Goal: Task Accomplishment & Management: Manage account settings

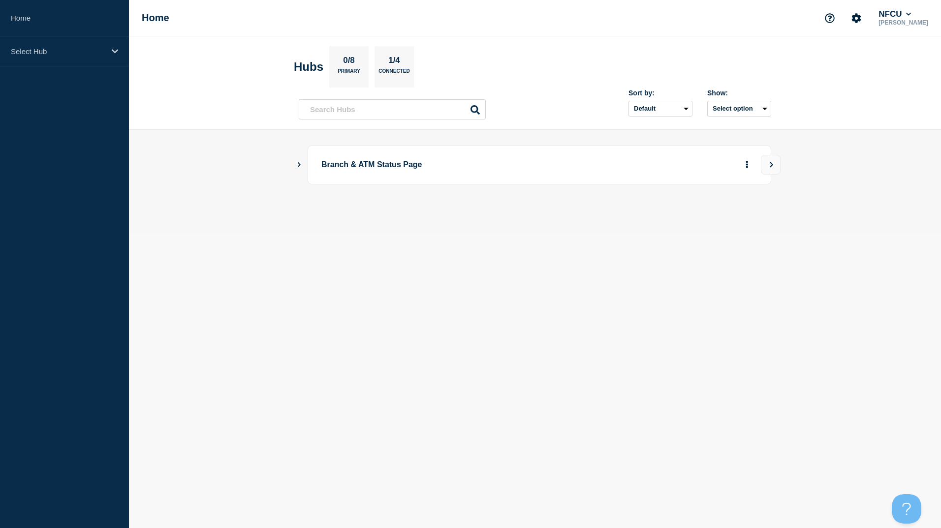
click at [299, 163] on icon "Show Connected Hubs" at bounding box center [299, 164] width 6 height 5
click at [300, 163] on icon "Show Connected Hubs" at bounding box center [299, 164] width 6 height 5
click at [702, 218] on button "See overview" at bounding box center [712, 215] width 52 height 20
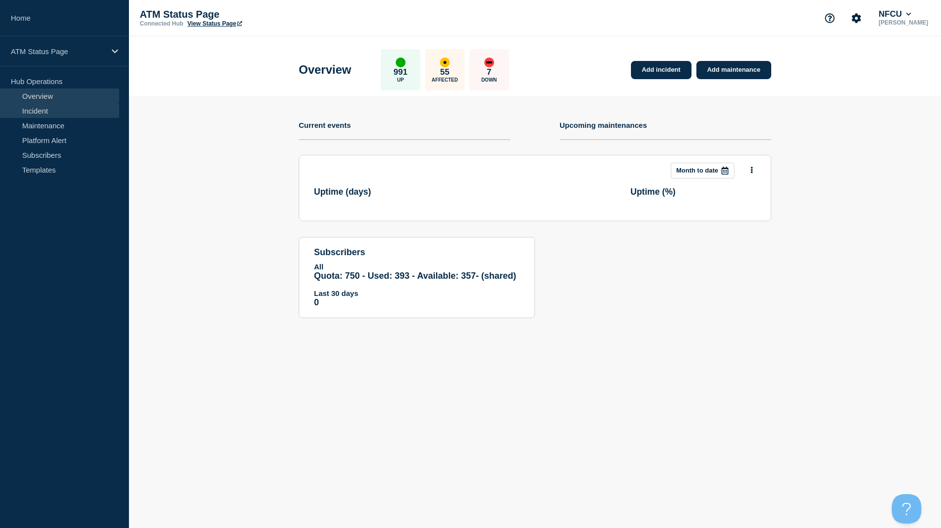
click at [35, 114] on link "Incident" at bounding box center [59, 110] width 119 height 15
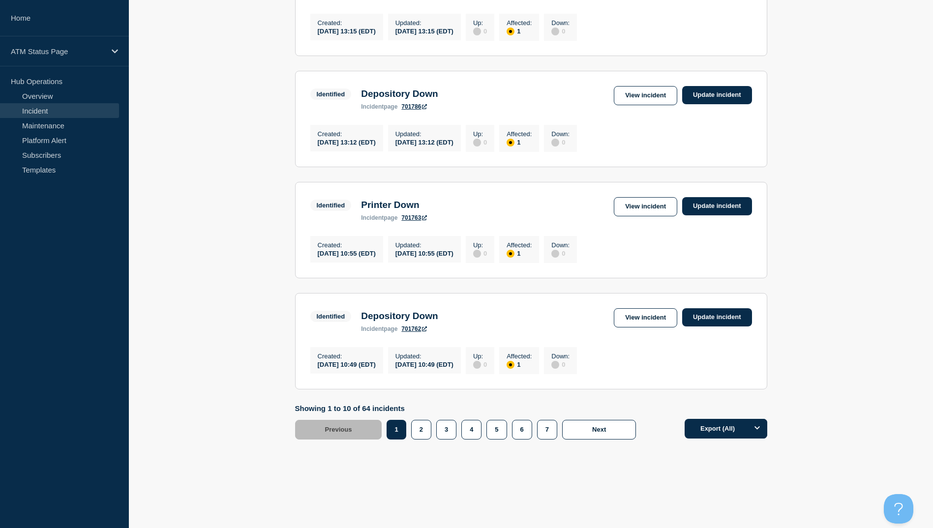
scroll to position [946, 0]
click at [522, 432] on button "6" at bounding box center [522, 430] width 20 height 20
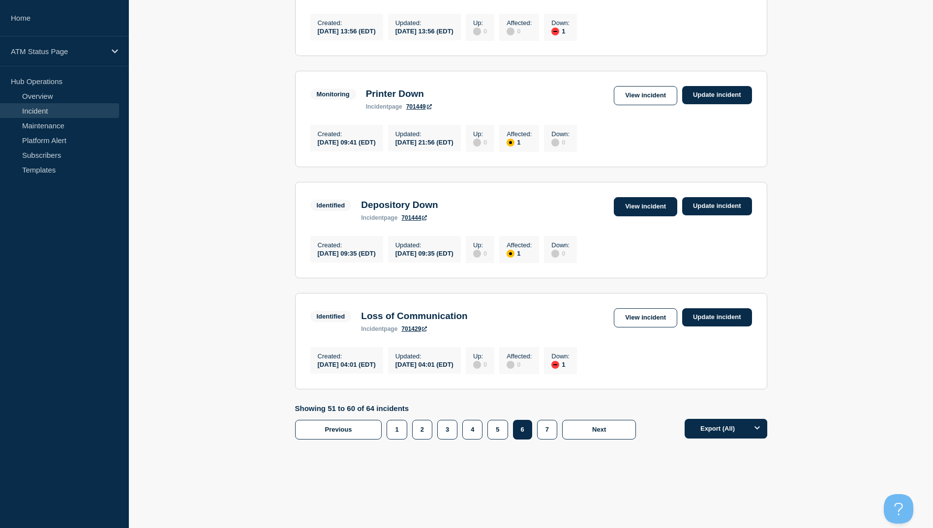
click at [629, 197] on link "View incident" at bounding box center [645, 206] width 63 height 19
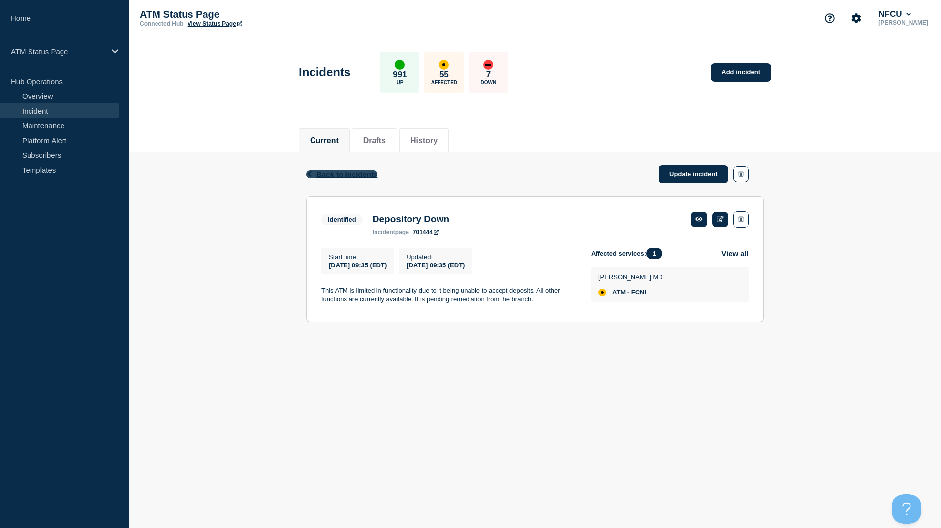
click at [356, 176] on span "Back to Incidents" at bounding box center [346, 174] width 61 height 8
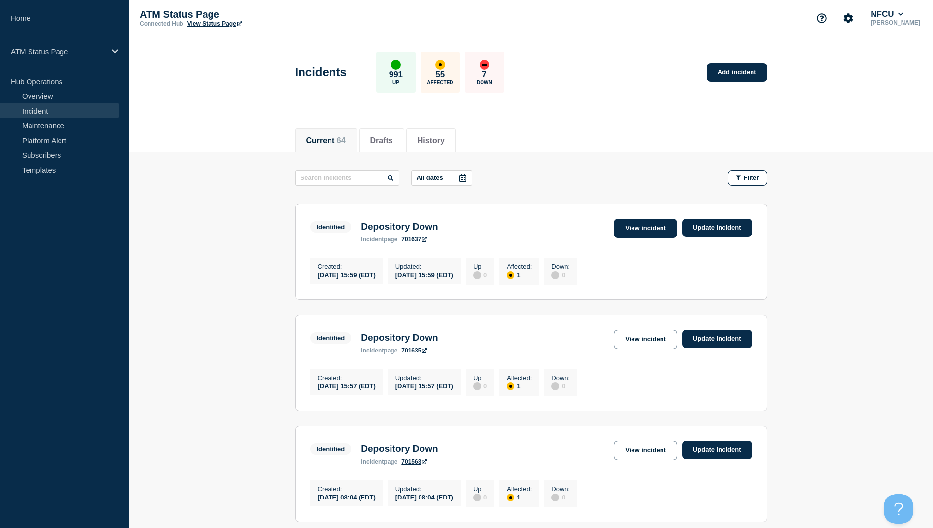
click at [626, 224] on link "View incident" at bounding box center [645, 228] width 63 height 19
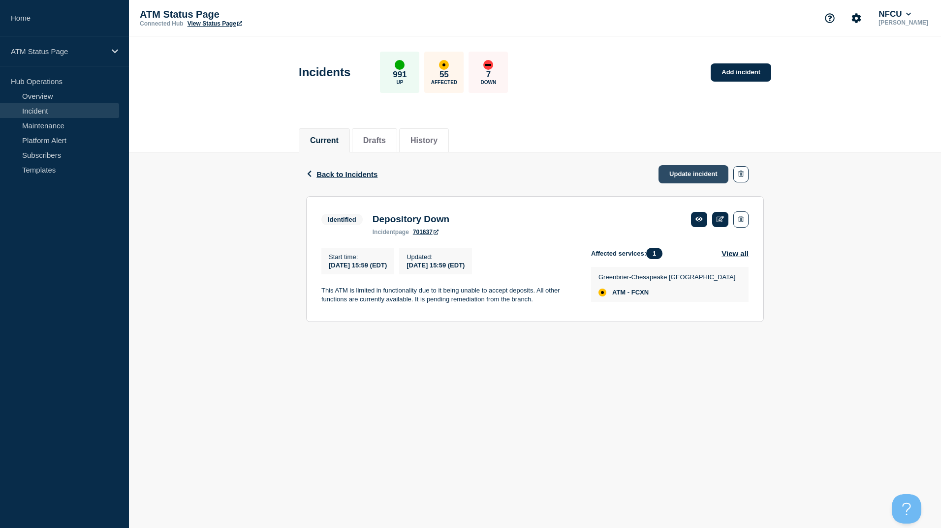
click at [688, 176] on link "Update incident" at bounding box center [693, 174] width 70 height 18
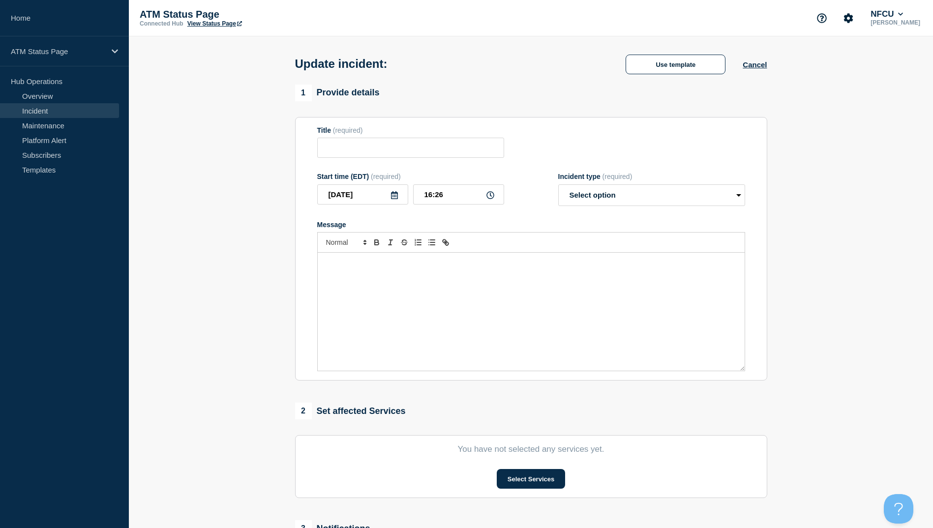
type input "Depository Down"
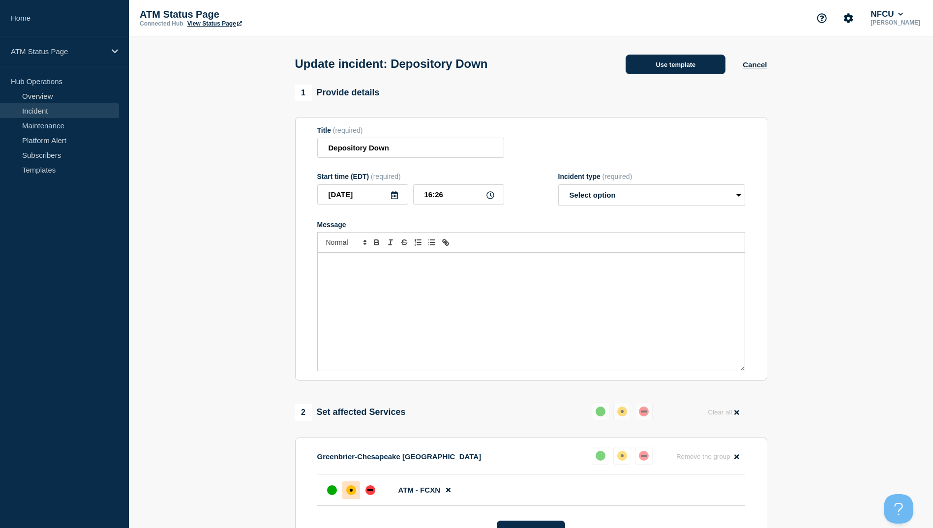
click at [682, 70] on button "Use template" at bounding box center [676, 65] width 100 height 20
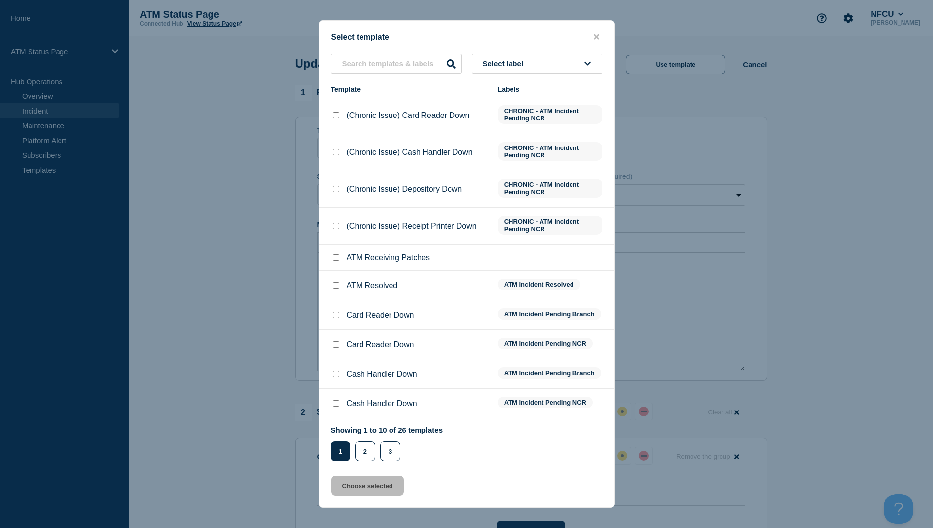
click at [336, 285] on input "ATM Resolved checkbox" at bounding box center [336, 285] width 6 height 6
checkbox input "true"
click at [372, 484] on button "Choose selected" at bounding box center [368, 486] width 72 height 20
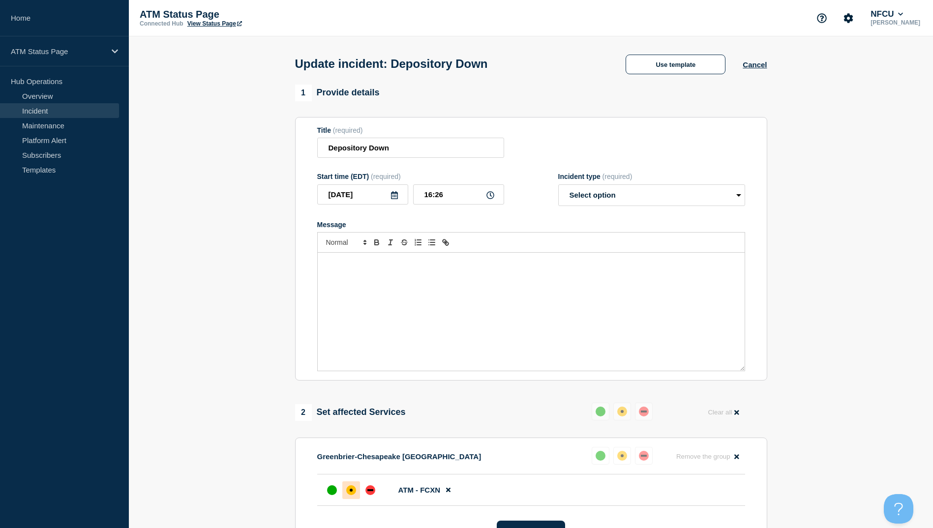
select select "resolved"
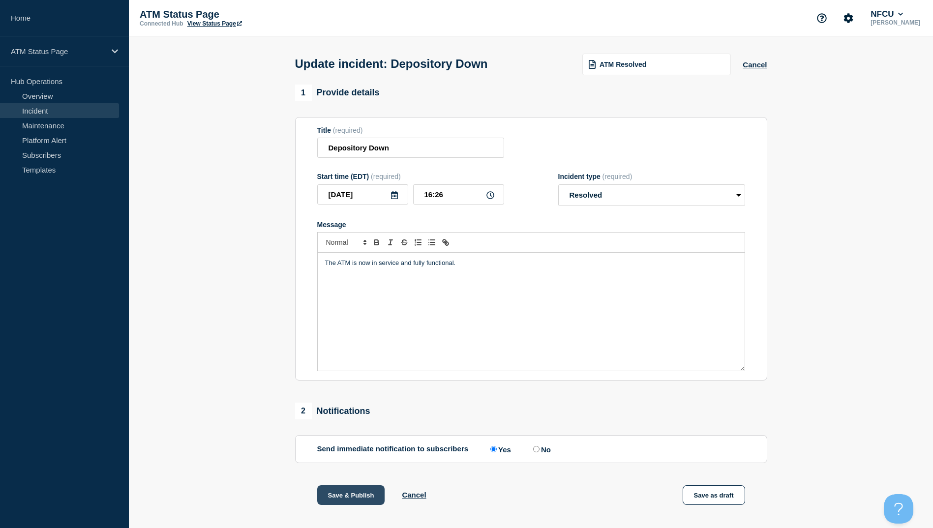
click at [349, 501] on button "Save & Publish" at bounding box center [351, 496] width 68 height 20
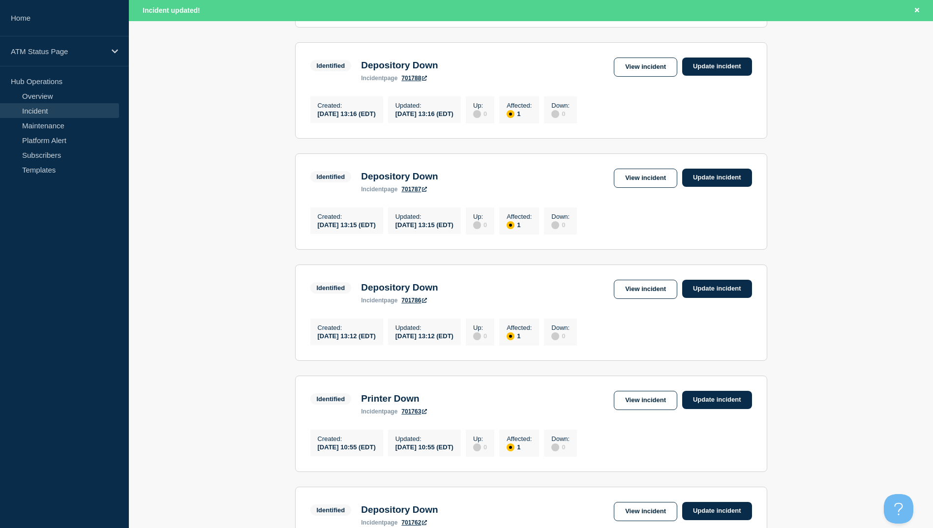
scroll to position [886, 0]
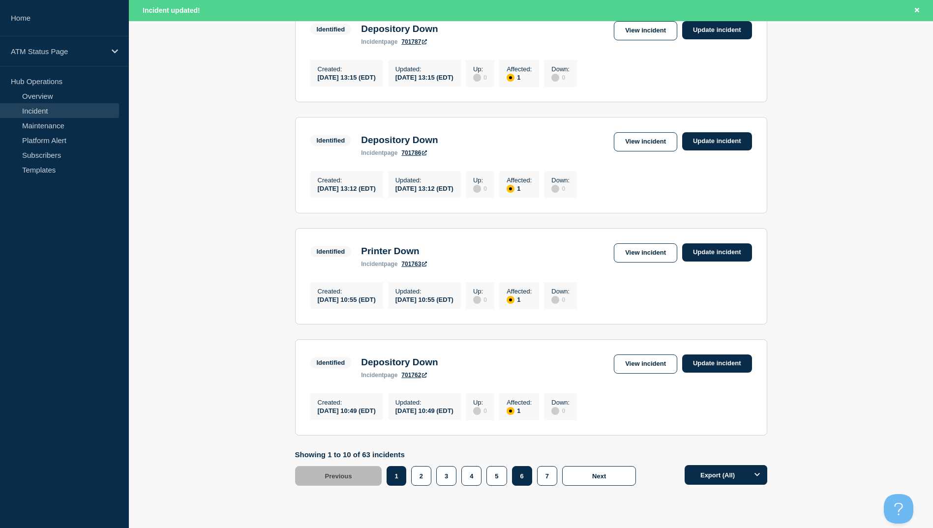
click at [526, 486] on button "6" at bounding box center [522, 476] width 20 height 20
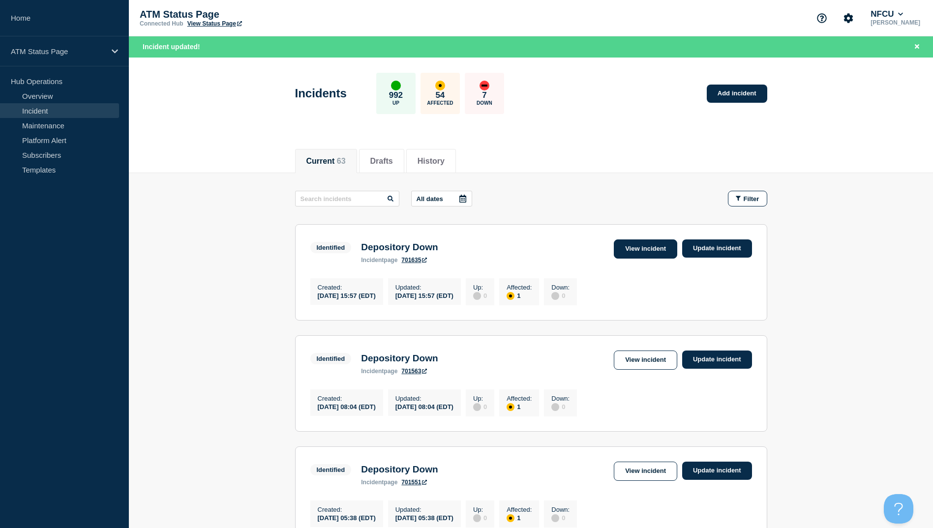
click at [638, 256] on link "View incident" at bounding box center [645, 249] width 63 height 19
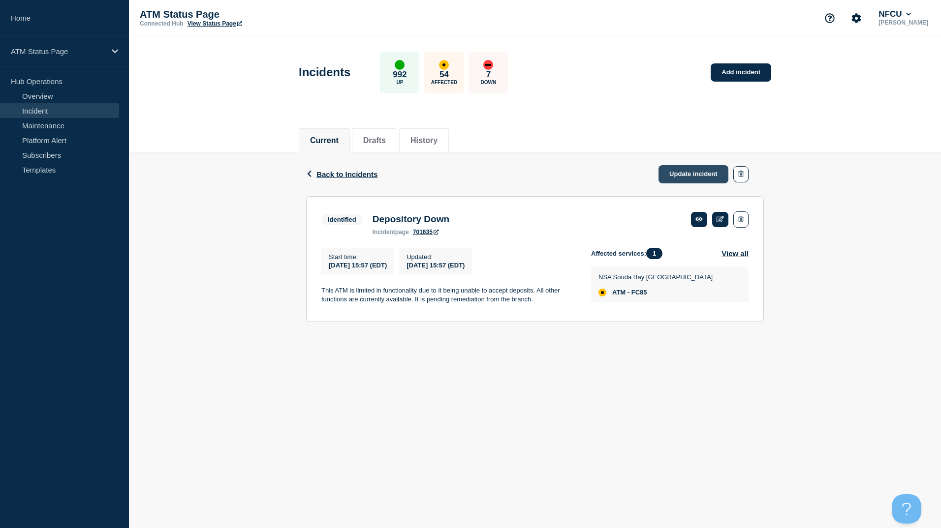
click at [694, 175] on link "Update incident" at bounding box center [693, 174] width 70 height 18
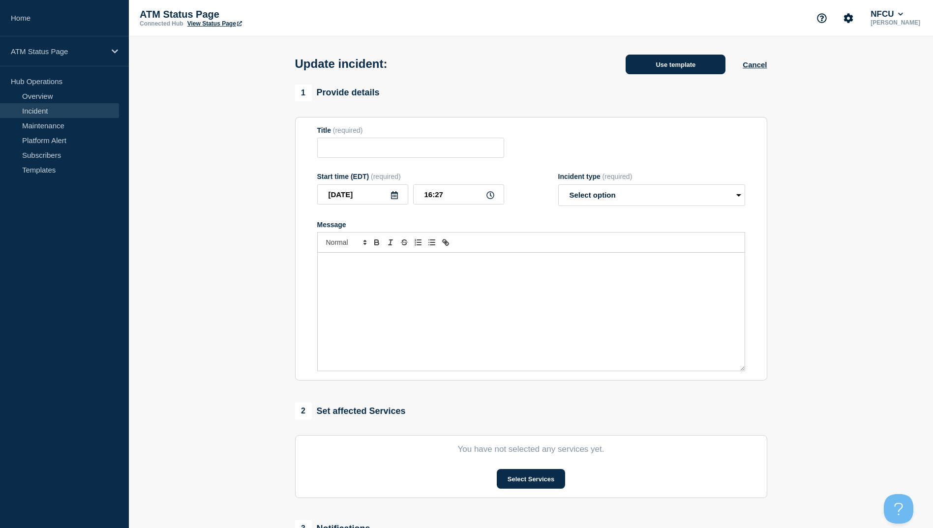
click at [684, 62] on button "Use template" at bounding box center [676, 65] width 100 height 20
type input "Depository Down"
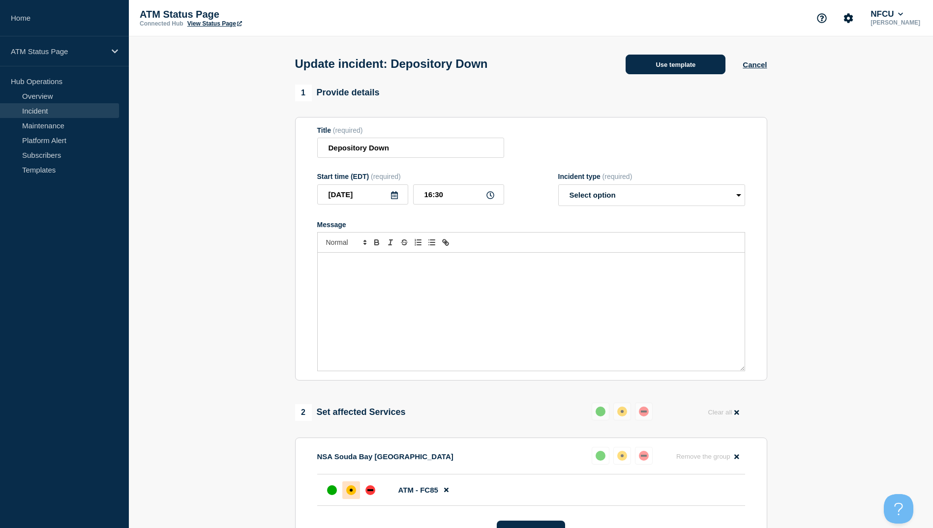
click at [658, 67] on button "Use template" at bounding box center [676, 65] width 100 height 20
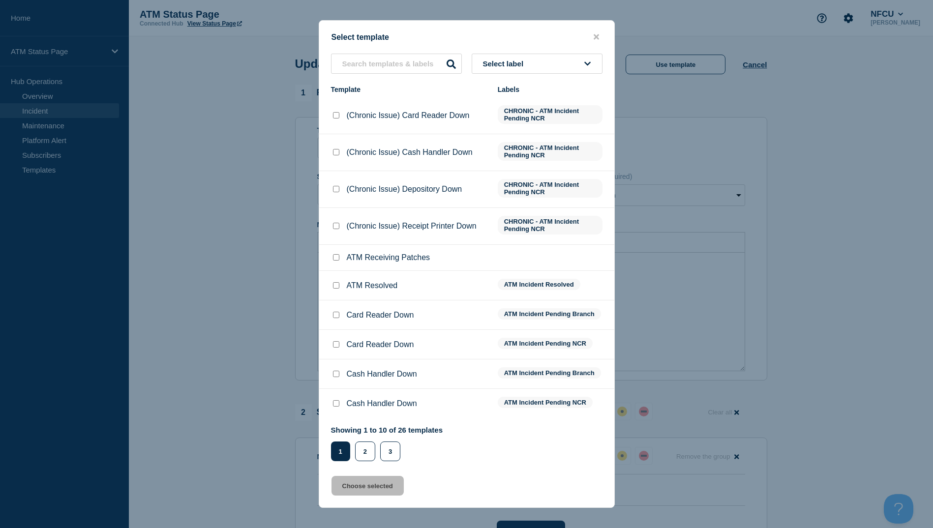
click at [337, 286] on input "ATM Resolved checkbox" at bounding box center [336, 285] width 6 height 6
checkbox input "true"
click at [370, 490] on button "Choose selected" at bounding box center [368, 486] width 72 height 20
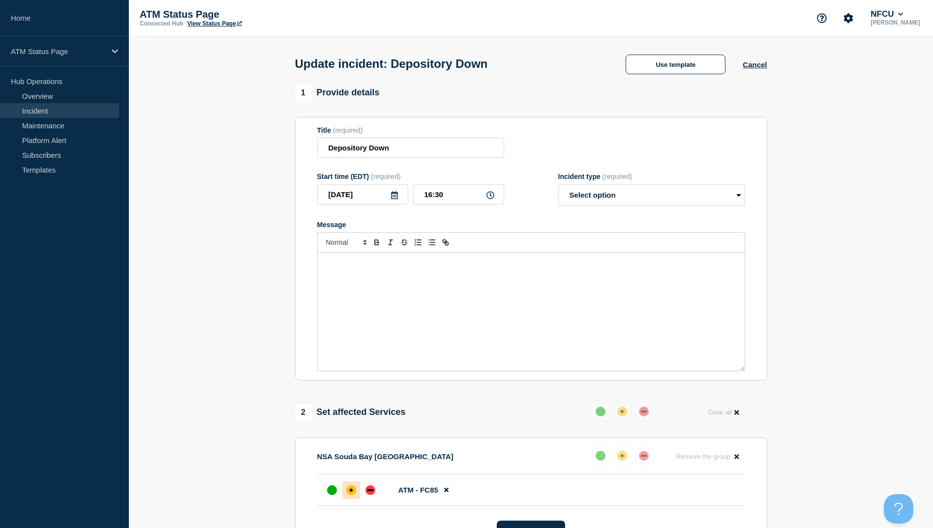
select select "resolved"
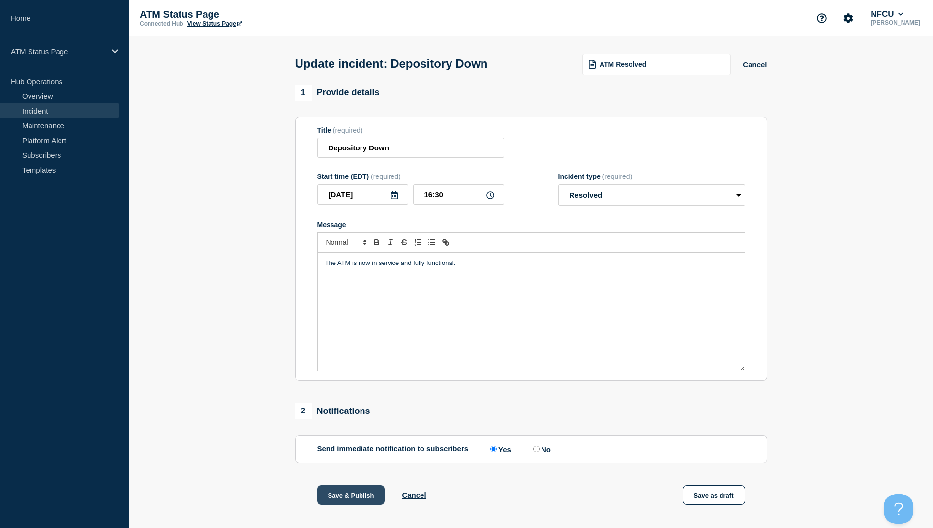
click at [358, 502] on button "Save & Publish" at bounding box center [351, 496] width 68 height 20
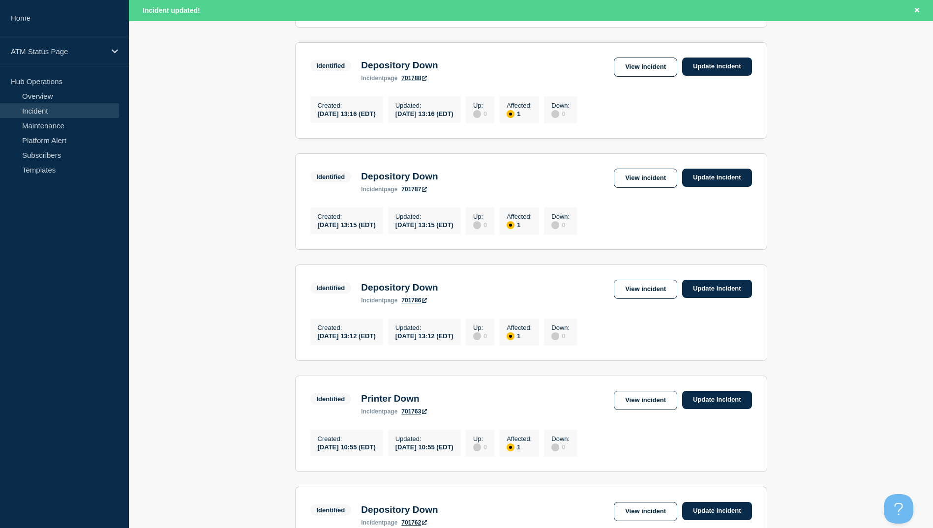
scroll to position [886, 0]
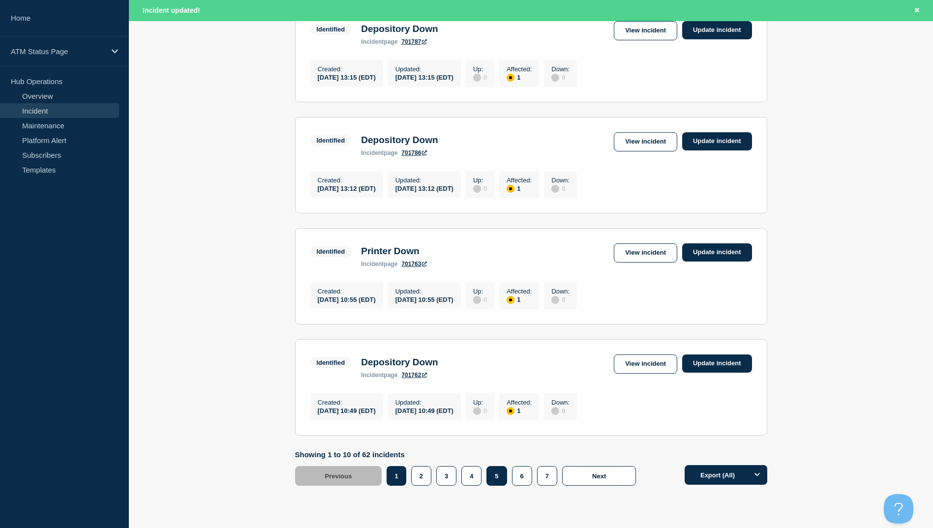
click at [495, 486] on button "5" at bounding box center [497, 476] width 20 height 20
click at [649, 374] on link "View incident" at bounding box center [645, 364] width 63 height 19
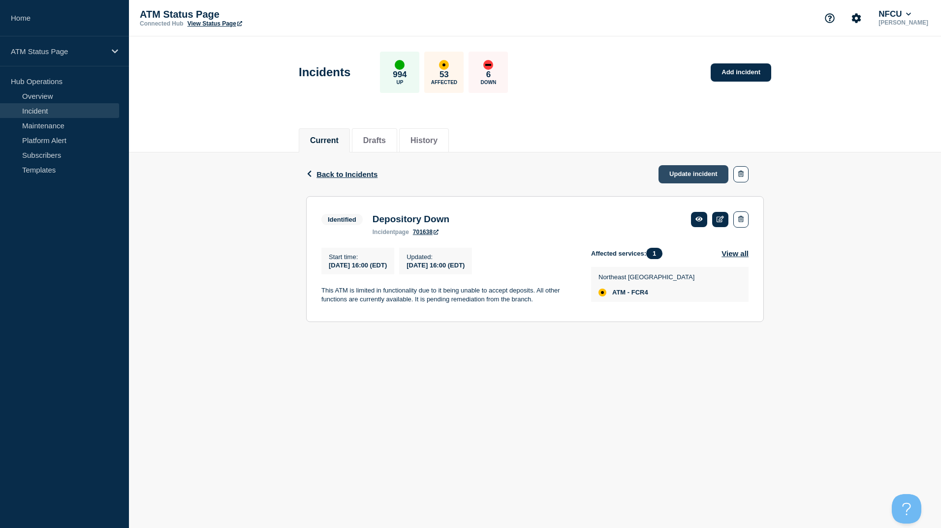
click at [686, 174] on link "Update incident" at bounding box center [693, 174] width 70 height 18
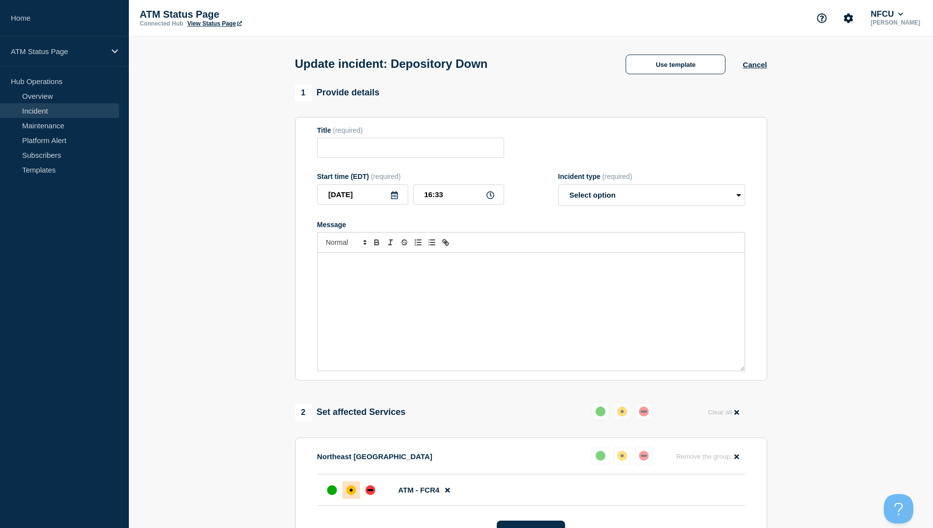
type input "Depository Down"
click at [679, 67] on button "Use template" at bounding box center [676, 65] width 100 height 20
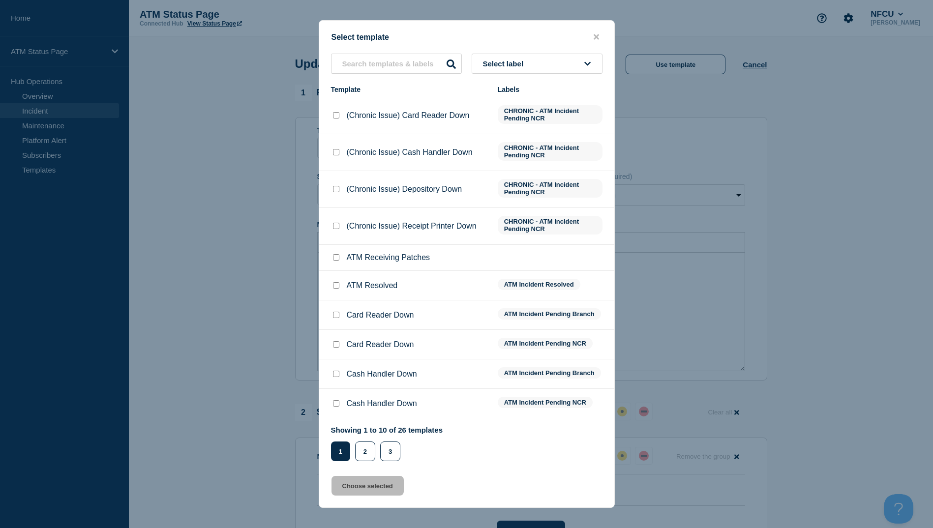
click at [336, 289] on input "ATM Resolved checkbox" at bounding box center [336, 285] width 6 height 6
checkbox input "true"
click at [381, 491] on button "Choose selected" at bounding box center [368, 486] width 72 height 20
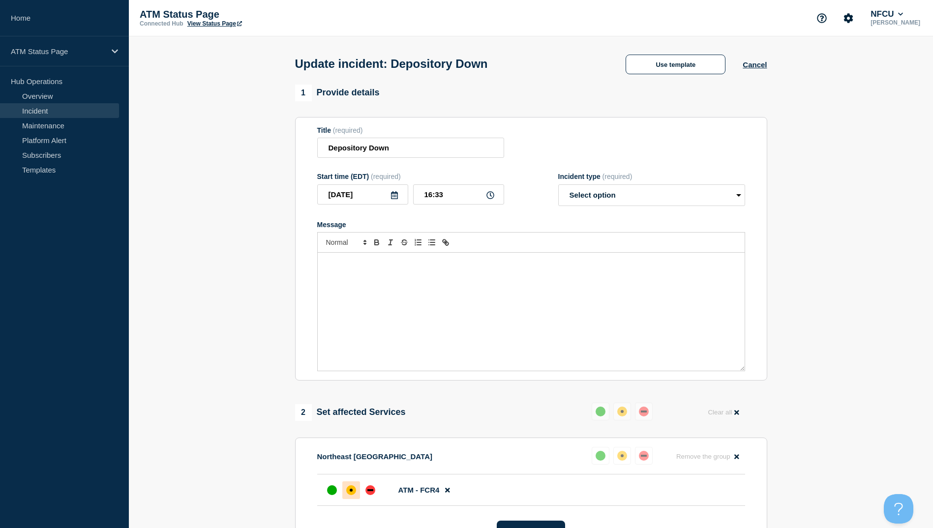
select select "resolved"
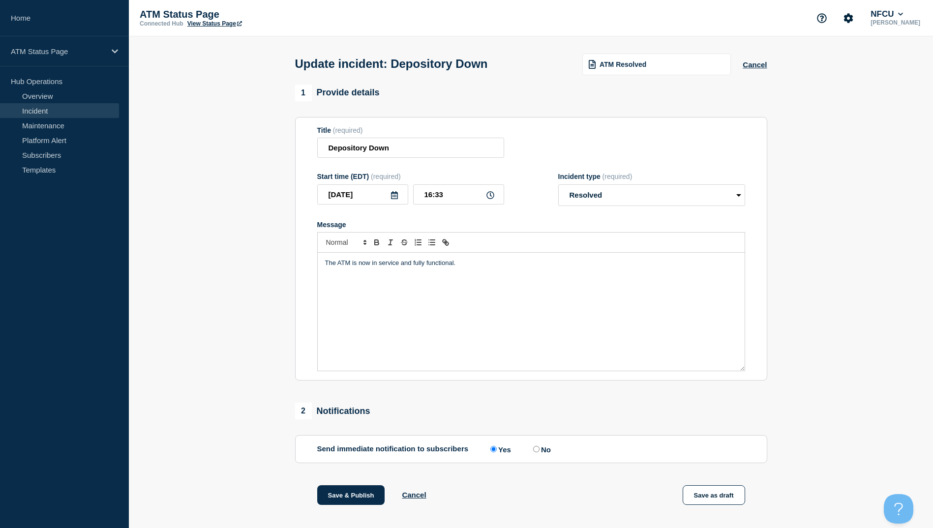
scroll to position [101, 0]
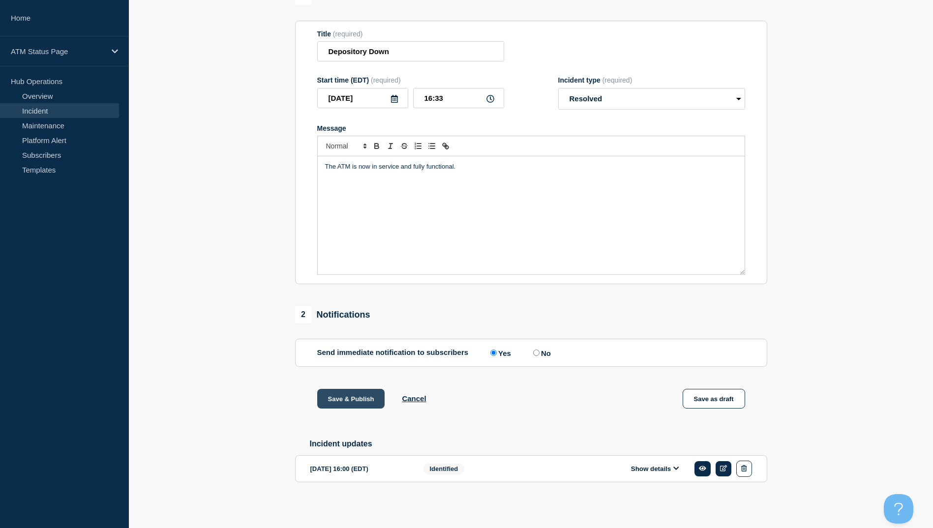
click at [355, 395] on button "Save & Publish" at bounding box center [351, 399] width 68 height 20
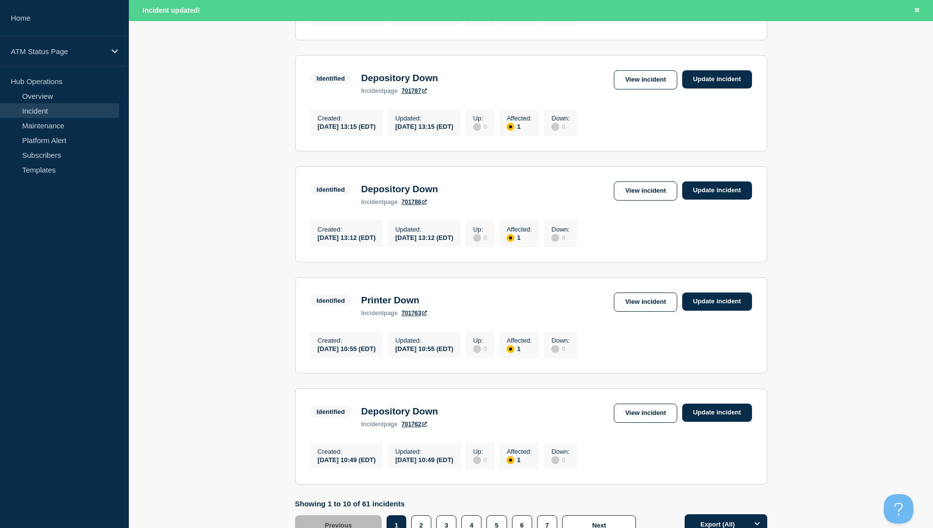
scroll to position [966, 0]
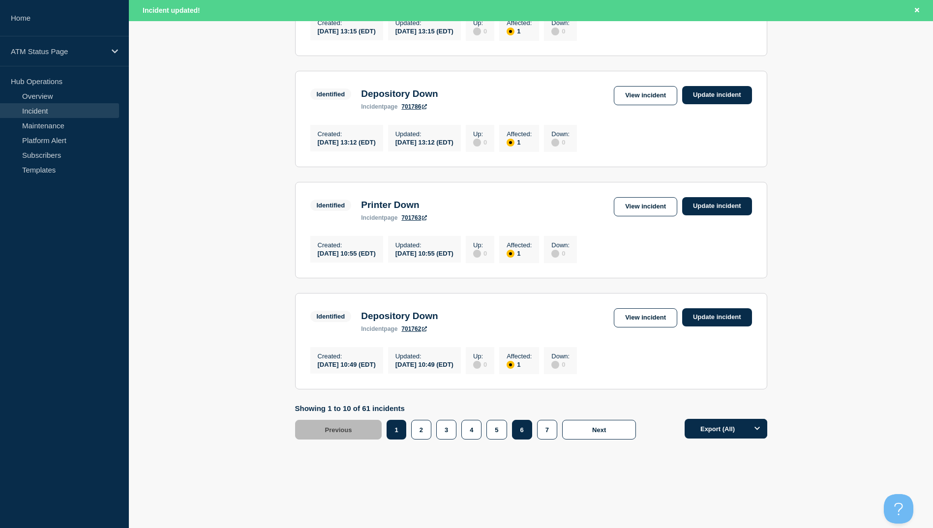
click at [519, 431] on button "6" at bounding box center [522, 430] width 20 height 20
click at [520, 434] on button "6" at bounding box center [522, 430] width 20 height 20
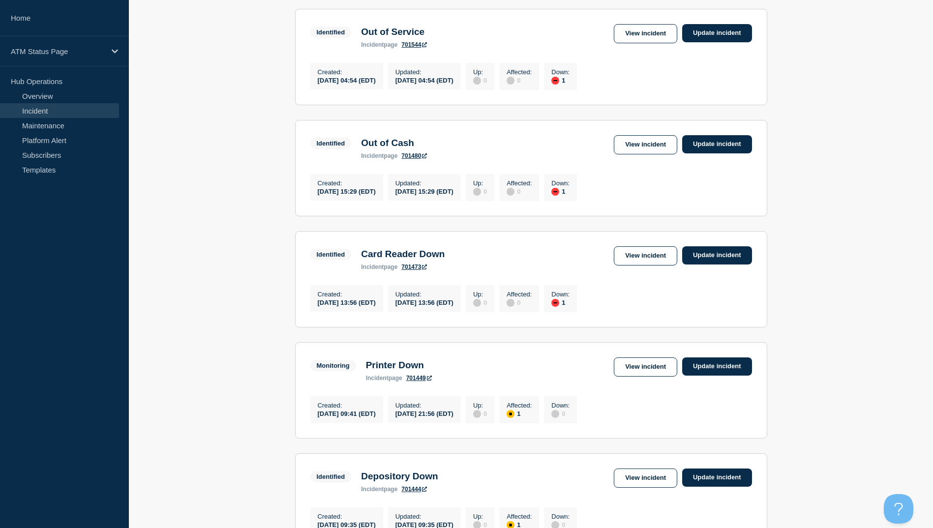
scroll to position [109, 0]
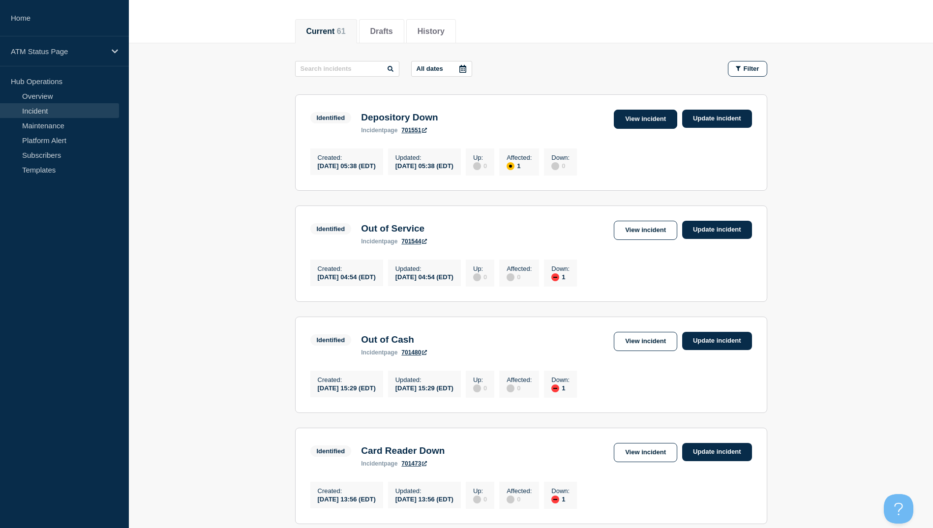
click at [625, 120] on link "View incident" at bounding box center [645, 119] width 63 height 19
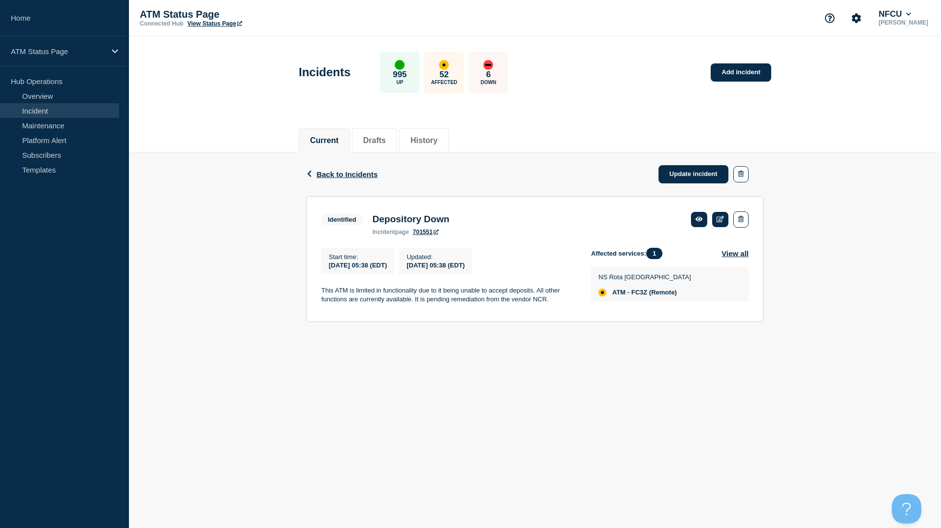
click at [345, 172] on span "Back to Incidents" at bounding box center [346, 174] width 61 height 8
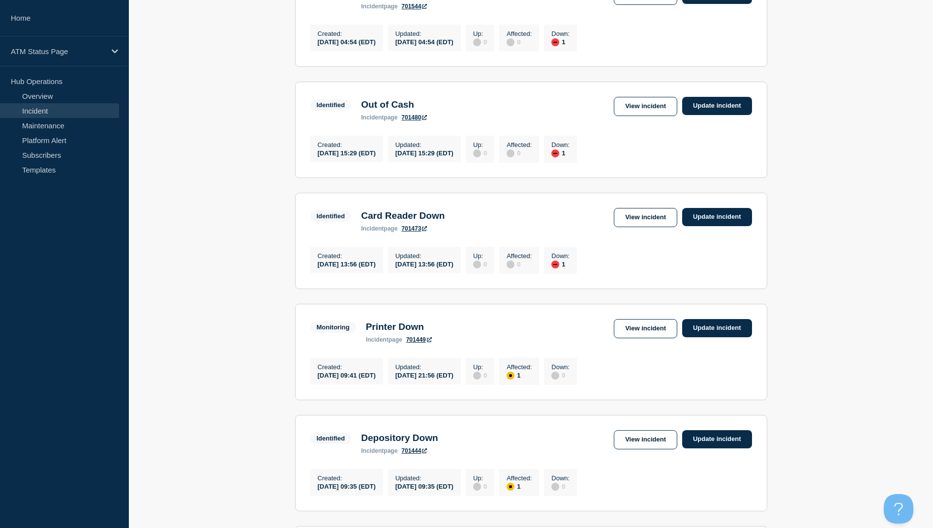
scroll to position [492, 0]
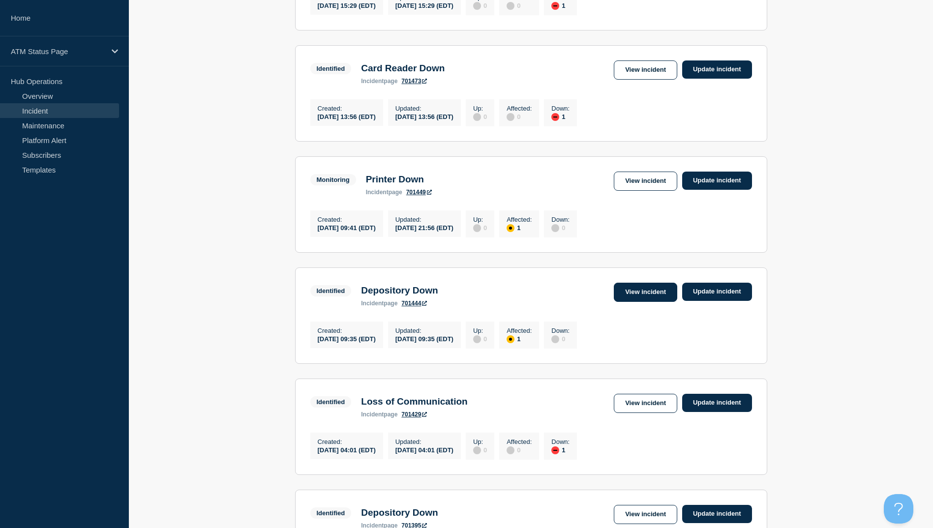
click at [655, 302] on link "View incident" at bounding box center [645, 292] width 63 height 19
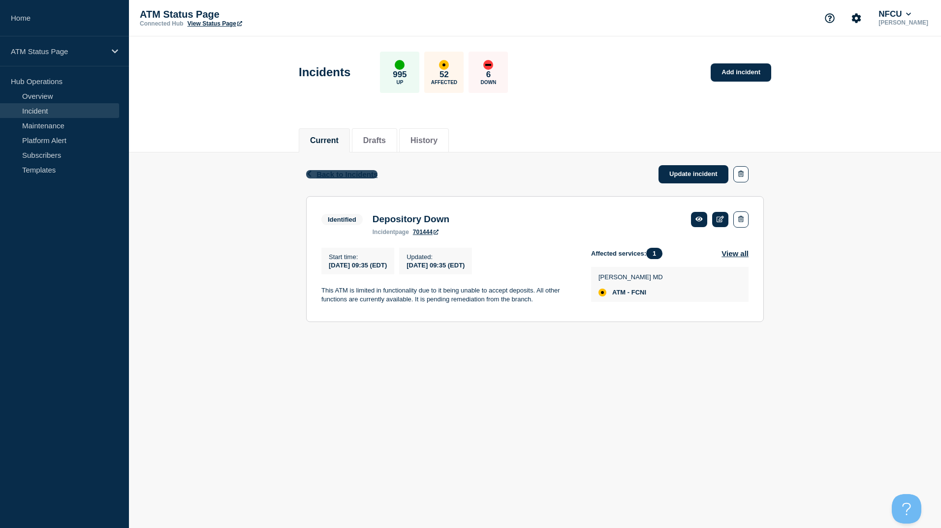
click at [328, 173] on span "Back to Incidents" at bounding box center [346, 174] width 61 height 8
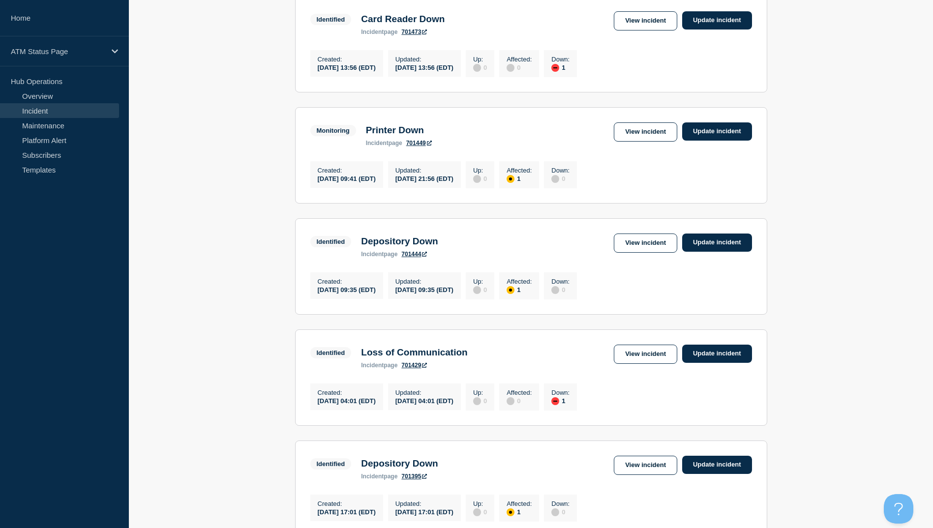
scroll to position [640, 0]
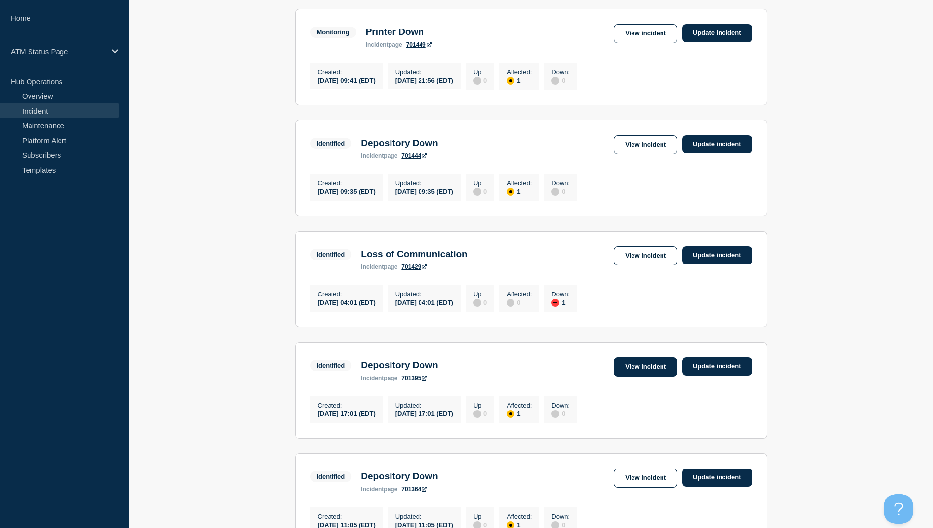
click at [638, 377] on link "View incident" at bounding box center [645, 367] width 63 height 19
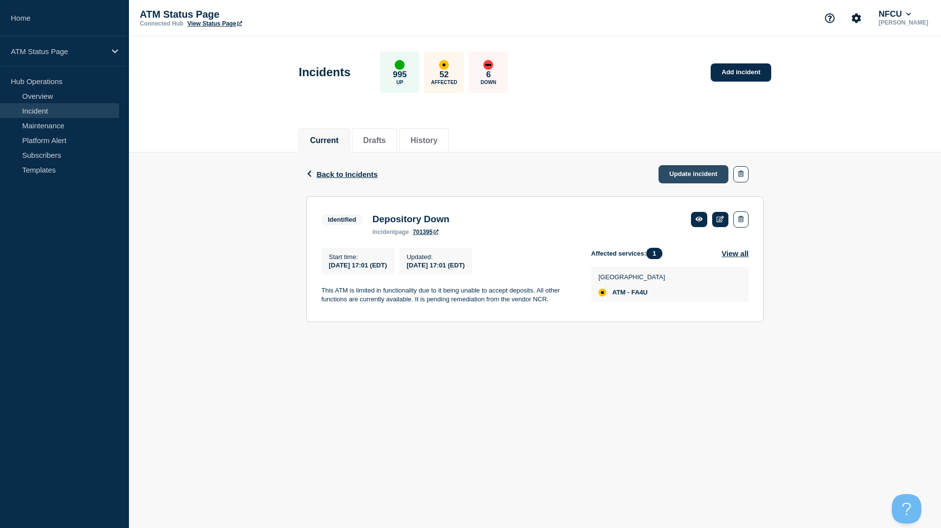
click at [680, 169] on link "Update incident" at bounding box center [693, 174] width 70 height 18
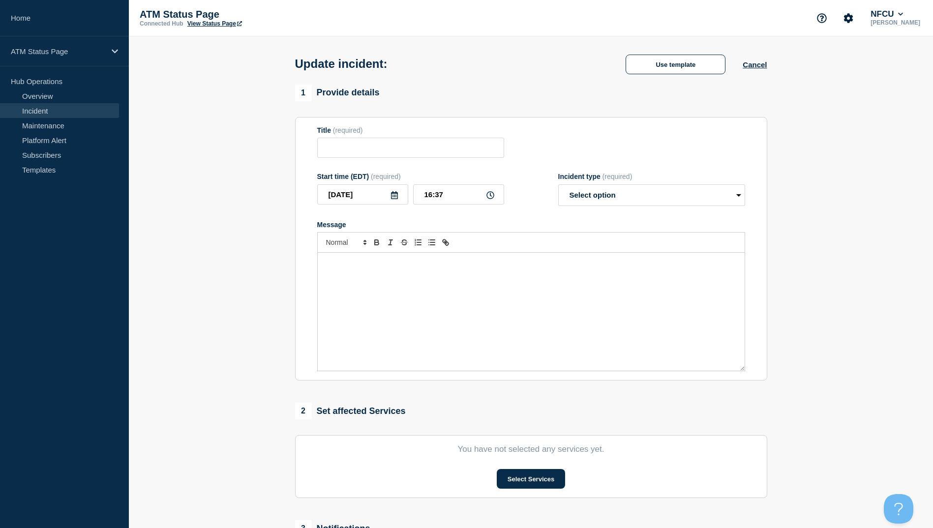
type input "Depository Down"
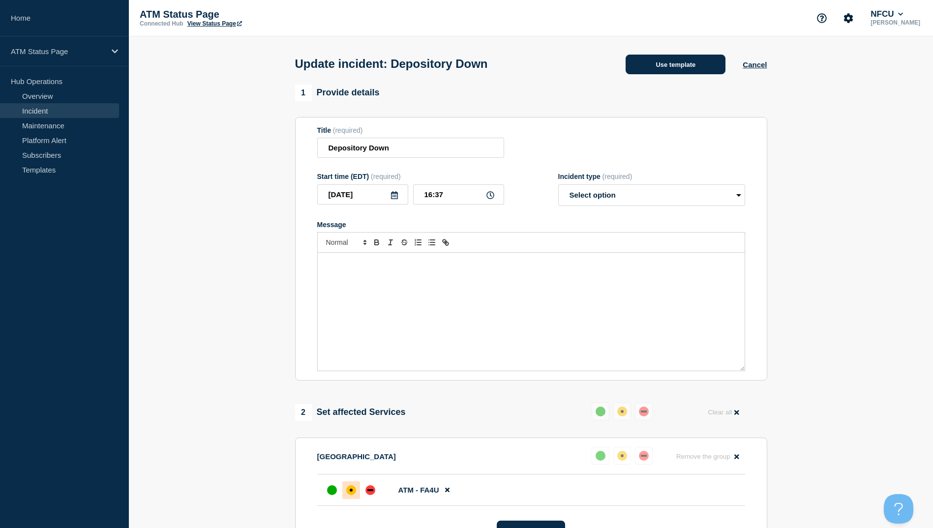
click at [678, 69] on button "Use template" at bounding box center [676, 65] width 100 height 20
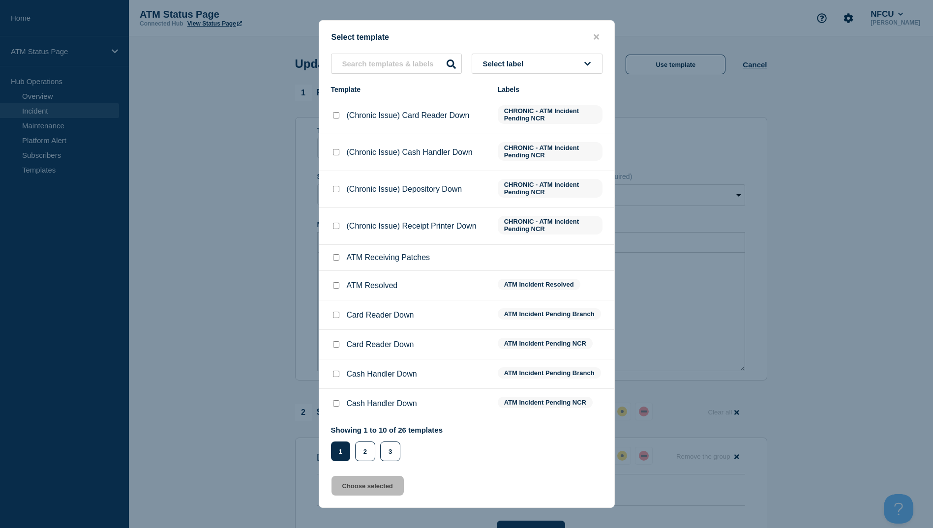
click at [334, 287] on input "ATM Resolved checkbox" at bounding box center [336, 285] width 6 height 6
checkbox input "true"
click at [370, 493] on button "Choose selected" at bounding box center [368, 486] width 72 height 20
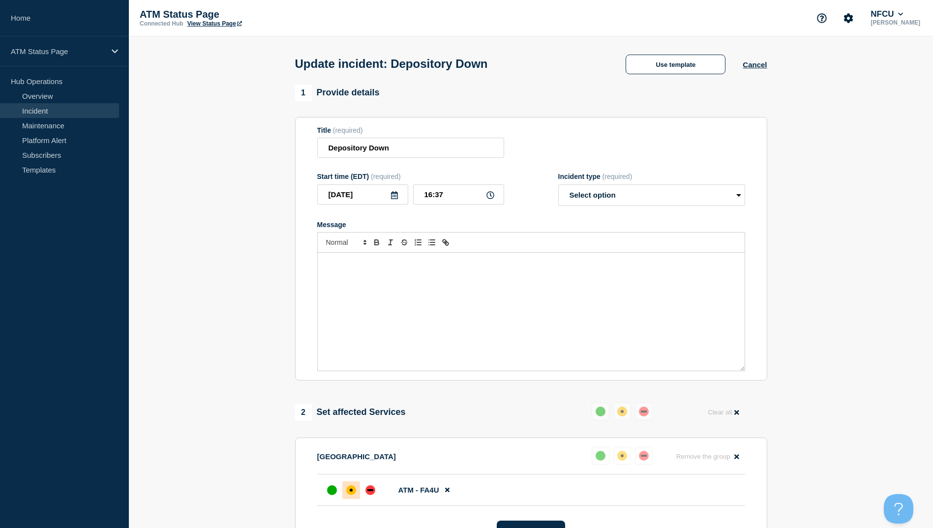
select select "resolved"
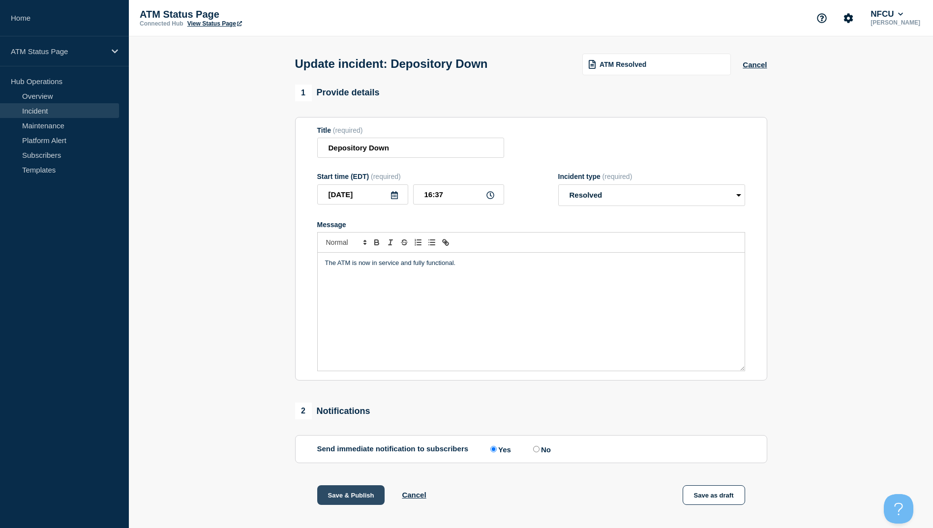
click at [347, 499] on button "Save & Publish" at bounding box center [351, 496] width 68 height 20
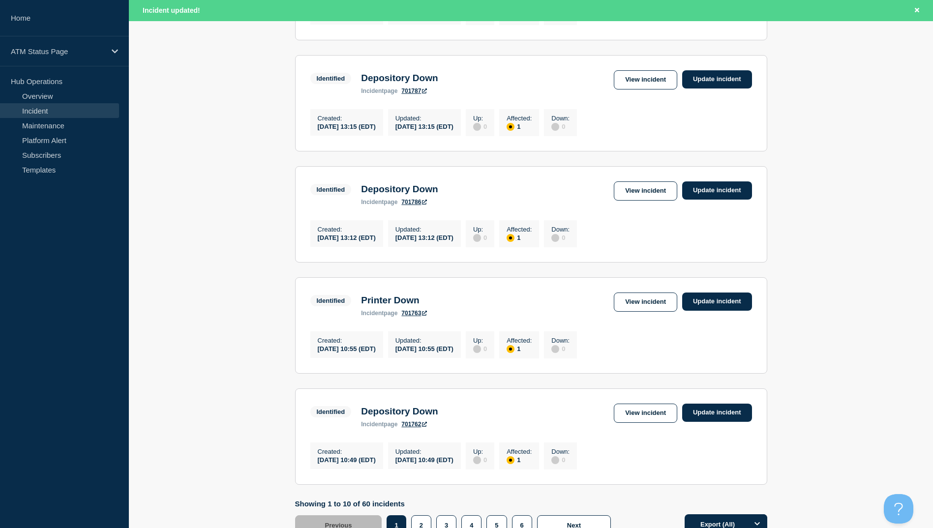
scroll to position [966, 0]
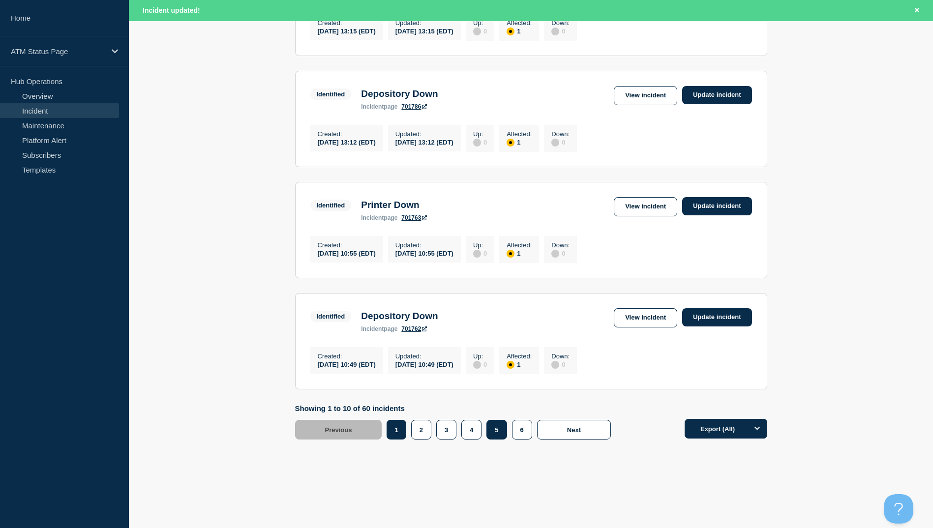
click at [491, 432] on button "5" at bounding box center [497, 430] width 20 height 20
click at [660, 316] on link "View incident" at bounding box center [645, 317] width 63 height 19
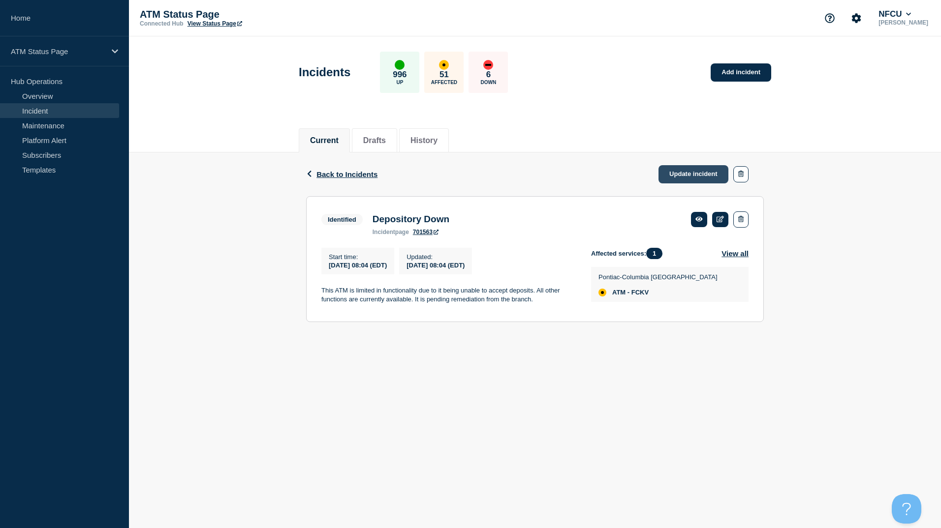
click at [690, 175] on link "Update incident" at bounding box center [693, 174] width 70 height 18
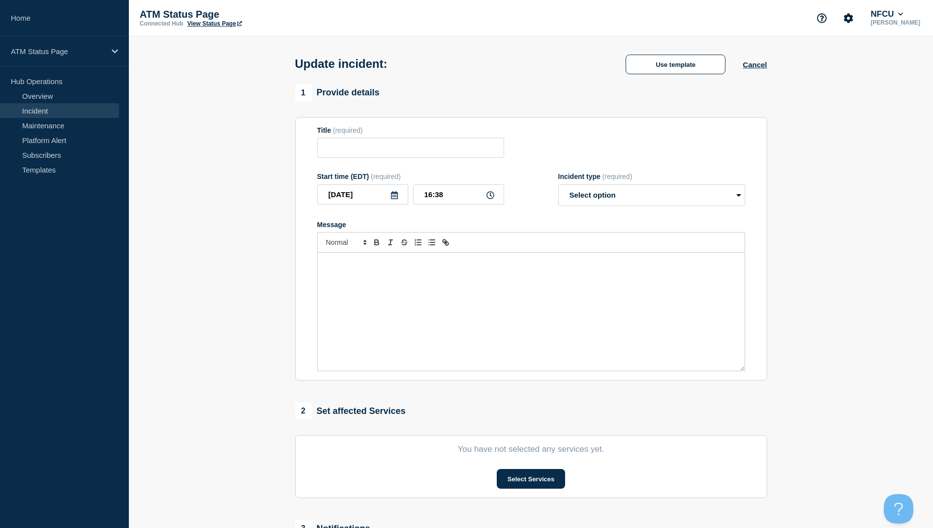
type input "Depository Down"
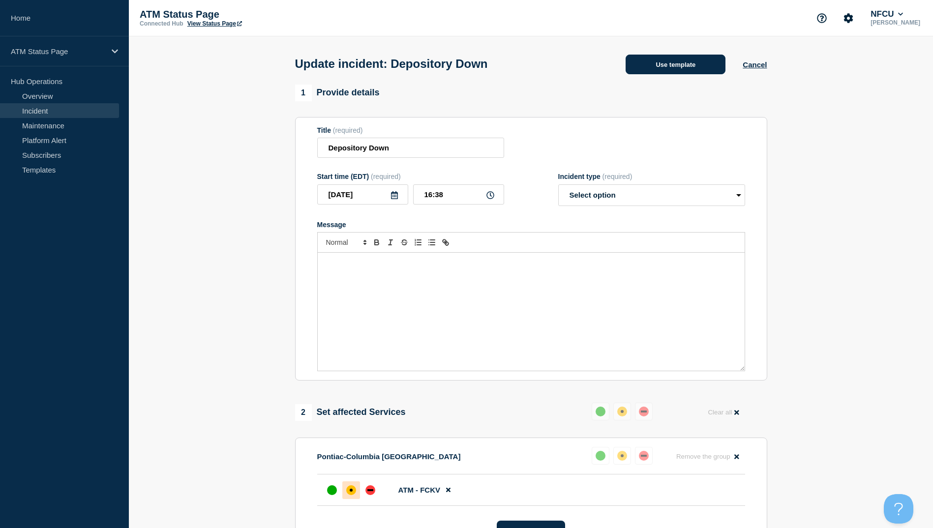
click at [671, 73] on button "Use template" at bounding box center [676, 65] width 100 height 20
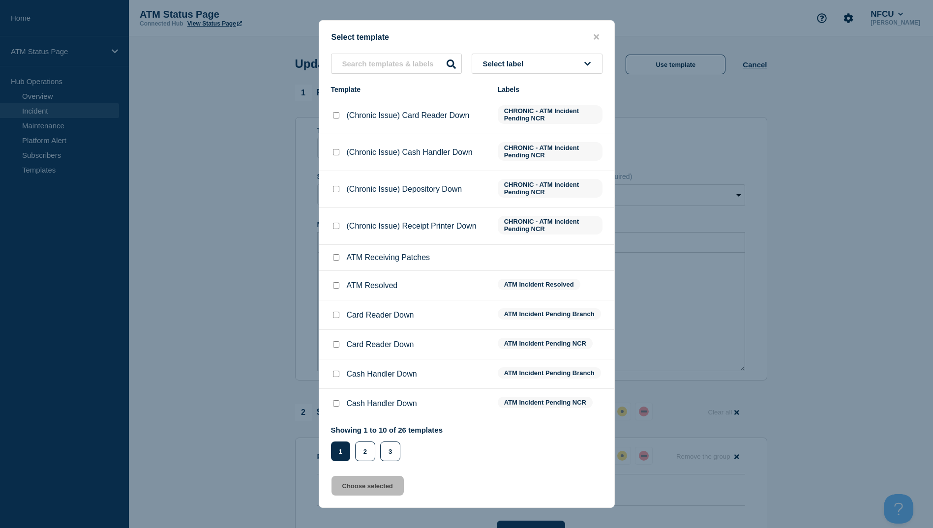
click at [335, 286] on input "ATM Resolved checkbox" at bounding box center [336, 285] width 6 height 6
checkbox input "true"
click at [372, 485] on button "Choose selected" at bounding box center [368, 486] width 72 height 20
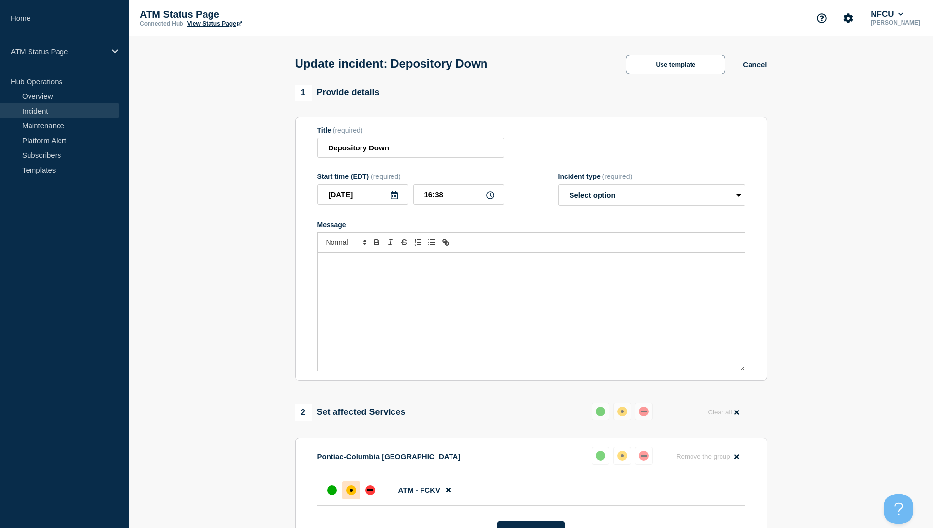
select select "resolved"
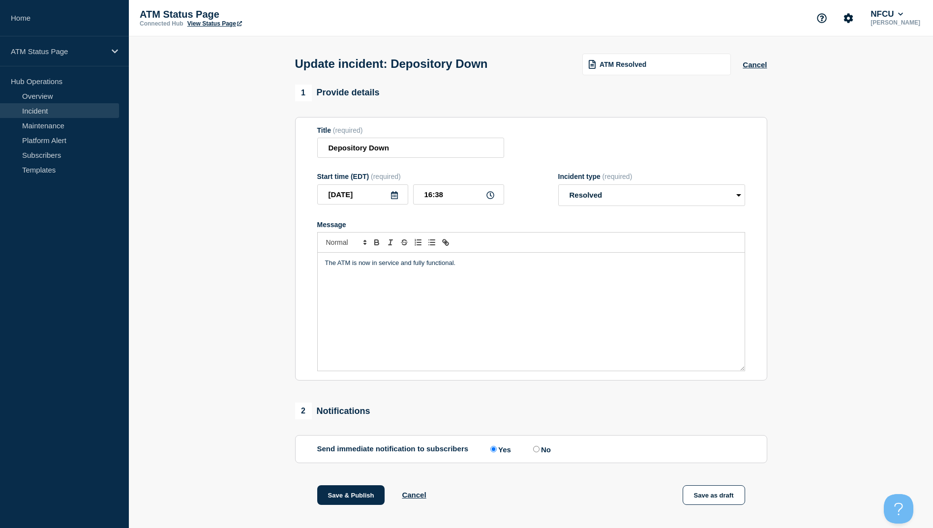
scroll to position [101, 0]
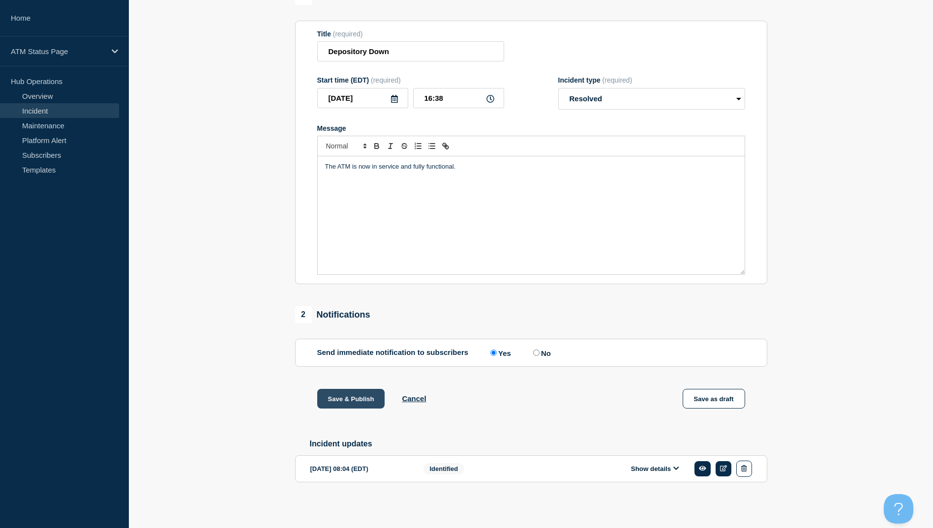
click at [352, 399] on button "Save & Publish" at bounding box center [351, 399] width 68 height 20
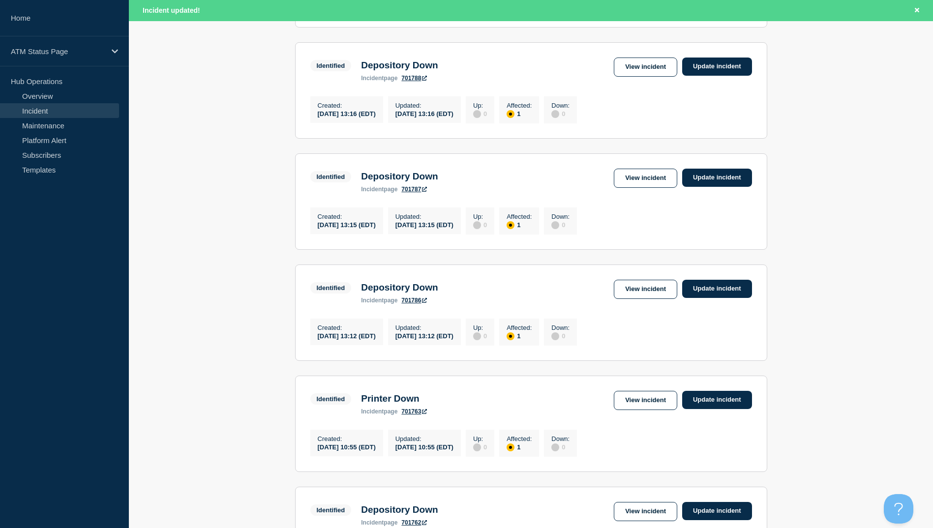
scroll to position [966, 0]
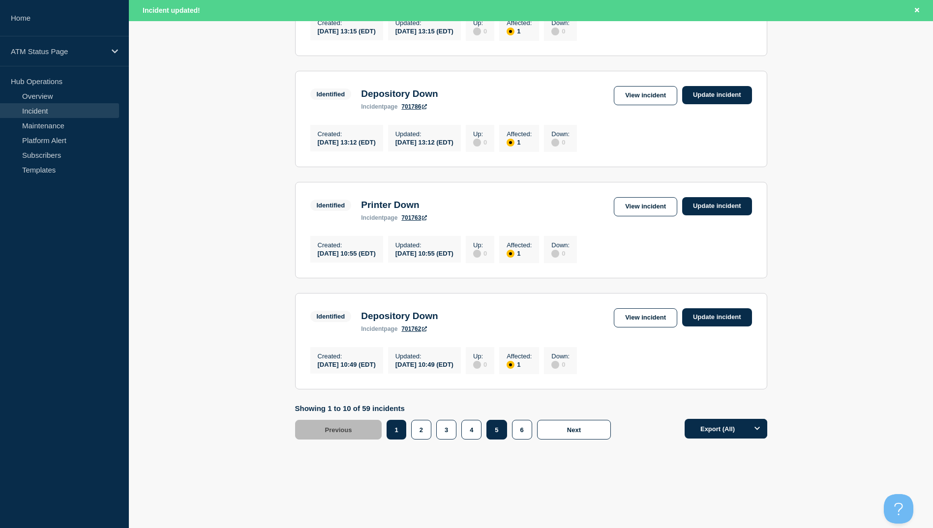
click at [494, 432] on button "5" at bounding box center [497, 430] width 20 height 20
click at [648, 319] on link "View incident" at bounding box center [645, 317] width 63 height 19
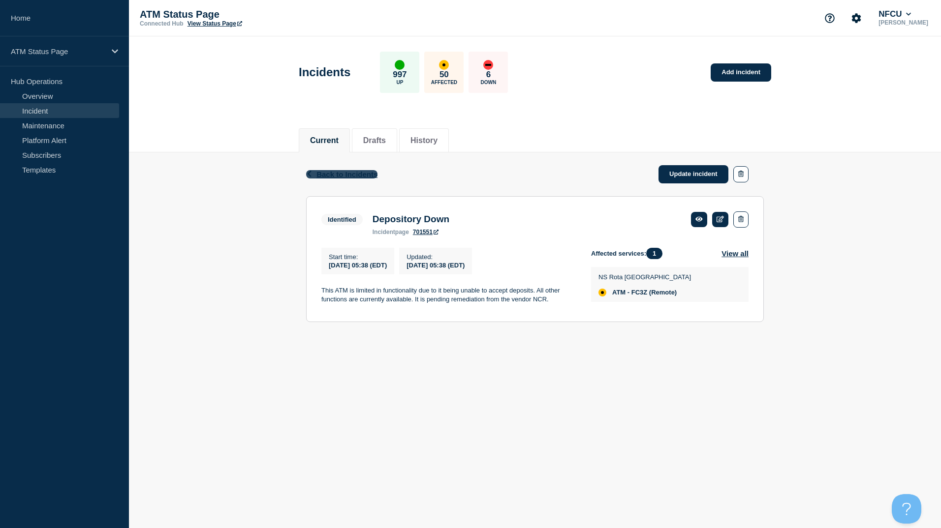
click at [325, 176] on span "Back to Incidents" at bounding box center [346, 174] width 61 height 8
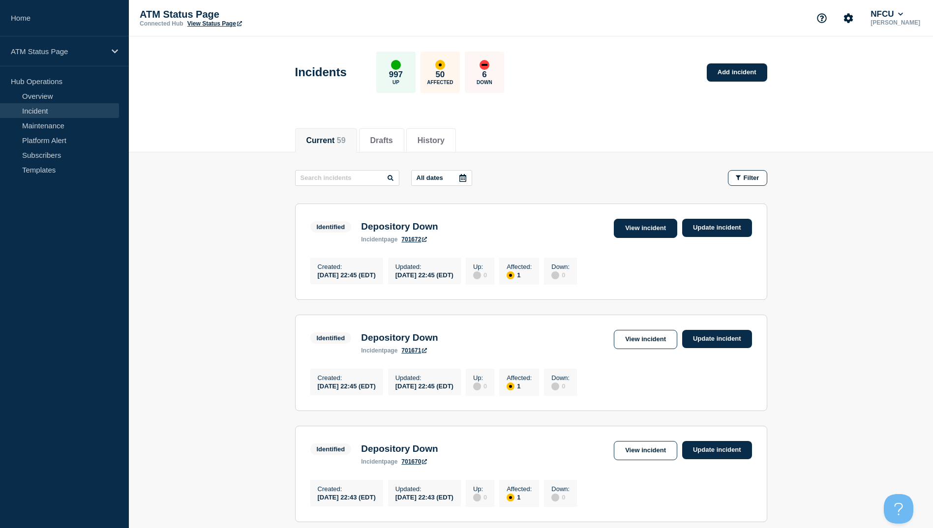
click at [656, 228] on link "View incident" at bounding box center [645, 228] width 63 height 19
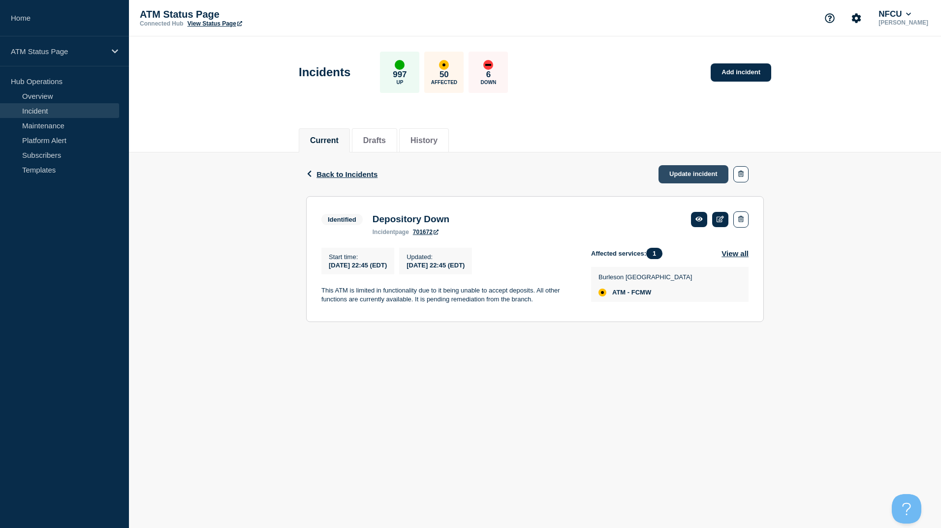
click at [698, 177] on link "Update incident" at bounding box center [693, 174] width 70 height 18
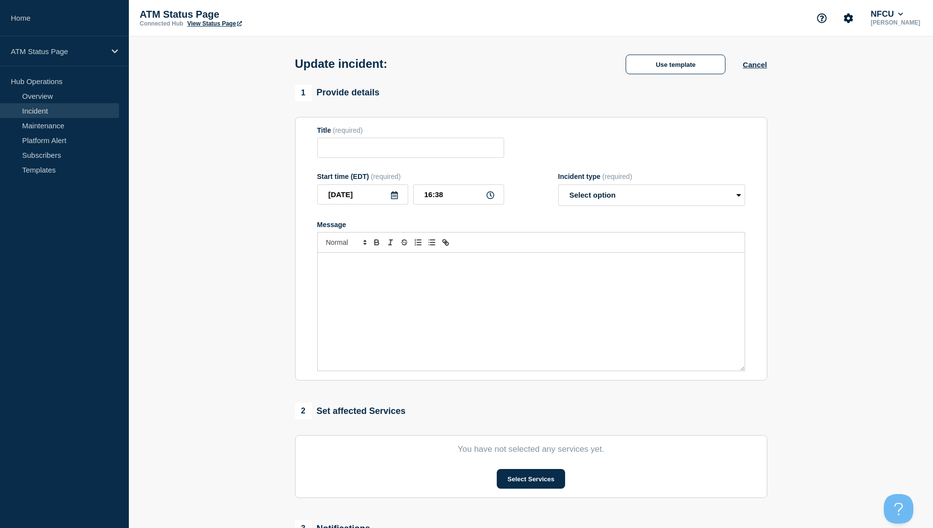
type input "Depository Down"
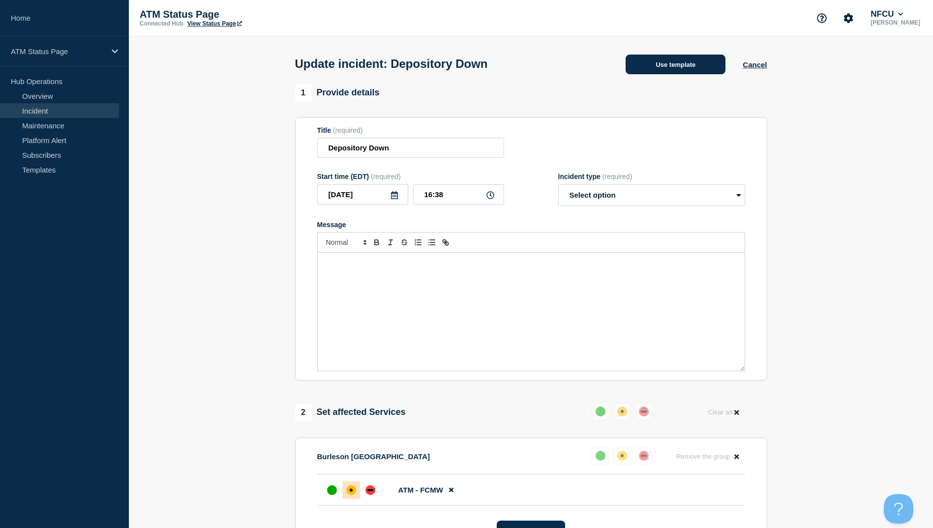
click at [677, 68] on button "Use template" at bounding box center [676, 65] width 100 height 20
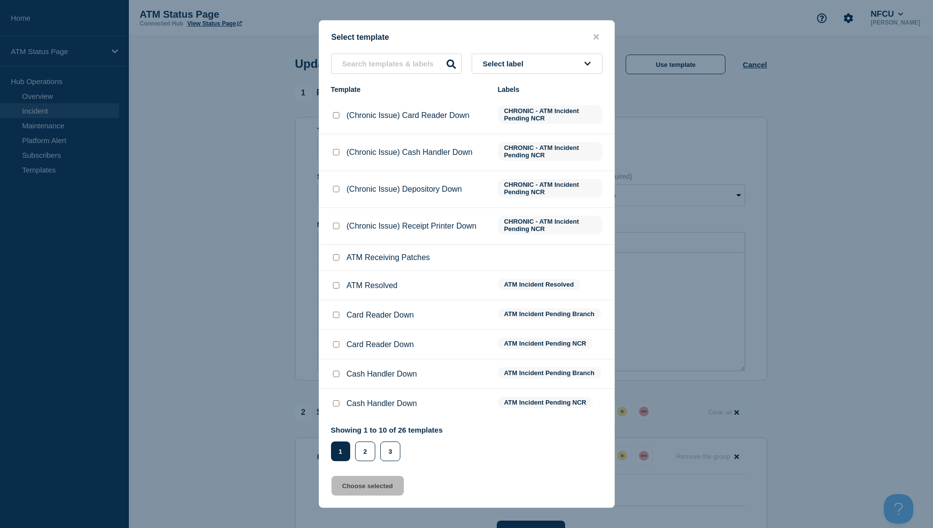
click at [335, 286] on input "ATM Resolved checkbox" at bounding box center [336, 285] width 6 height 6
checkbox input "true"
click at [377, 488] on button "Choose selected" at bounding box center [368, 486] width 72 height 20
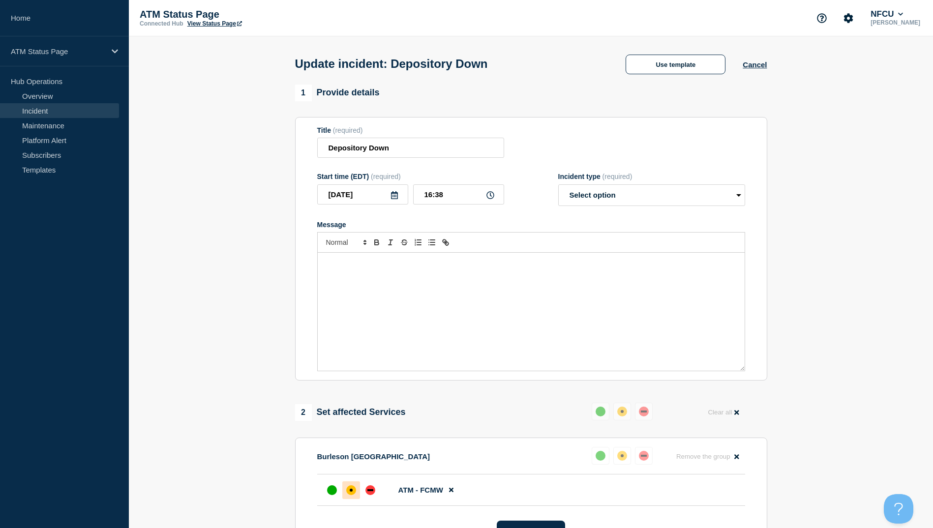
select select "resolved"
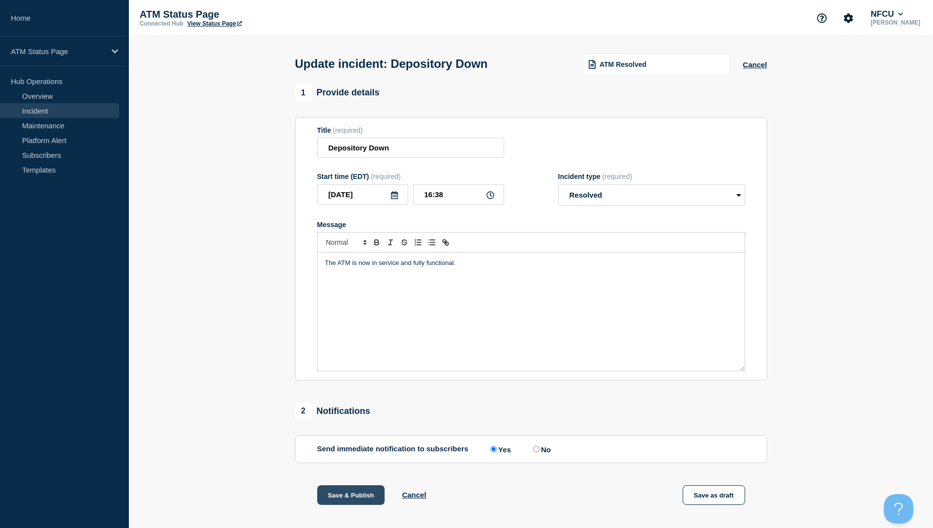
click at [339, 493] on button "Save & Publish" at bounding box center [351, 496] width 68 height 20
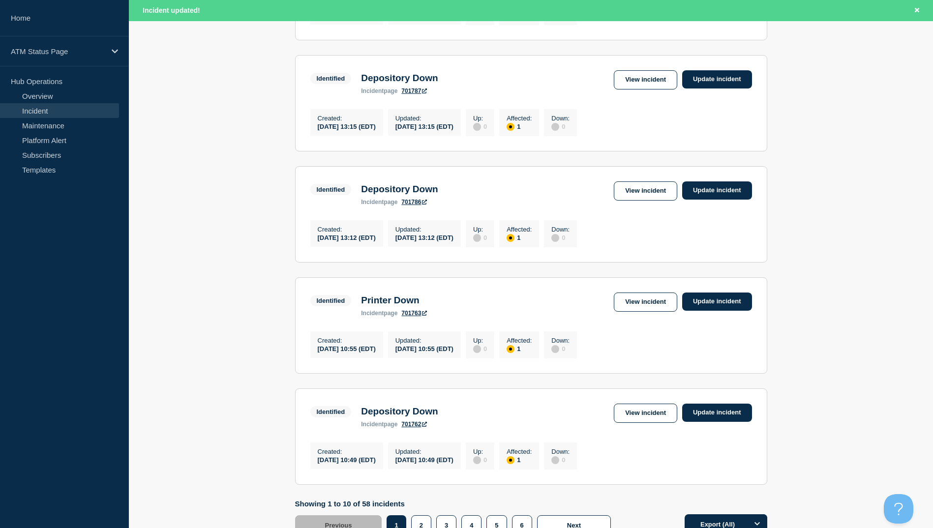
scroll to position [966, 0]
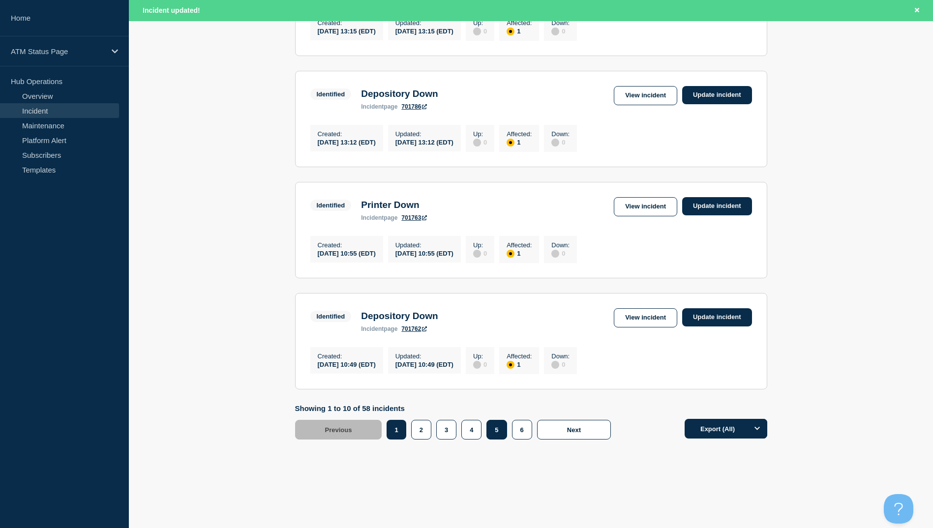
click at [495, 430] on button "5" at bounding box center [497, 430] width 20 height 20
click at [495, 431] on button "5" at bounding box center [497, 430] width 20 height 20
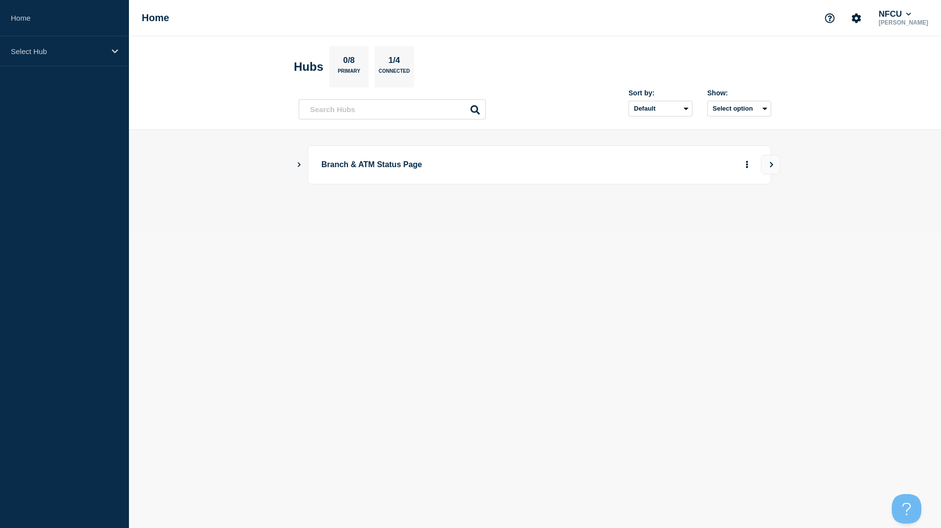
click at [298, 165] on icon "Show Connected Hubs" at bounding box center [299, 164] width 6 height 5
click at [709, 218] on button "See overview" at bounding box center [712, 215] width 52 height 20
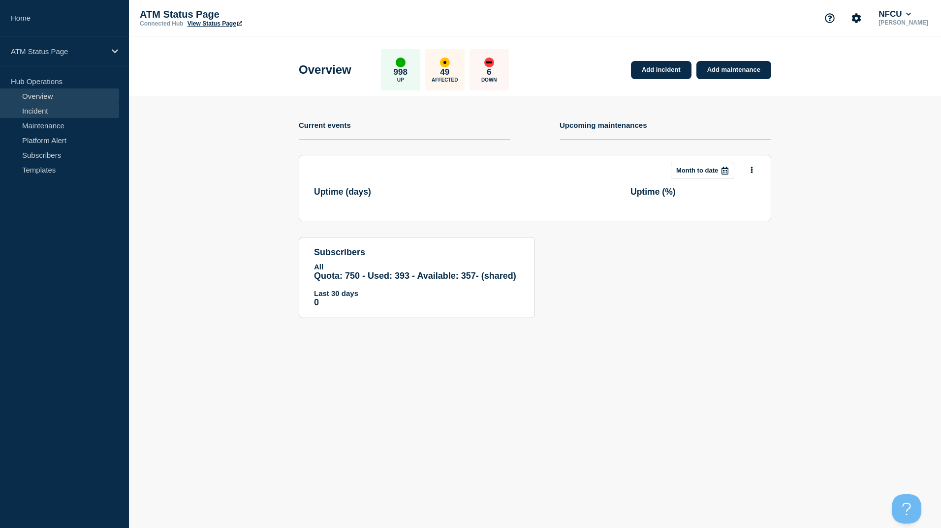
click at [57, 111] on link "Incident" at bounding box center [59, 110] width 119 height 15
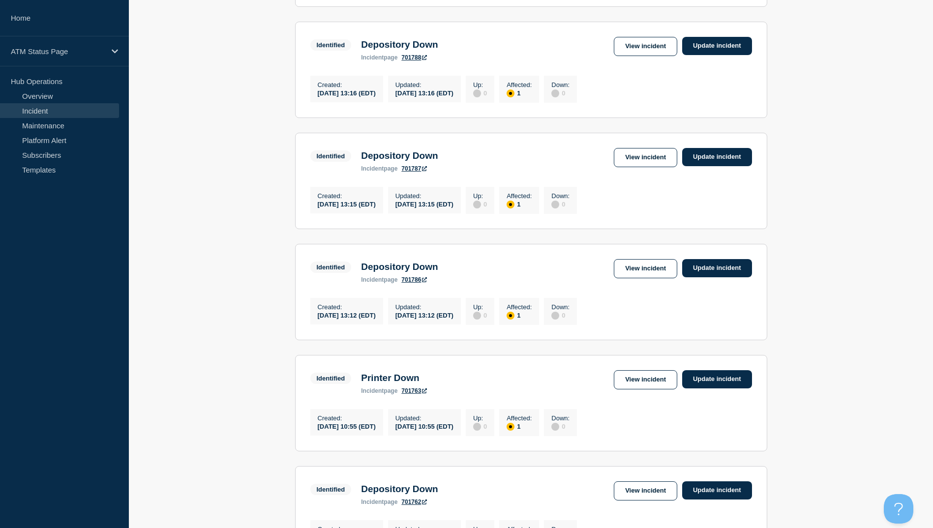
scroll to position [935, 0]
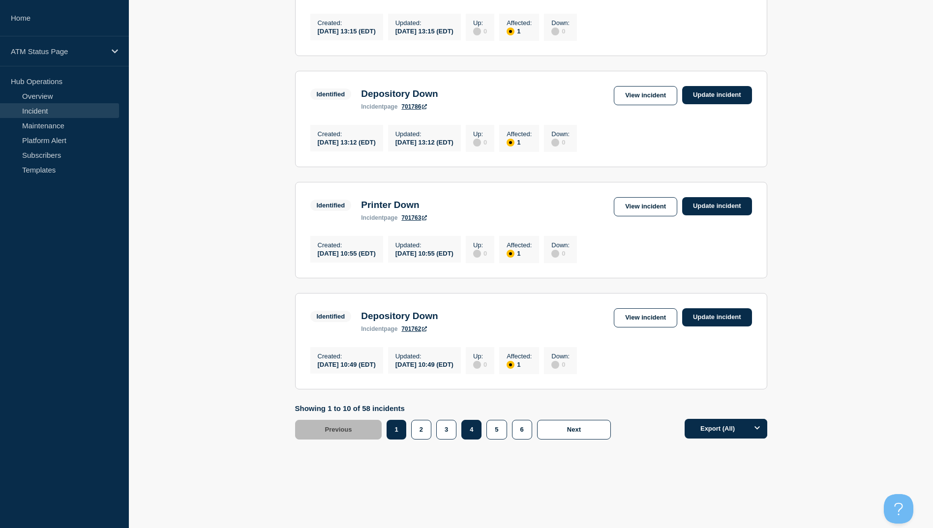
click at [476, 440] on button "4" at bounding box center [472, 430] width 20 height 20
click at [645, 328] on link "View incident" at bounding box center [645, 317] width 63 height 19
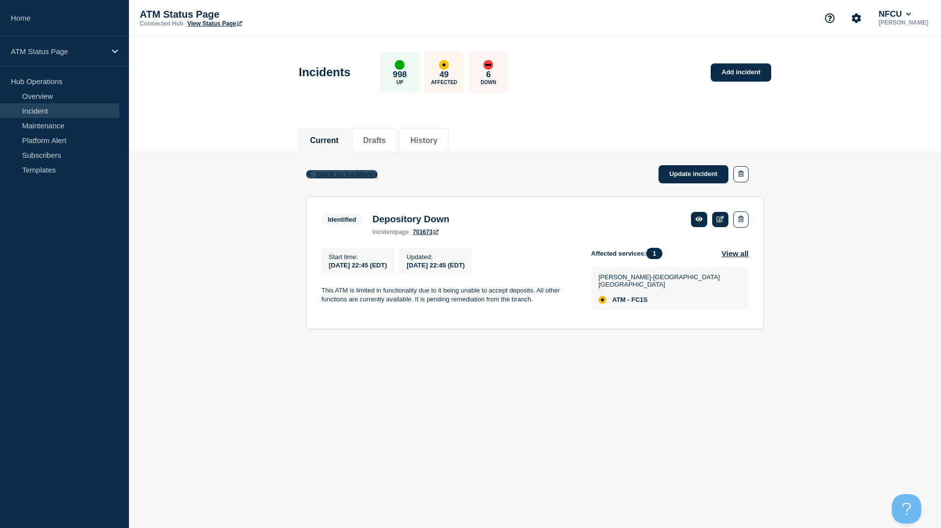
click at [347, 177] on span "Back to Incidents" at bounding box center [346, 174] width 61 height 8
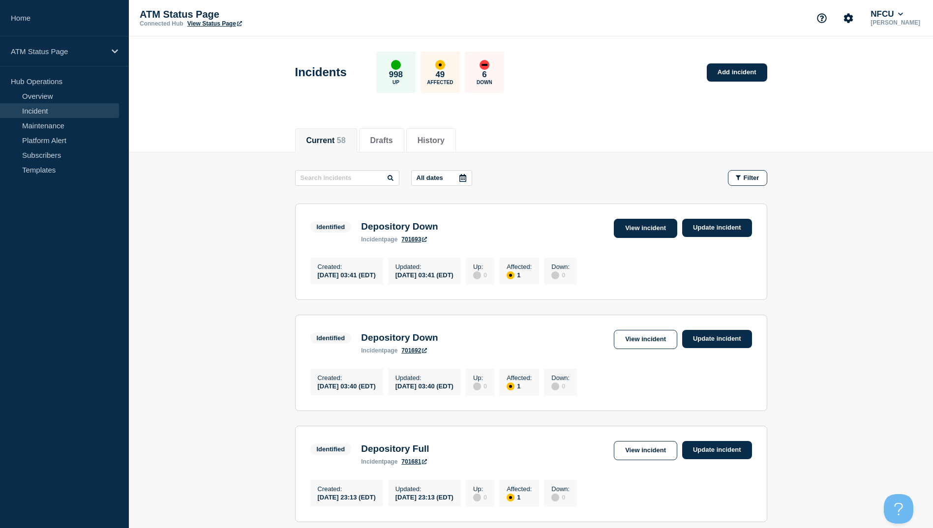
click at [647, 227] on link "View incident" at bounding box center [645, 228] width 63 height 19
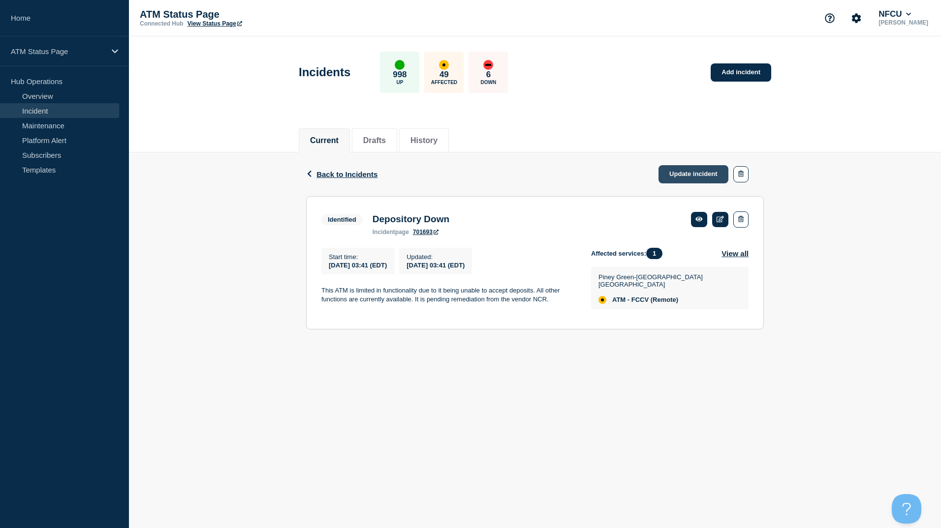
click at [689, 175] on link "Update incident" at bounding box center [693, 174] width 70 height 18
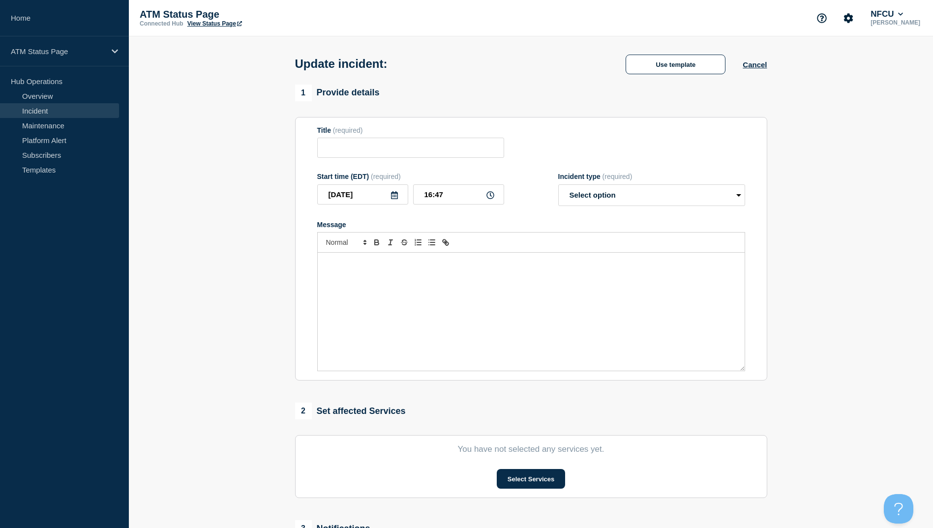
type input "Depository Down"
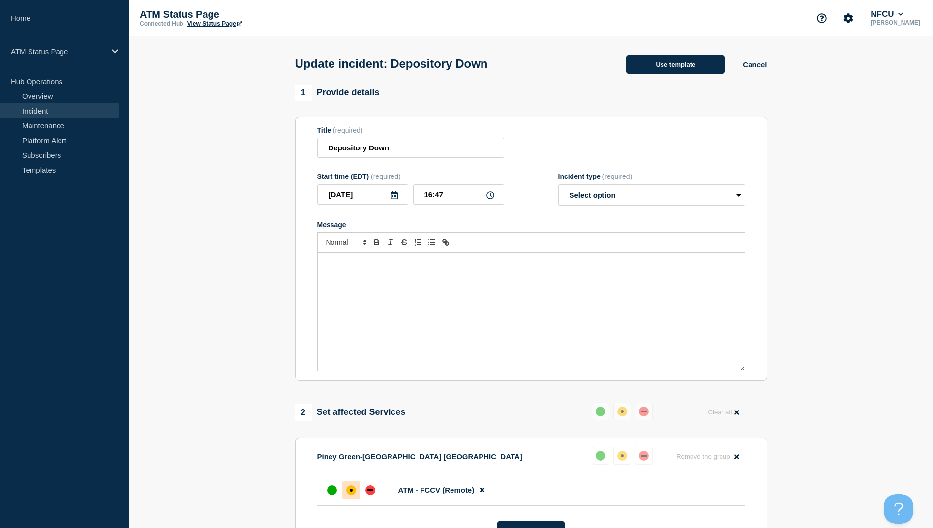
click at [655, 65] on button "Use template" at bounding box center [676, 65] width 100 height 20
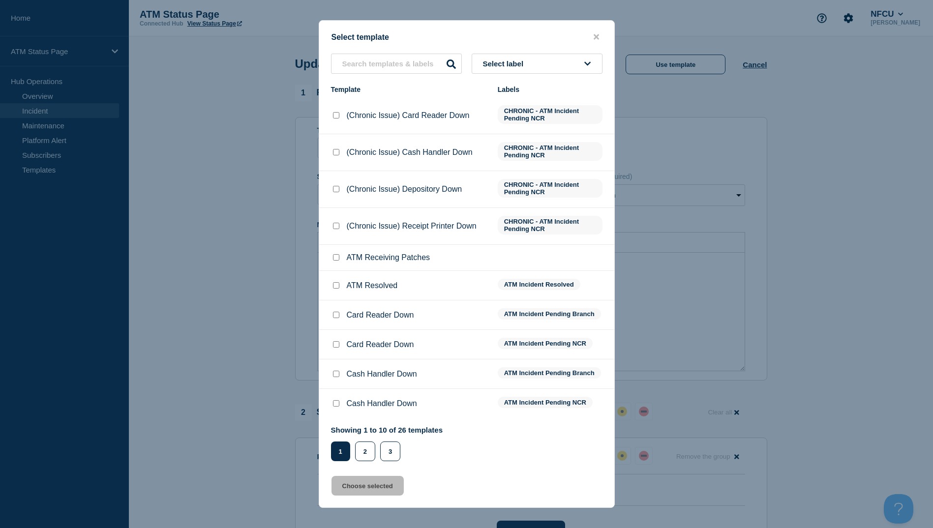
click at [335, 287] on input "ATM Resolved checkbox" at bounding box center [336, 285] width 6 height 6
checkbox input "true"
click at [367, 489] on button "Choose selected" at bounding box center [368, 486] width 72 height 20
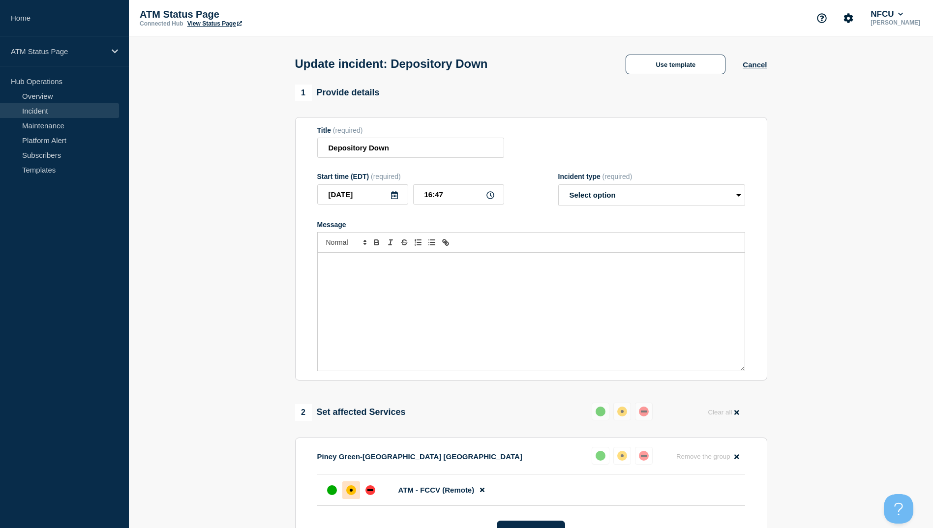
select select "resolved"
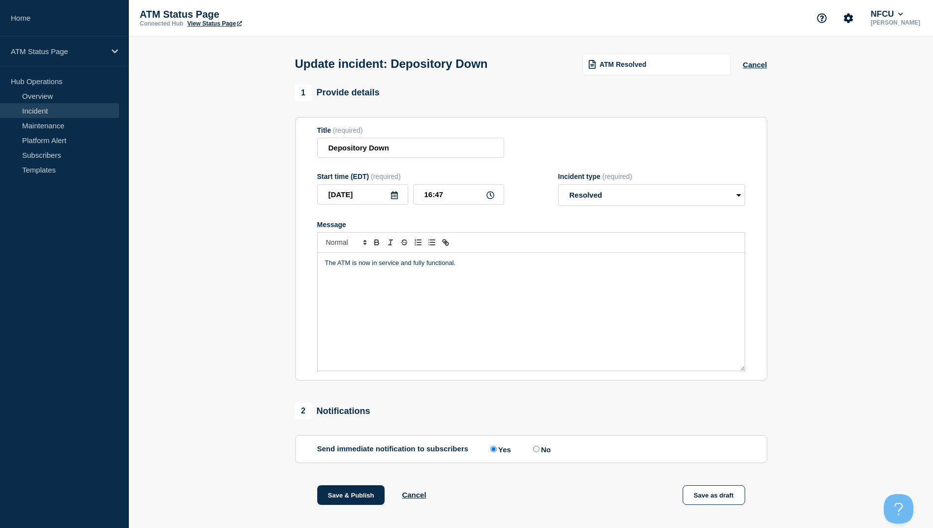
scroll to position [101, 0]
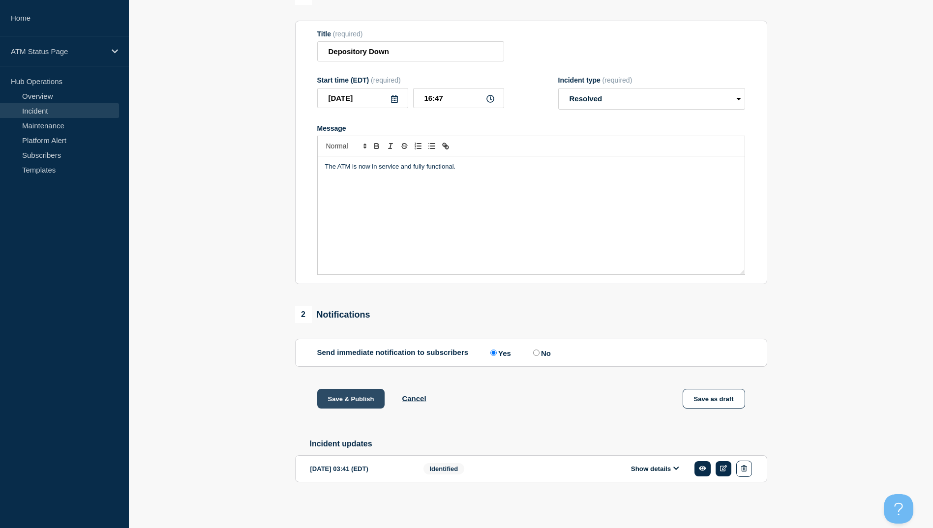
click at [353, 395] on button "Save & Publish" at bounding box center [351, 399] width 68 height 20
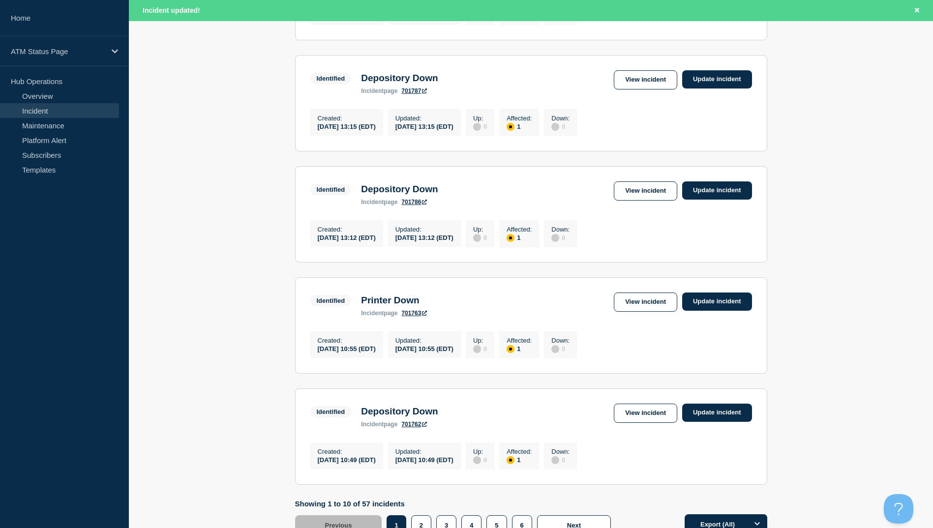
scroll to position [935, 0]
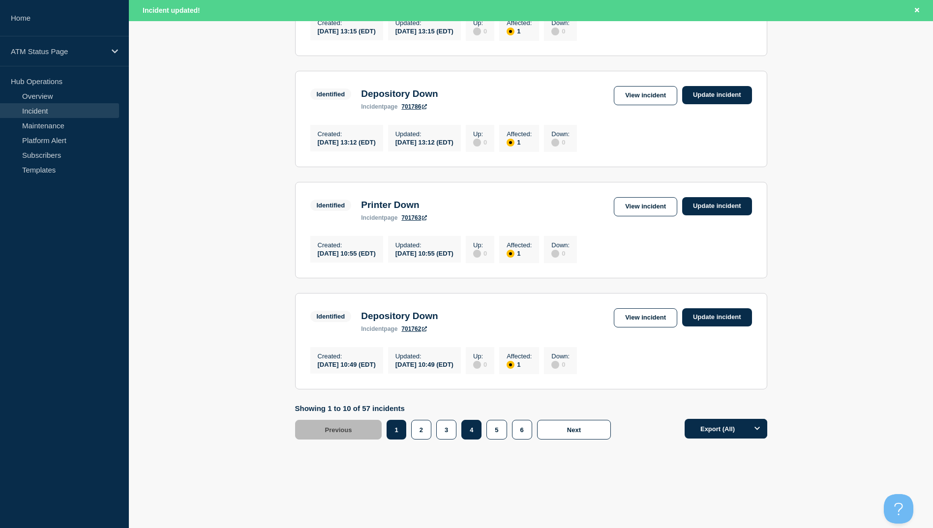
click at [470, 440] on button "4" at bounding box center [472, 430] width 20 height 20
click at [650, 216] on link "View incident" at bounding box center [645, 206] width 63 height 19
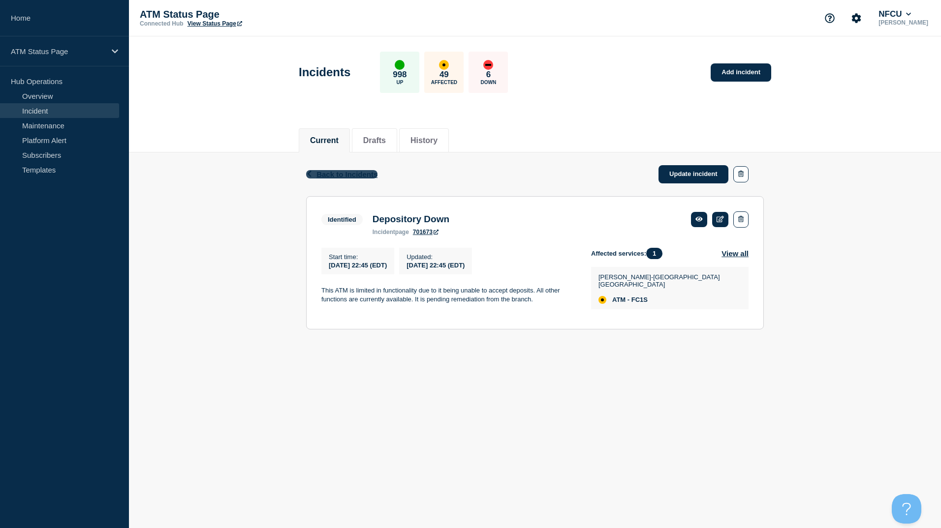
click at [343, 175] on span "Back to Incidents" at bounding box center [346, 174] width 61 height 8
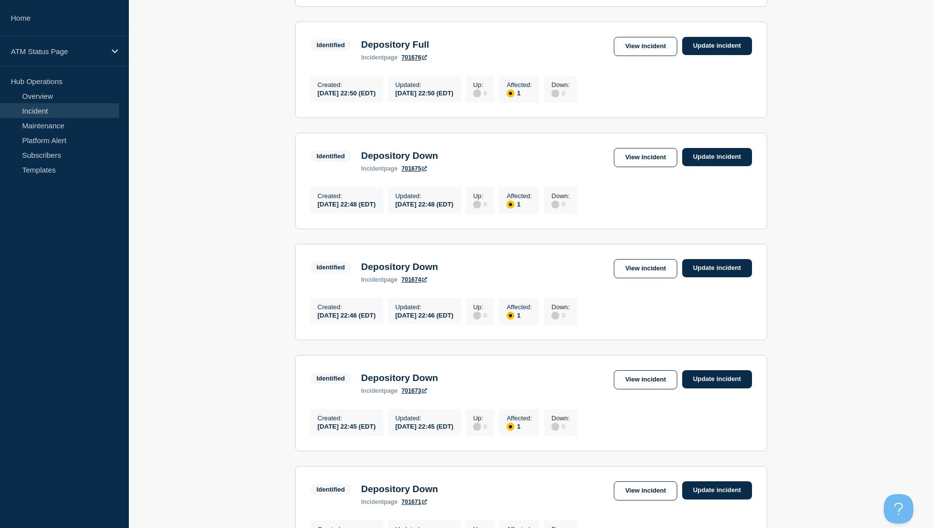
scroll to position [946, 0]
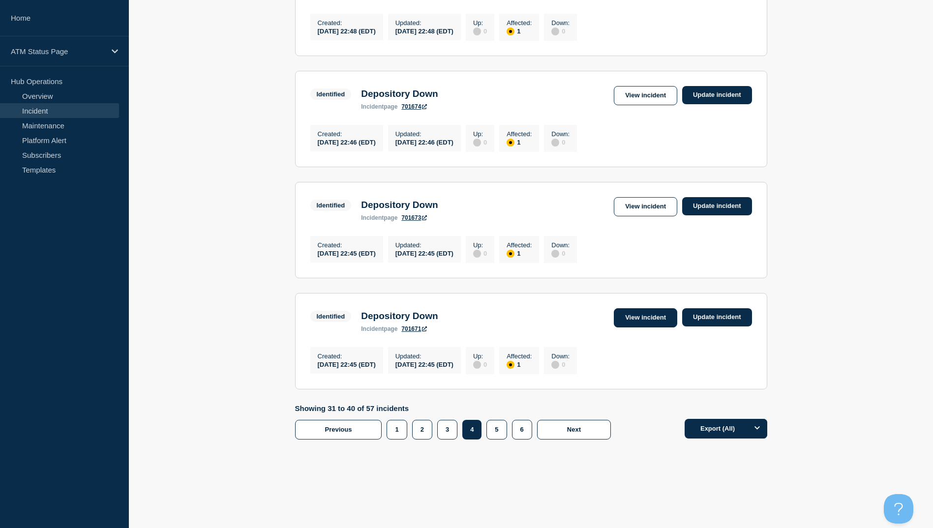
click at [644, 313] on link "View incident" at bounding box center [645, 317] width 63 height 19
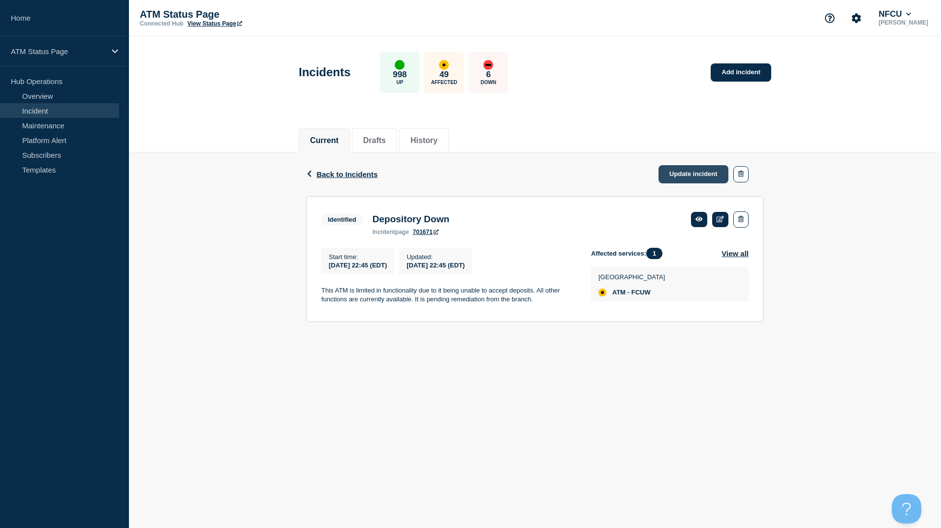
click at [702, 174] on link "Update incident" at bounding box center [693, 174] width 70 height 18
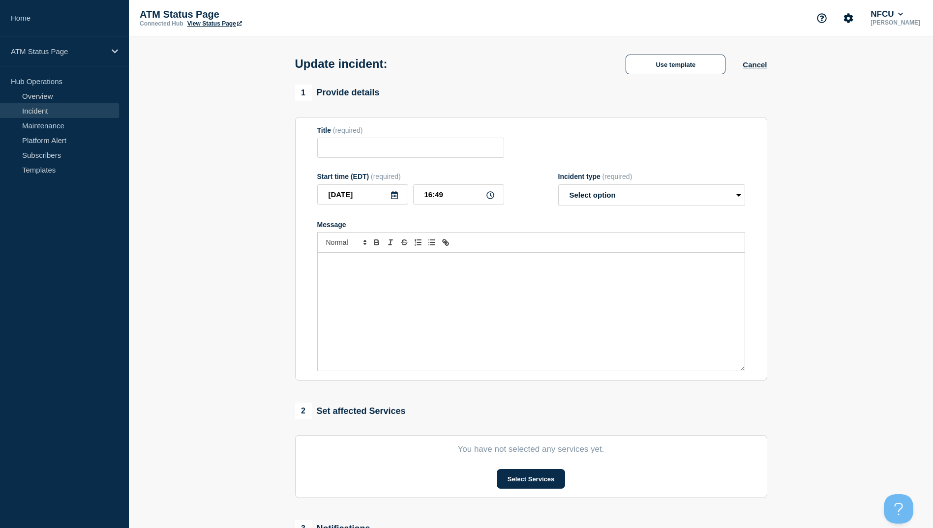
type input "Depository Down"
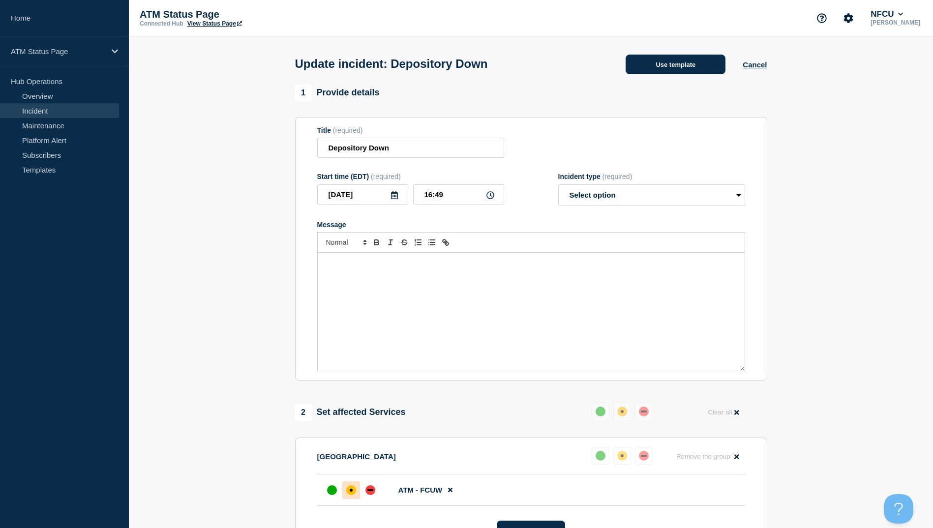
click at [670, 70] on button "Use template" at bounding box center [676, 65] width 100 height 20
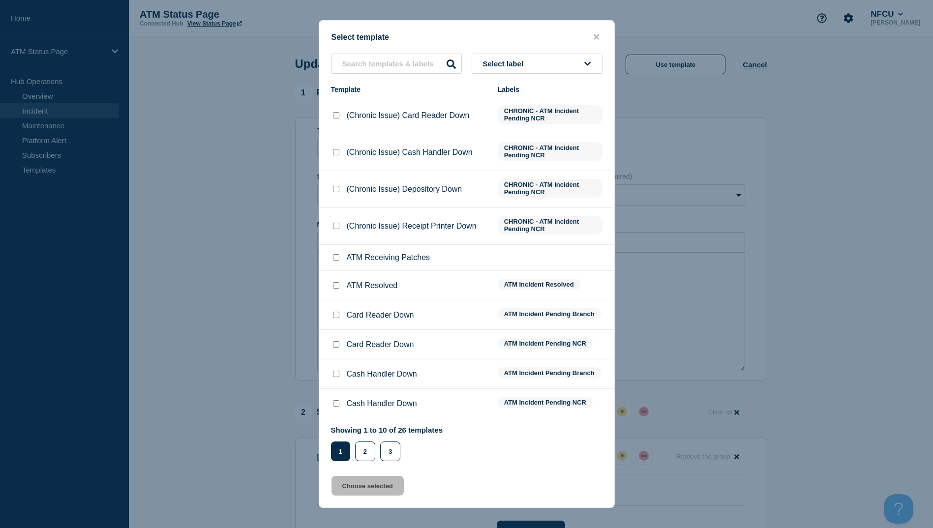
click at [335, 284] on input "ATM Resolved checkbox" at bounding box center [336, 285] width 6 height 6
checkbox input "true"
click at [383, 491] on button "Choose selected" at bounding box center [368, 486] width 72 height 20
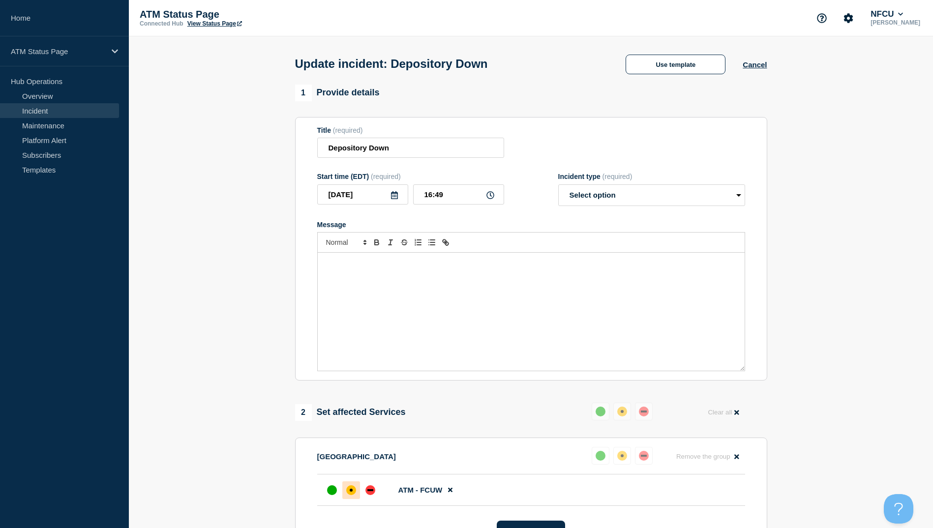
select select "resolved"
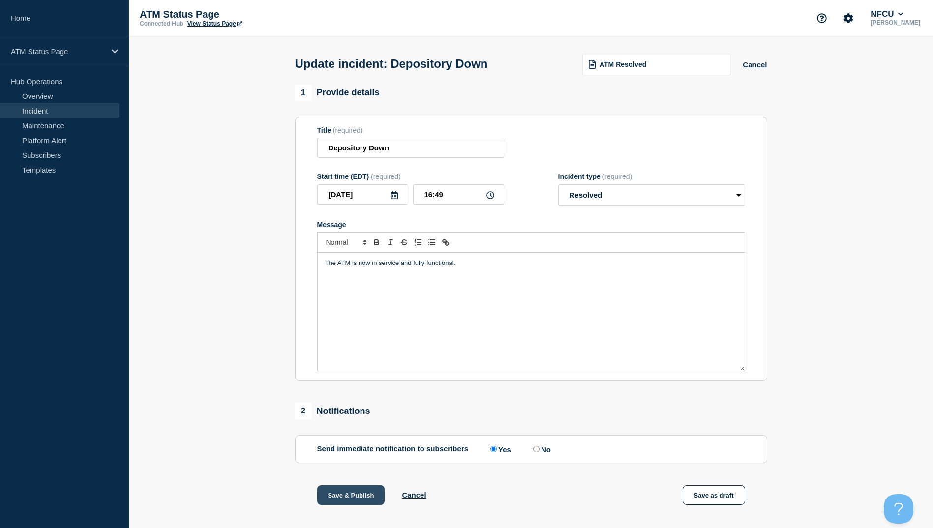
click at [351, 501] on button "Save & Publish" at bounding box center [351, 496] width 68 height 20
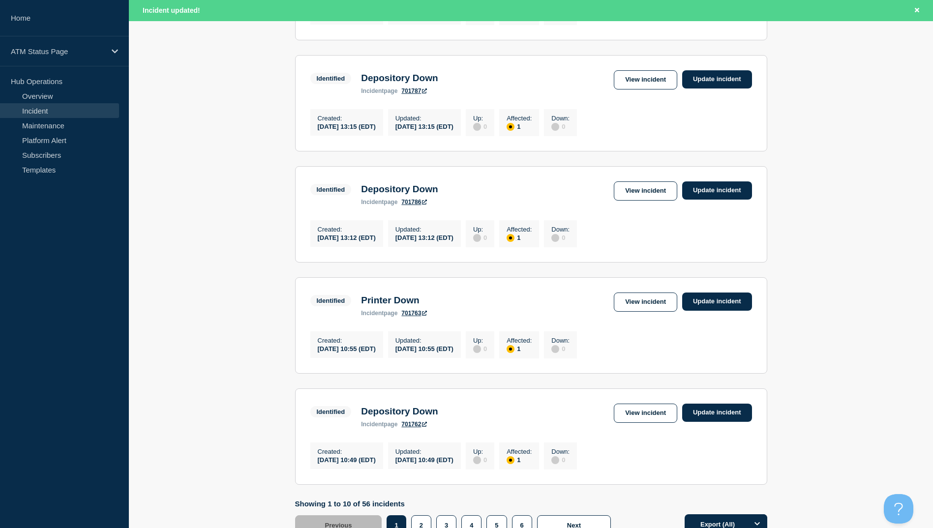
scroll to position [935, 0]
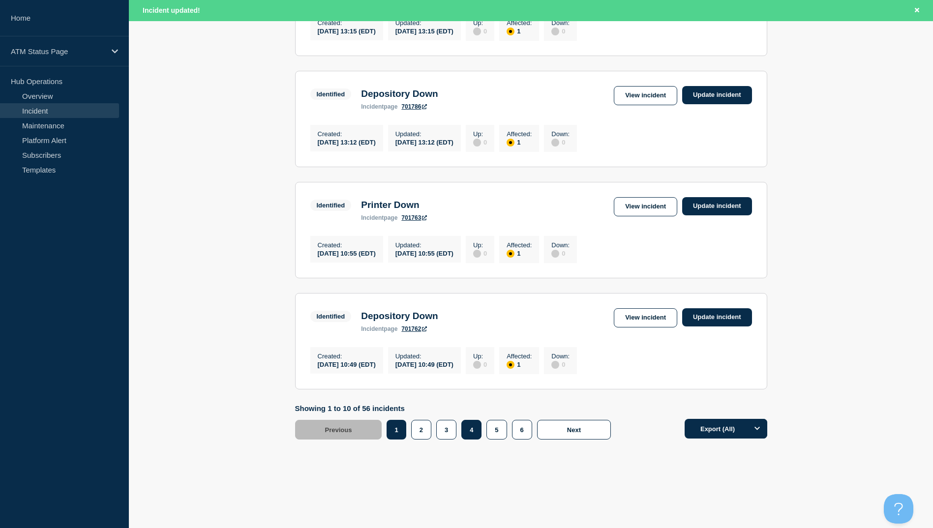
click at [473, 440] on button "4" at bounding box center [472, 430] width 20 height 20
click at [638, 328] on link "View incident" at bounding box center [645, 317] width 63 height 19
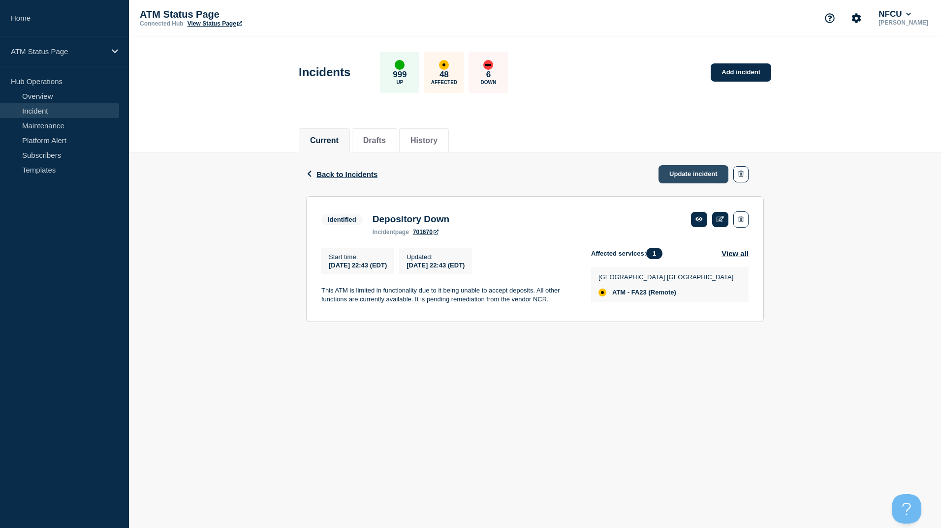
click at [694, 170] on link "Update incident" at bounding box center [693, 174] width 70 height 18
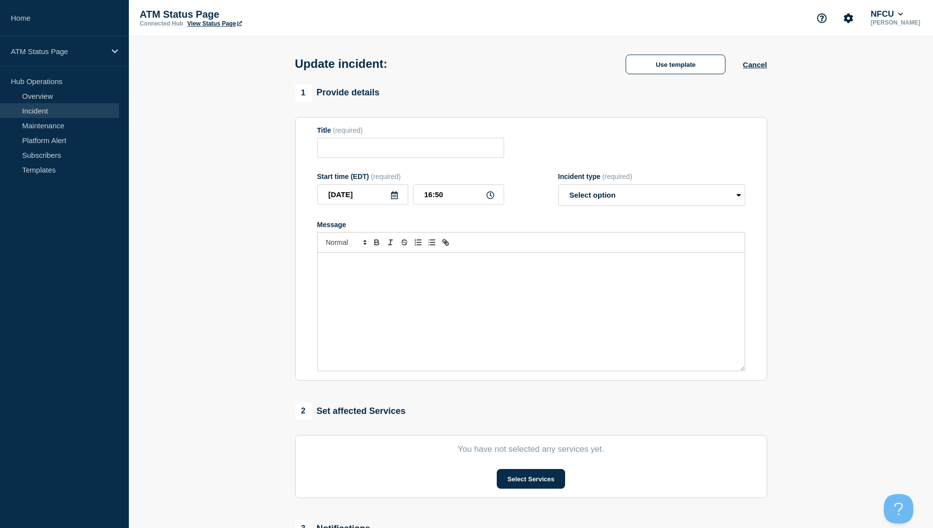
type input "Depository Down"
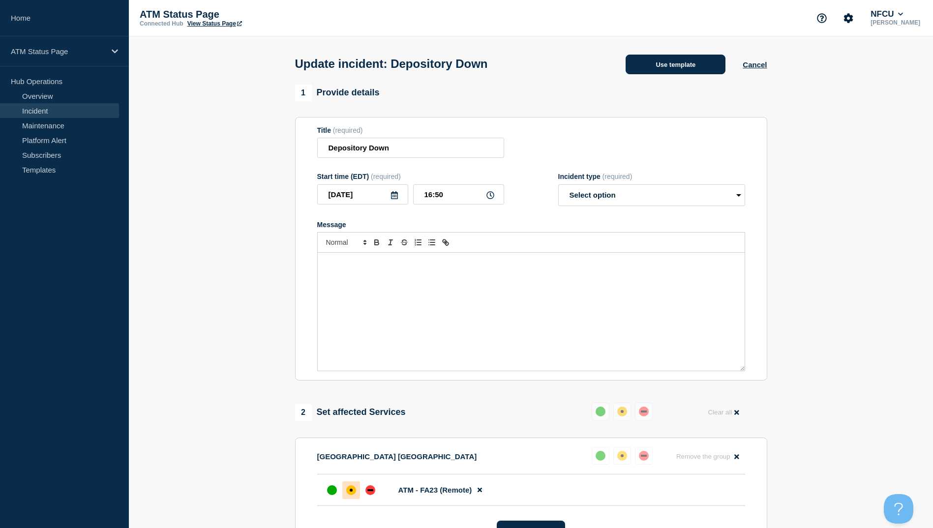
click at [686, 64] on button "Use template" at bounding box center [676, 65] width 100 height 20
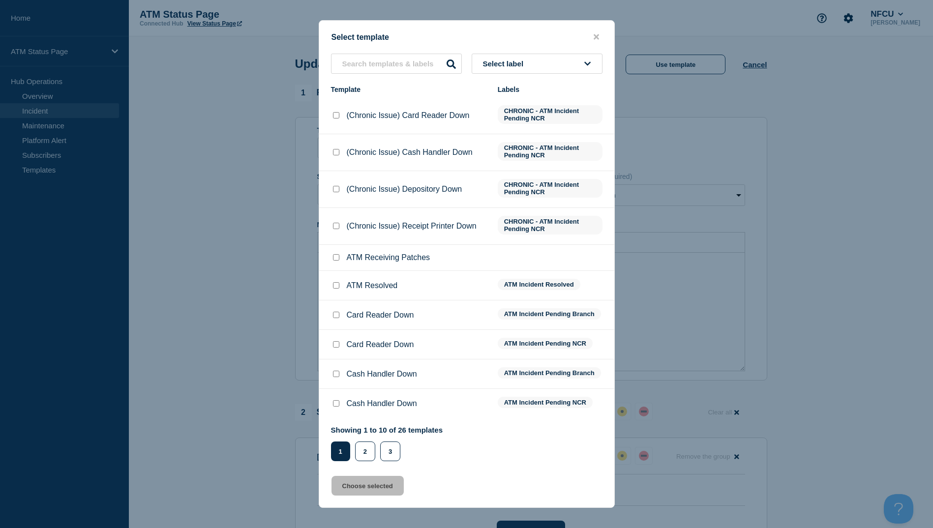
click at [334, 286] on input "ATM Resolved checkbox" at bounding box center [336, 285] width 6 height 6
checkbox input "true"
click at [361, 490] on button "Choose selected" at bounding box center [368, 486] width 72 height 20
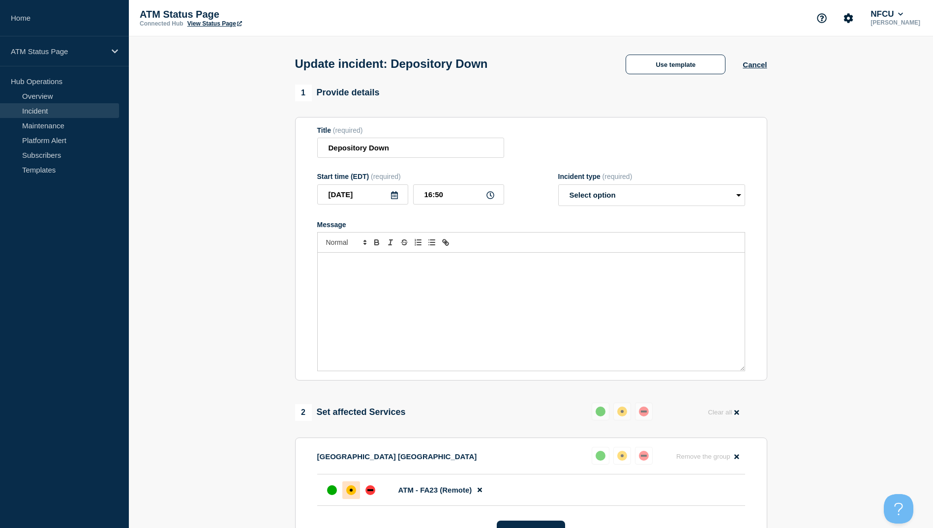
select select "resolved"
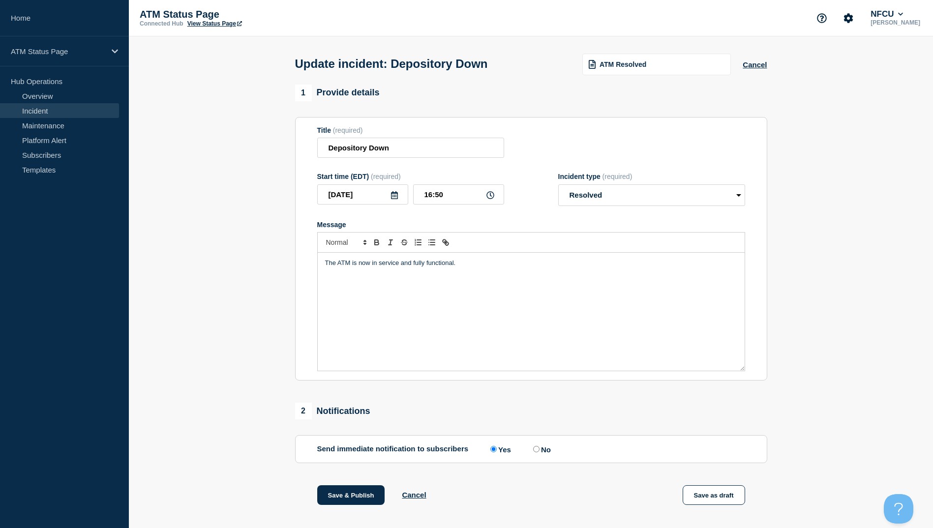
scroll to position [49, 0]
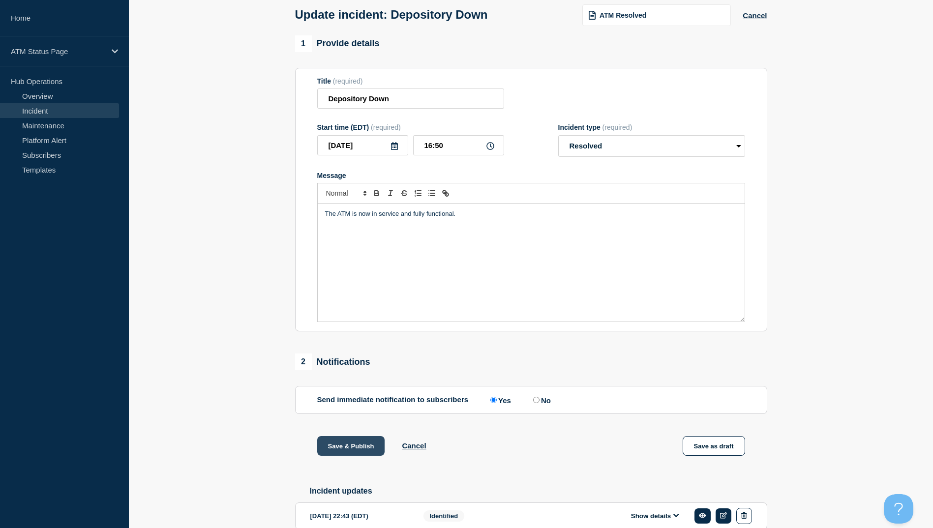
click at [347, 447] on button "Save & Publish" at bounding box center [351, 446] width 68 height 20
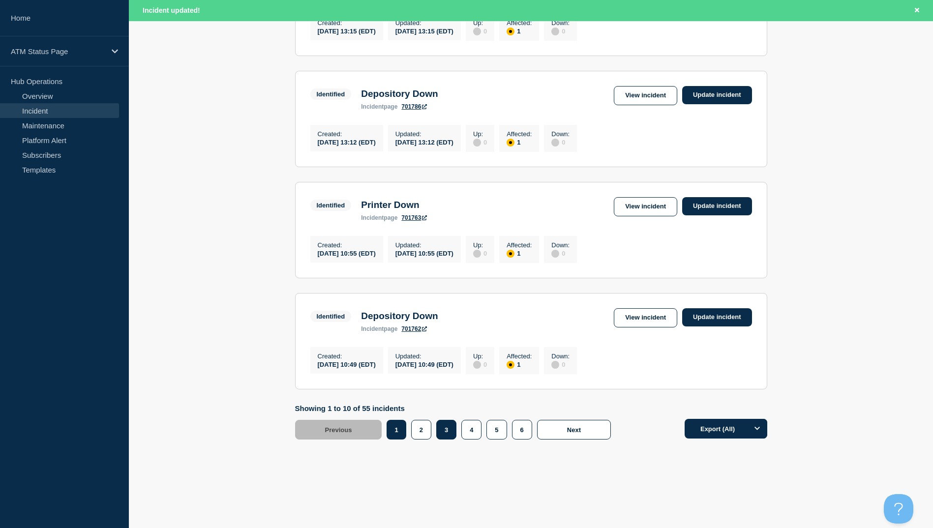
scroll to position [966, 0]
click at [475, 433] on button "4" at bounding box center [472, 430] width 20 height 20
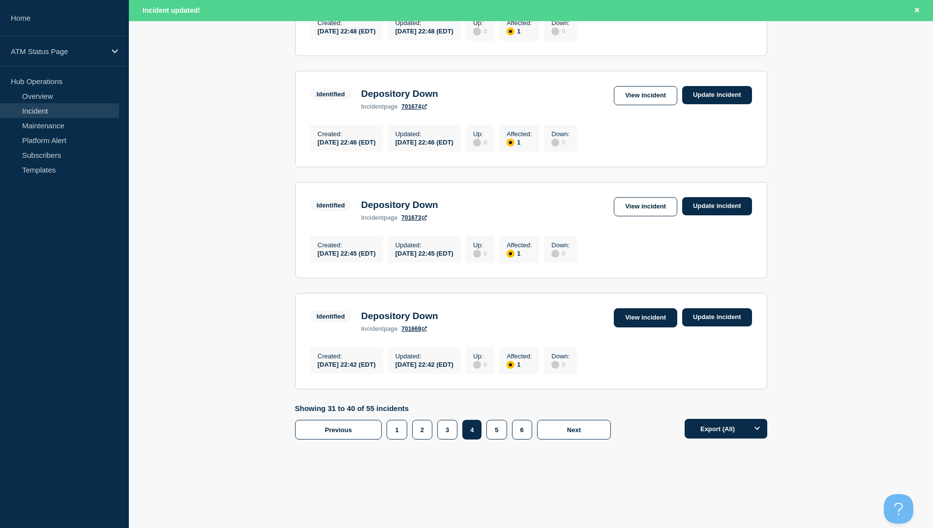
click at [644, 317] on link "View incident" at bounding box center [645, 317] width 63 height 19
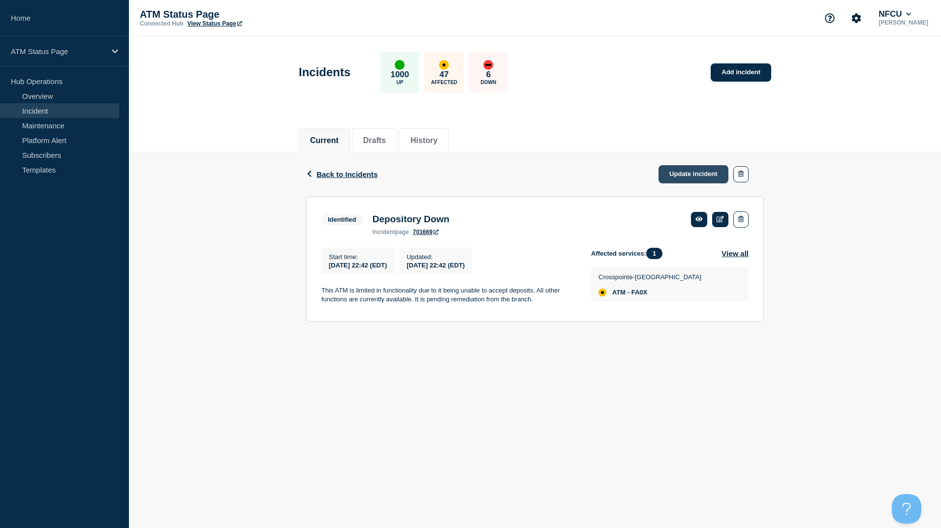
click at [695, 178] on link "Update incident" at bounding box center [693, 174] width 70 height 18
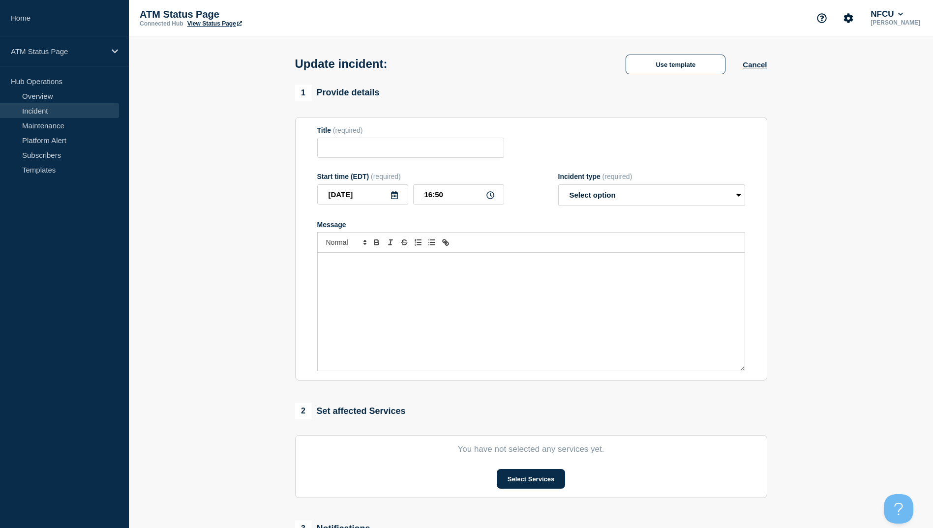
type input "Depository Down"
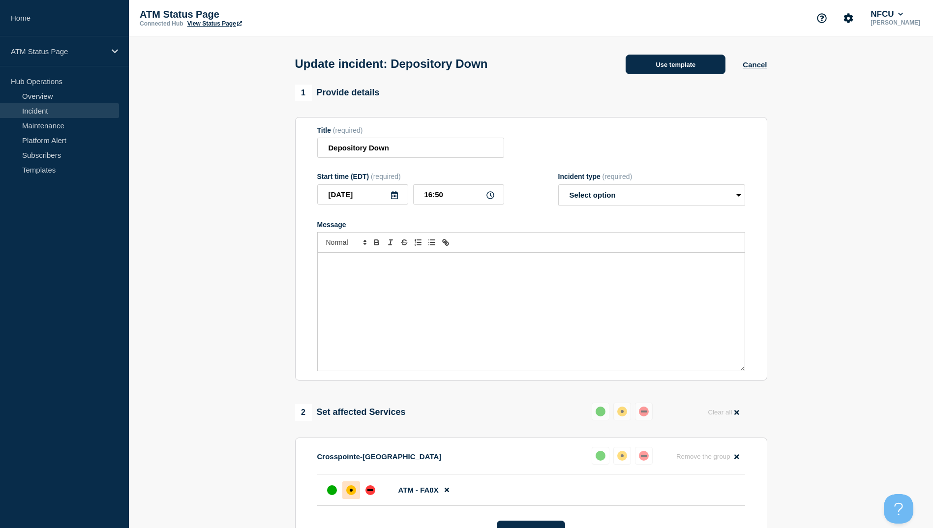
click at [663, 67] on button "Use template" at bounding box center [676, 65] width 100 height 20
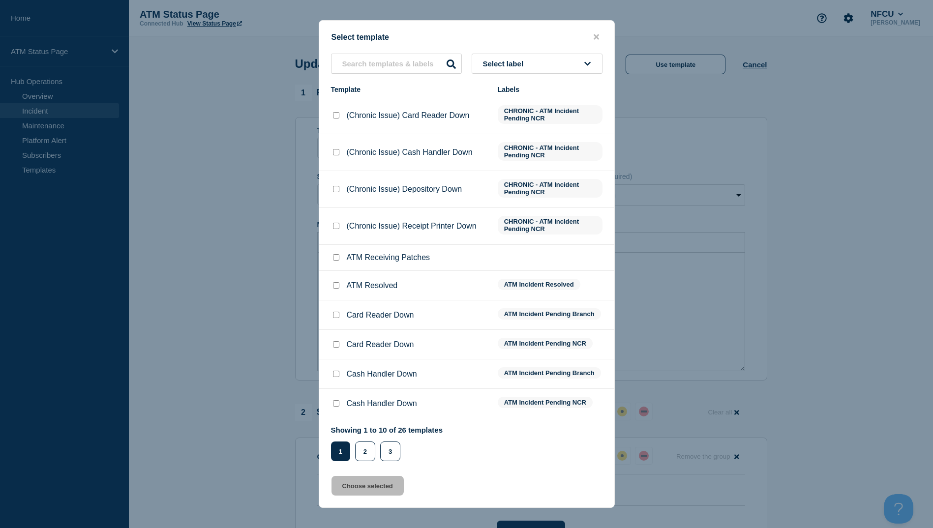
click at [337, 288] on input "ATM Resolved checkbox" at bounding box center [336, 285] width 6 height 6
checkbox input "true"
click at [371, 490] on button "Choose selected" at bounding box center [368, 486] width 72 height 20
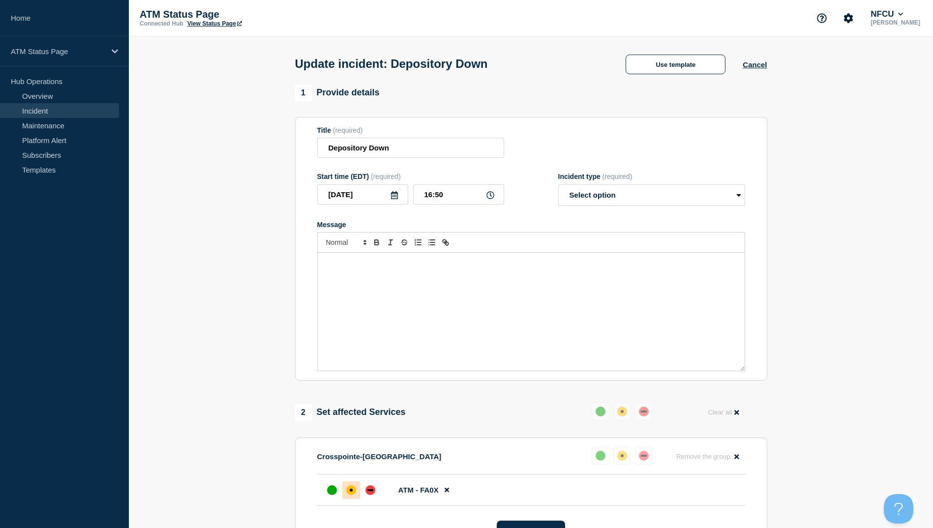
select select "resolved"
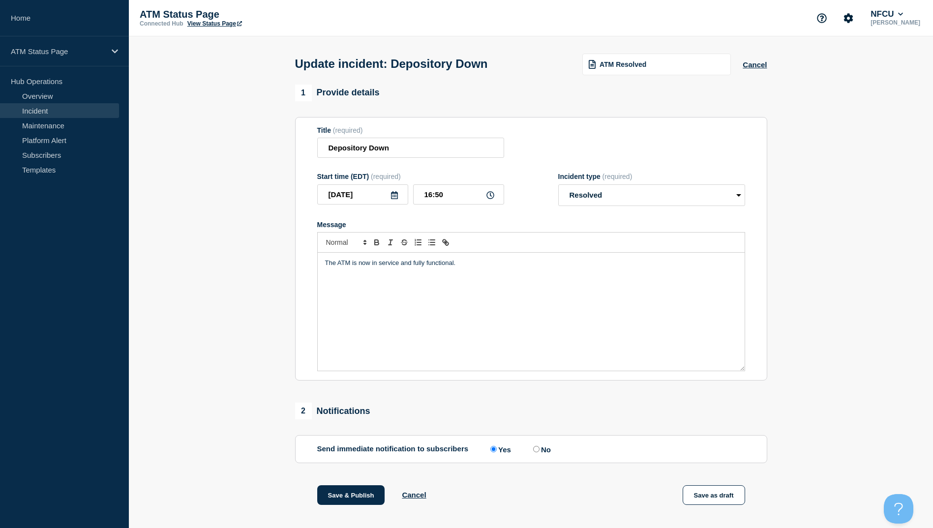
scroll to position [101, 0]
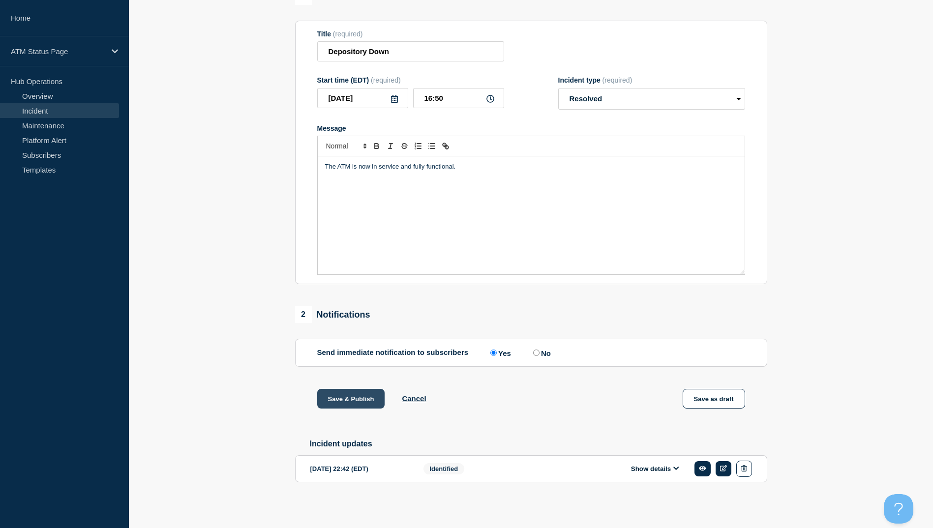
click at [351, 398] on button "Save & Publish" at bounding box center [351, 399] width 68 height 20
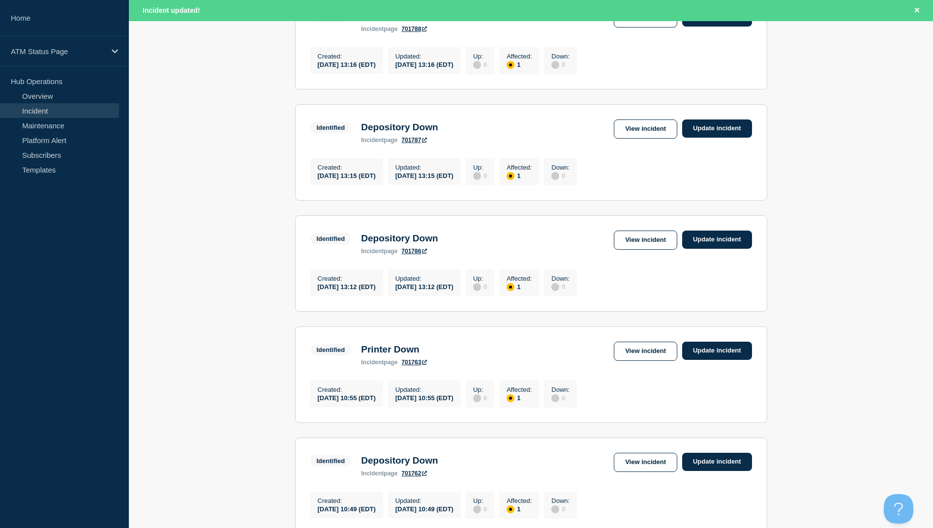
scroll to position [966, 0]
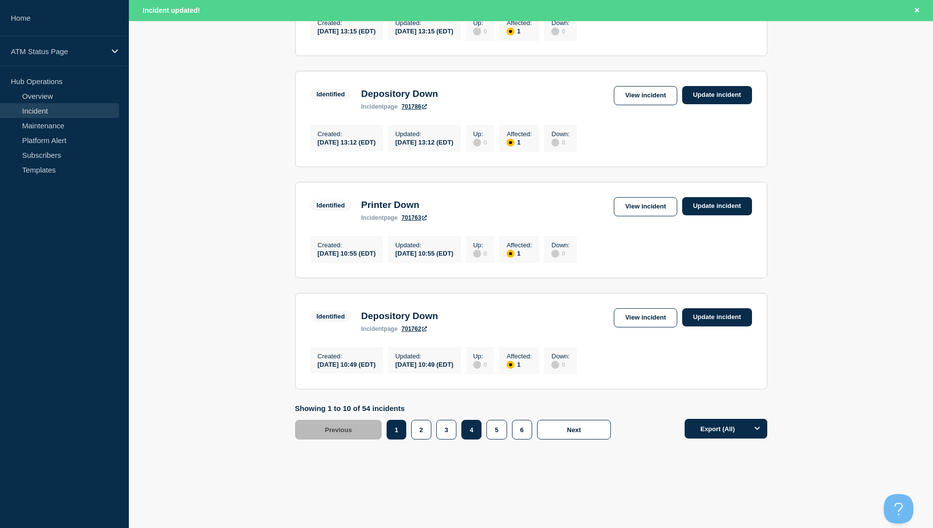
click at [471, 433] on button "4" at bounding box center [472, 430] width 20 height 20
click at [638, 310] on link "View incident" at bounding box center [645, 317] width 63 height 19
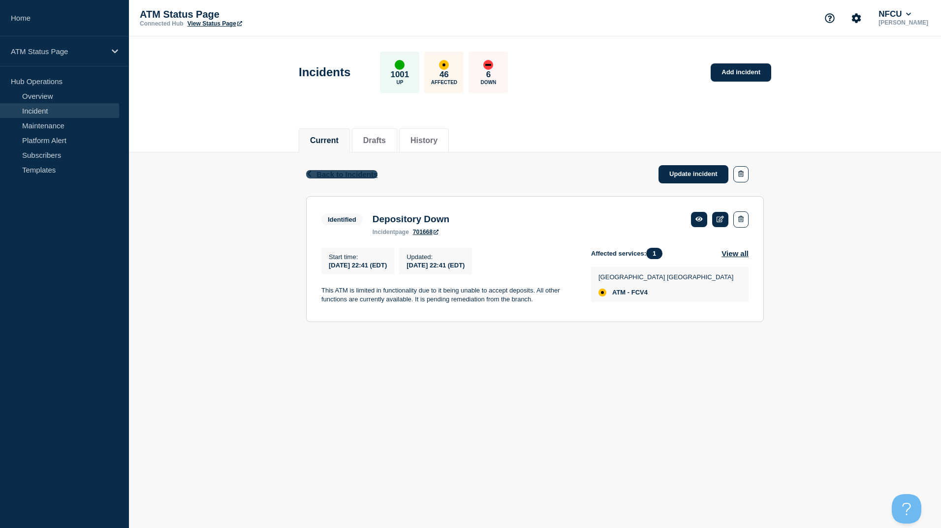
click at [361, 171] on span "Back to Incidents" at bounding box center [346, 174] width 61 height 8
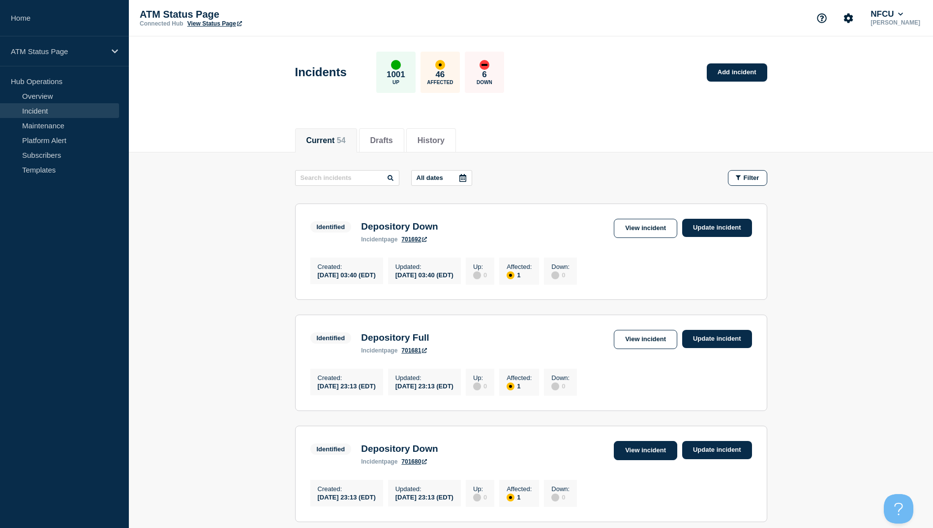
click at [630, 453] on link "View incident" at bounding box center [645, 450] width 63 height 19
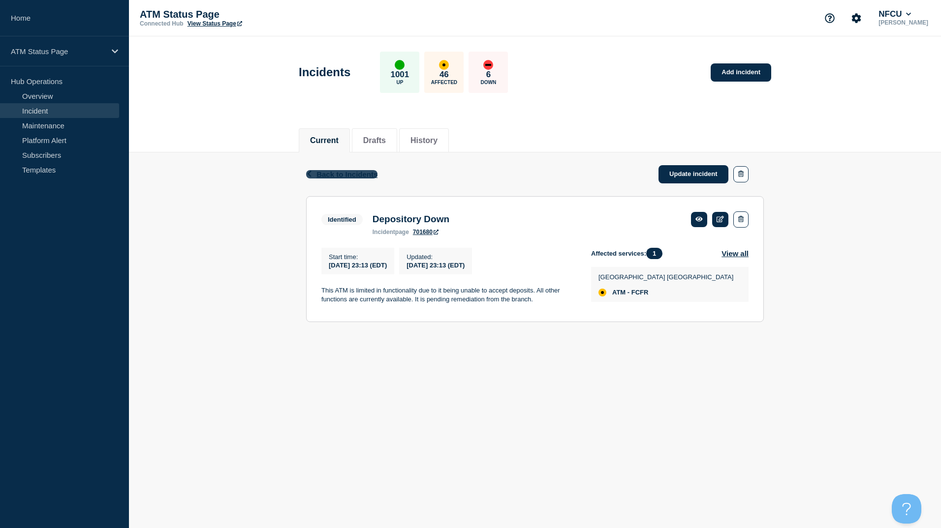
click at [339, 176] on span "Back to Incidents" at bounding box center [346, 174] width 61 height 8
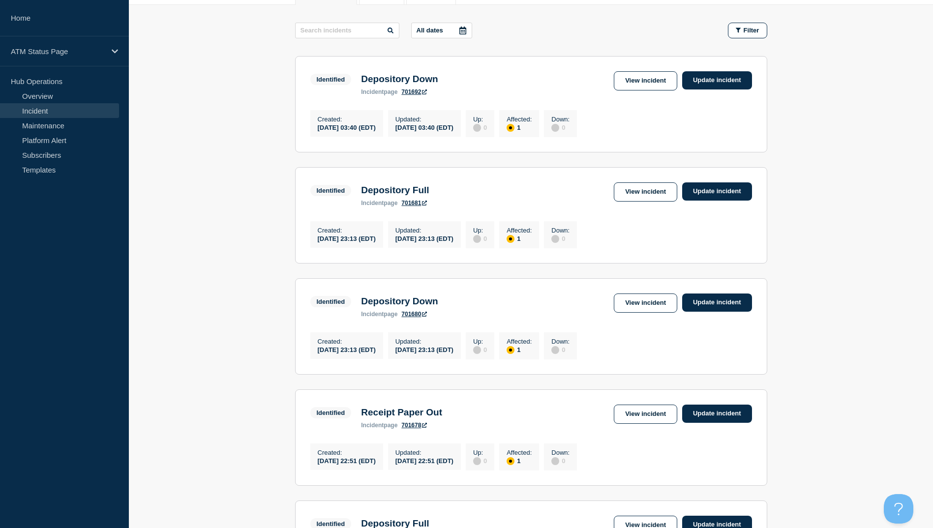
scroll to position [246, 0]
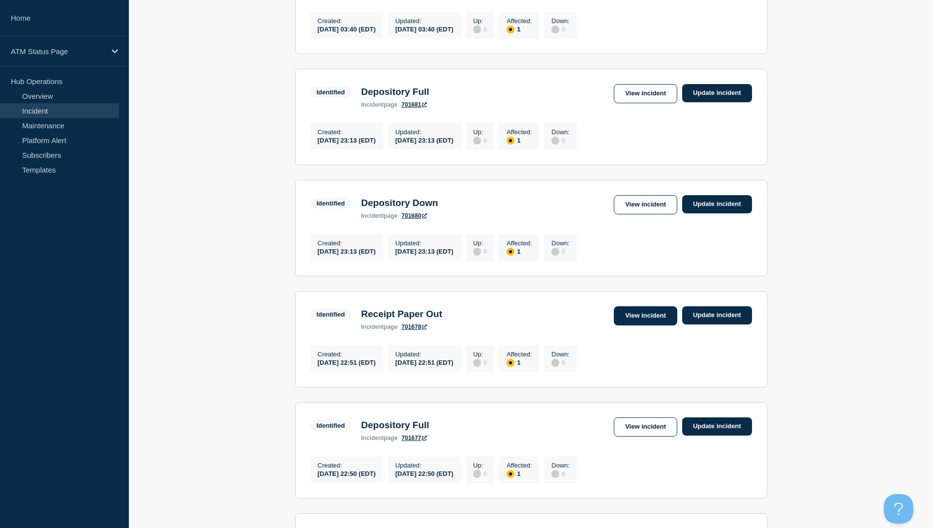
click at [658, 324] on link "View incident" at bounding box center [645, 316] width 63 height 19
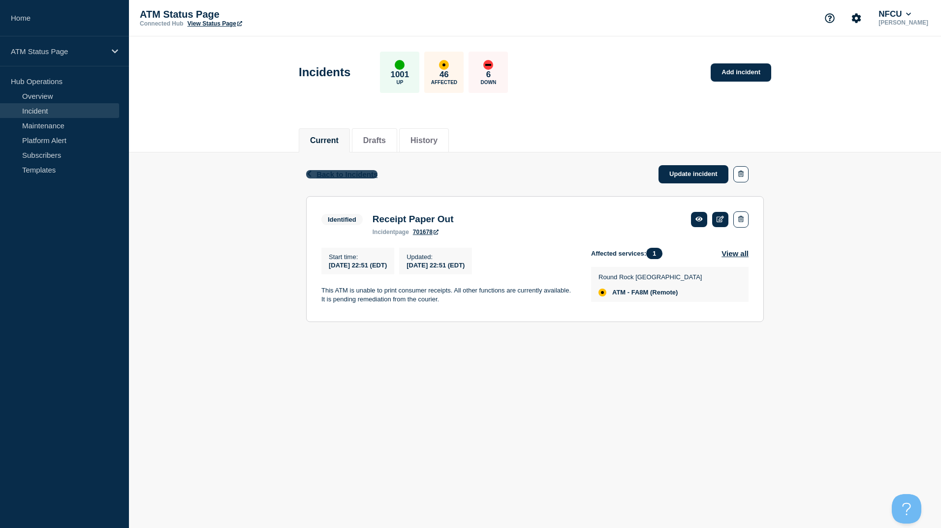
click at [325, 173] on span "Back to Incidents" at bounding box center [346, 174] width 61 height 8
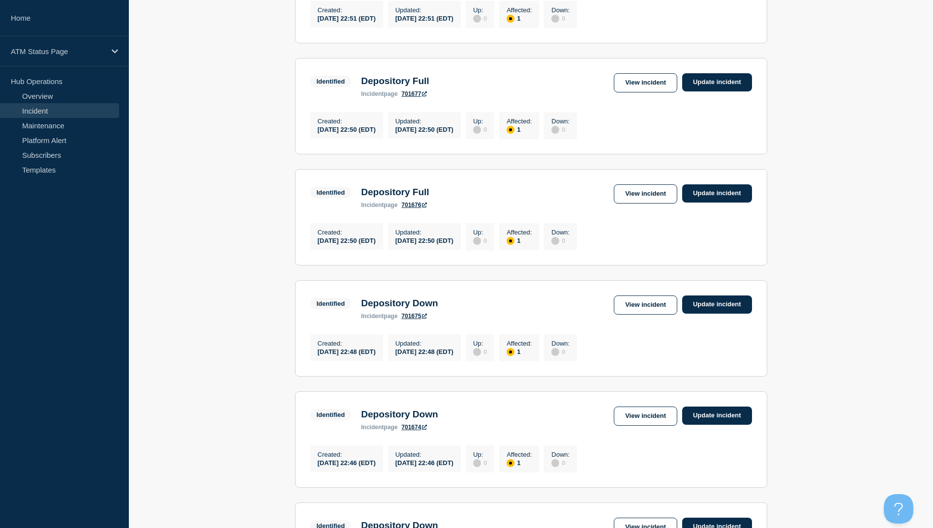
scroll to position [836, 0]
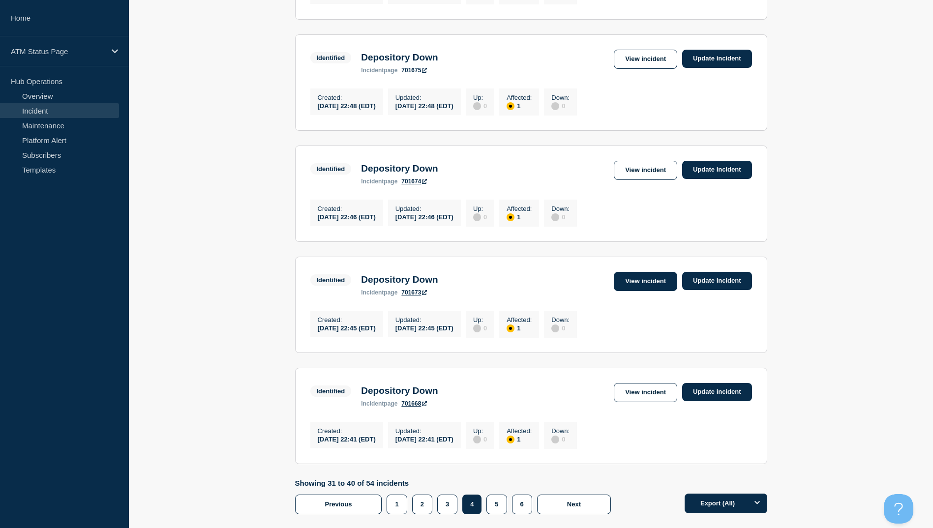
click at [640, 291] on link "View incident" at bounding box center [645, 281] width 63 height 19
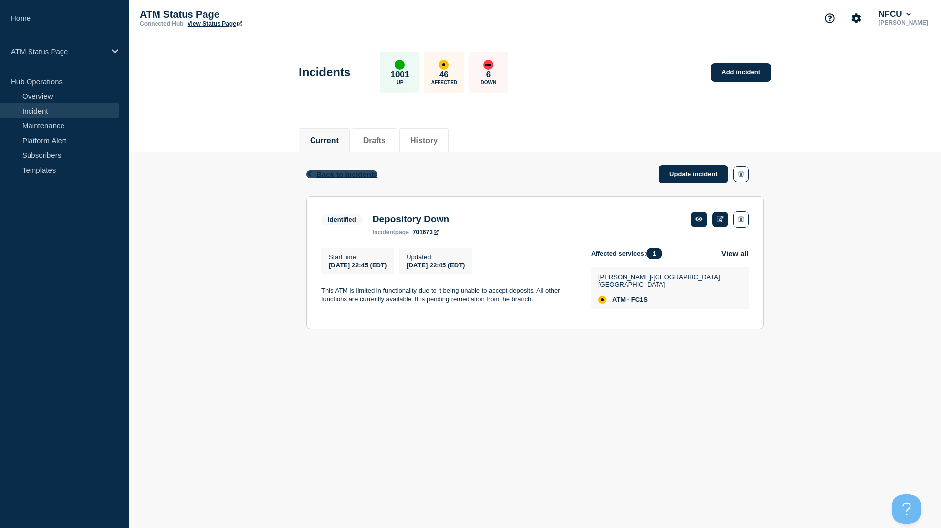
click at [358, 175] on span "Back to Incidents" at bounding box center [346, 174] width 61 height 8
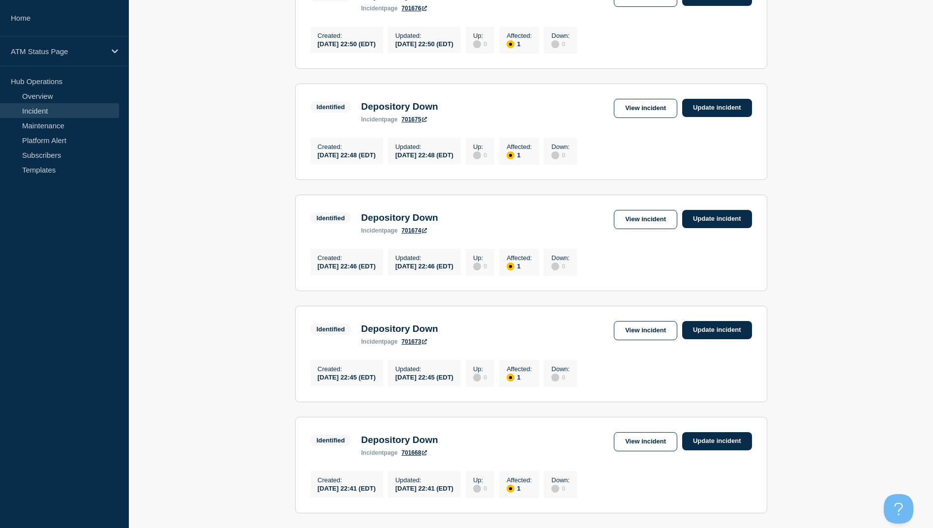
scroll to position [935, 0]
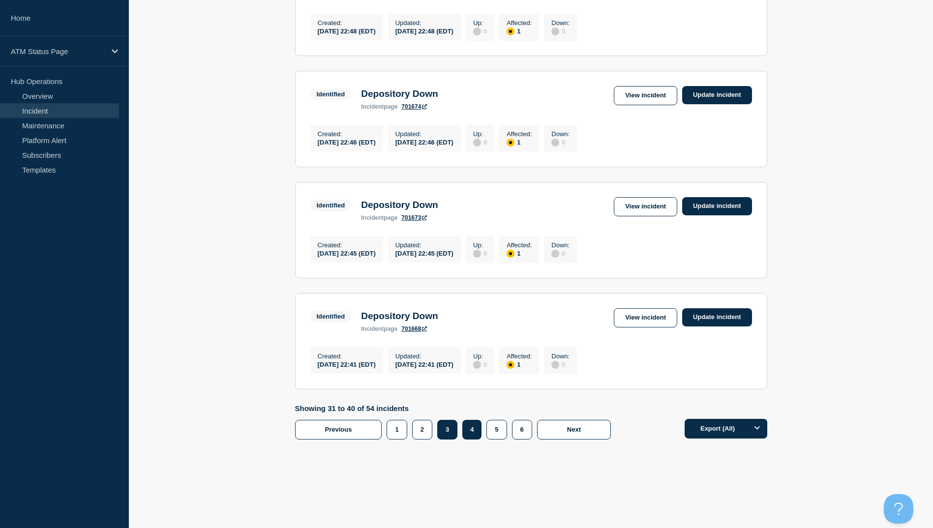
click at [450, 436] on button "3" at bounding box center [447, 430] width 20 height 20
click at [632, 325] on link "View incident" at bounding box center [645, 317] width 63 height 19
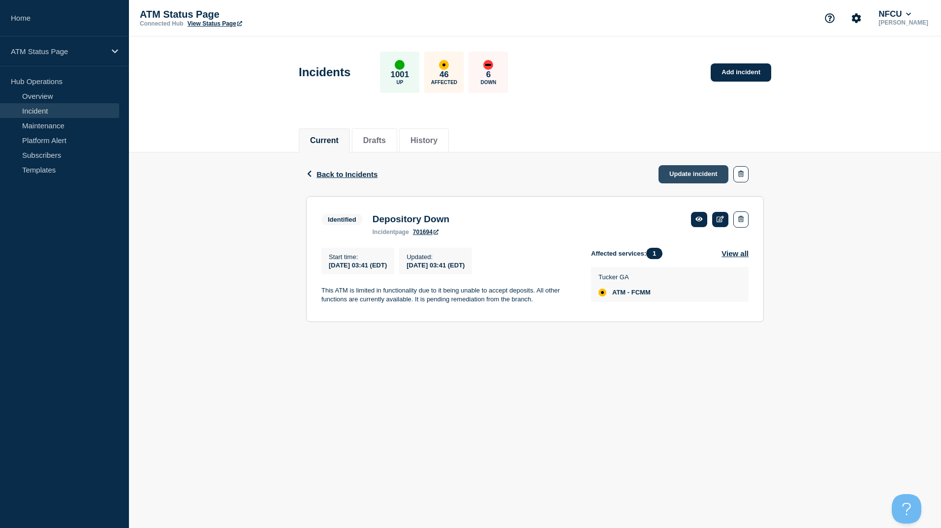
click at [690, 171] on link "Update incident" at bounding box center [693, 174] width 70 height 18
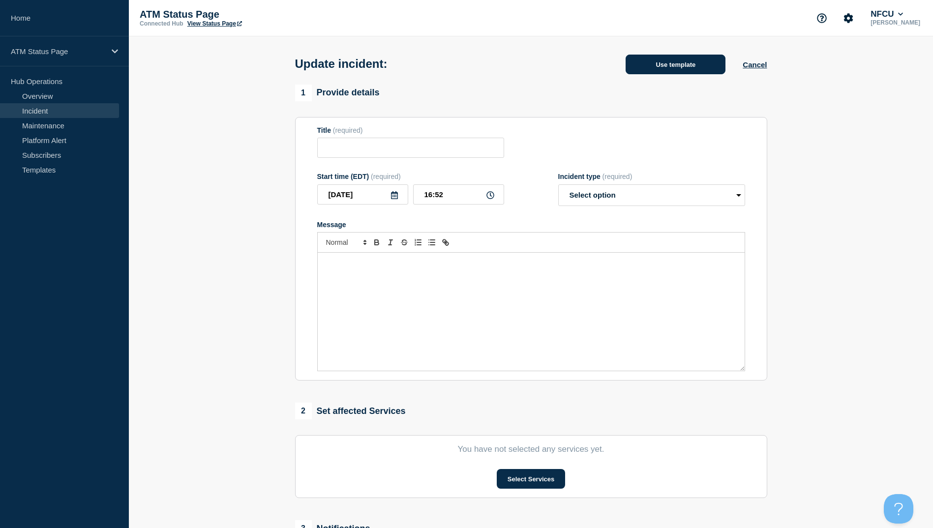
click at [645, 64] on button "Use template" at bounding box center [676, 65] width 100 height 20
type input "Depository Down"
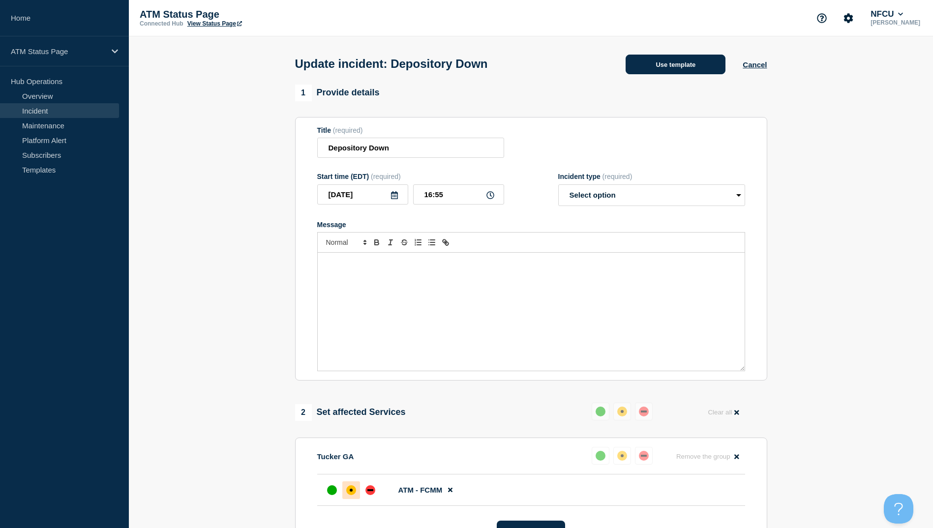
click at [682, 68] on button "Use template" at bounding box center [676, 65] width 100 height 20
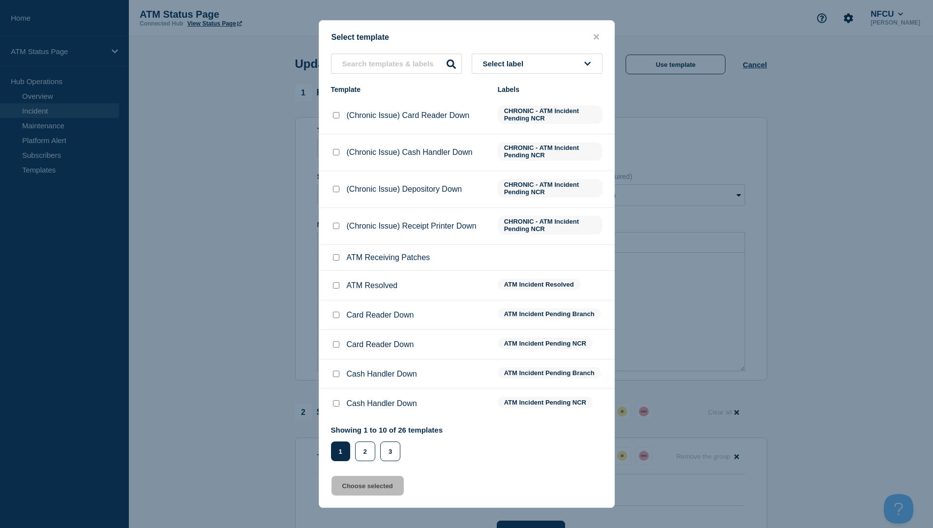
click at [336, 288] on input "ATM Resolved checkbox" at bounding box center [336, 285] width 6 height 6
checkbox input "true"
click at [375, 489] on button "Choose selected" at bounding box center [368, 486] width 72 height 20
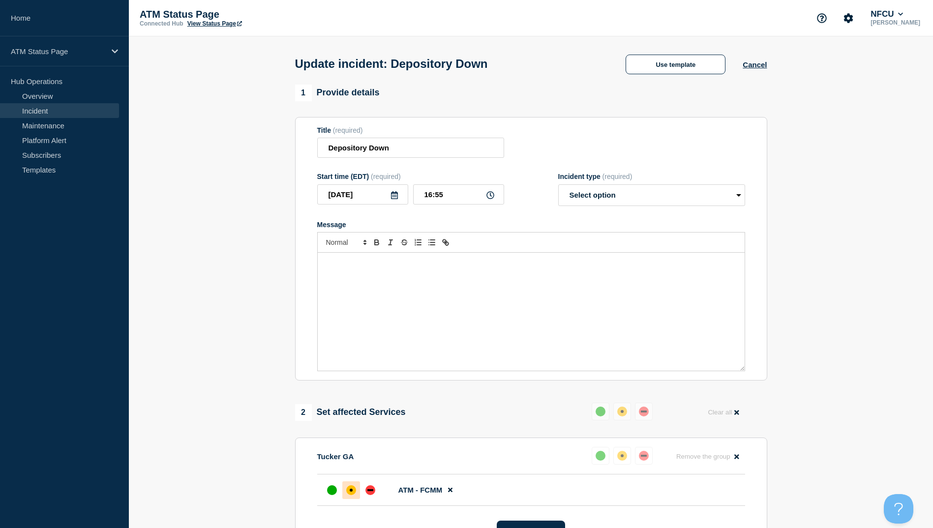
select select "resolved"
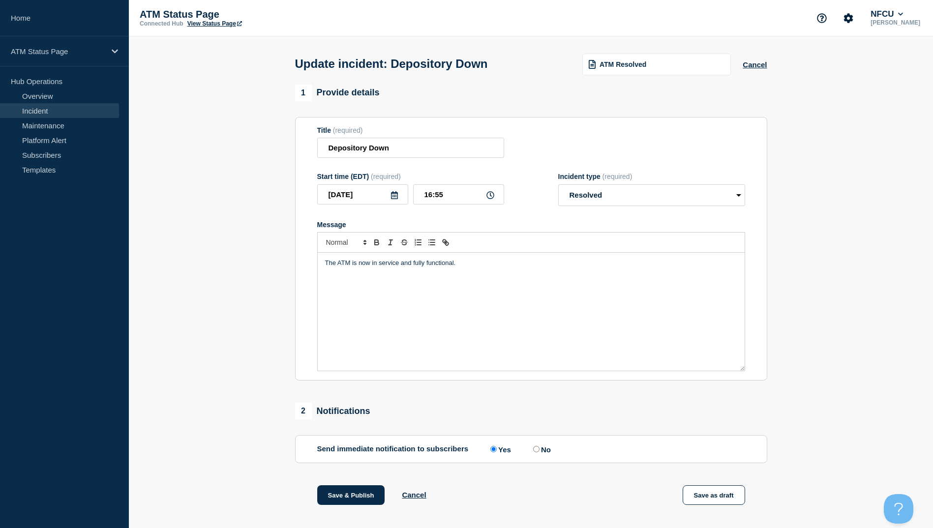
scroll to position [101, 0]
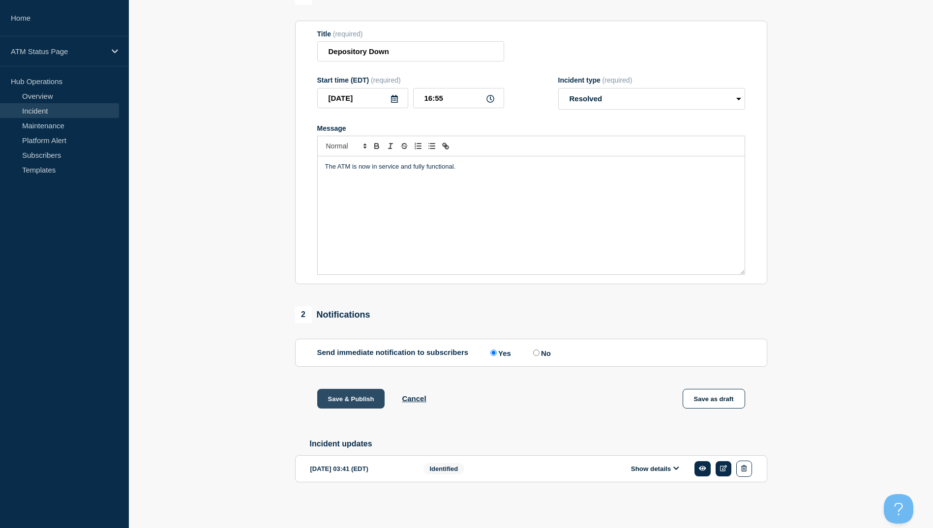
click at [359, 401] on button "Save & Publish" at bounding box center [351, 399] width 68 height 20
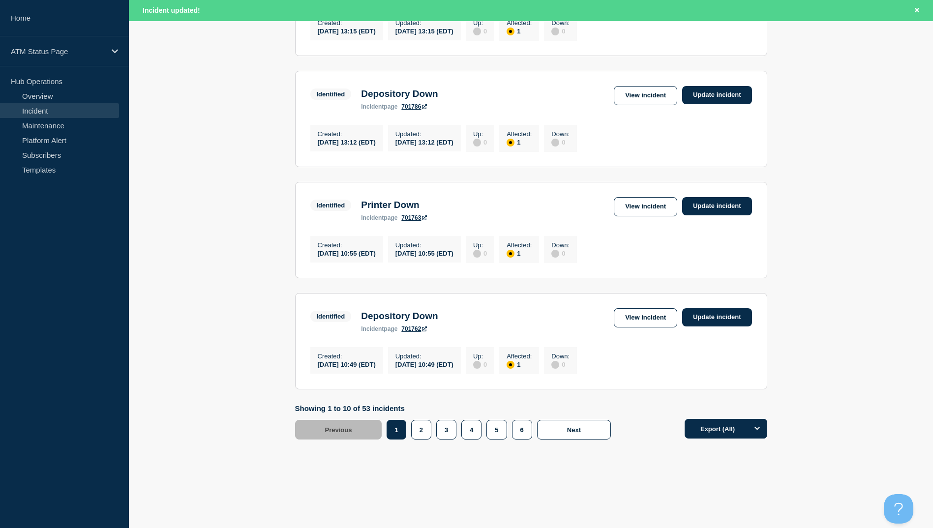
scroll to position [966, 0]
click at [452, 432] on button "3" at bounding box center [446, 430] width 20 height 20
click at [635, 200] on link "View incident" at bounding box center [645, 206] width 63 height 19
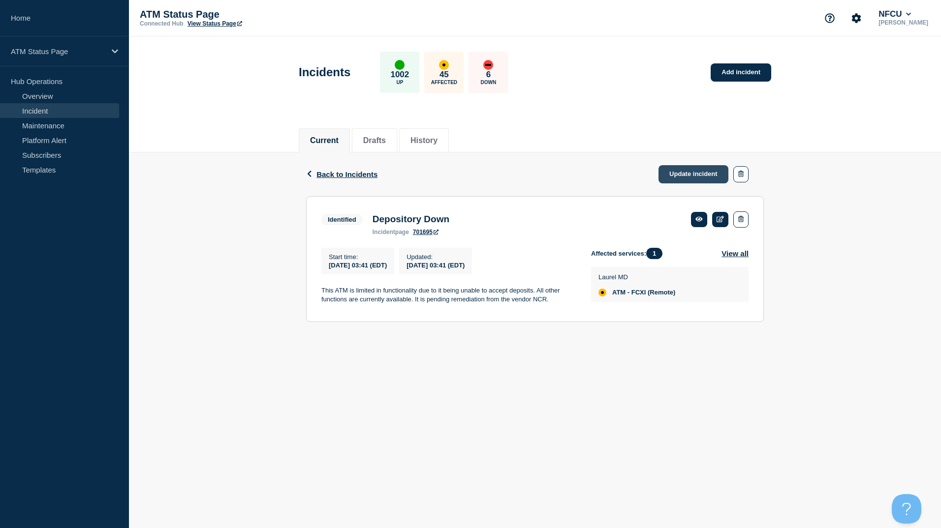
click at [685, 176] on link "Update incident" at bounding box center [693, 174] width 70 height 18
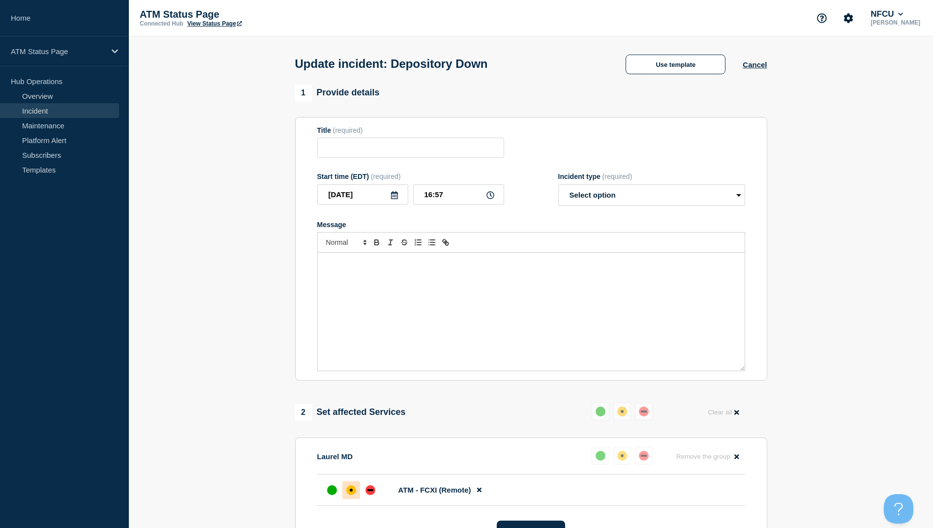
type input "Depository Down"
click at [693, 60] on button "Use template" at bounding box center [676, 65] width 100 height 20
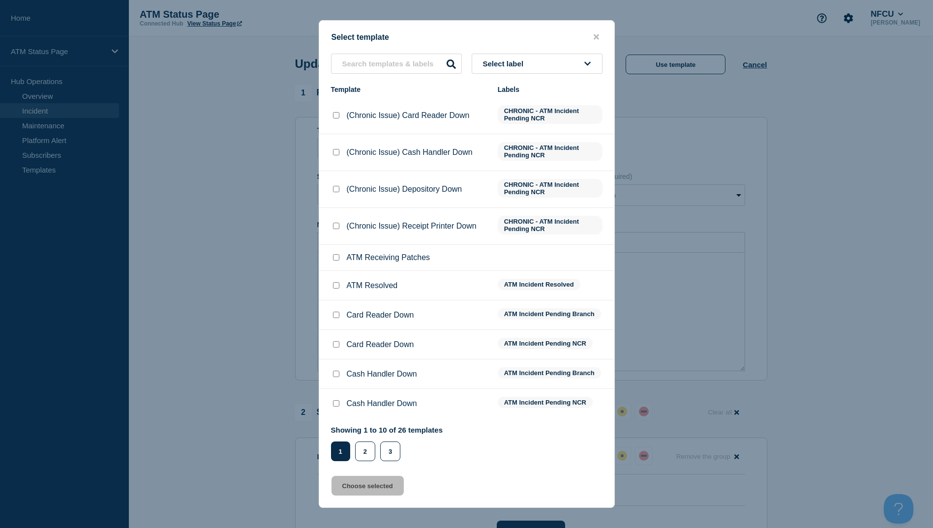
click at [335, 286] on input "ATM Resolved checkbox" at bounding box center [336, 285] width 6 height 6
checkbox input "true"
click at [362, 487] on button "Choose selected" at bounding box center [368, 486] width 72 height 20
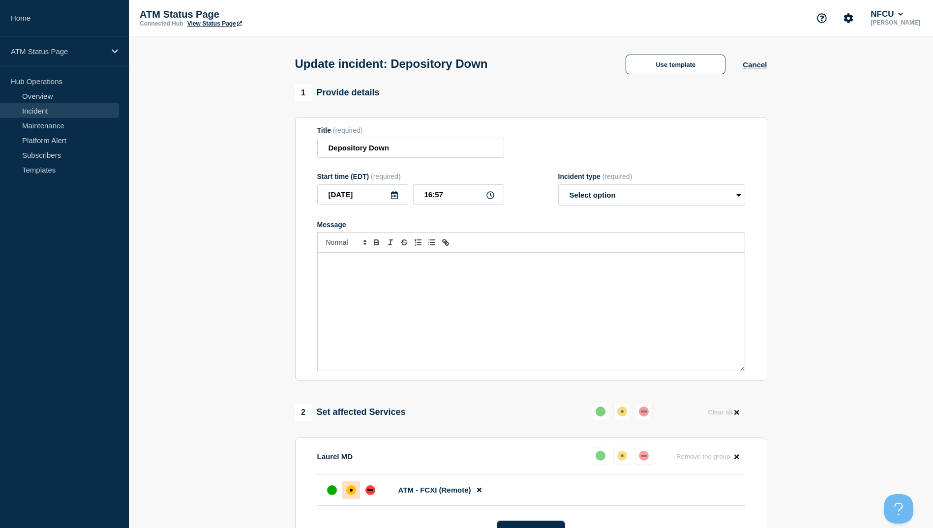
select select "resolved"
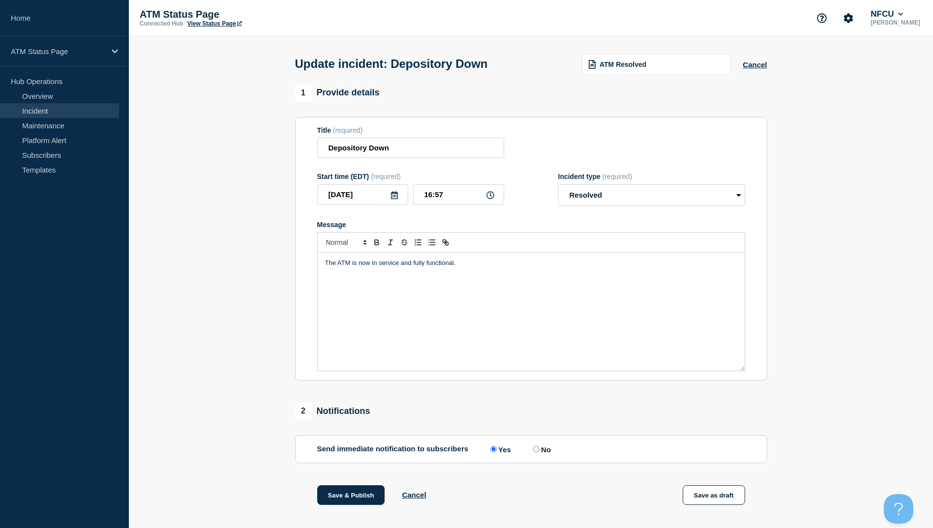
scroll to position [101, 0]
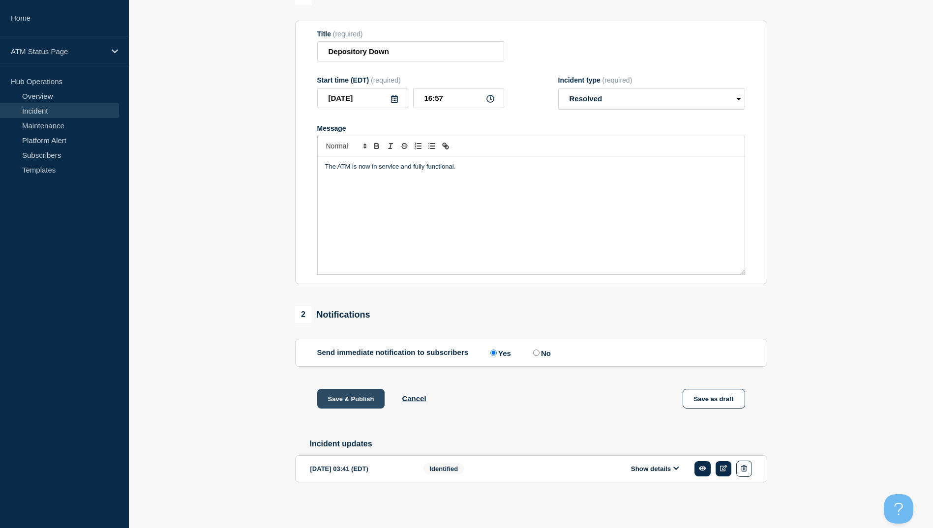
click at [353, 401] on button "Save & Publish" at bounding box center [351, 399] width 68 height 20
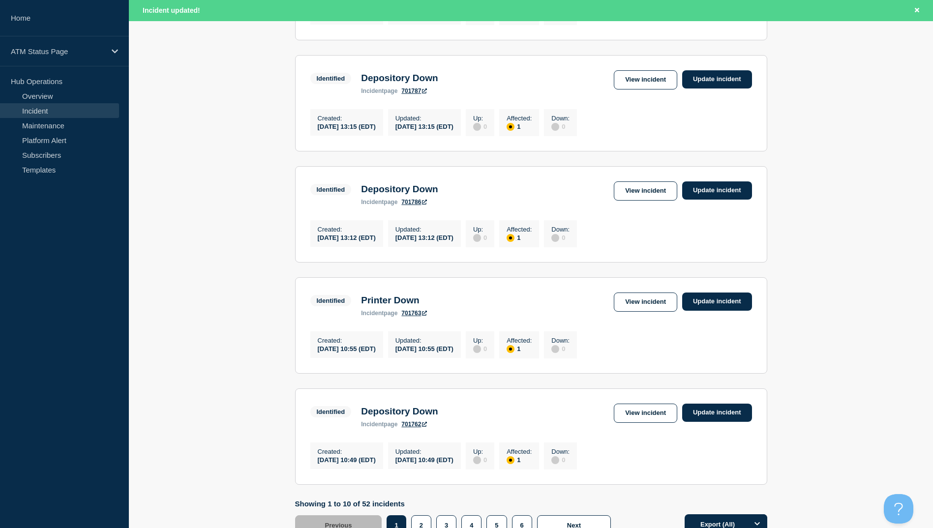
scroll to position [966, 0]
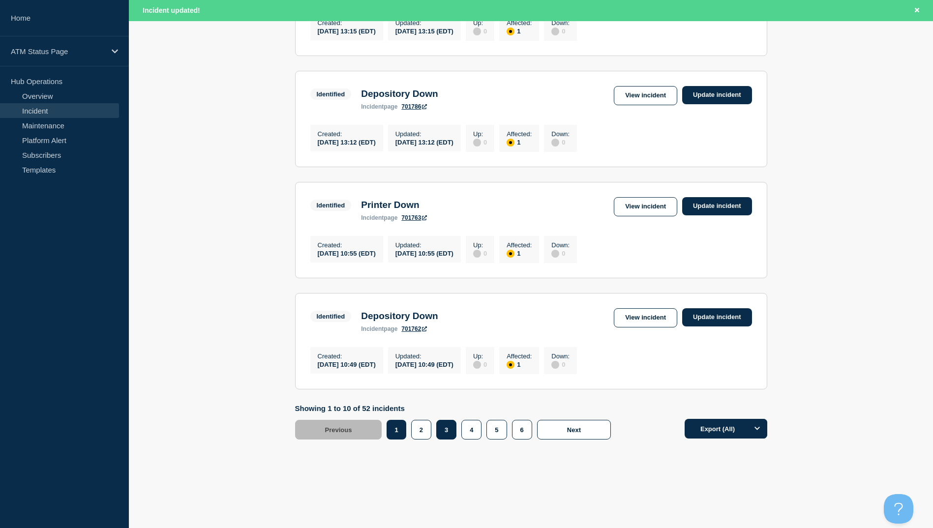
click at [441, 430] on button "3" at bounding box center [446, 430] width 20 height 20
click at [449, 435] on button "3" at bounding box center [446, 430] width 19 height 20
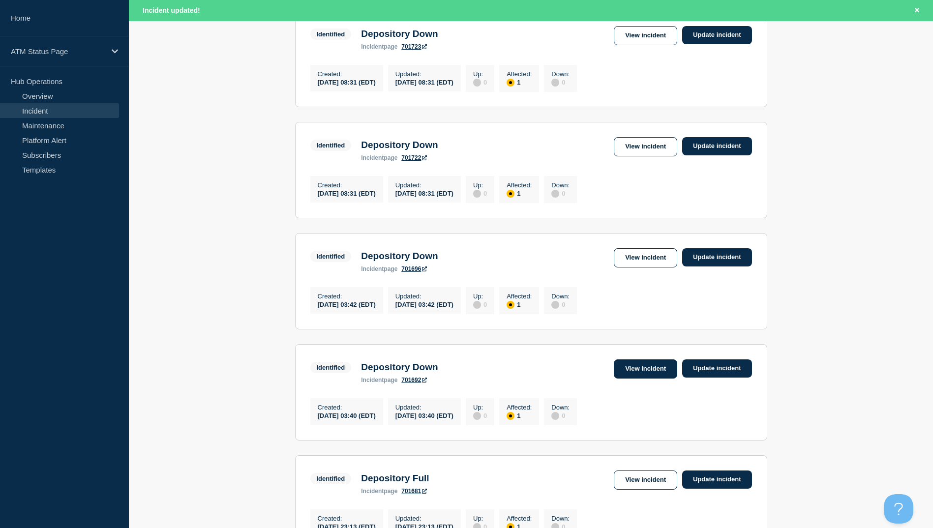
click at [636, 379] on link "View incident" at bounding box center [645, 369] width 63 height 19
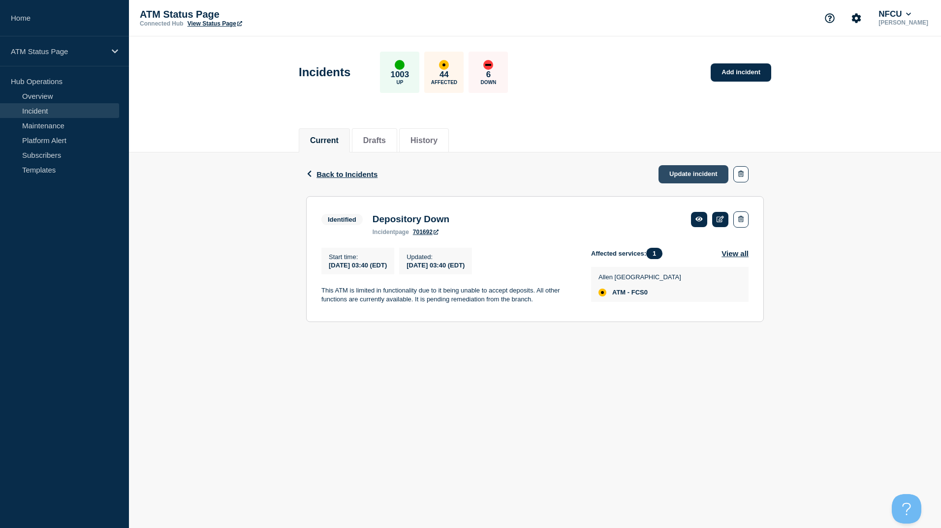
click at [688, 180] on link "Update incident" at bounding box center [693, 174] width 70 height 18
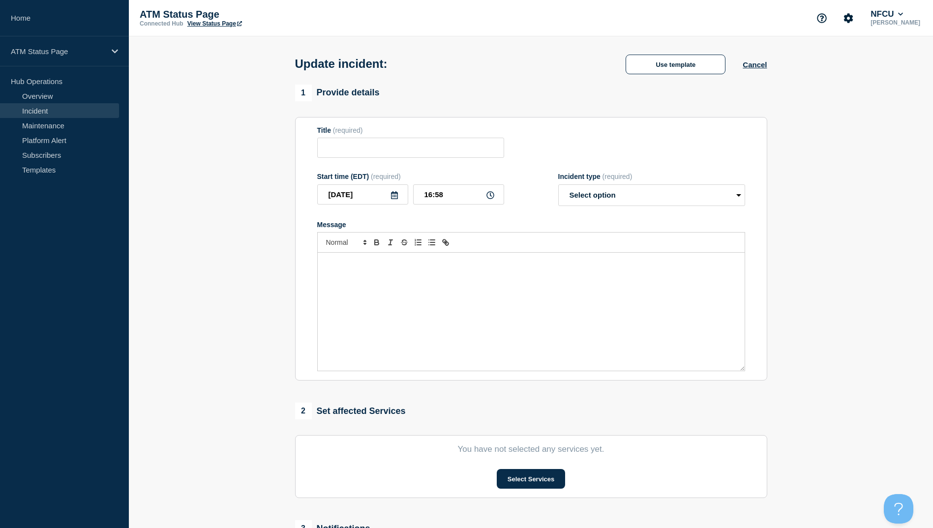
type input "Depository Down"
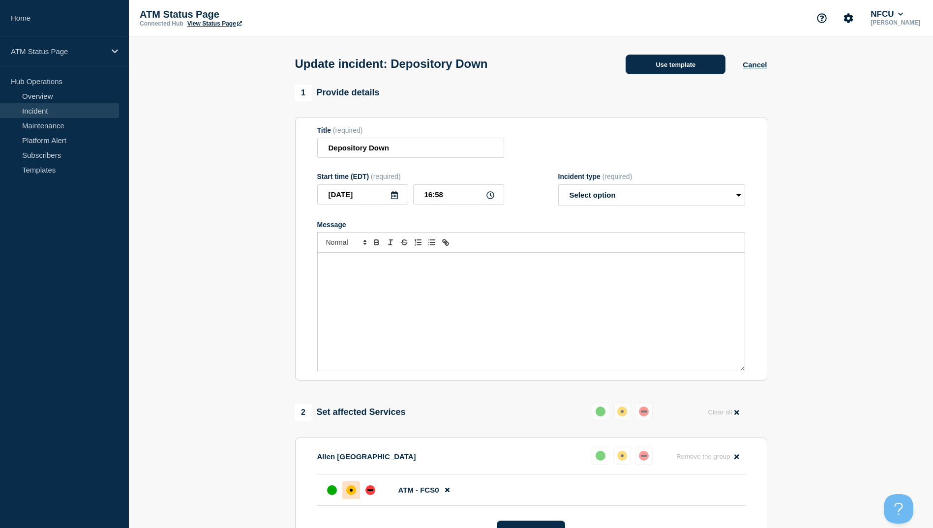
click at [674, 66] on button "Use template" at bounding box center [676, 65] width 100 height 20
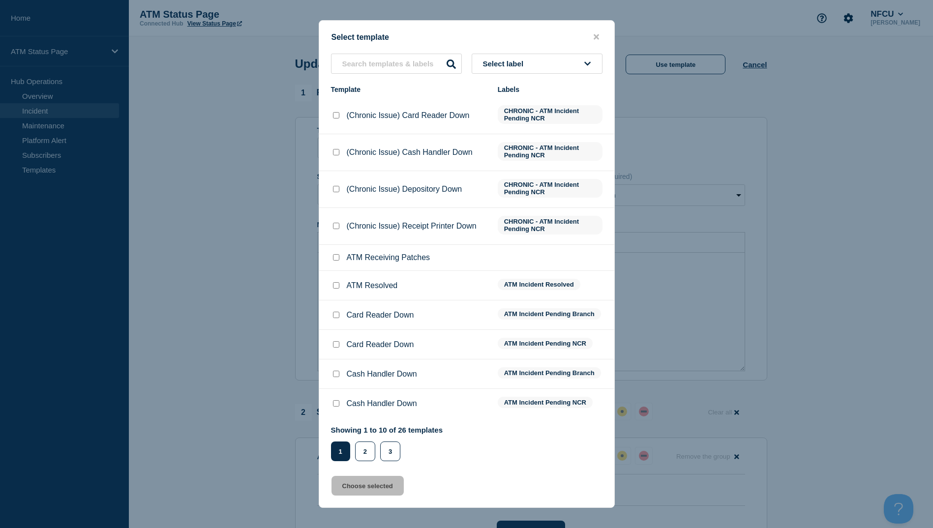
click at [336, 285] on input "ATM Resolved checkbox" at bounding box center [336, 285] width 6 height 6
checkbox input "true"
click at [374, 489] on button "Choose selected" at bounding box center [368, 486] width 72 height 20
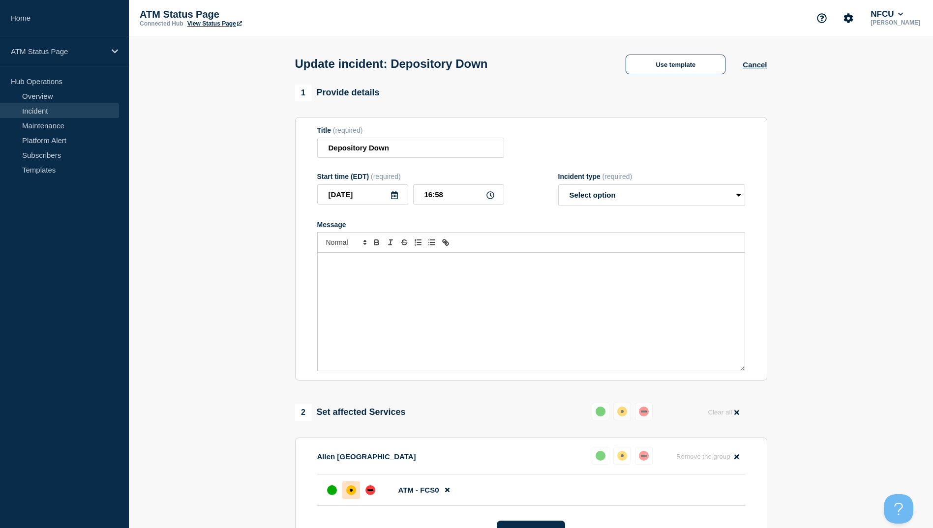
select select "resolved"
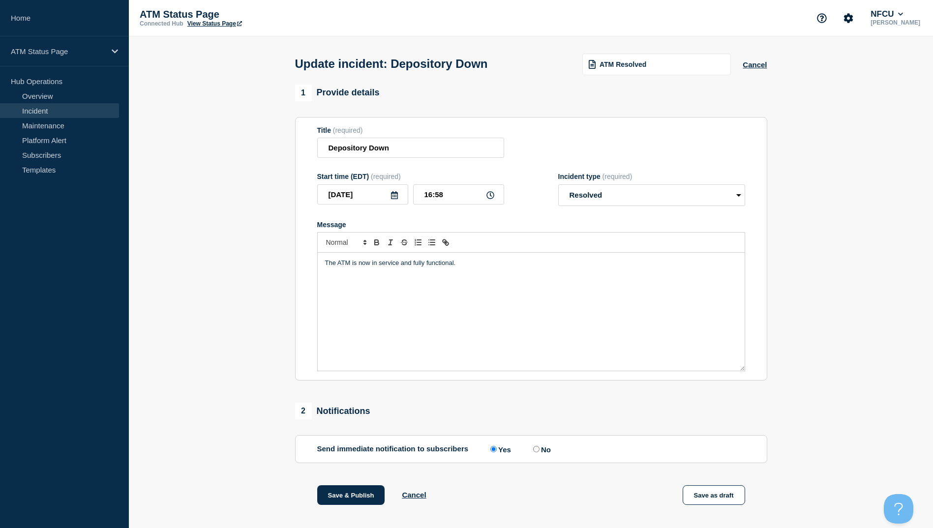
scroll to position [101, 0]
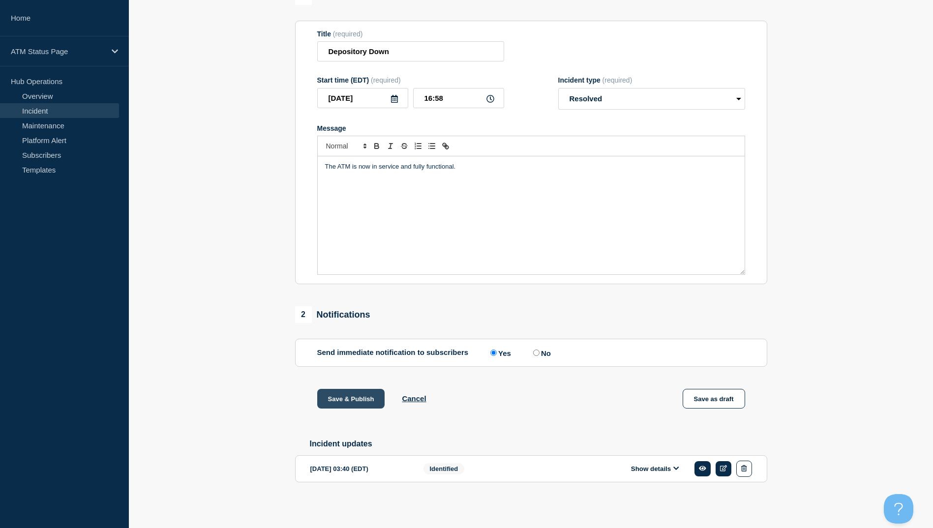
click at [360, 399] on button "Save & Publish" at bounding box center [351, 399] width 68 height 20
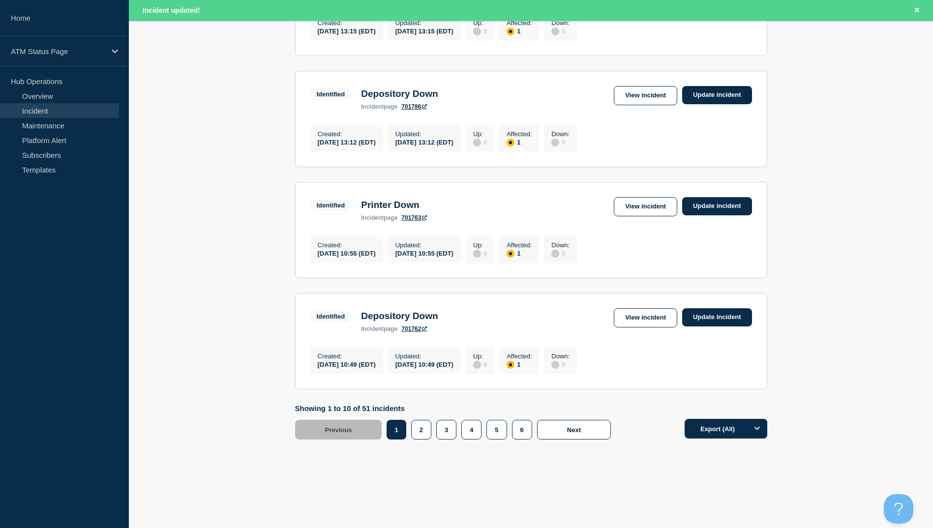
scroll to position [966, 0]
click at [449, 431] on button "3" at bounding box center [446, 430] width 20 height 20
click at [449, 430] on button "3" at bounding box center [446, 430] width 20 height 20
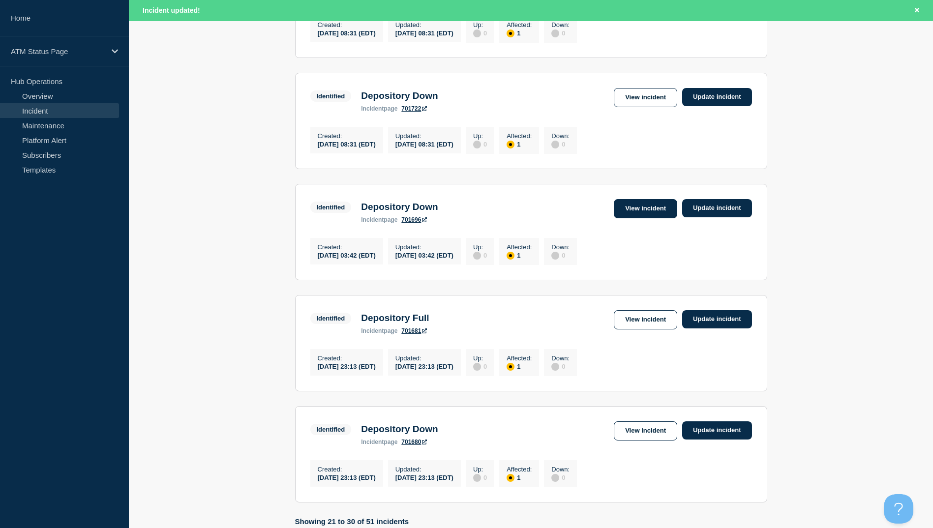
click at [638, 218] on link "View incident" at bounding box center [645, 208] width 63 height 19
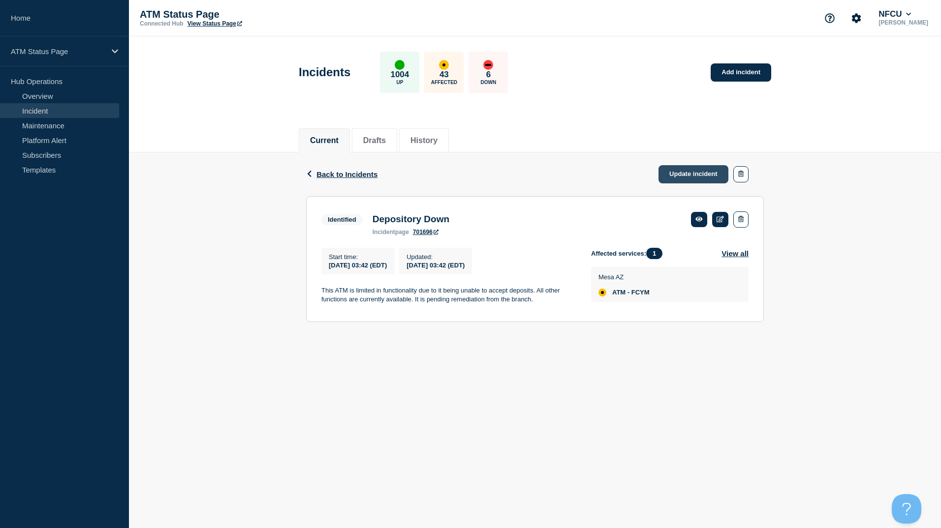
click at [695, 173] on link "Update incident" at bounding box center [693, 174] width 70 height 18
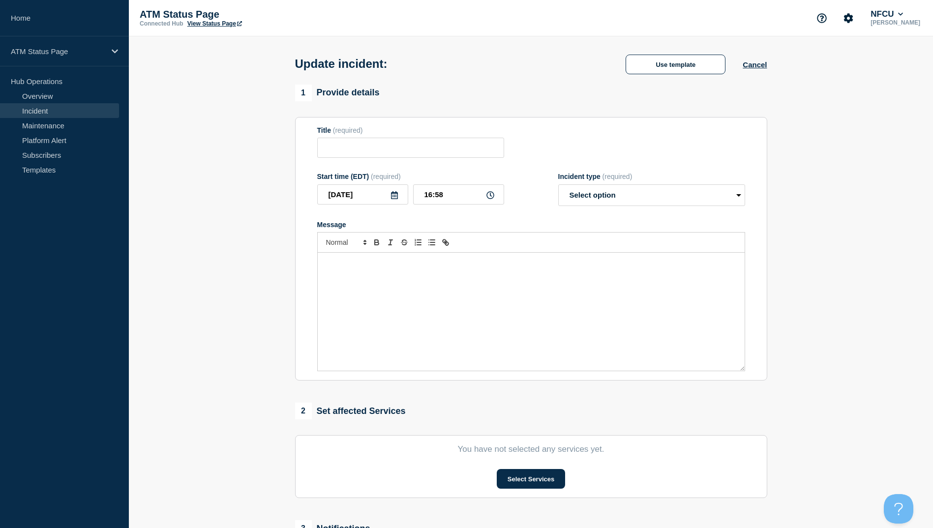
type input "Depository Down"
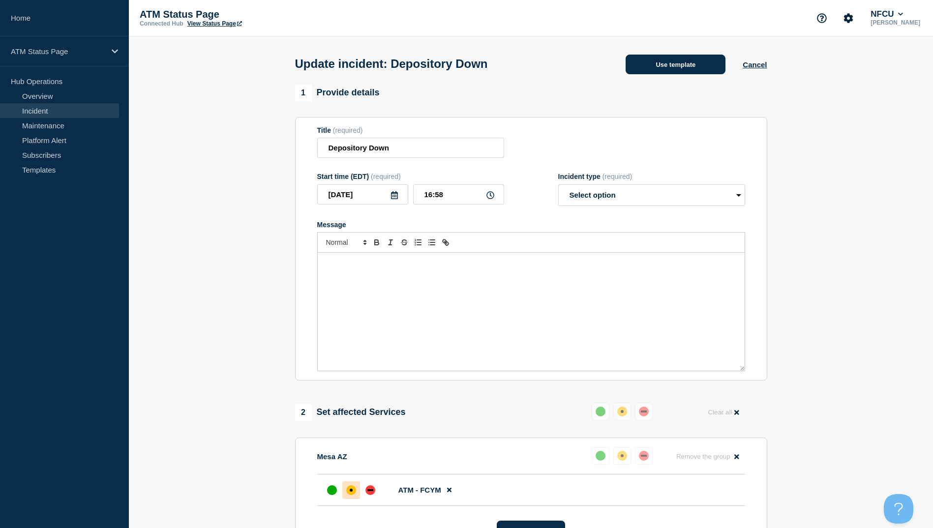
click at [684, 71] on button "Use template" at bounding box center [676, 65] width 100 height 20
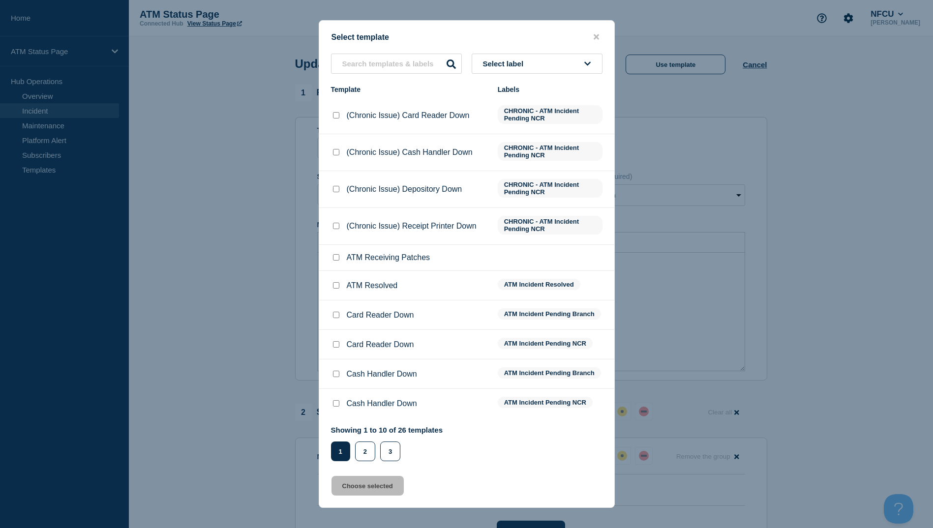
click at [335, 286] on input "ATM Resolved checkbox" at bounding box center [336, 285] width 6 height 6
checkbox input "true"
click at [373, 481] on button "Choose selected" at bounding box center [368, 486] width 72 height 20
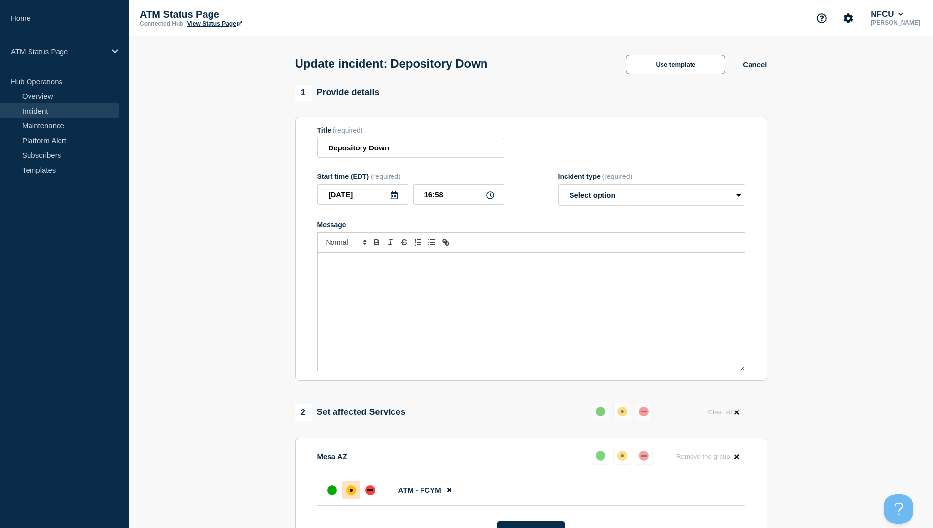
select select "resolved"
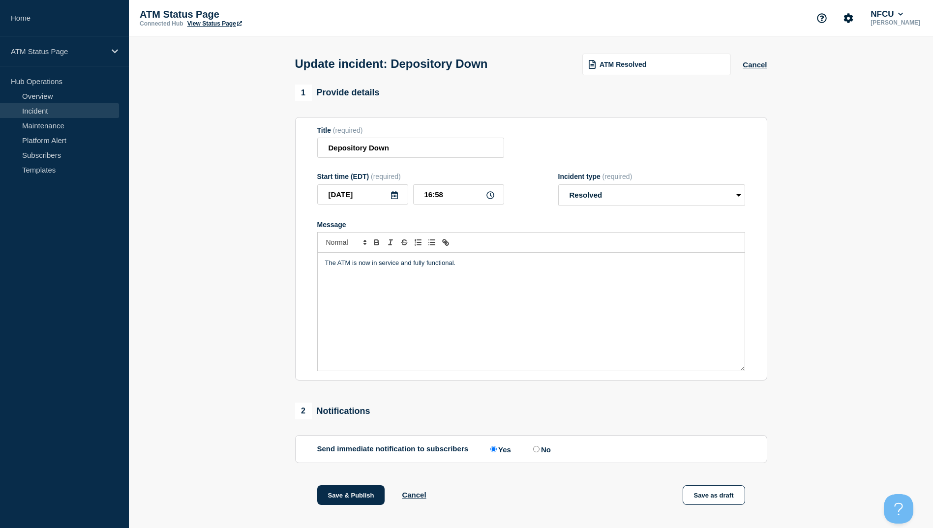
scroll to position [98, 0]
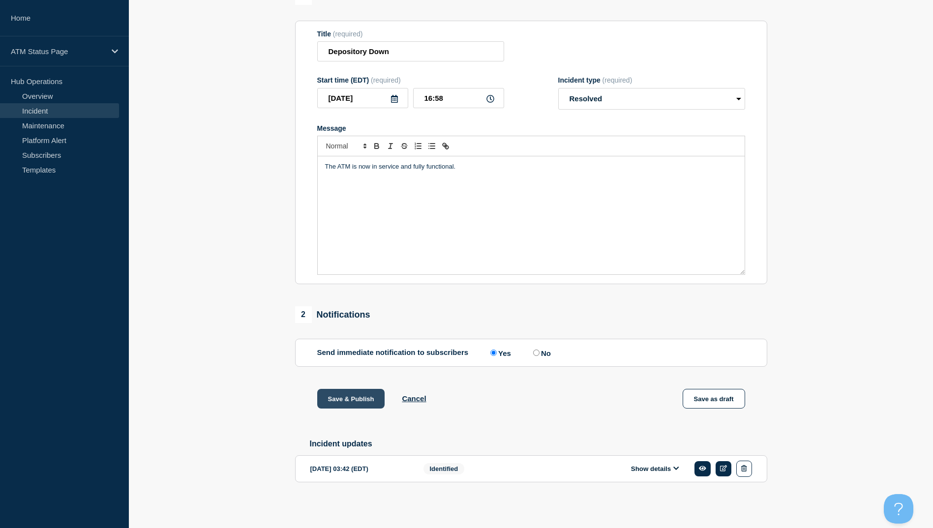
click at [356, 400] on button "Save & Publish" at bounding box center [351, 399] width 68 height 20
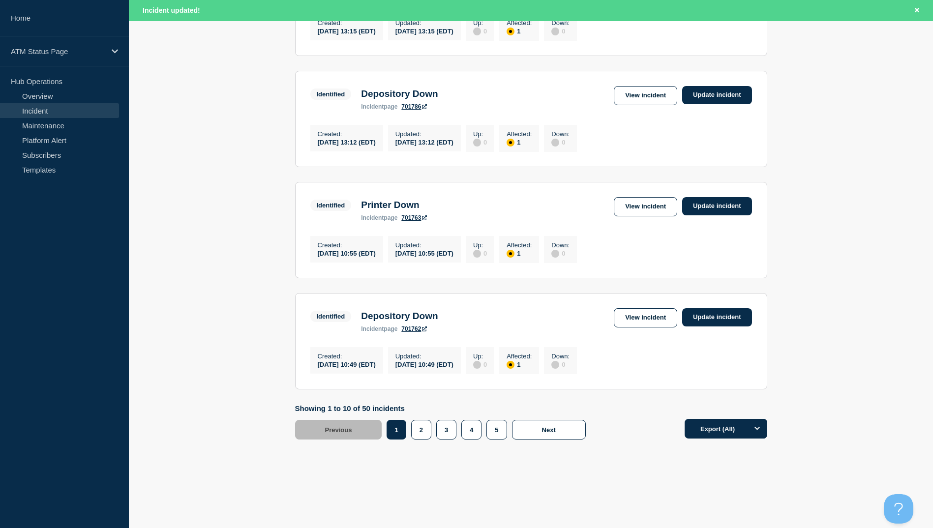
scroll to position [966, 0]
click at [447, 433] on button "3" at bounding box center [446, 430] width 20 height 20
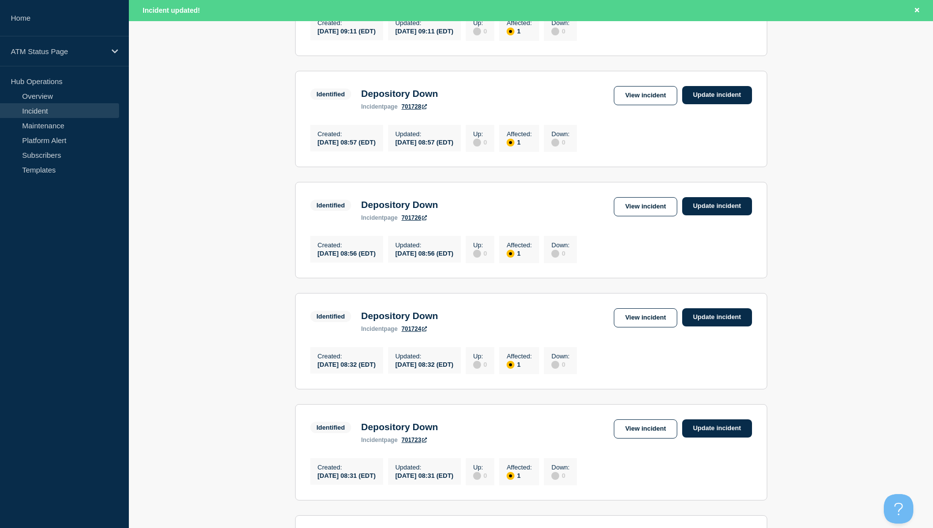
scroll to position [327, 0]
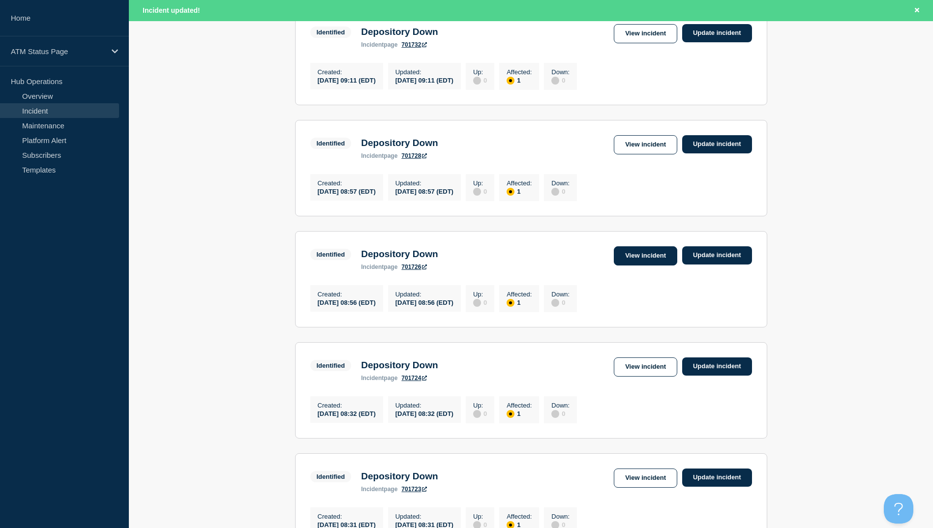
click at [629, 266] on link "View incident" at bounding box center [645, 256] width 63 height 19
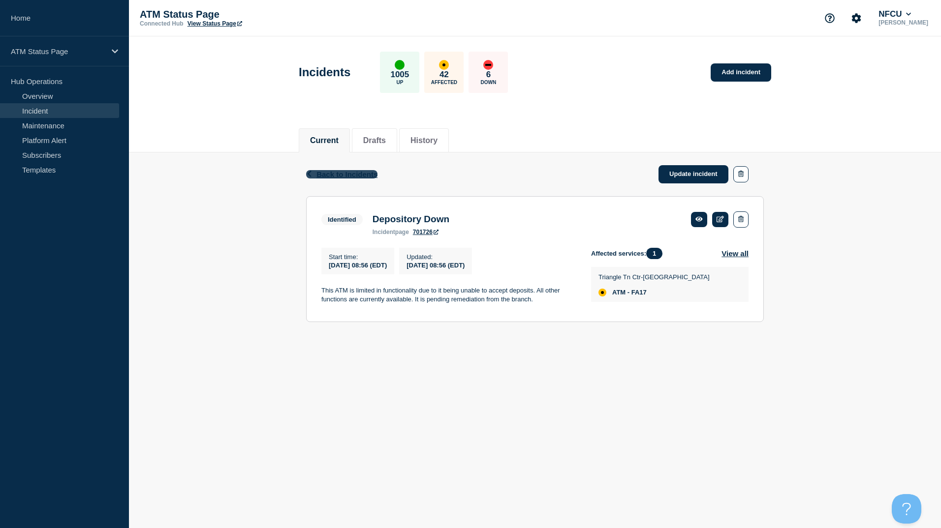
click at [336, 175] on span "Back to Incidents" at bounding box center [346, 174] width 61 height 8
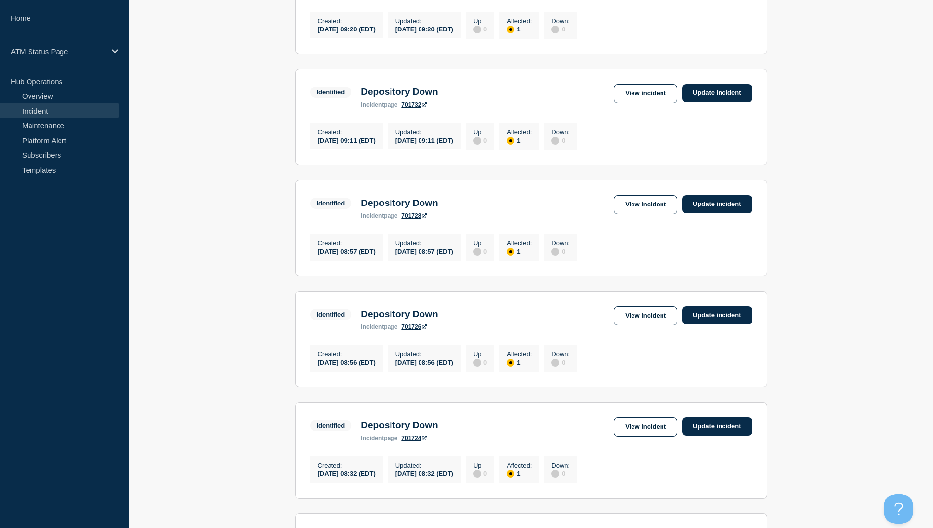
scroll to position [344, 0]
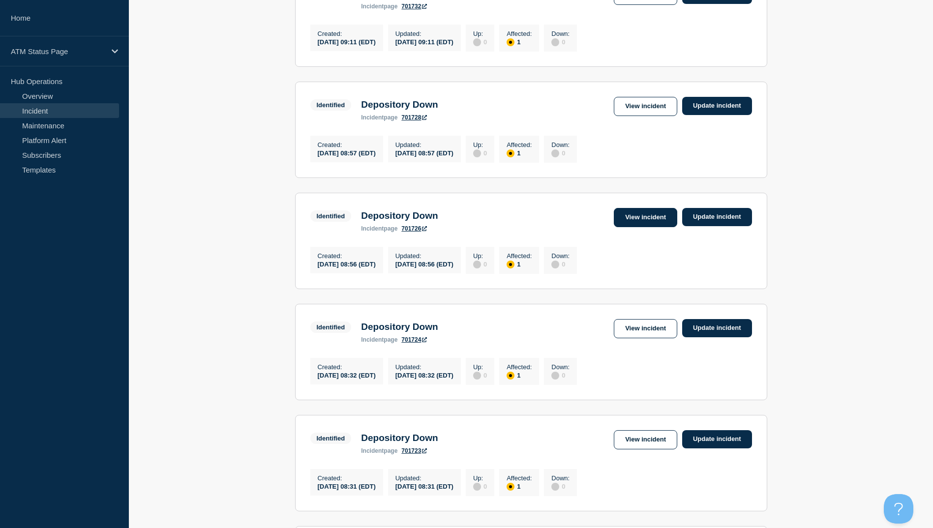
click at [645, 227] on link "View incident" at bounding box center [645, 217] width 63 height 19
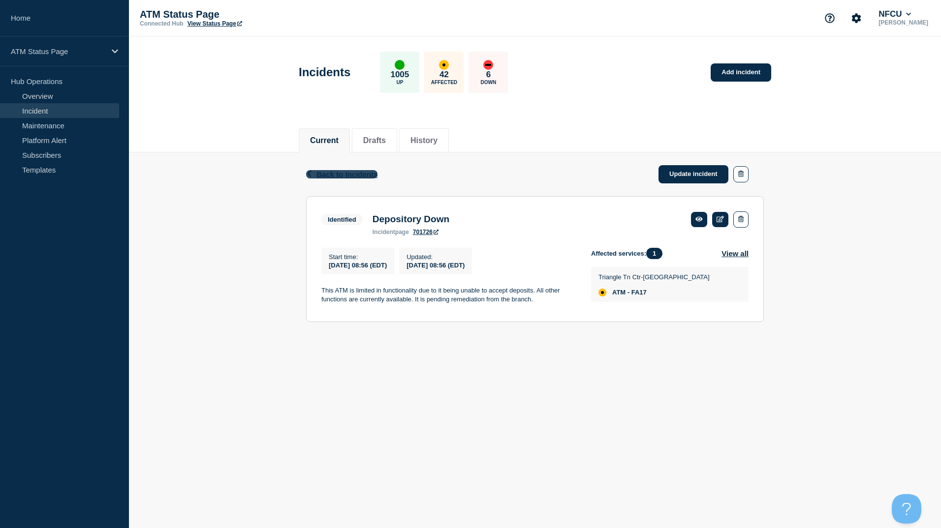
click at [360, 176] on span "Back to Incidents" at bounding box center [346, 174] width 61 height 8
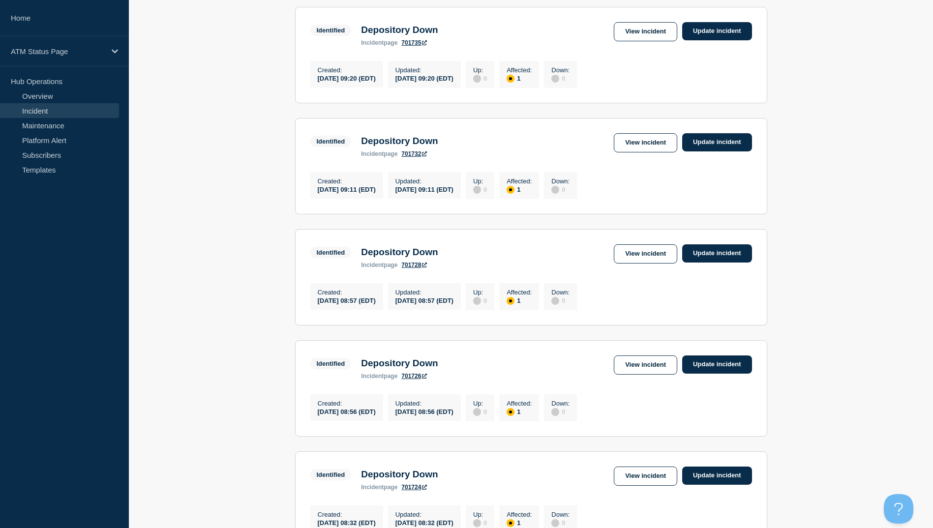
scroll to position [246, 0]
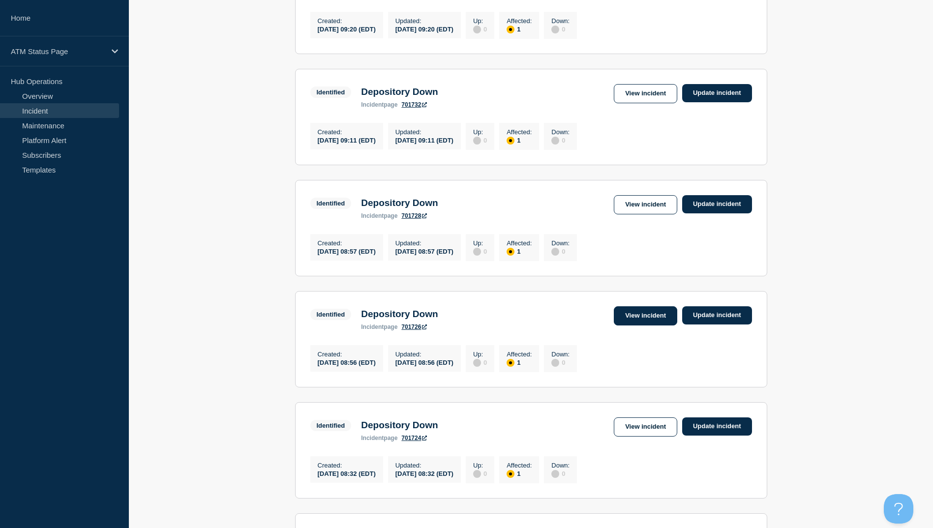
click at [652, 326] on link "View incident" at bounding box center [645, 316] width 63 height 19
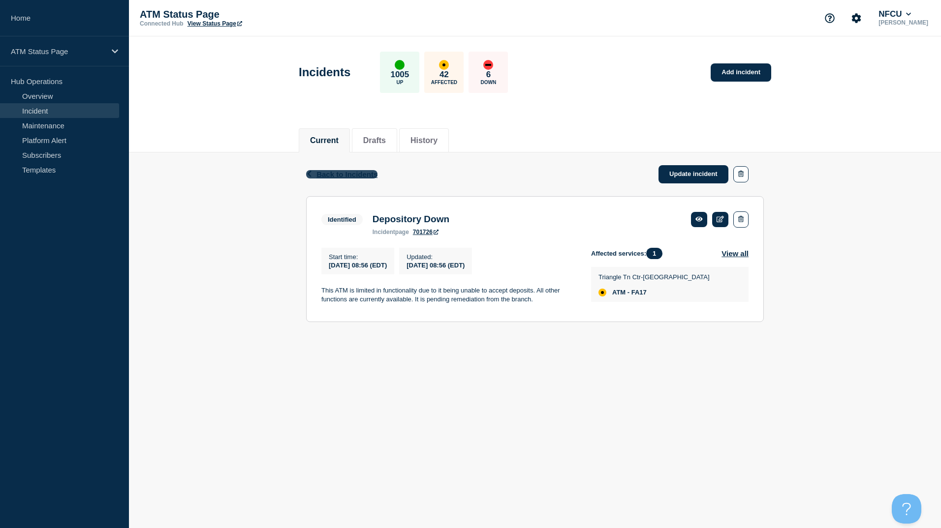
click at [325, 174] on span "Back to Incidents" at bounding box center [346, 174] width 61 height 8
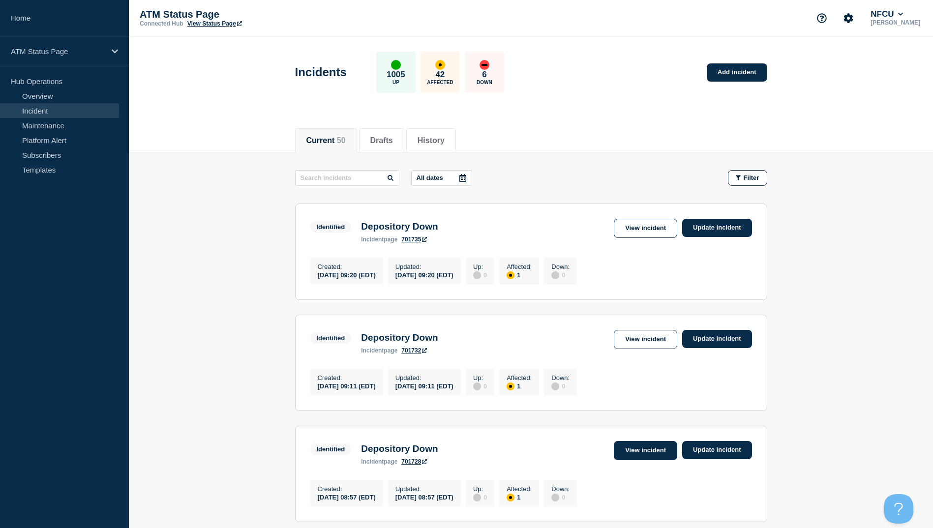
click at [649, 457] on link "View incident" at bounding box center [645, 450] width 63 height 19
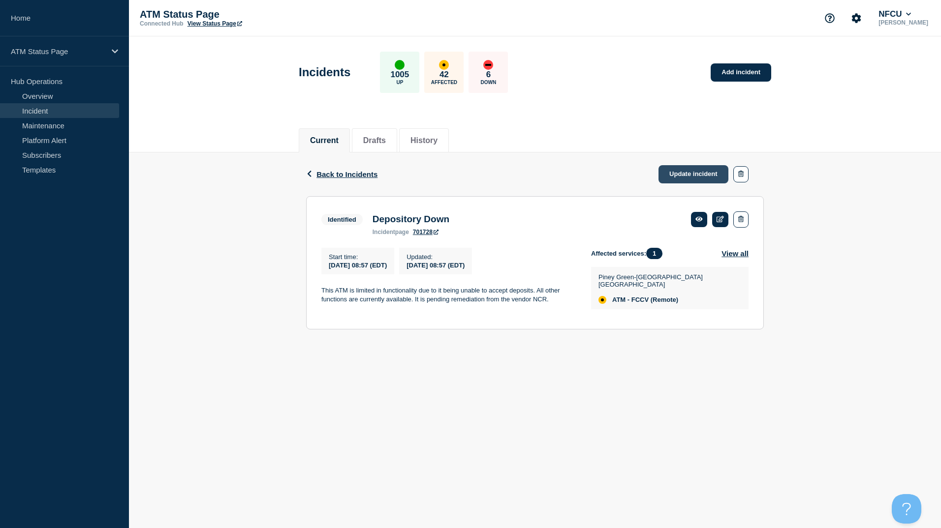
click at [685, 174] on link "Update incident" at bounding box center [693, 174] width 70 height 18
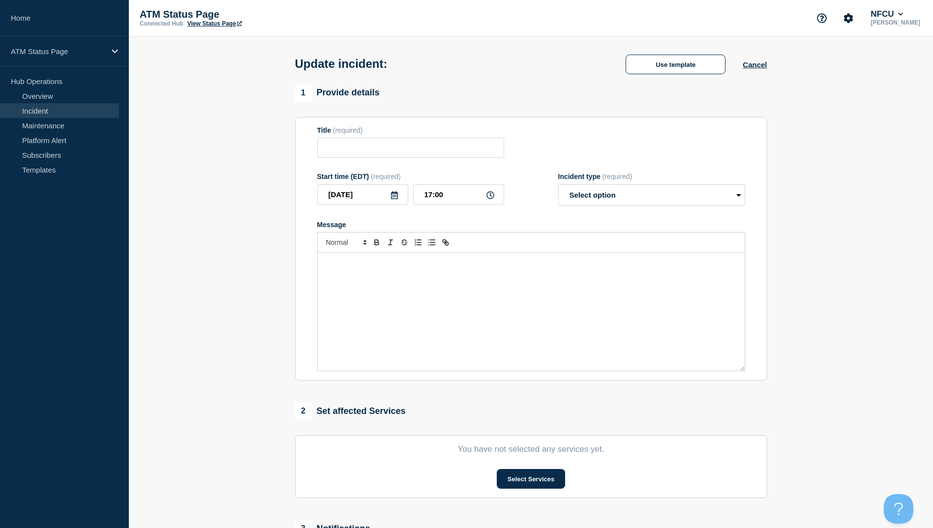
type input "Depository Down"
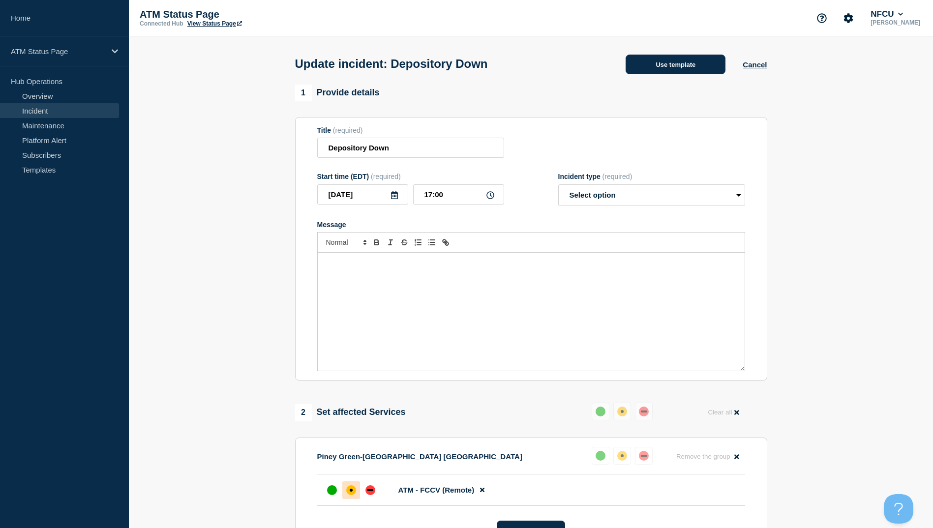
click at [682, 63] on button "Use template" at bounding box center [676, 65] width 100 height 20
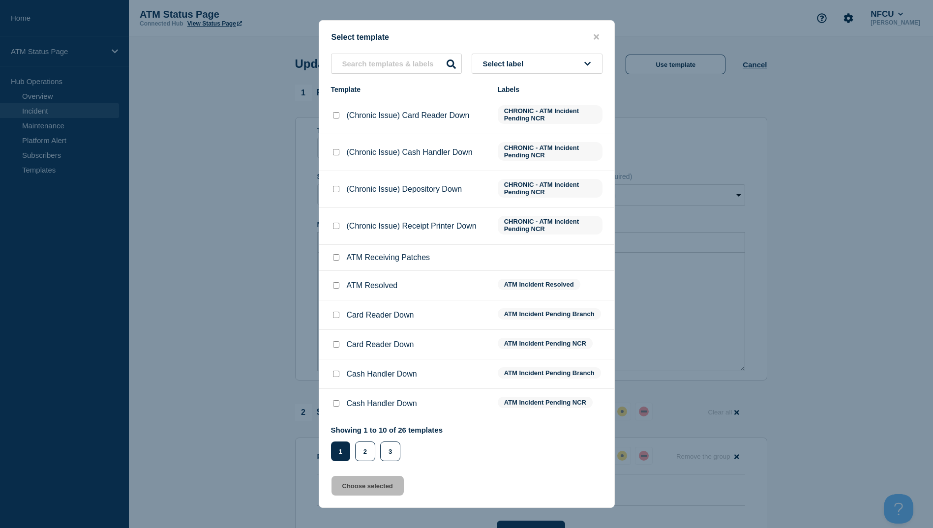
click at [337, 288] on input "ATM Resolved checkbox" at bounding box center [336, 285] width 6 height 6
checkbox input "true"
click at [371, 487] on button "Choose selected" at bounding box center [368, 486] width 72 height 20
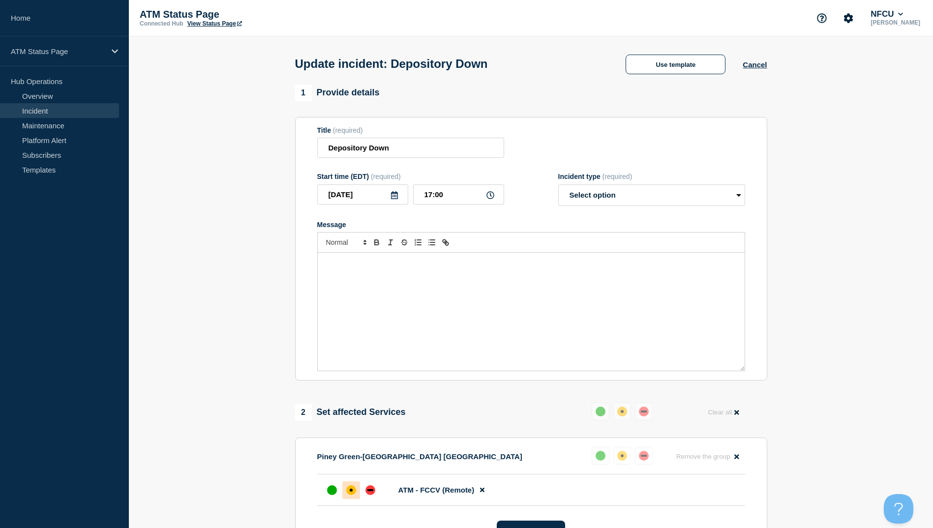
select select "resolved"
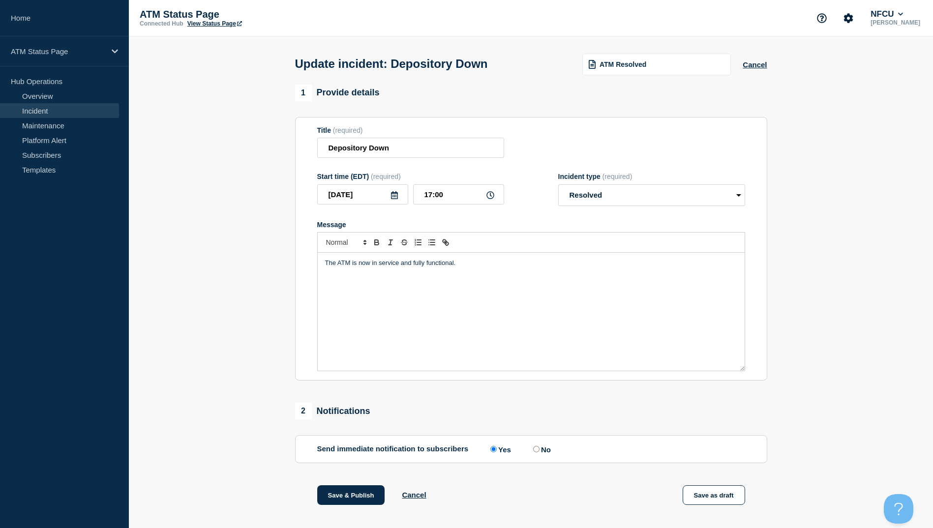
scroll to position [101, 0]
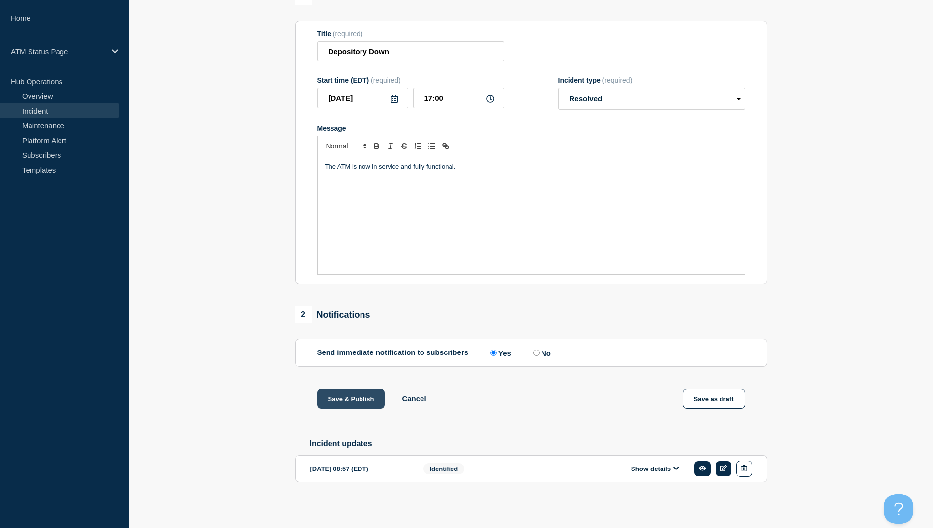
click at [353, 395] on button "Save & Publish" at bounding box center [351, 399] width 68 height 20
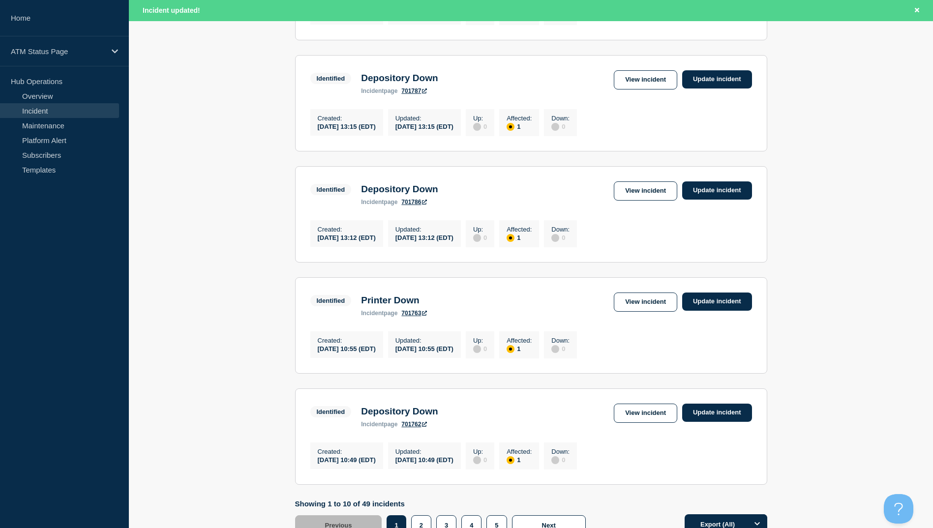
scroll to position [966, 0]
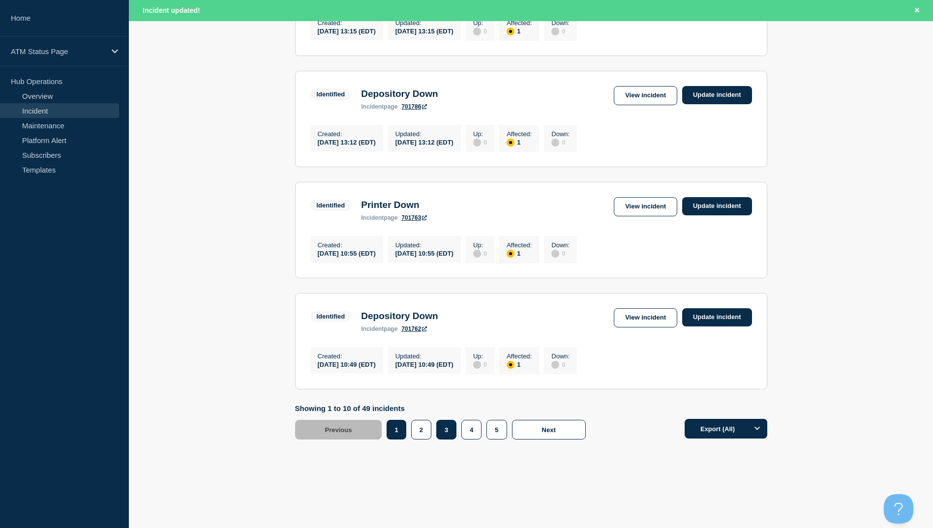
click at [443, 426] on button "3" at bounding box center [446, 430] width 20 height 20
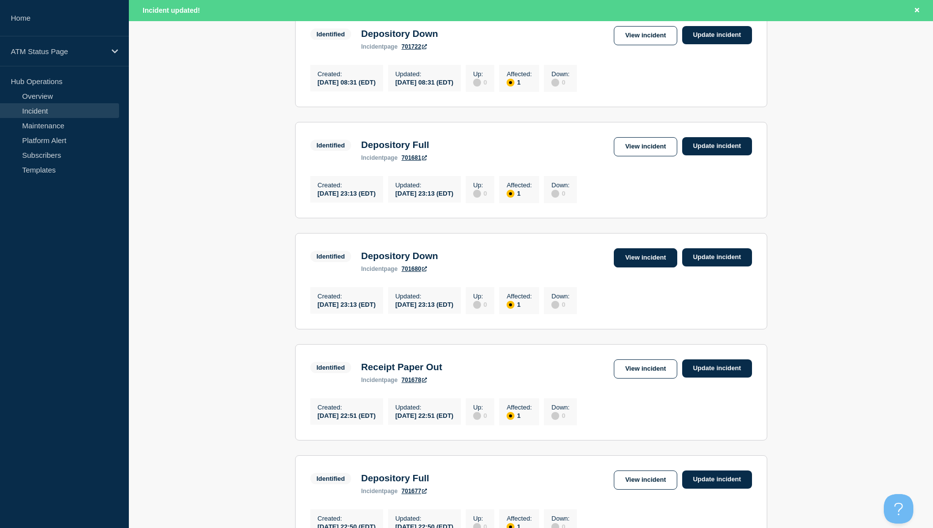
click at [644, 268] on link "View incident" at bounding box center [645, 257] width 63 height 19
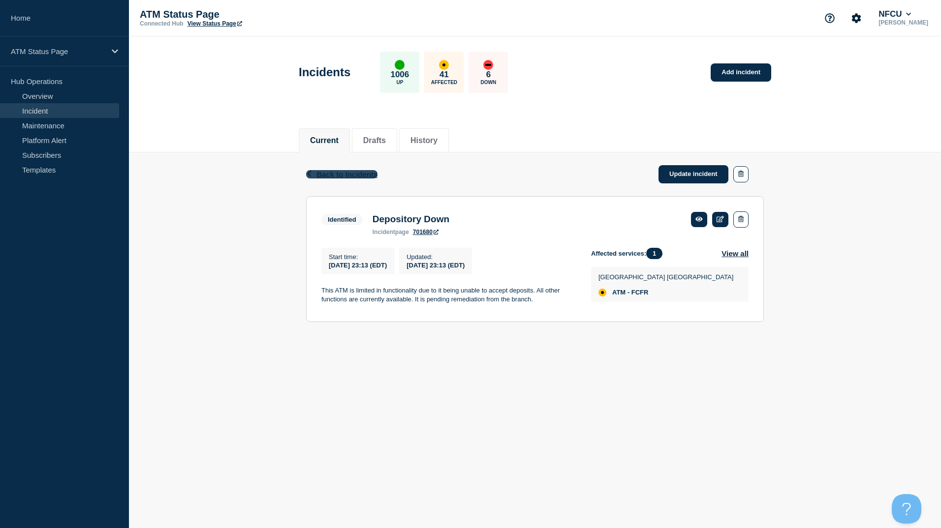
click at [344, 177] on span "Back to Incidents" at bounding box center [346, 174] width 61 height 8
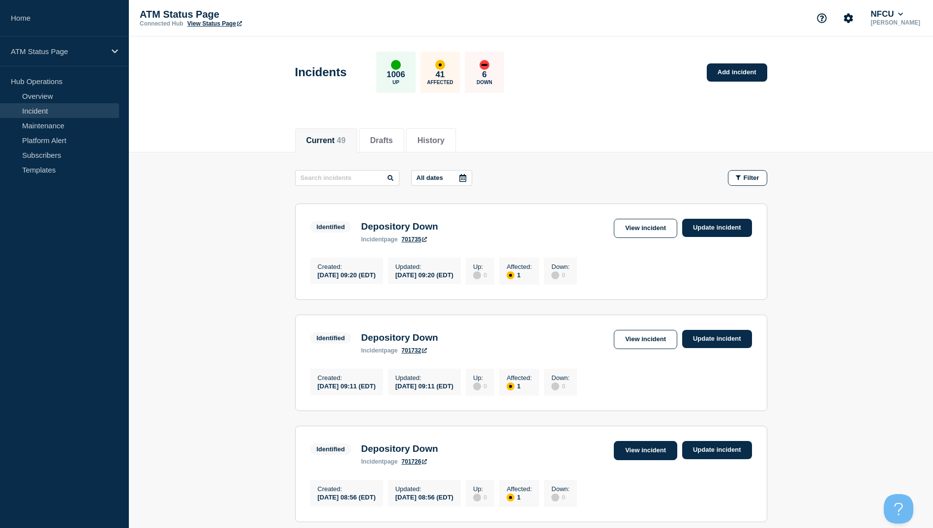
click at [636, 459] on link "View incident" at bounding box center [645, 450] width 63 height 19
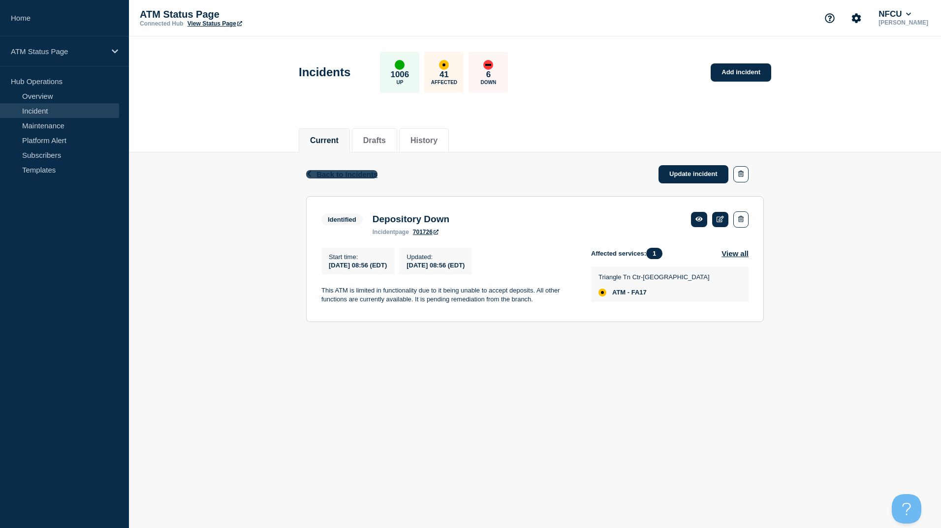
click at [370, 174] on span "Back to Incidents" at bounding box center [346, 174] width 61 height 8
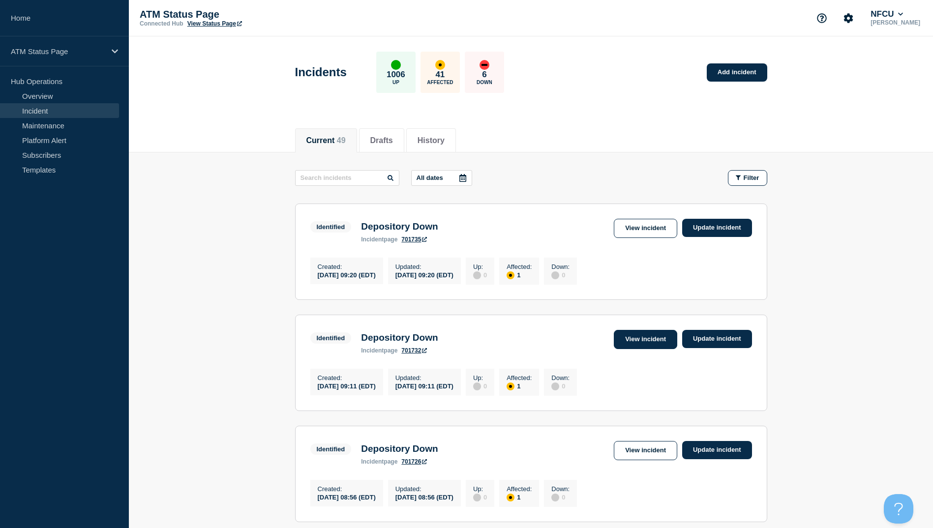
click at [639, 338] on link "View incident" at bounding box center [645, 339] width 63 height 19
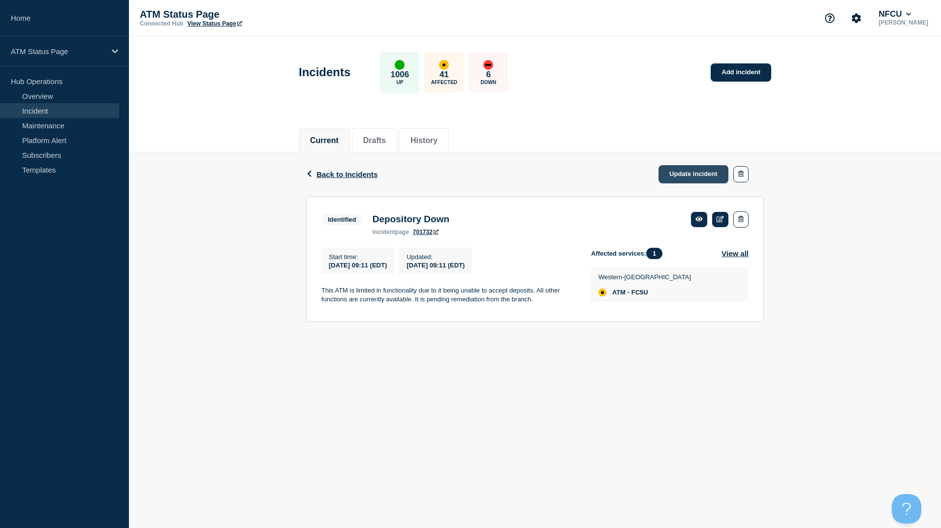
click at [684, 175] on link "Update incident" at bounding box center [693, 174] width 70 height 18
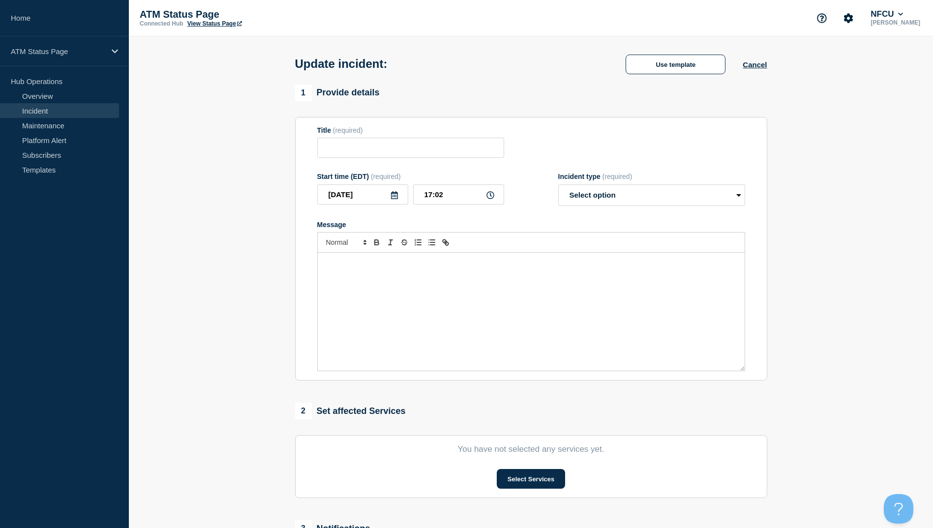
type input "Depository Down"
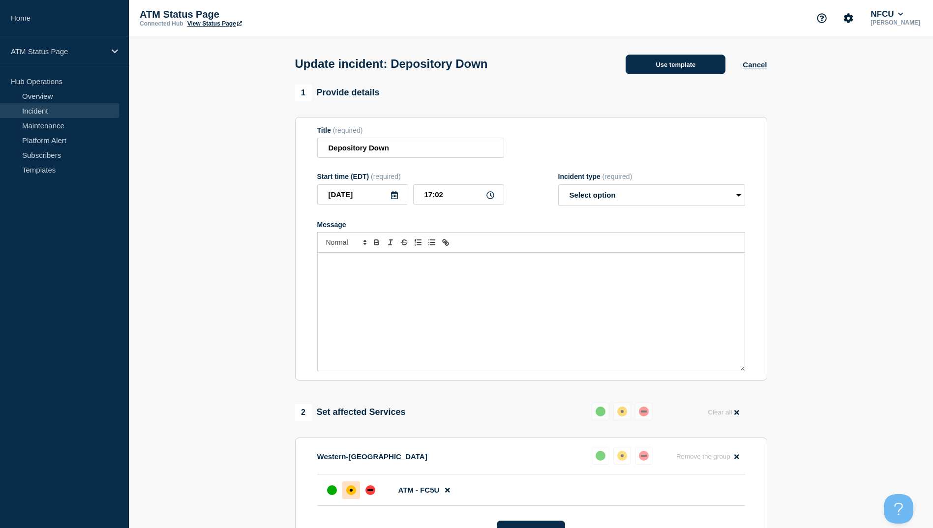
click at [661, 59] on button "Use template" at bounding box center [676, 65] width 100 height 20
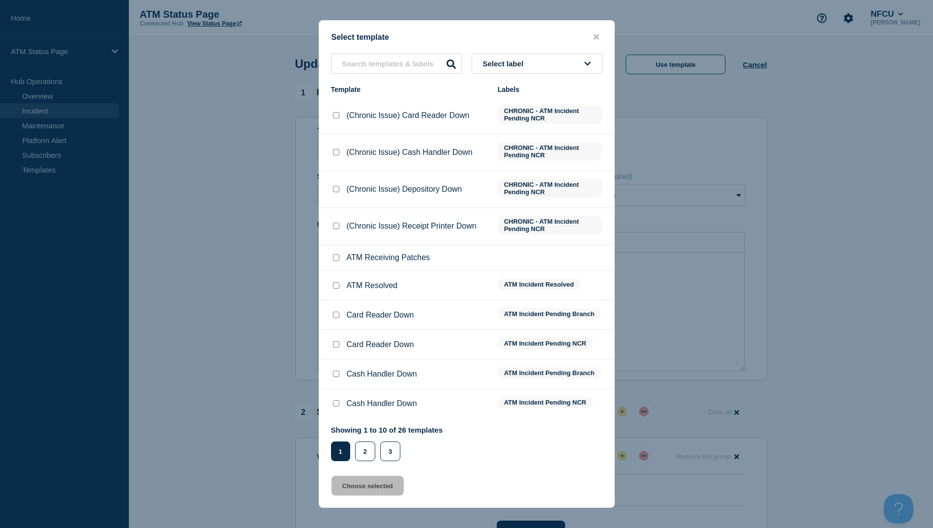
click at [337, 286] on input "ATM Resolved checkbox" at bounding box center [336, 285] width 6 height 6
checkbox input "true"
click at [372, 487] on button "Choose selected" at bounding box center [368, 486] width 72 height 20
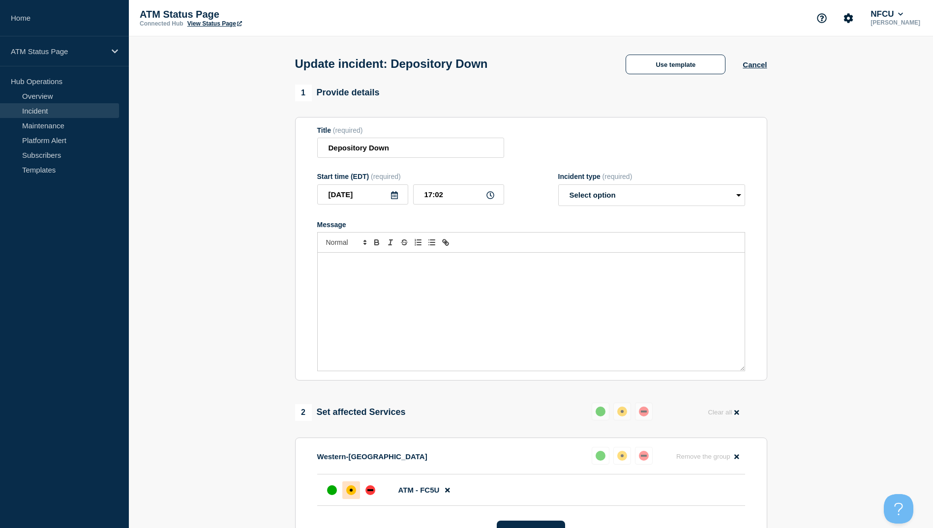
select select "resolved"
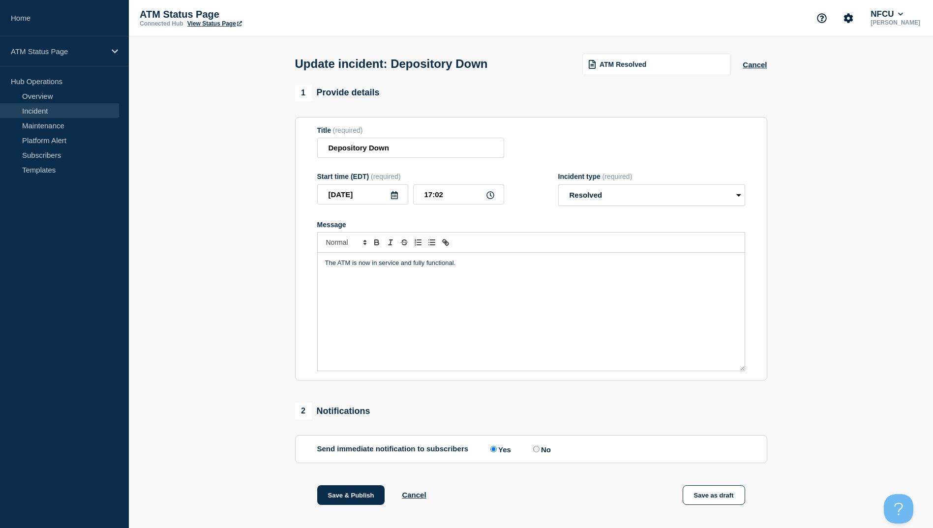
scroll to position [101, 0]
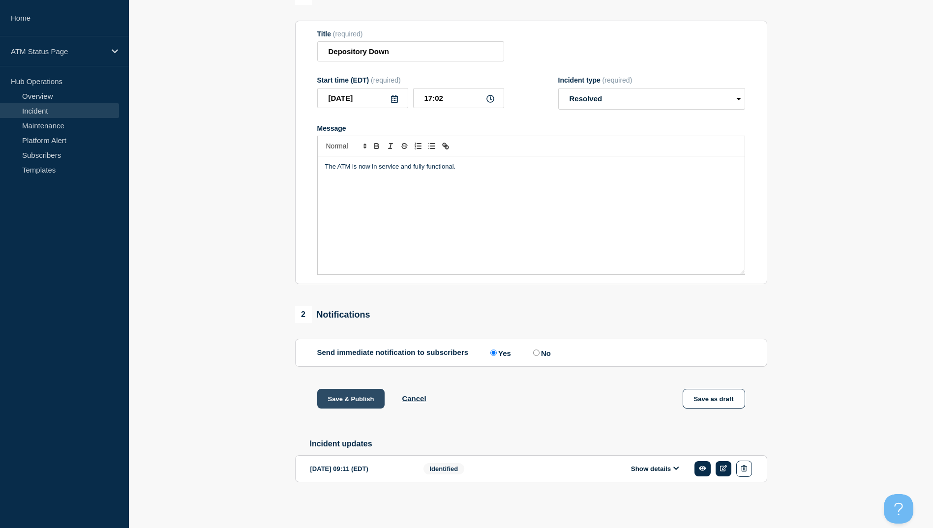
click at [346, 399] on button "Save & Publish" at bounding box center [351, 399] width 68 height 20
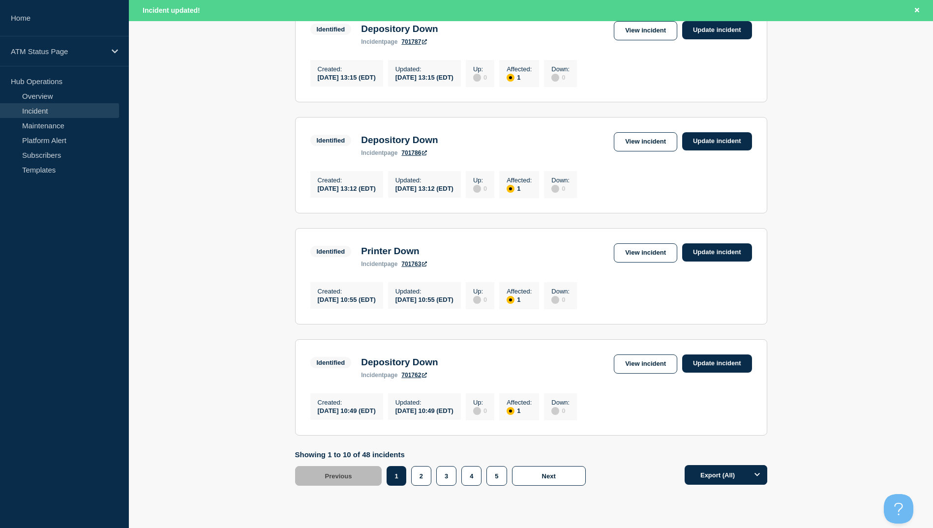
scroll to position [966, 0]
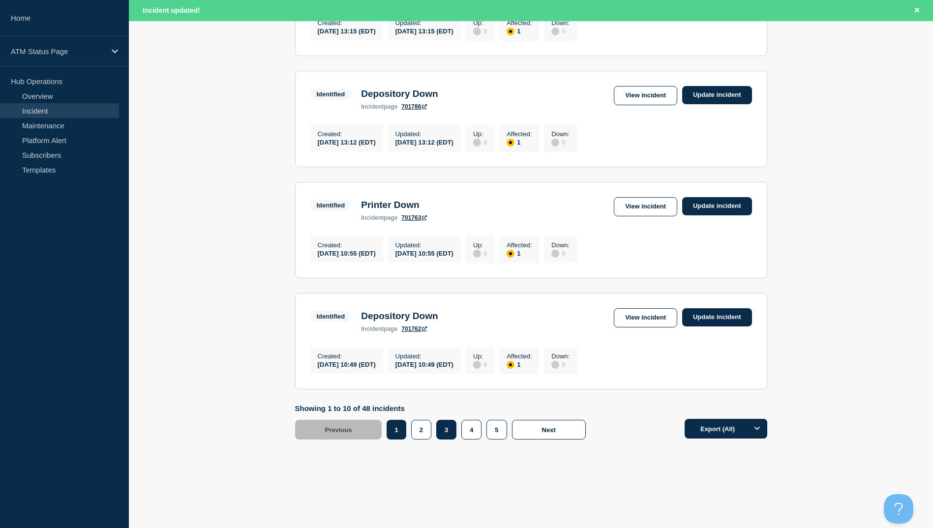
click at [449, 435] on button "3" at bounding box center [446, 430] width 20 height 20
click at [646, 92] on link "View incident" at bounding box center [645, 95] width 63 height 19
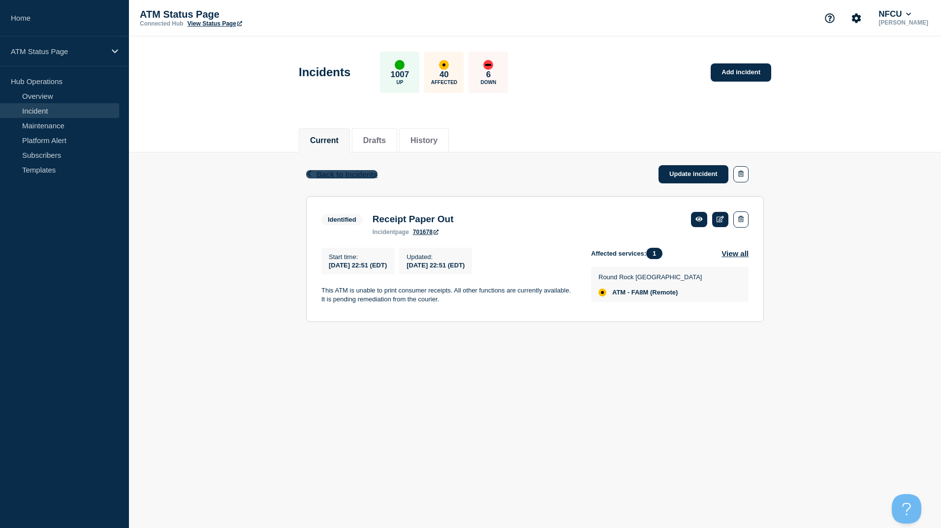
click at [337, 172] on span "Back to Incidents" at bounding box center [346, 174] width 61 height 8
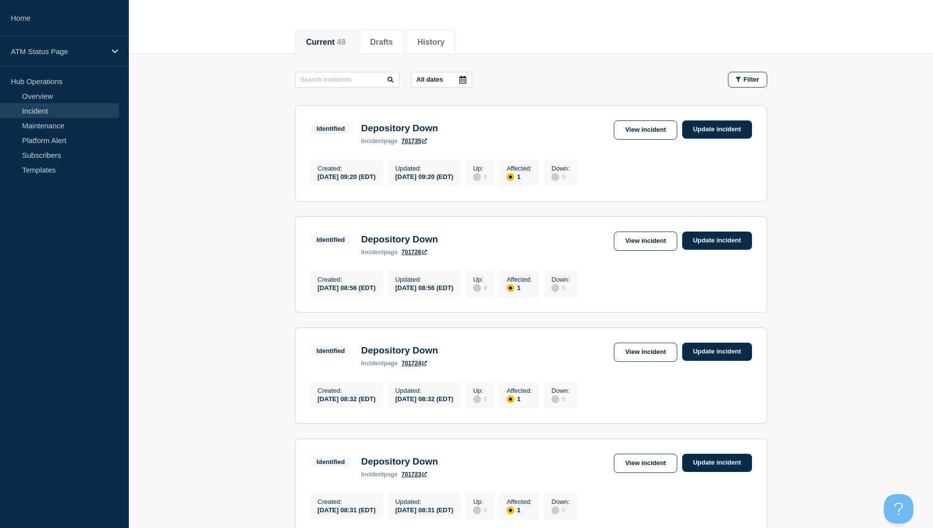
scroll to position [246, 0]
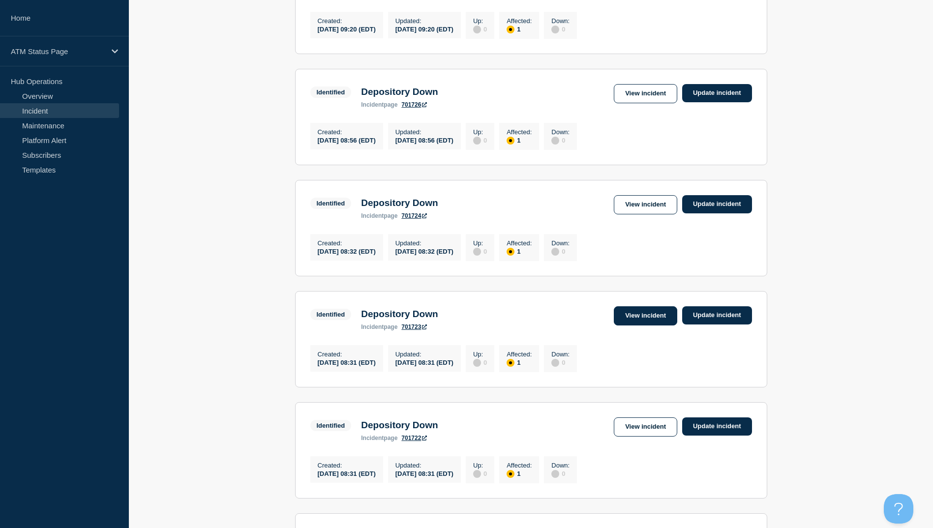
click at [651, 326] on link "View incident" at bounding box center [645, 316] width 63 height 19
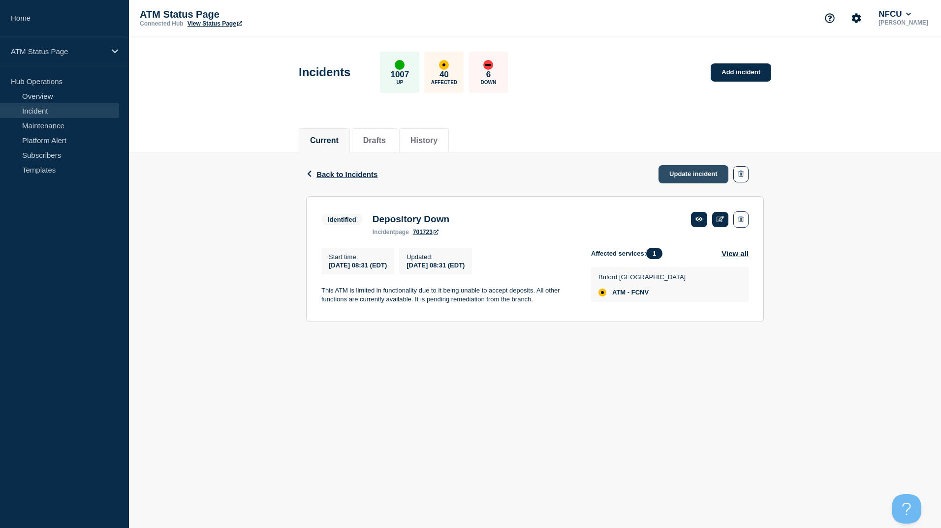
click at [671, 173] on link "Update incident" at bounding box center [693, 174] width 70 height 18
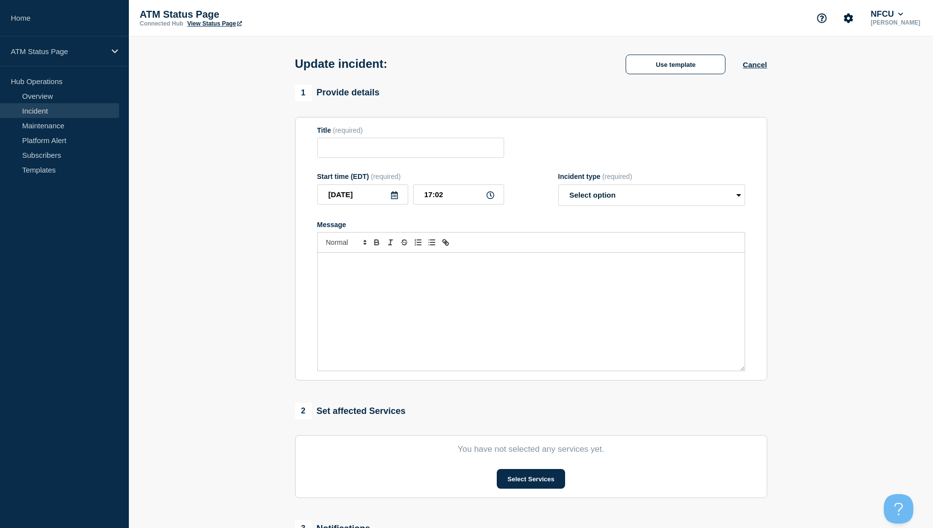
type input "Depository Down"
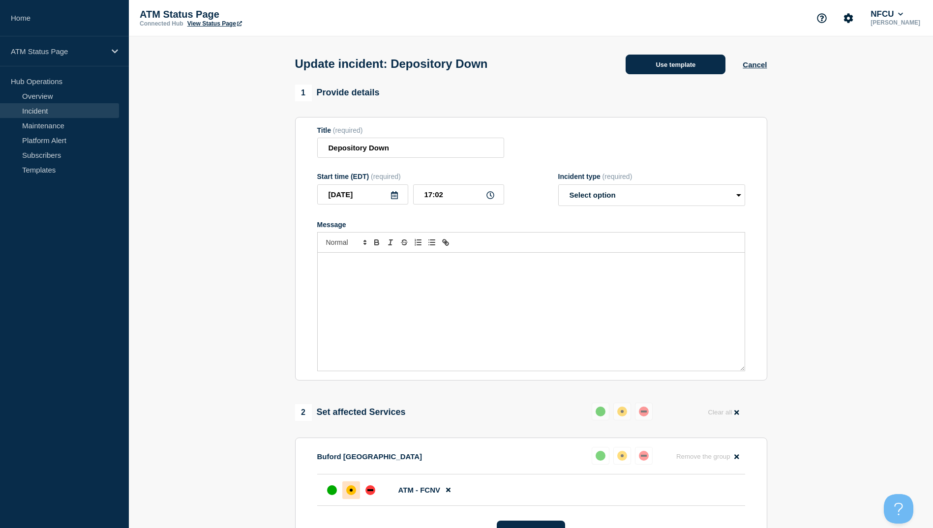
click at [673, 66] on button "Use template" at bounding box center [676, 65] width 100 height 20
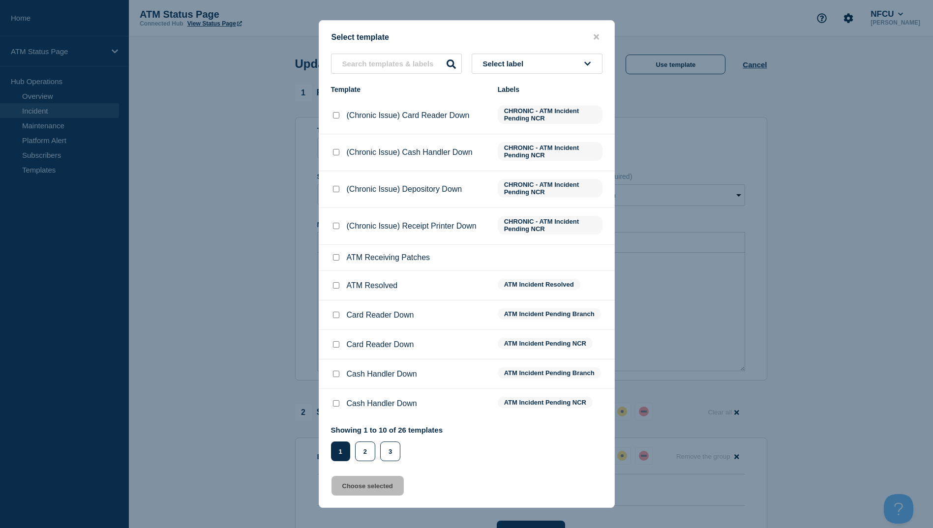
click at [337, 288] on input "ATM Resolved checkbox" at bounding box center [336, 285] width 6 height 6
checkbox input "true"
click at [376, 492] on button "Choose selected" at bounding box center [368, 486] width 72 height 20
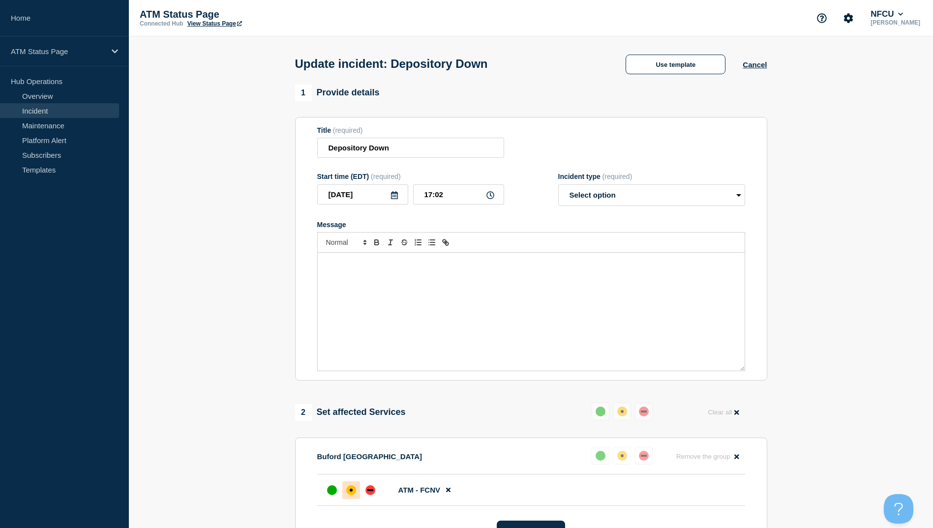
select select "resolved"
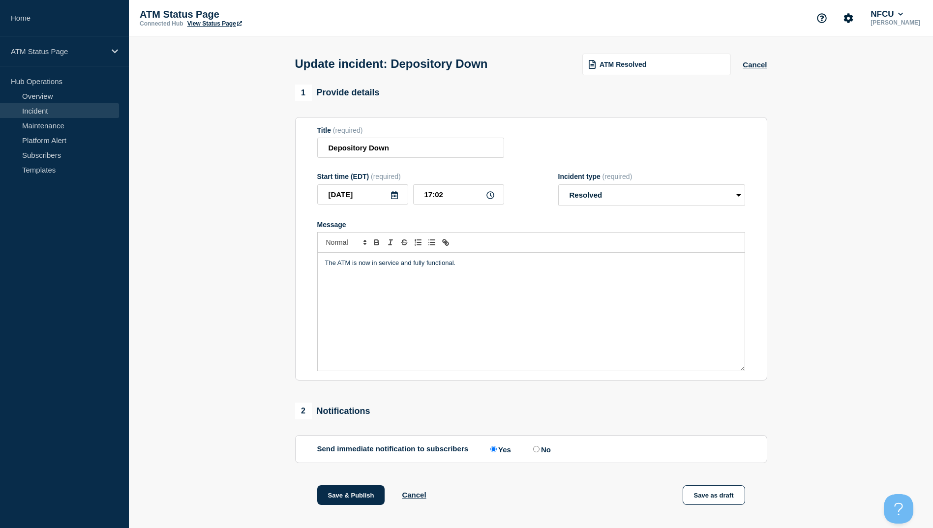
scroll to position [101, 0]
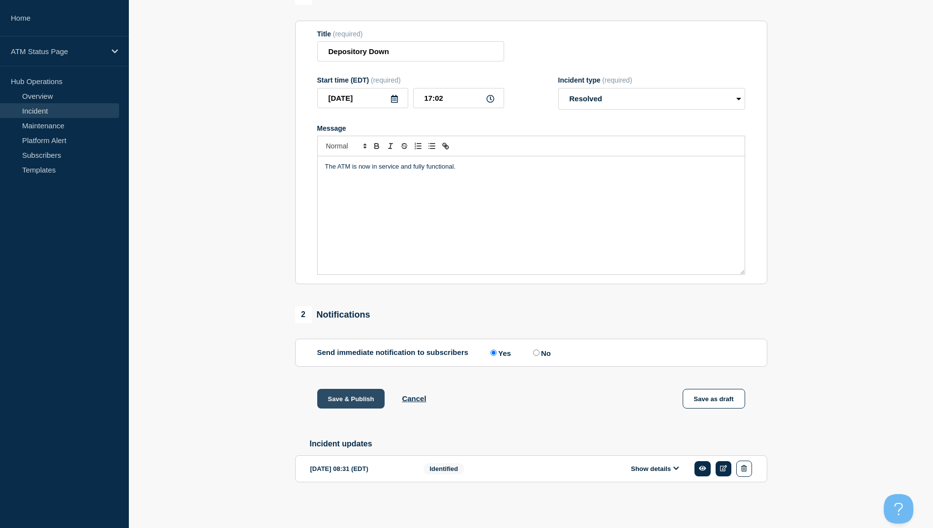
click at [348, 402] on button "Save & Publish" at bounding box center [351, 399] width 68 height 20
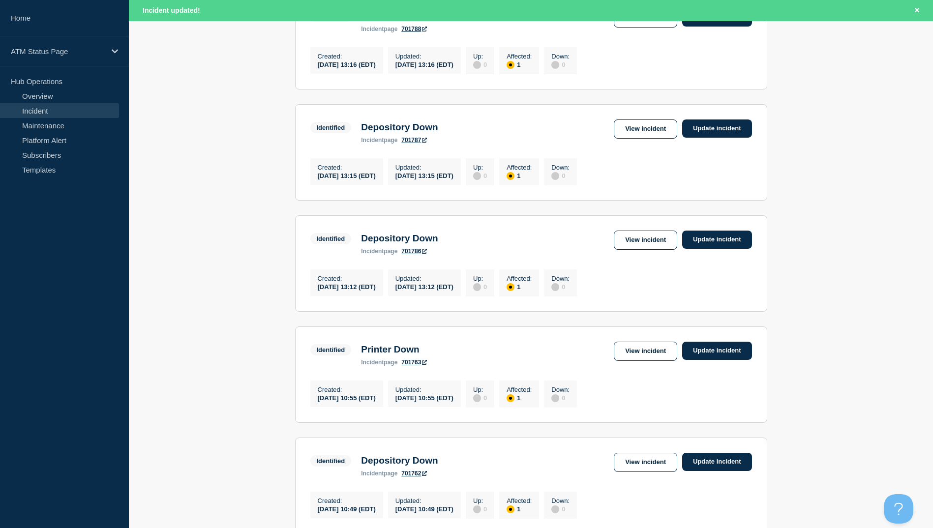
scroll to position [935, 0]
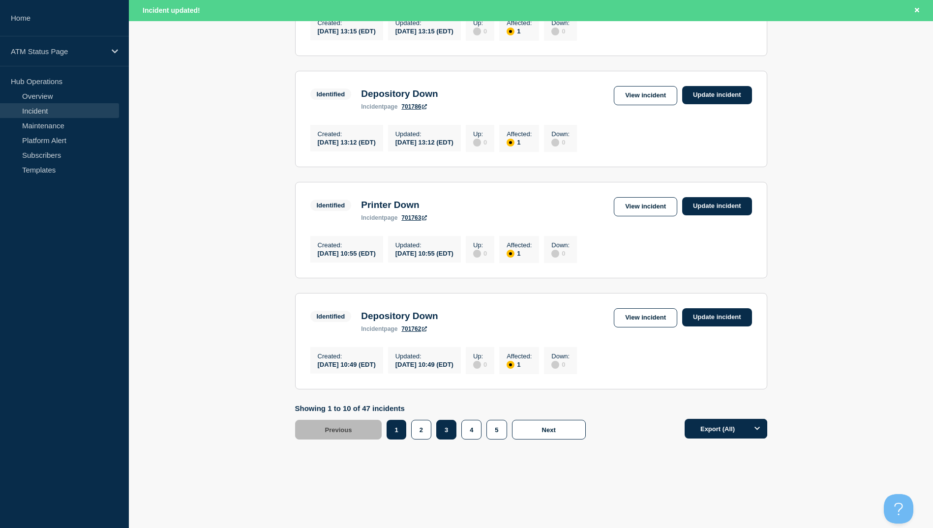
click at [449, 440] on button "3" at bounding box center [446, 430] width 20 height 20
click at [660, 328] on link "View incident" at bounding box center [645, 317] width 63 height 19
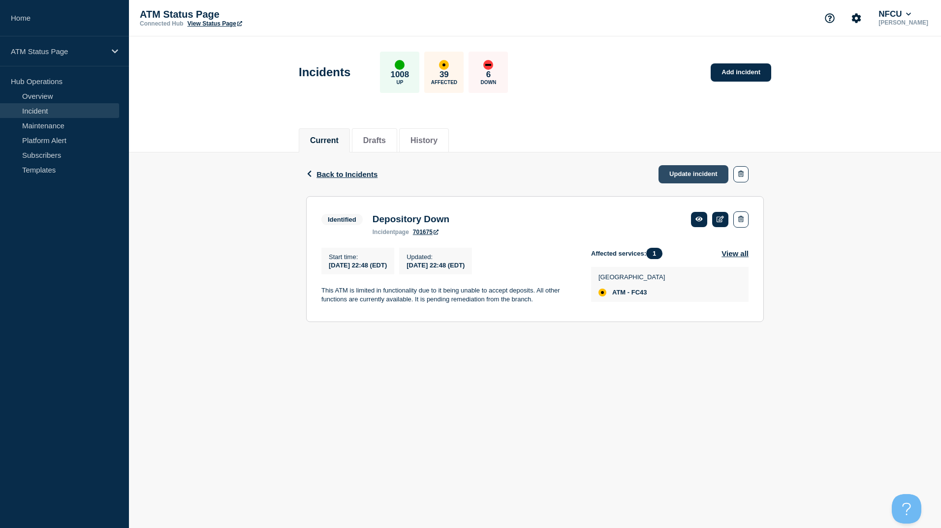
click at [692, 177] on link "Update incident" at bounding box center [693, 174] width 70 height 18
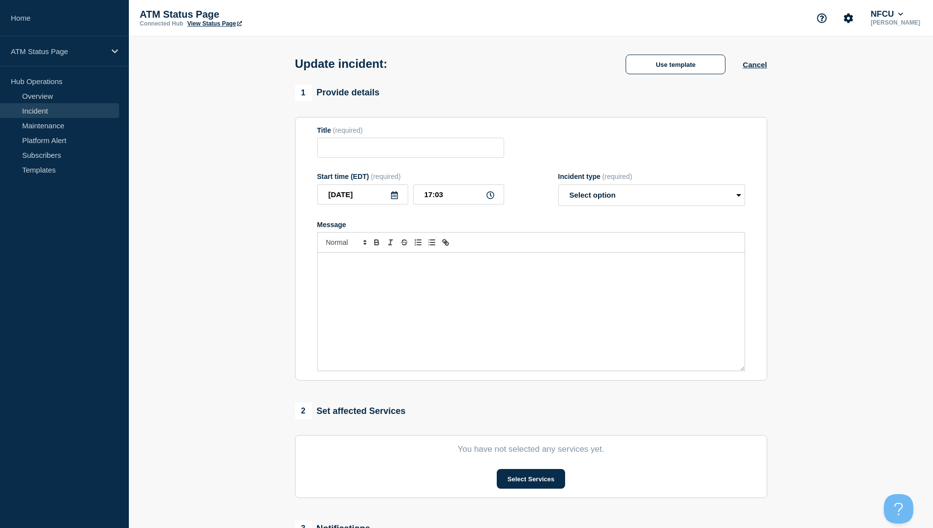
type input "Depository Down"
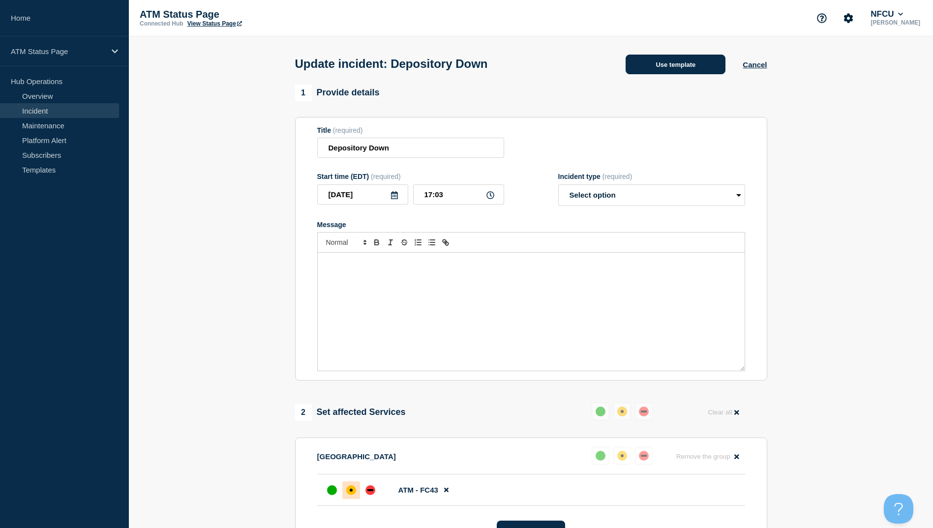
click at [684, 65] on button "Use template" at bounding box center [676, 65] width 100 height 20
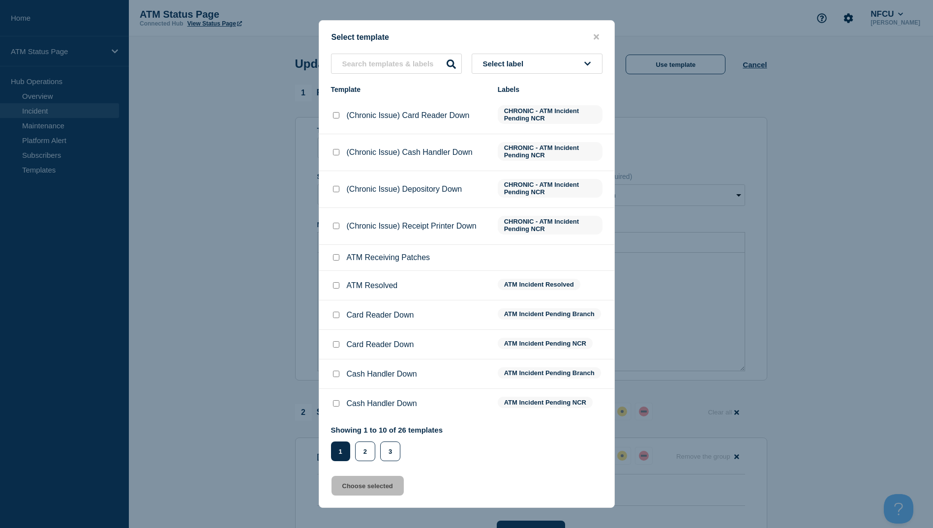
click at [336, 287] on input "ATM Resolved checkbox" at bounding box center [336, 285] width 6 height 6
checkbox input "true"
click at [369, 491] on button "Choose selected" at bounding box center [368, 486] width 72 height 20
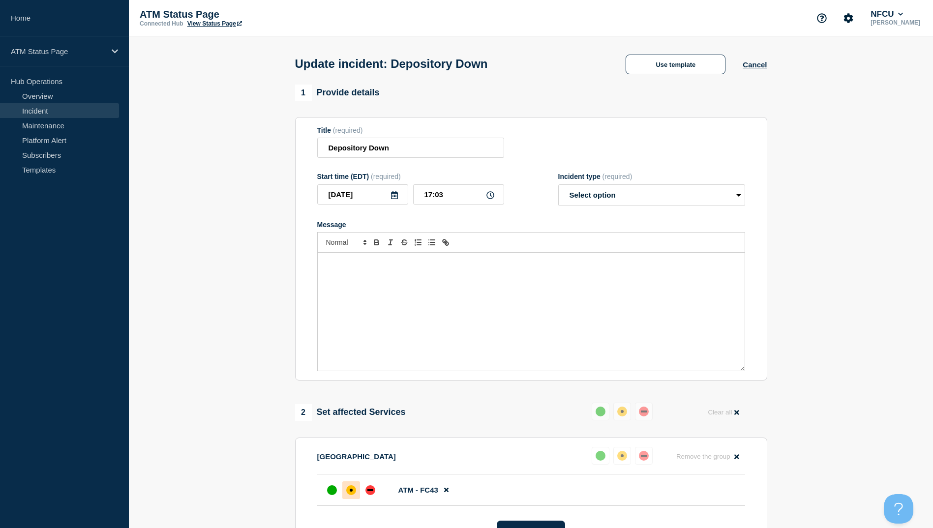
select select "resolved"
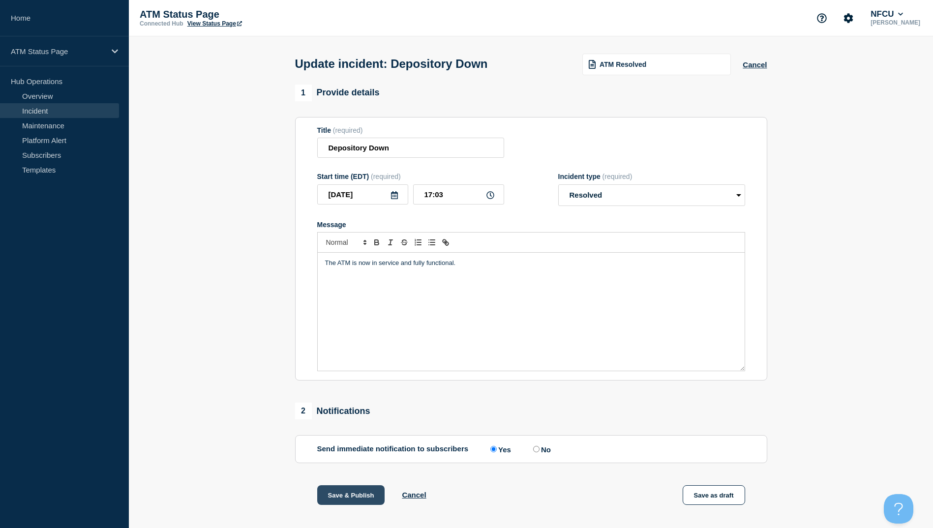
click at [345, 497] on button "Save & Publish" at bounding box center [351, 496] width 68 height 20
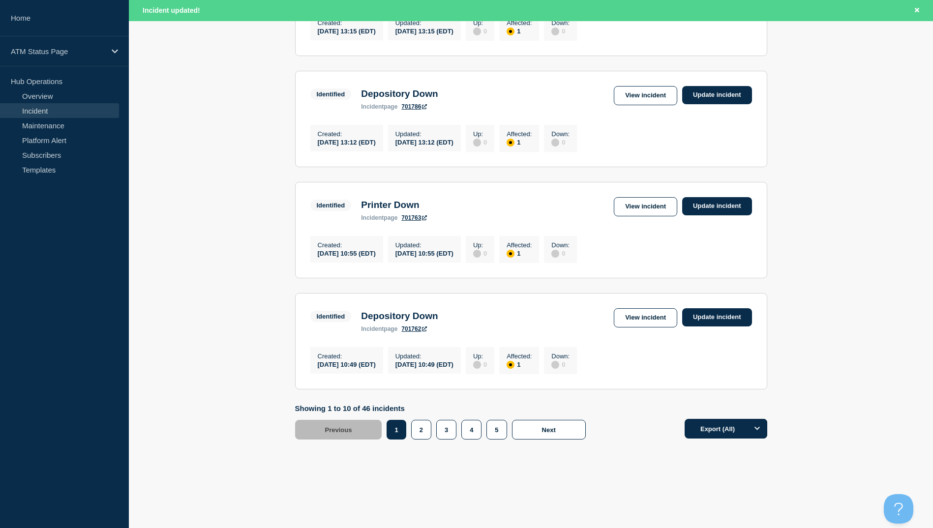
scroll to position [966, 0]
click at [474, 430] on button "4" at bounding box center [472, 430] width 20 height 20
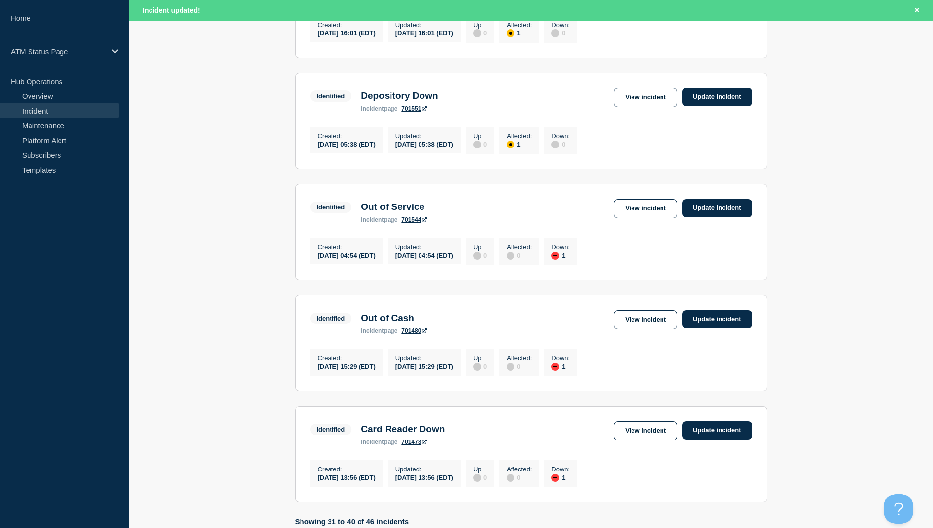
scroll to position [770, 0]
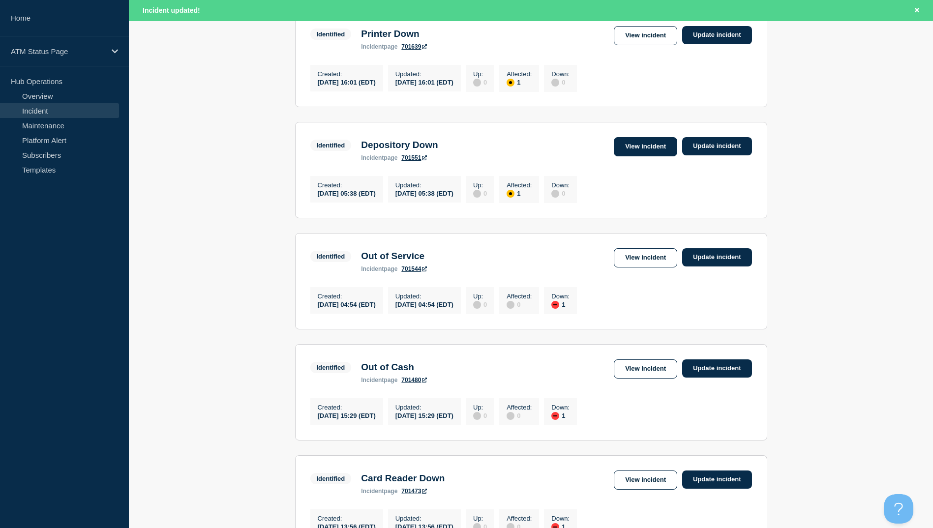
click at [629, 156] on link "View incident" at bounding box center [645, 146] width 63 height 19
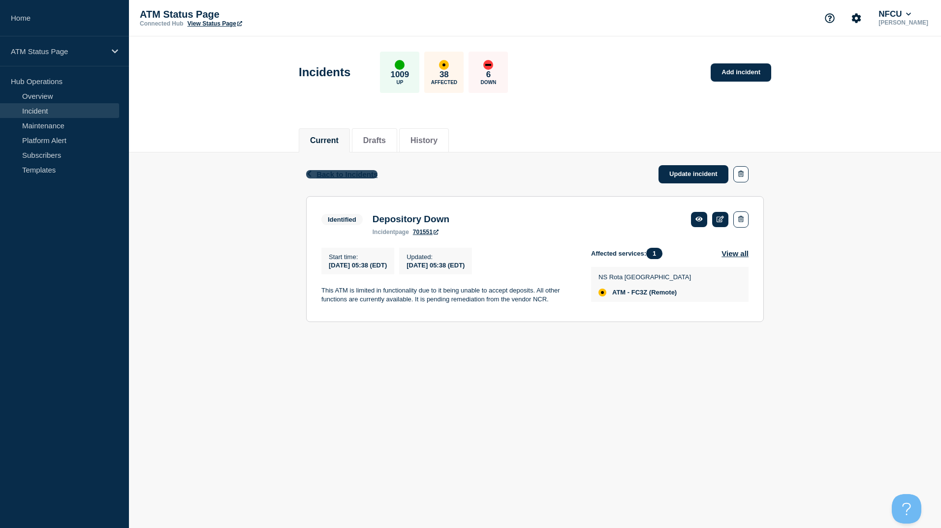
click at [340, 174] on span "Back to Incidents" at bounding box center [346, 174] width 61 height 8
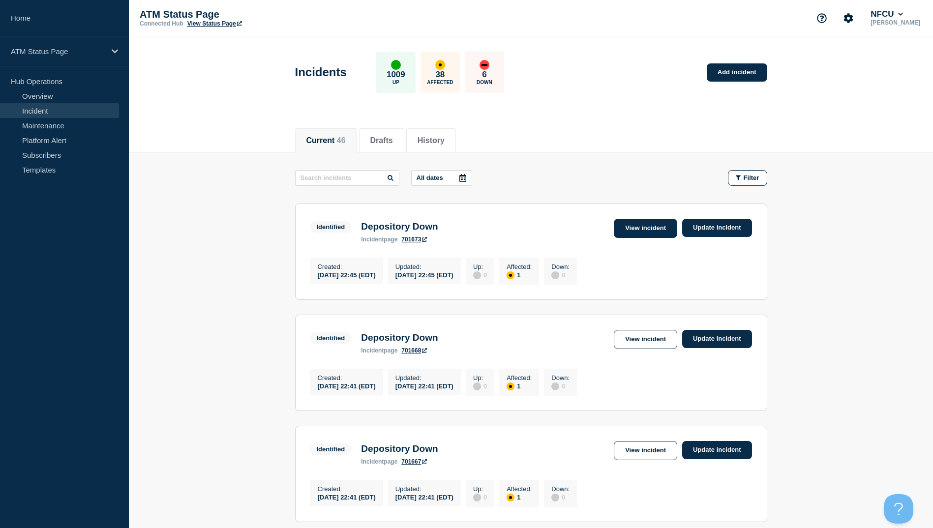
click at [664, 227] on link "View incident" at bounding box center [645, 228] width 63 height 19
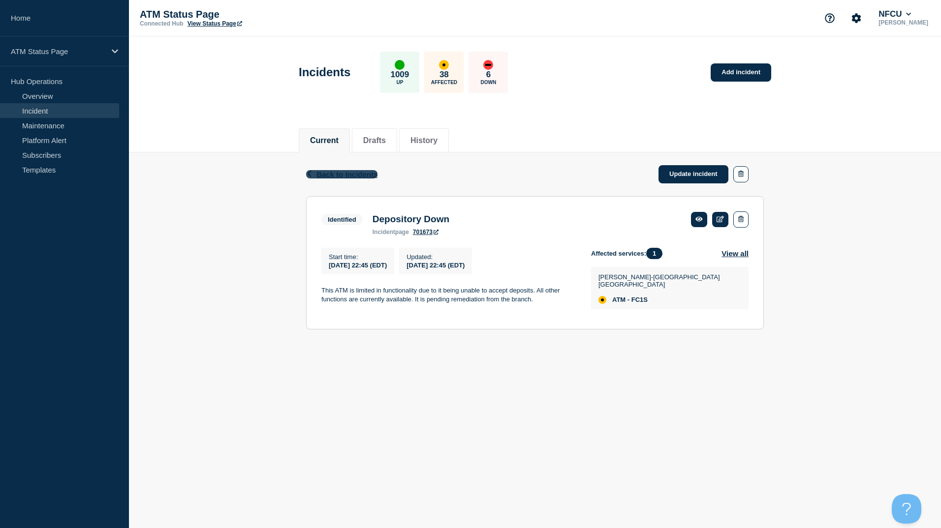
click at [356, 173] on span "Back to Incidents" at bounding box center [346, 174] width 61 height 8
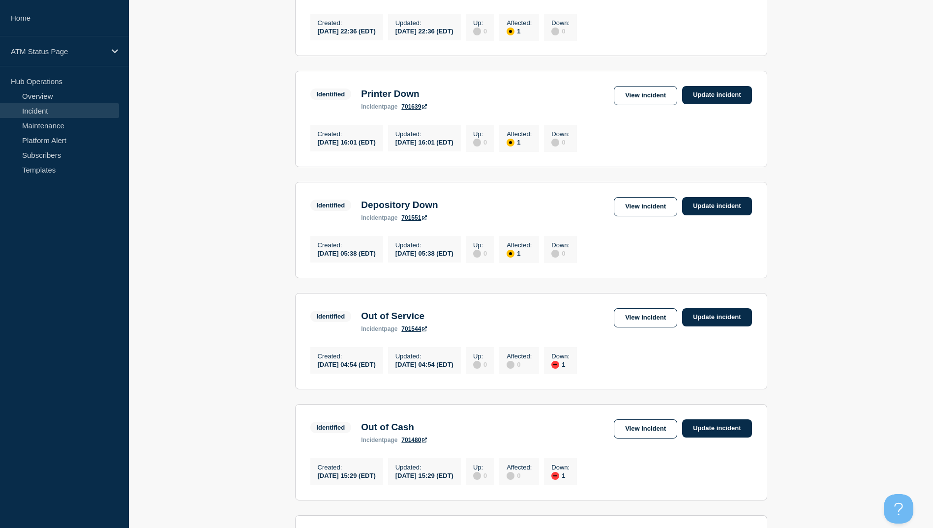
scroll to position [946, 0]
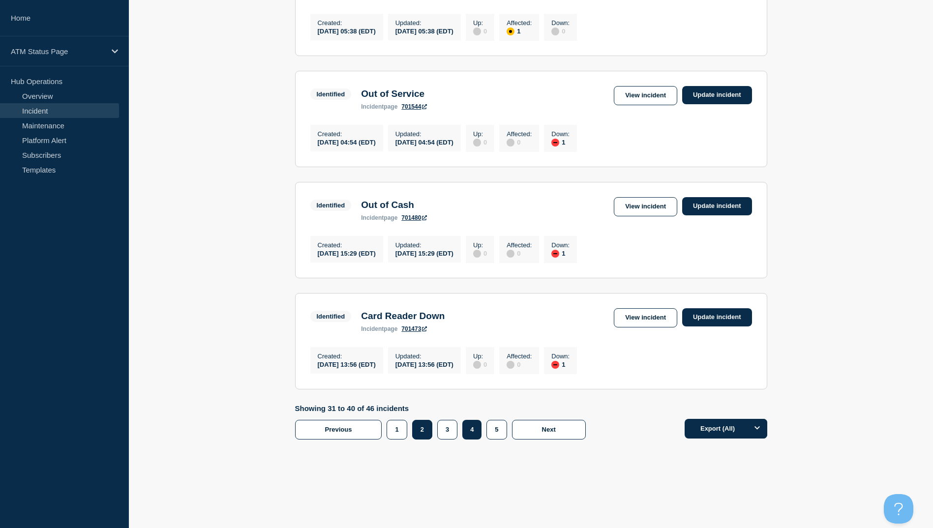
click at [421, 429] on button "2" at bounding box center [422, 430] width 20 height 20
click at [642, 314] on link "View incident" at bounding box center [645, 317] width 63 height 19
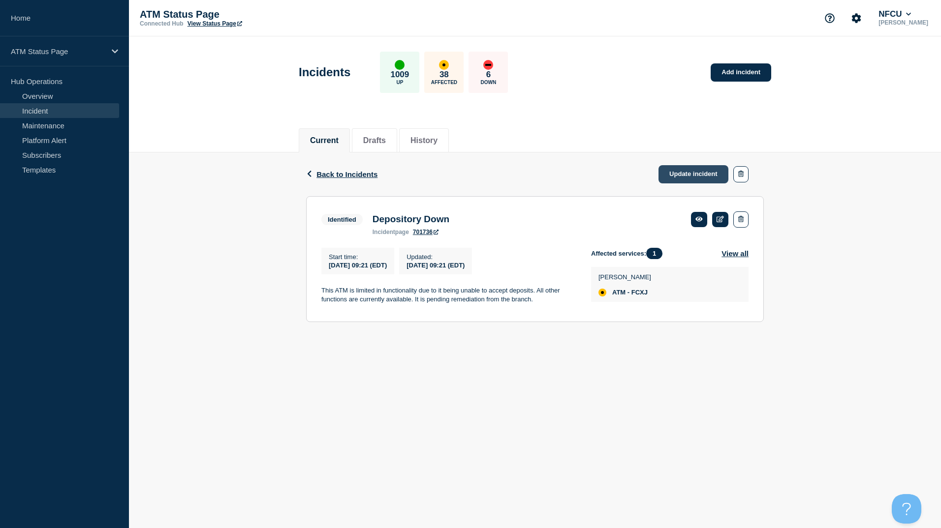
click at [697, 172] on link "Update incident" at bounding box center [693, 174] width 70 height 18
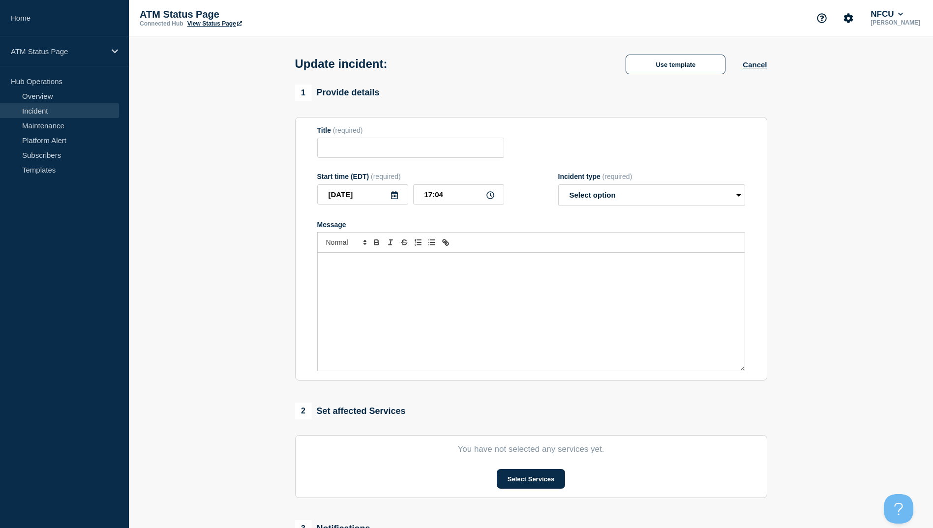
type input "Depository Down"
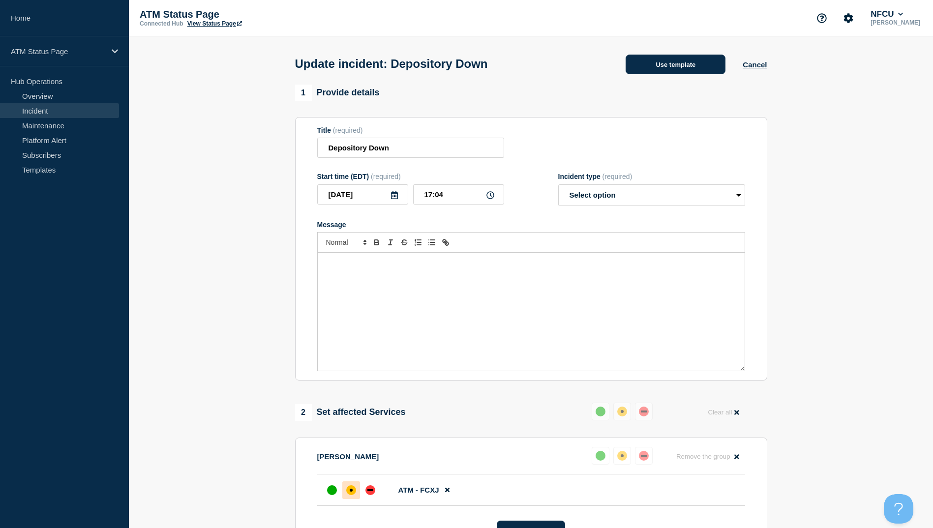
click at [677, 70] on button "Use template" at bounding box center [676, 65] width 100 height 20
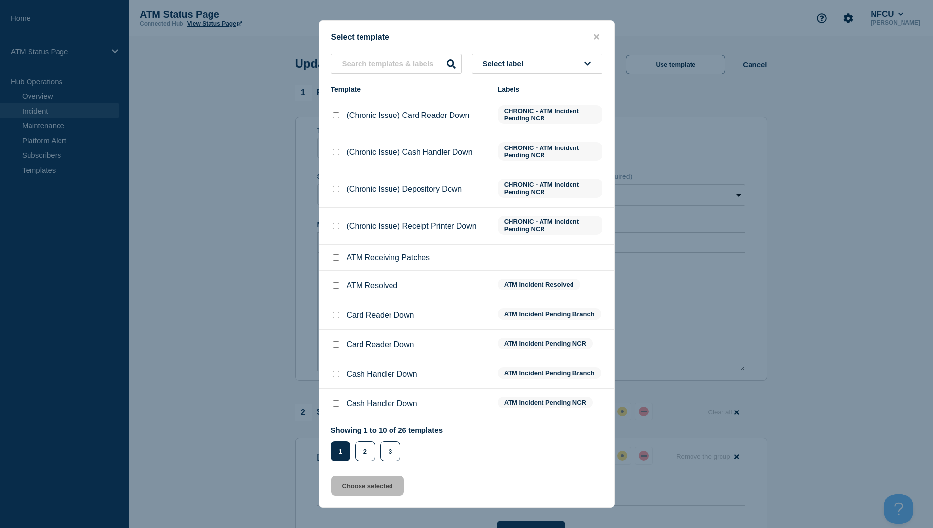
click at [334, 288] on input "ATM Resolved checkbox" at bounding box center [336, 285] width 6 height 6
checkbox input "true"
click at [362, 488] on button "Choose selected" at bounding box center [368, 486] width 72 height 20
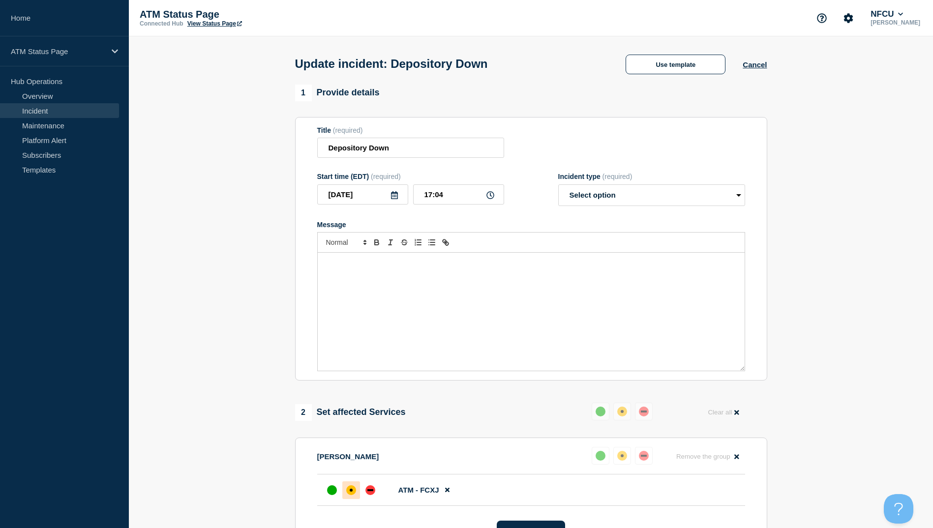
select select "resolved"
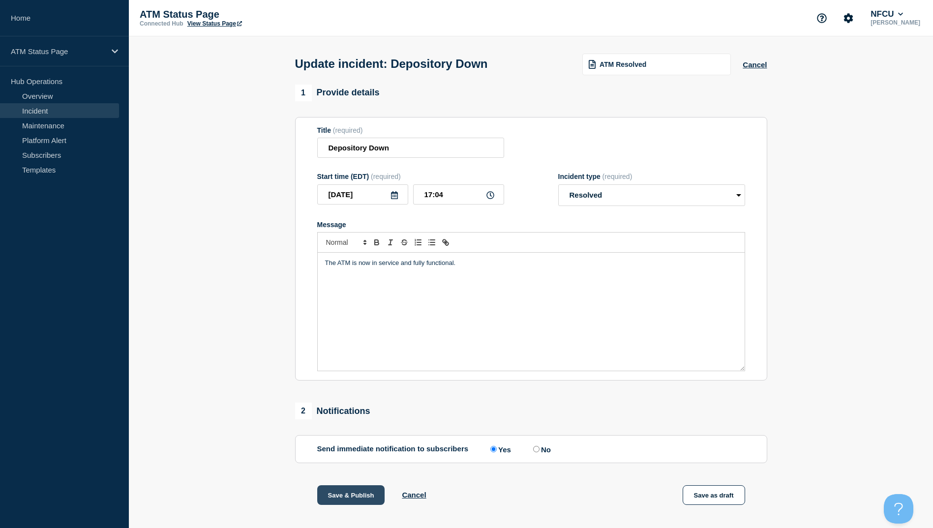
click at [350, 496] on button "Save & Publish" at bounding box center [351, 496] width 68 height 20
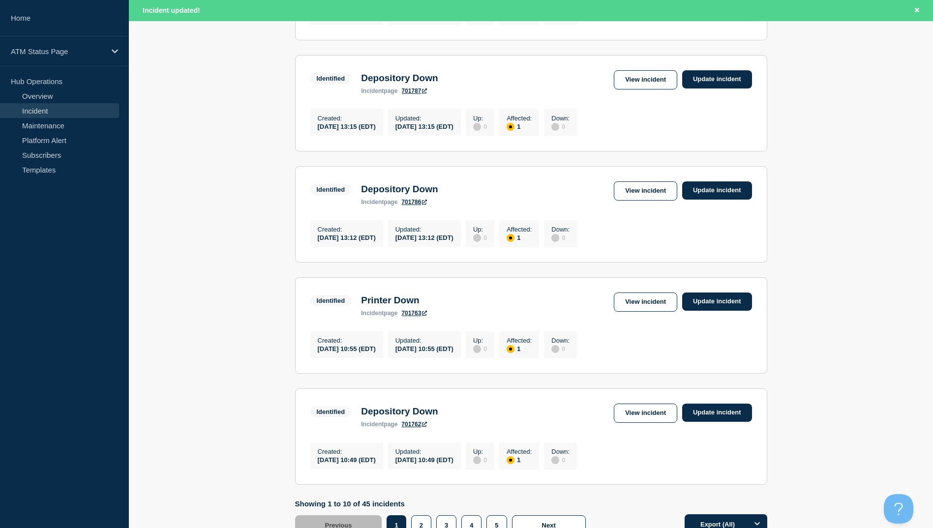
scroll to position [966, 0]
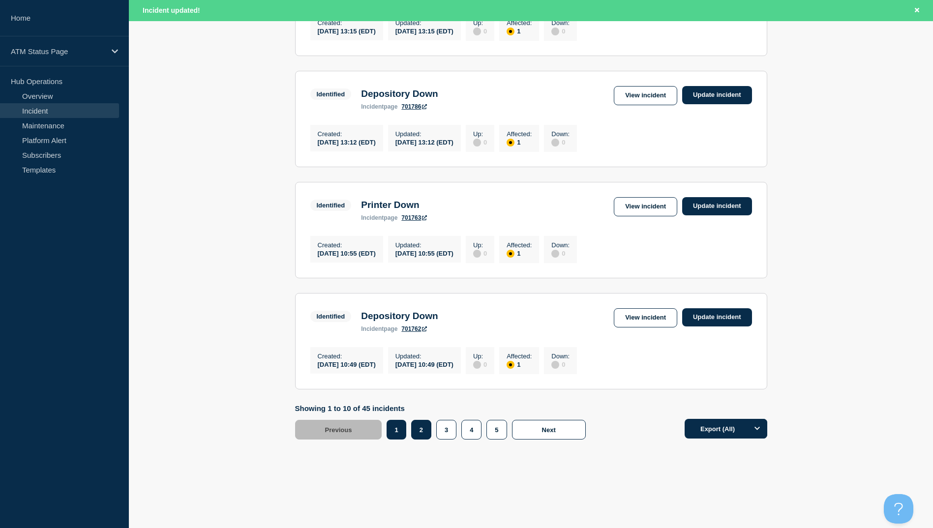
click at [420, 428] on button "2" at bounding box center [421, 430] width 20 height 20
click at [644, 319] on link "View incident" at bounding box center [645, 317] width 63 height 19
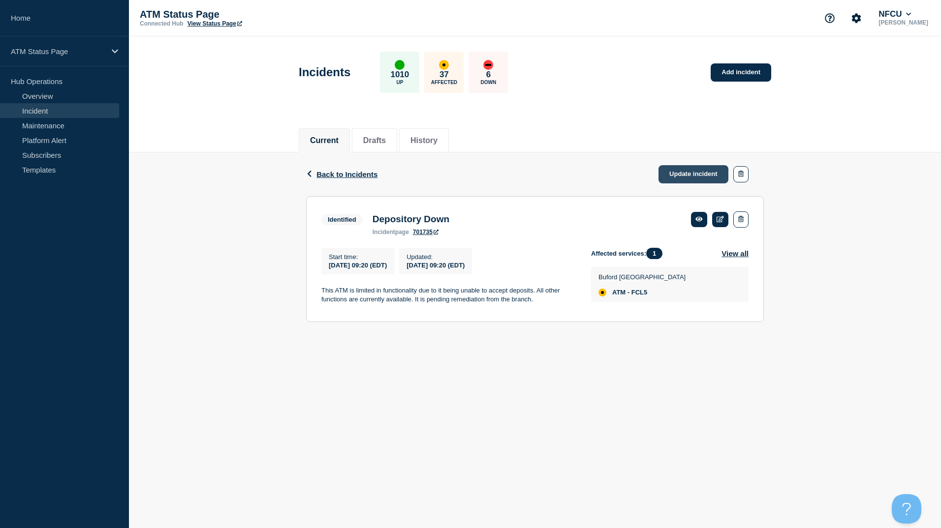
click at [683, 172] on link "Update incident" at bounding box center [693, 174] width 70 height 18
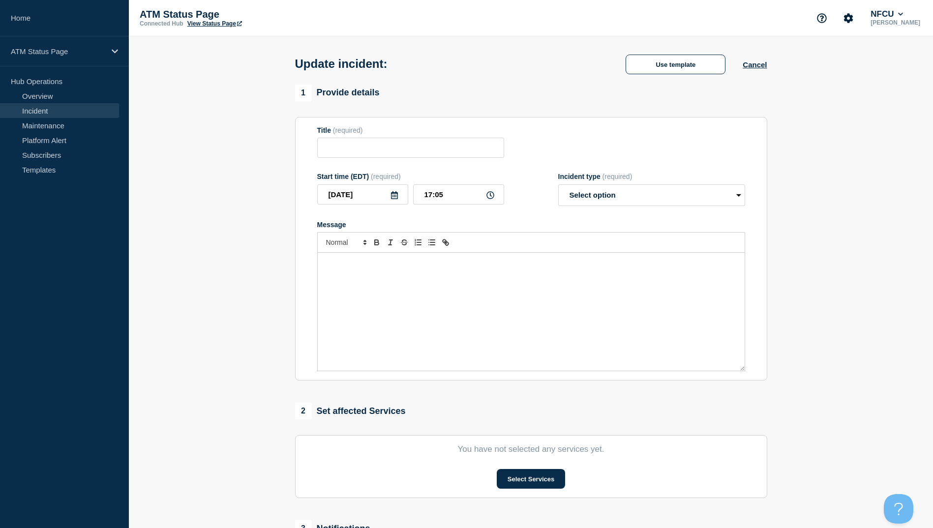
type input "Depository Down"
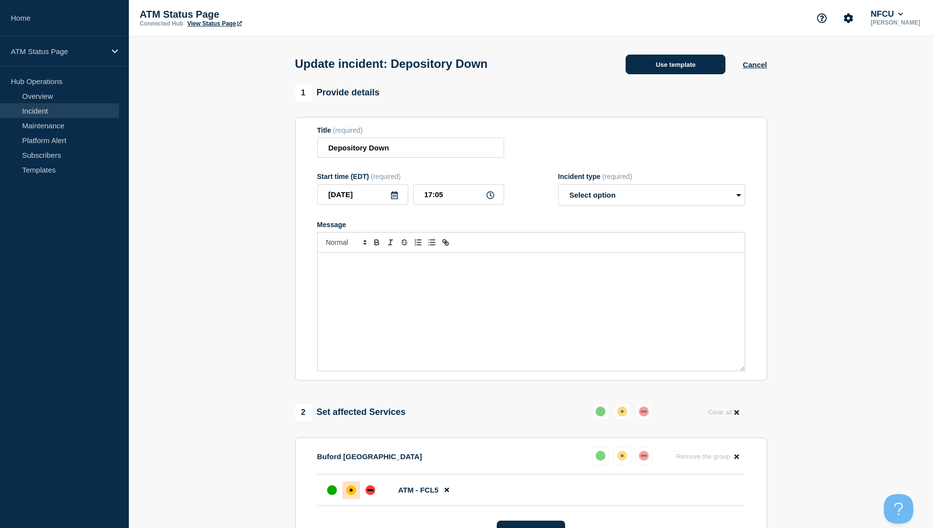
click at [680, 63] on button "Use template" at bounding box center [676, 65] width 100 height 20
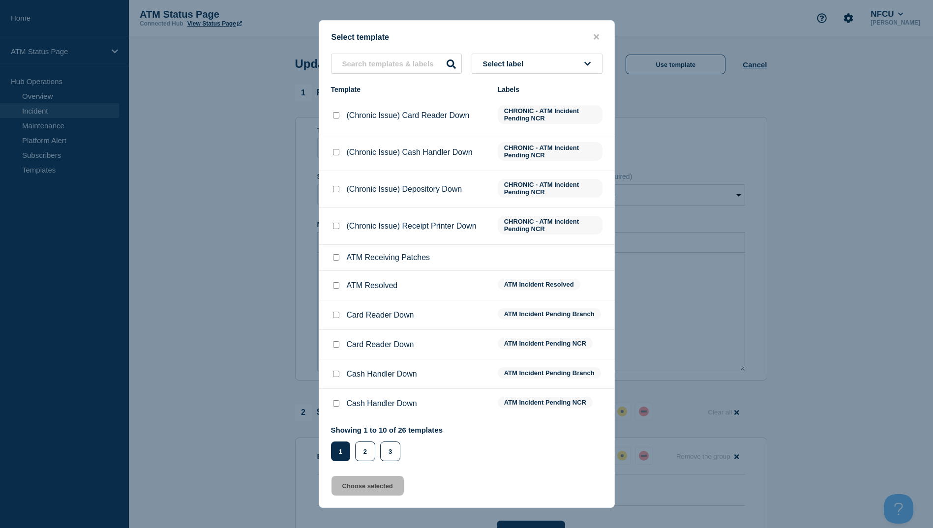
click at [336, 288] on input "ATM Resolved checkbox" at bounding box center [336, 285] width 6 height 6
checkbox input "true"
click at [374, 485] on button "Choose selected" at bounding box center [368, 486] width 72 height 20
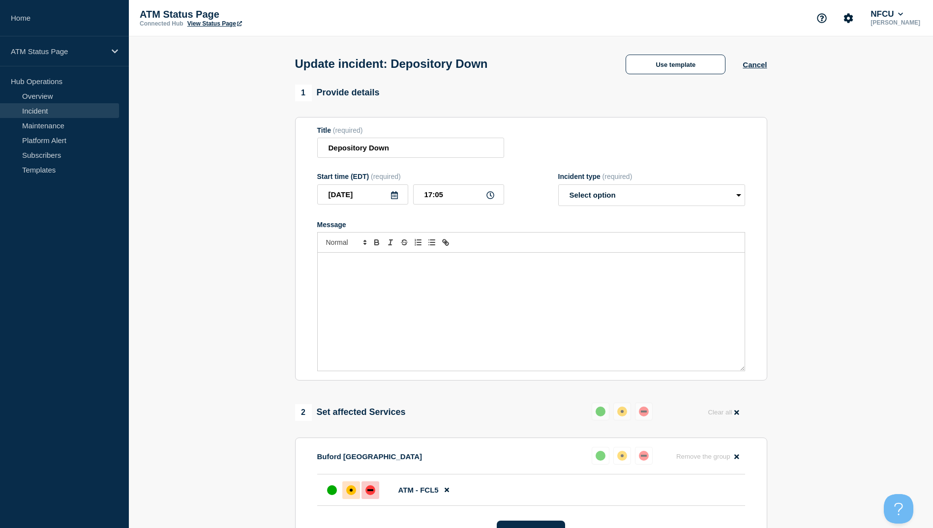
select select "resolved"
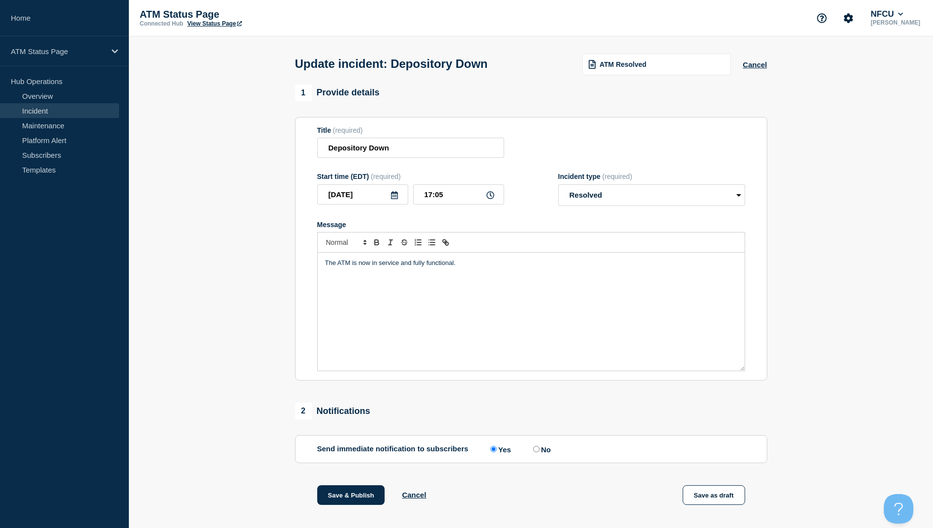
scroll to position [101, 0]
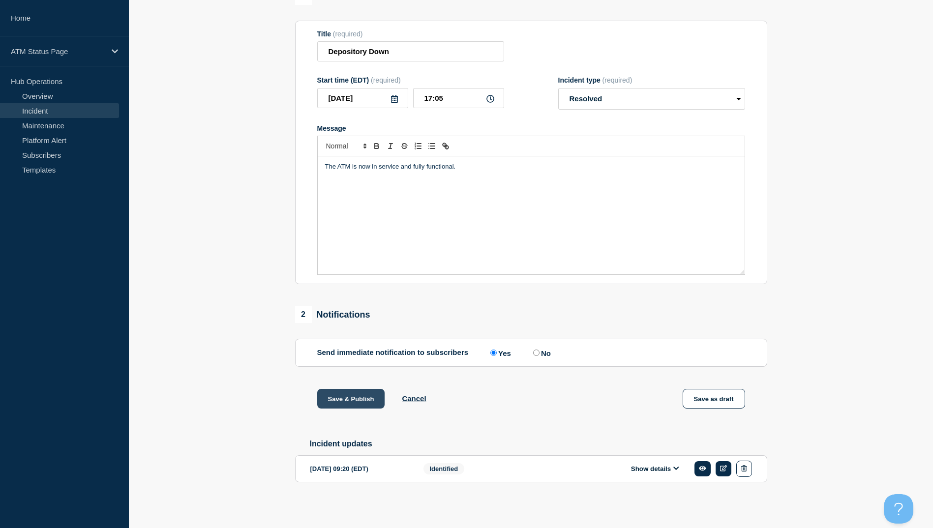
click at [351, 401] on button "Save & Publish" at bounding box center [351, 399] width 68 height 20
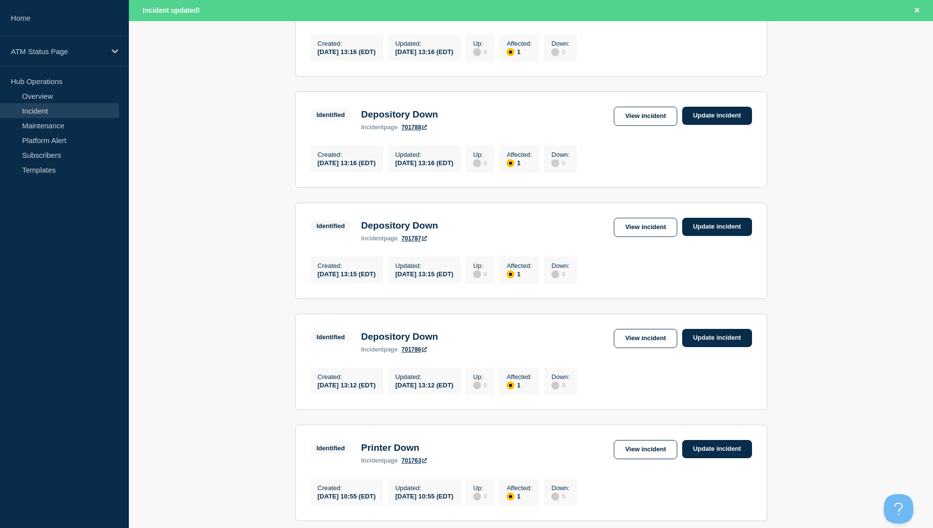
scroll to position [966, 0]
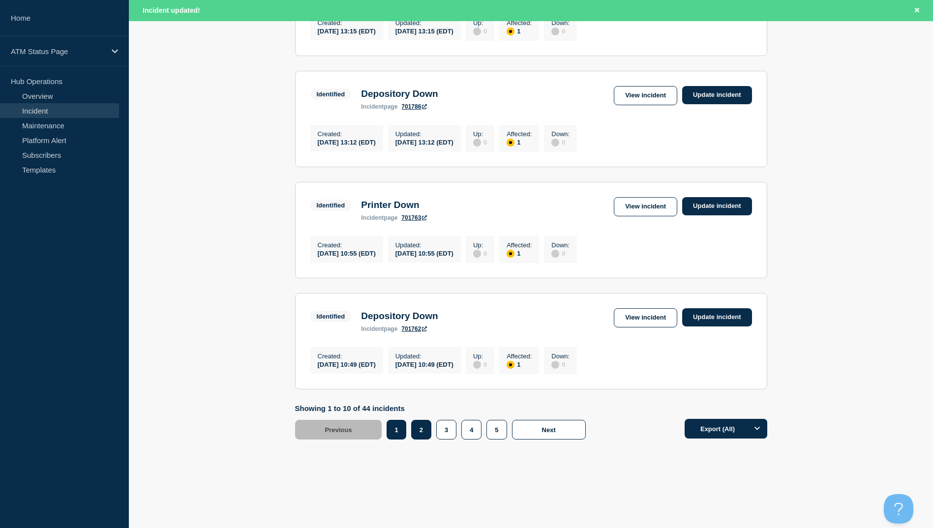
click at [419, 426] on button "2" at bounding box center [421, 430] width 20 height 20
click at [636, 313] on link "View incident" at bounding box center [645, 317] width 63 height 19
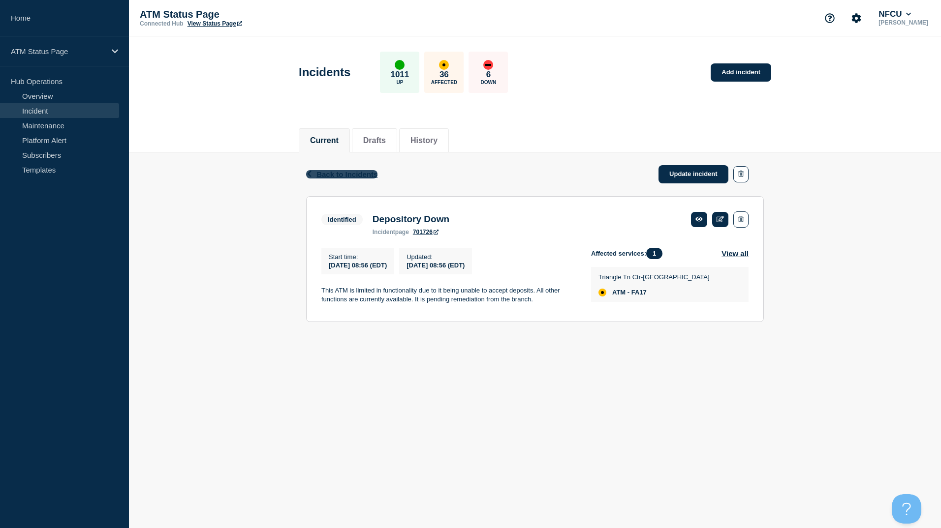
click at [349, 175] on span "Back to Incidents" at bounding box center [346, 174] width 61 height 8
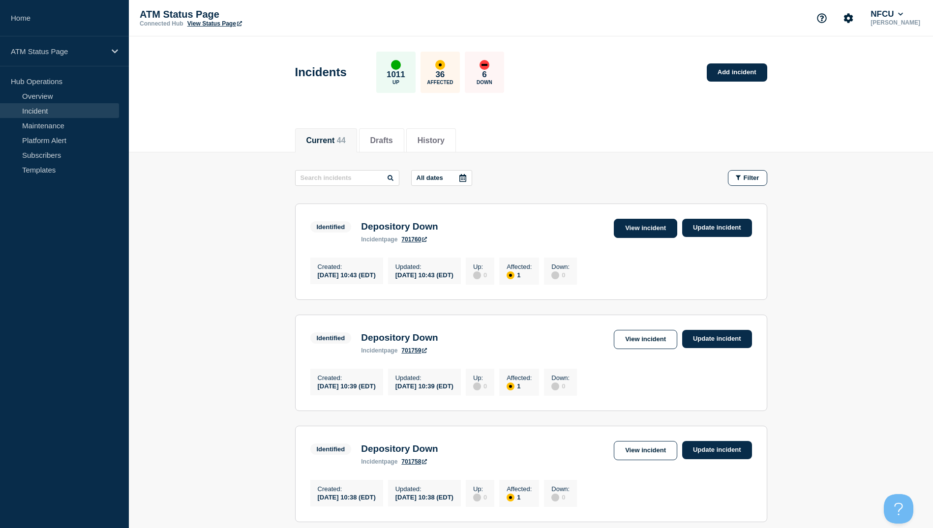
click at [648, 228] on link "View incident" at bounding box center [645, 228] width 63 height 19
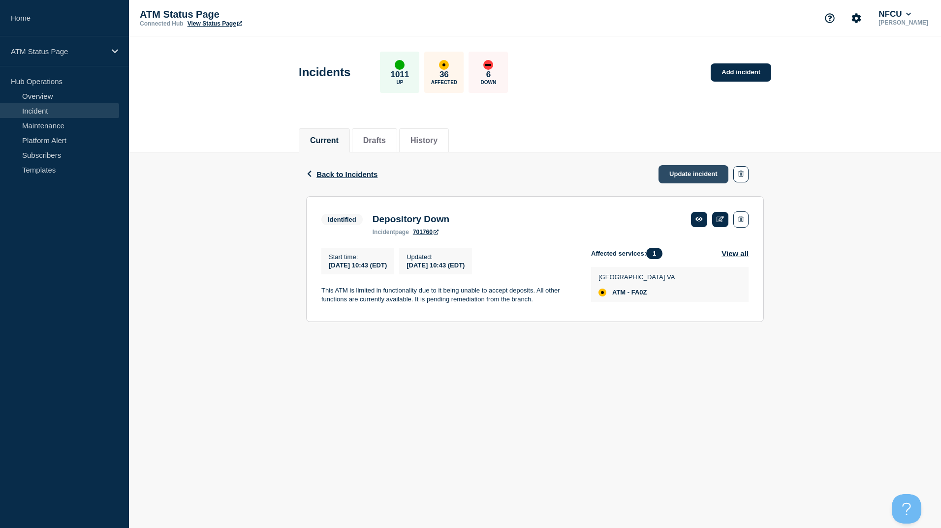
click at [688, 177] on link "Update incident" at bounding box center [693, 174] width 70 height 18
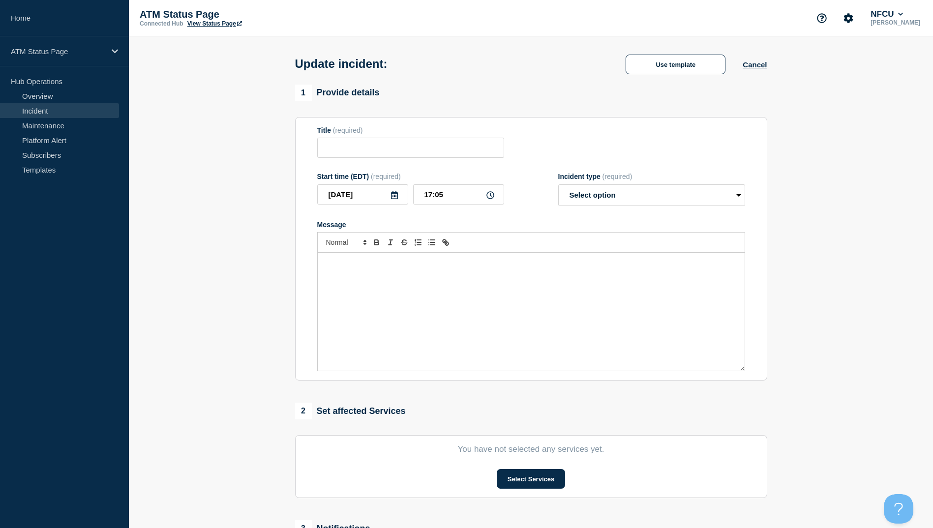
type input "Depository Down"
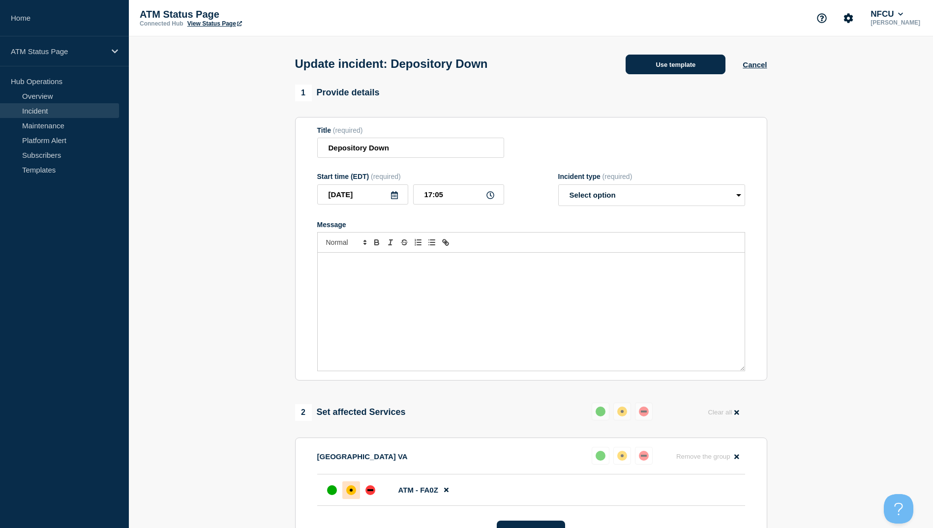
click at [661, 63] on button "Use template" at bounding box center [676, 65] width 100 height 20
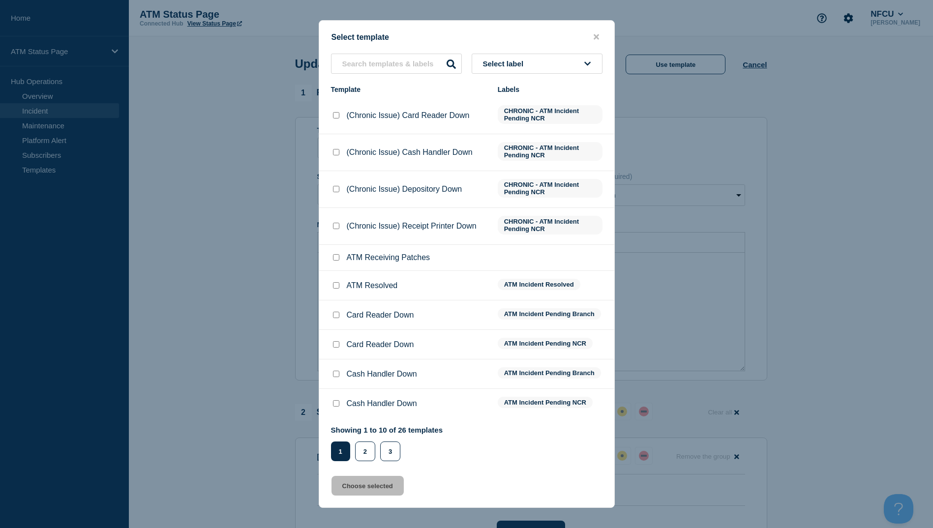
click at [334, 288] on input "ATM Resolved checkbox" at bounding box center [336, 285] width 6 height 6
checkbox input "true"
click at [372, 490] on button "Choose selected" at bounding box center [368, 486] width 72 height 20
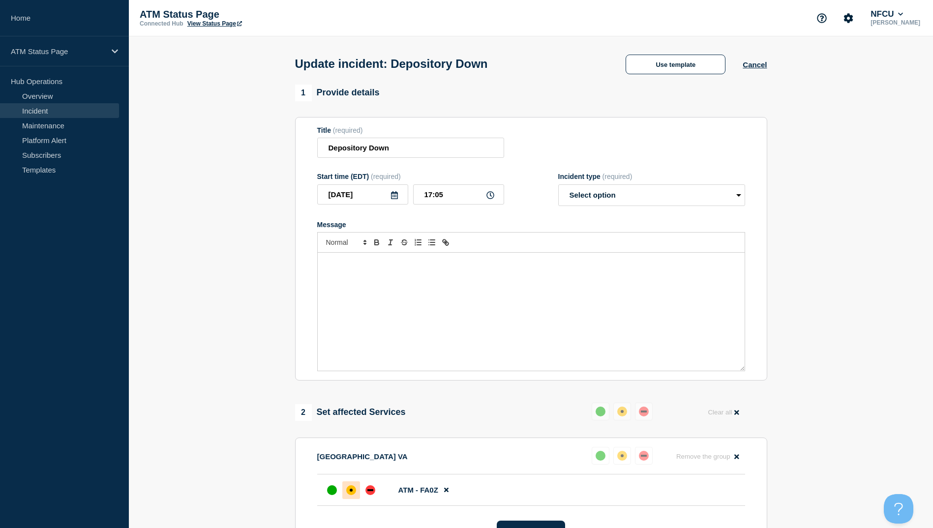
select select "resolved"
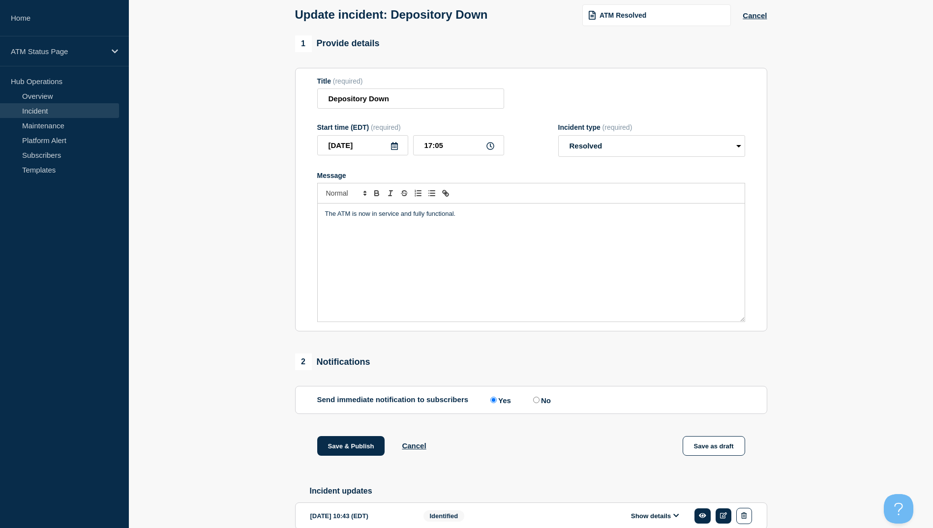
scroll to position [101, 0]
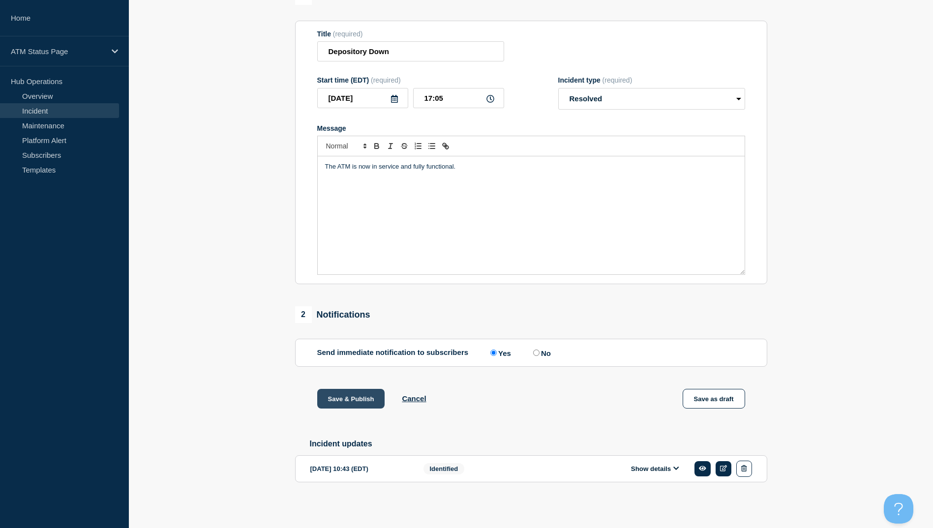
click at [354, 399] on button "Save & Publish" at bounding box center [351, 399] width 68 height 20
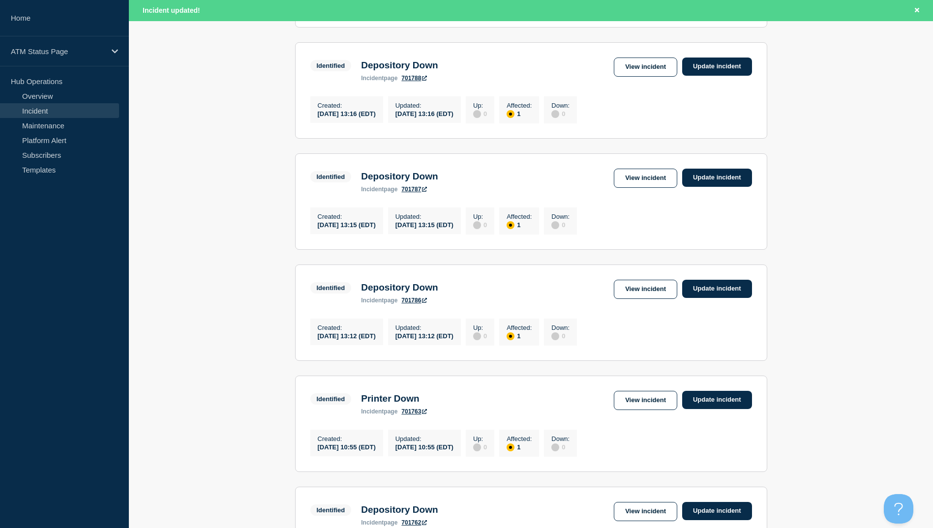
scroll to position [966, 0]
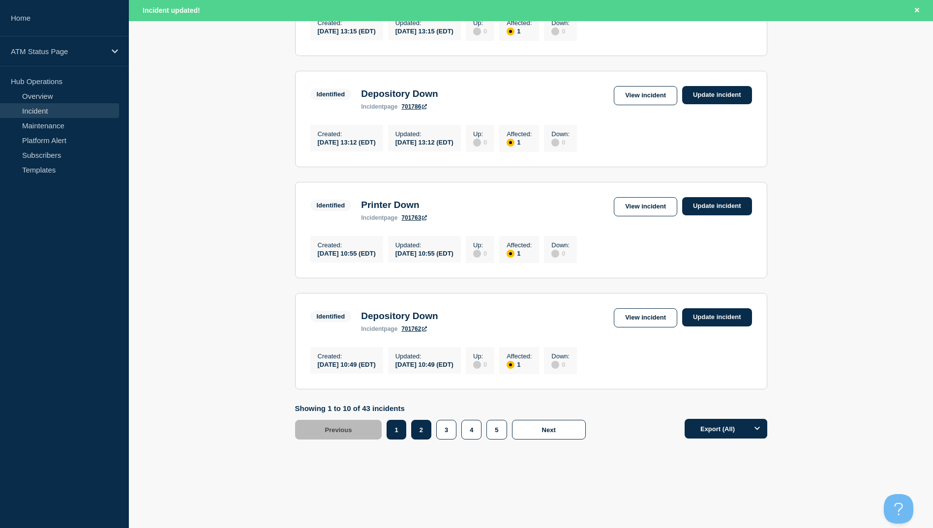
click at [416, 431] on button "2" at bounding box center [421, 430] width 20 height 20
click at [642, 207] on link "View incident" at bounding box center [645, 206] width 63 height 19
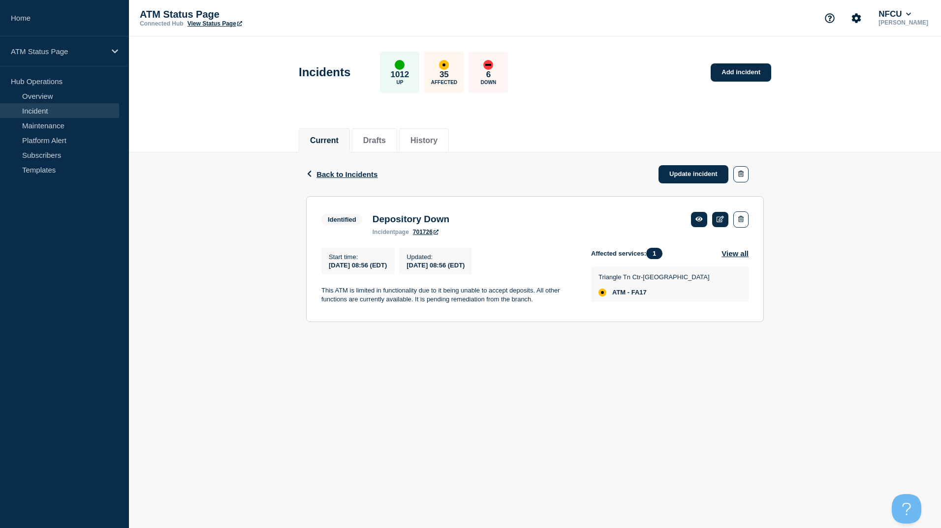
click at [335, 179] on div "Back Back to Incidents Update incident" at bounding box center [535, 175] width 458 height 44
click at [339, 177] on span "Back to Incidents" at bounding box center [346, 174] width 61 height 8
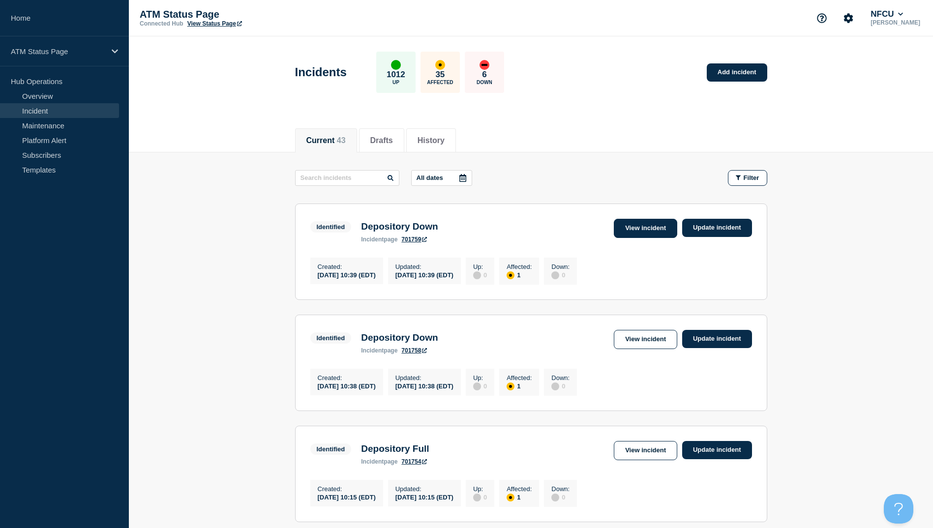
click at [646, 230] on link "View incident" at bounding box center [645, 228] width 63 height 19
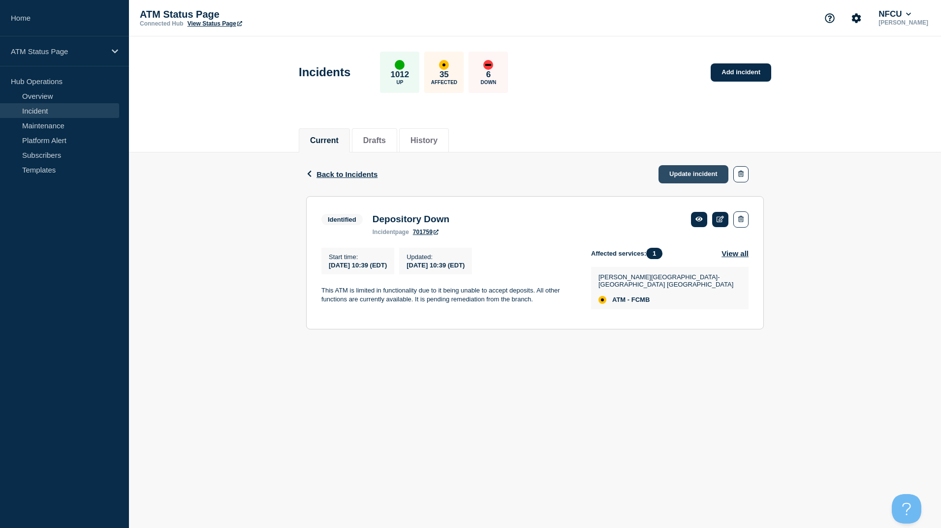
click at [700, 171] on link "Update incident" at bounding box center [693, 174] width 70 height 18
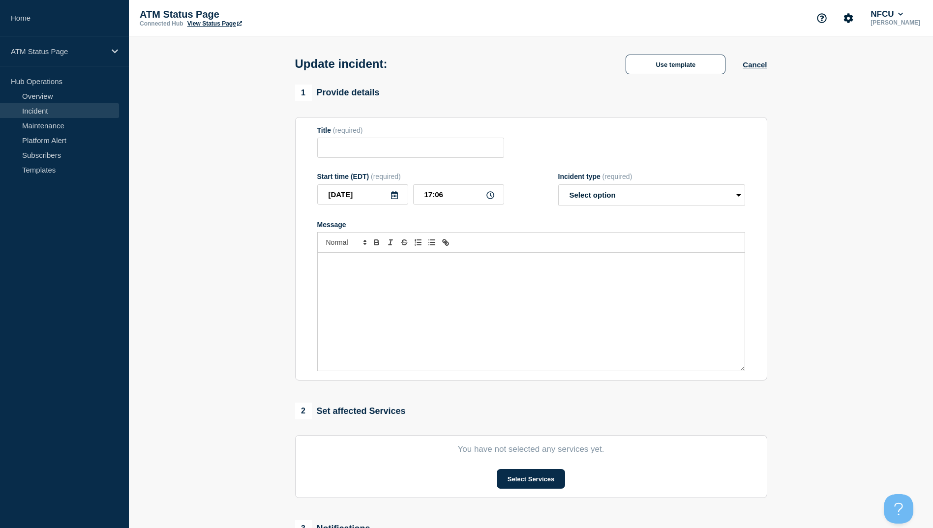
type input "Depository Down"
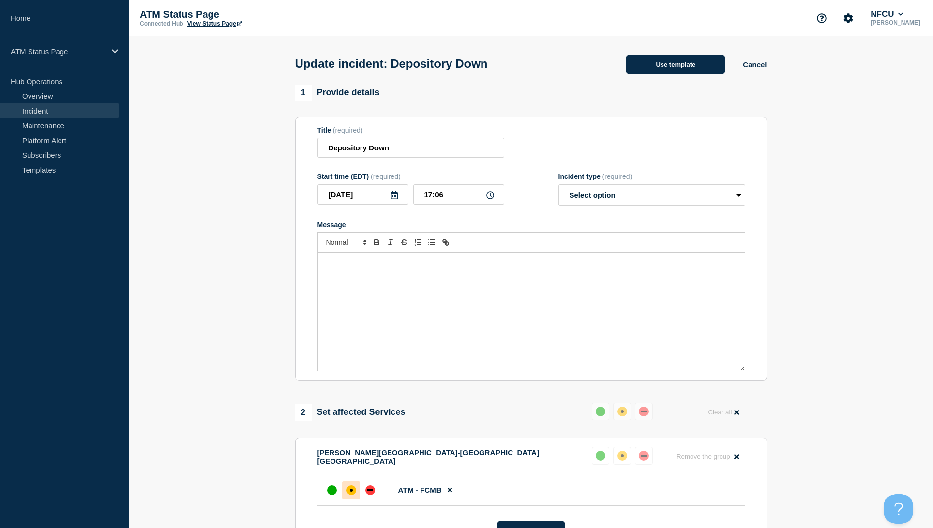
click at [681, 66] on button "Use template" at bounding box center [676, 65] width 100 height 20
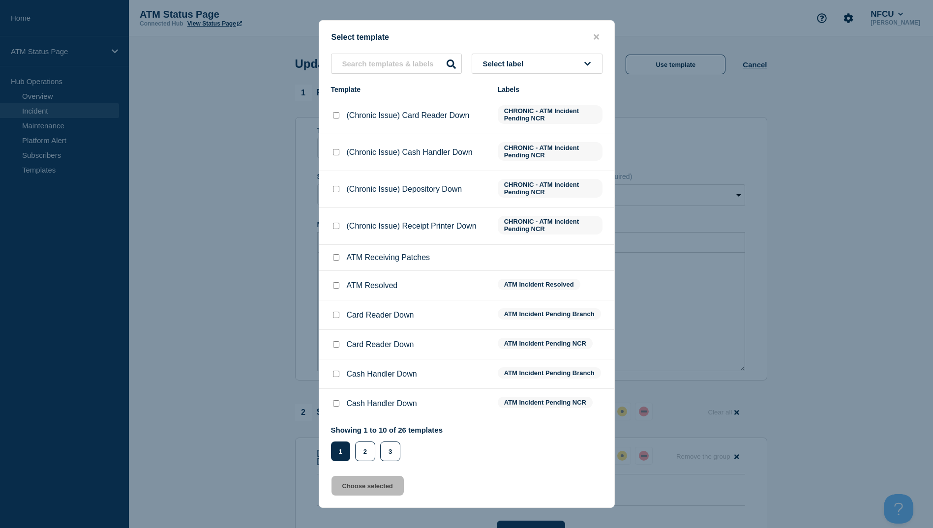
click at [333, 284] on input "ATM Resolved checkbox" at bounding box center [336, 285] width 6 height 6
checkbox input "true"
click at [369, 487] on button "Choose selected" at bounding box center [368, 486] width 72 height 20
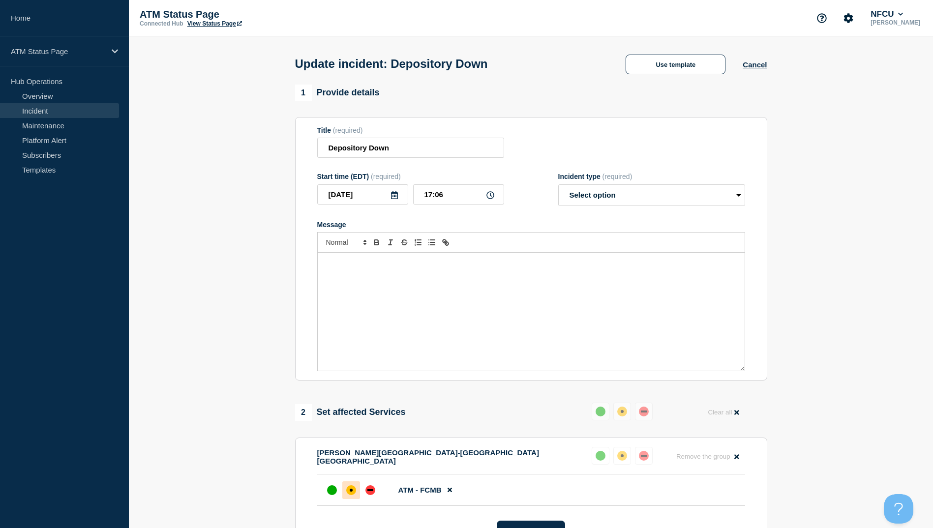
select select "resolved"
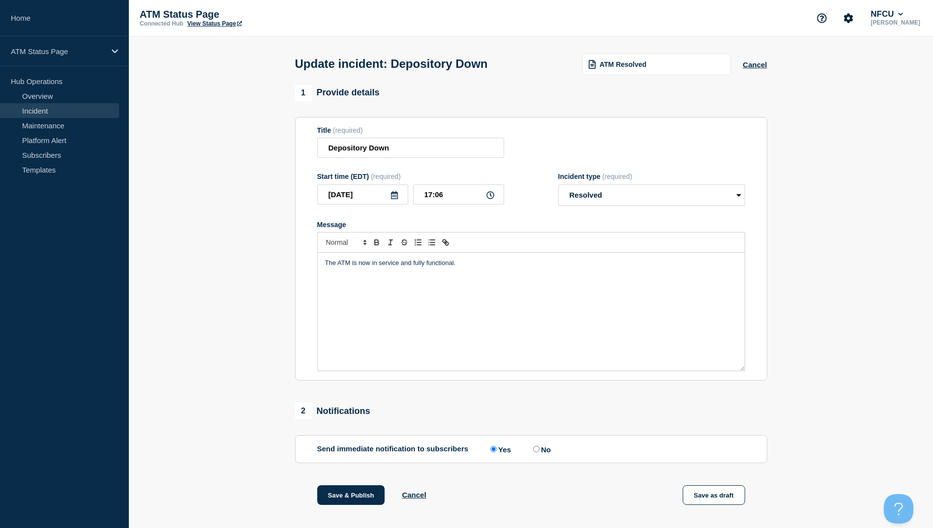
scroll to position [101, 0]
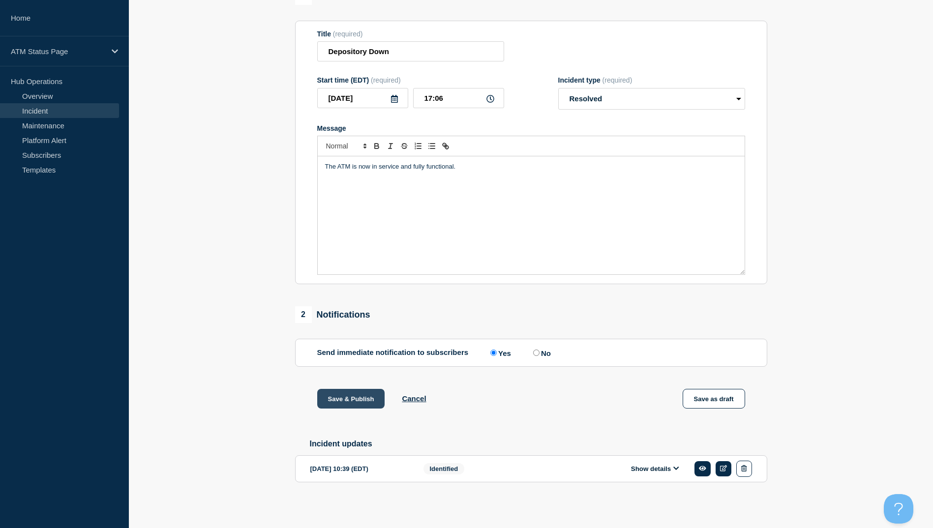
click at [353, 399] on button "Save & Publish" at bounding box center [351, 399] width 68 height 20
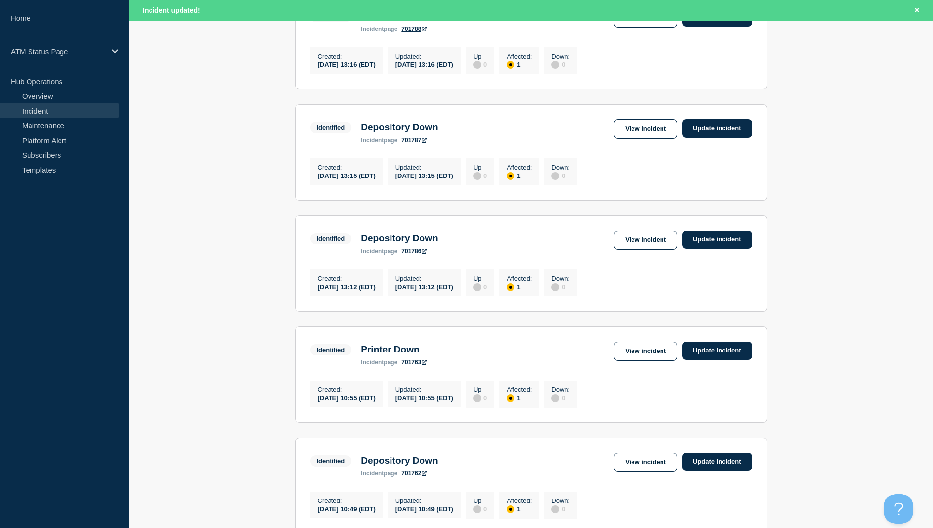
scroll to position [966, 0]
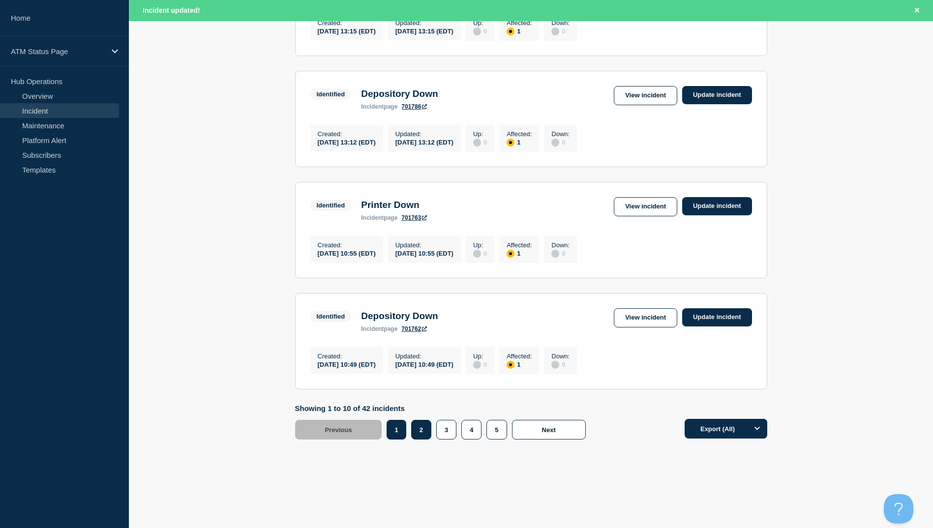
click at [423, 433] on button "2" at bounding box center [421, 430] width 20 height 20
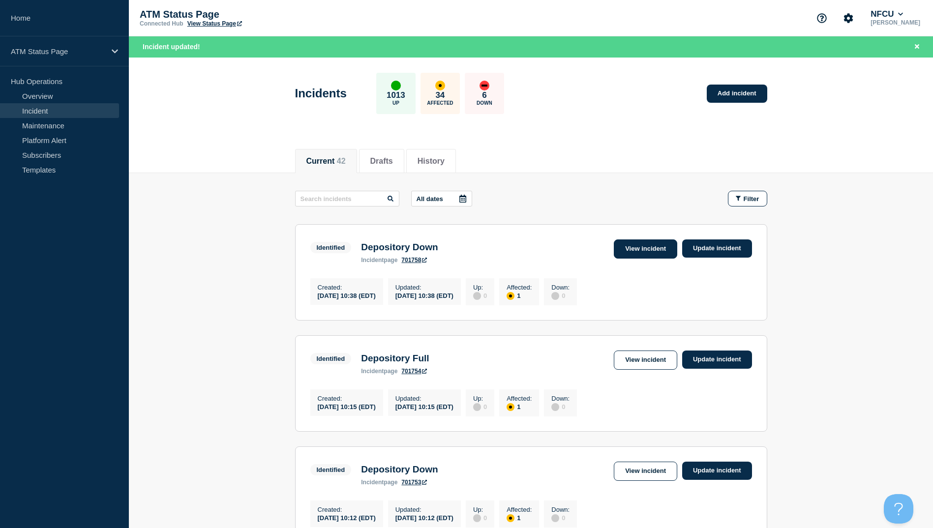
click at [647, 246] on link "View incident" at bounding box center [645, 249] width 63 height 19
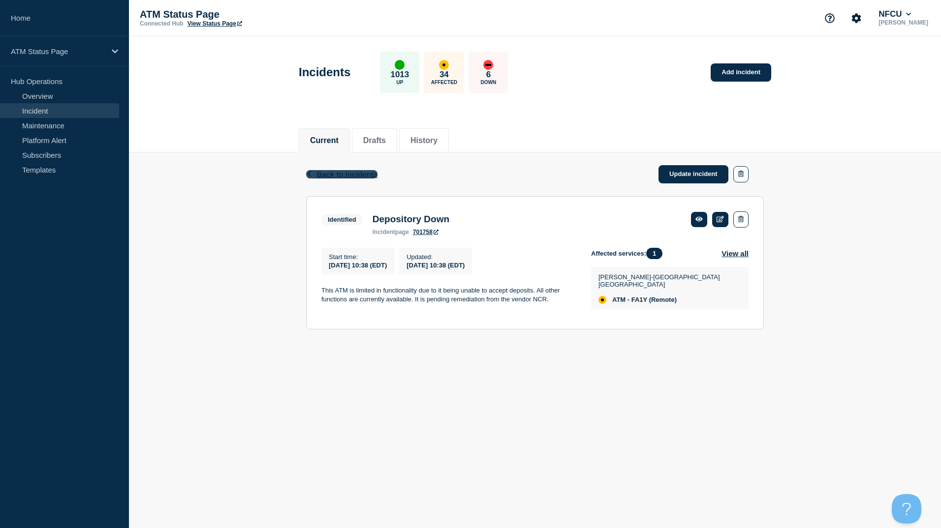
click at [355, 174] on span "Back to Incidents" at bounding box center [346, 174] width 61 height 8
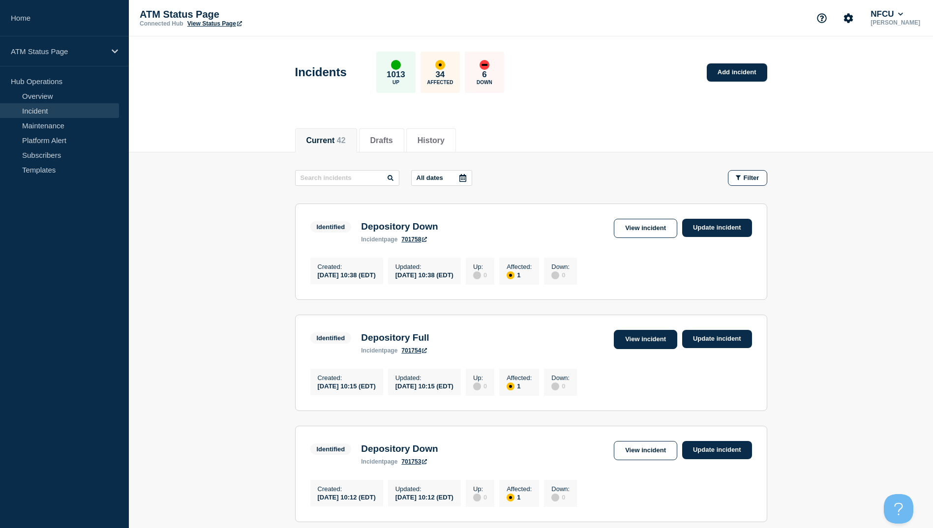
click at [626, 342] on link "View incident" at bounding box center [645, 339] width 63 height 19
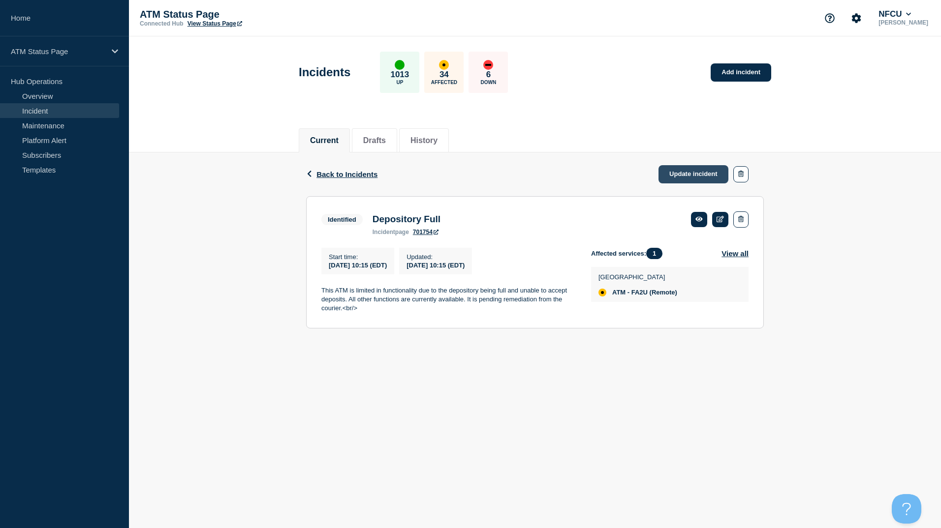
click at [699, 166] on link "Update incident" at bounding box center [693, 174] width 70 height 18
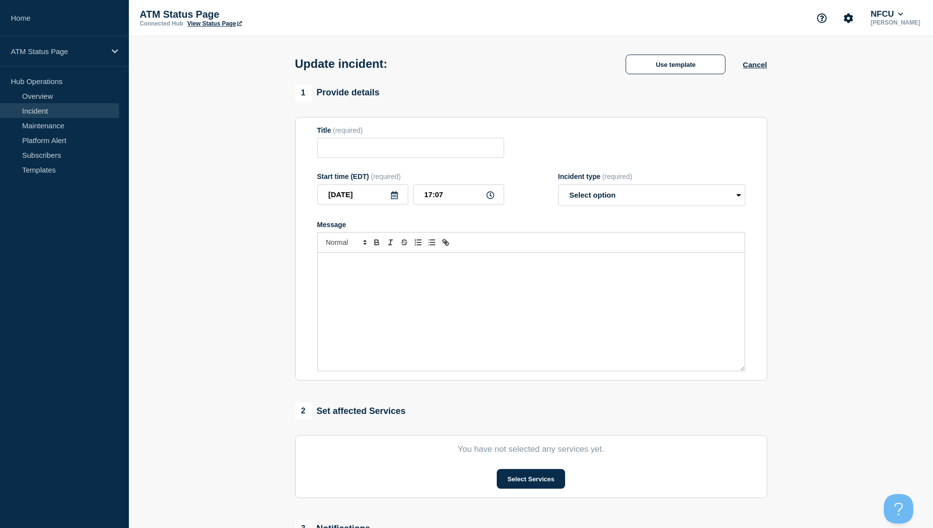
type input "Depository Full"
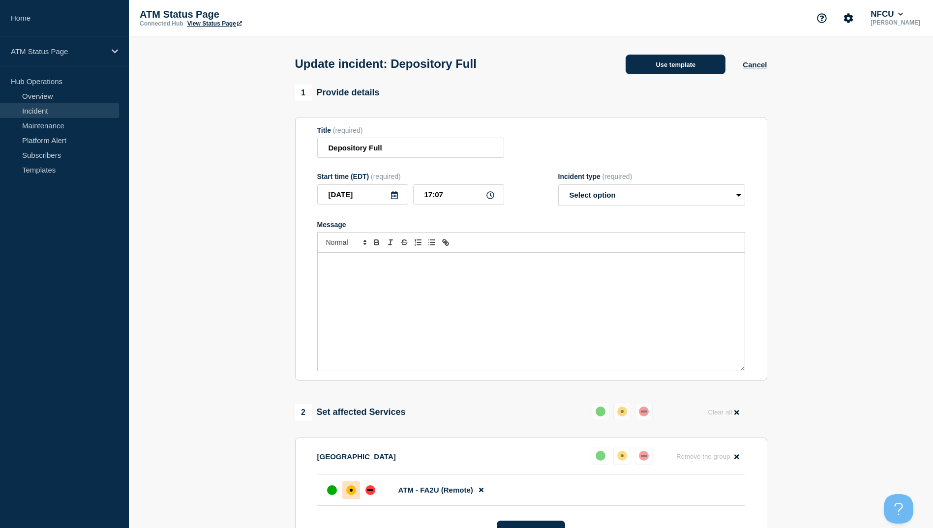
click at [682, 61] on button "Use template" at bounding box center [676, 65] width 100 height 20
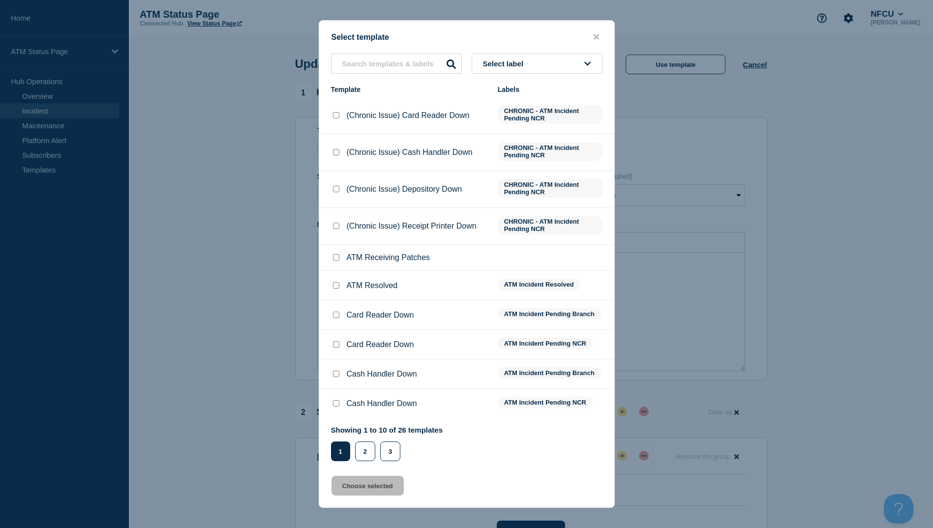
click at [335, 287] on input "ATM Resolved checkbox" at bounding box center [336, 285] width 6 height 6
checkbox input "true"
click at [366, 489] on button "Choose selected" at bounding box center [368, 486] width 72 height 20
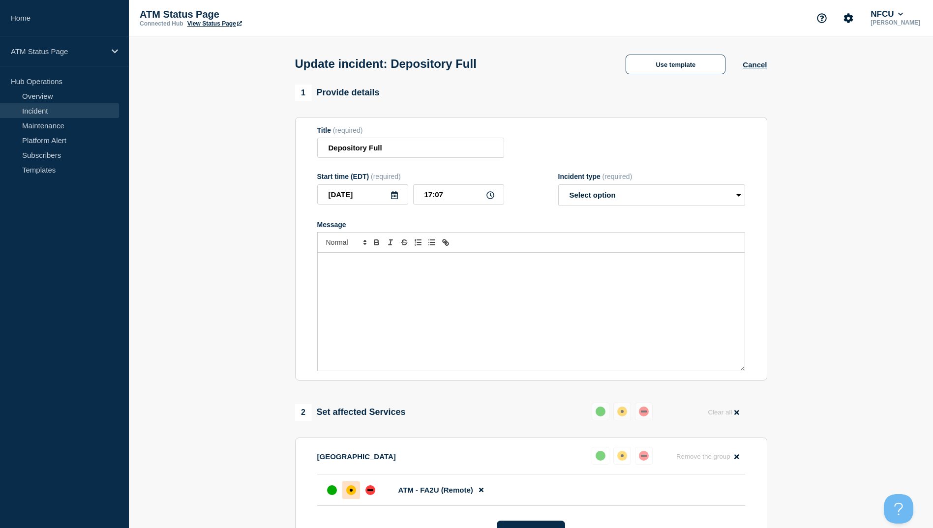
select select "resolved"
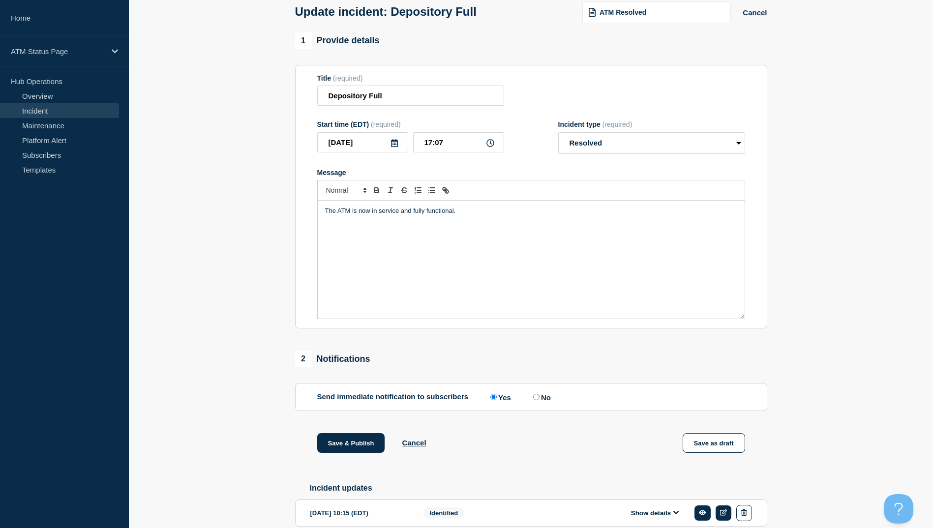
scroll to position [101, 0]
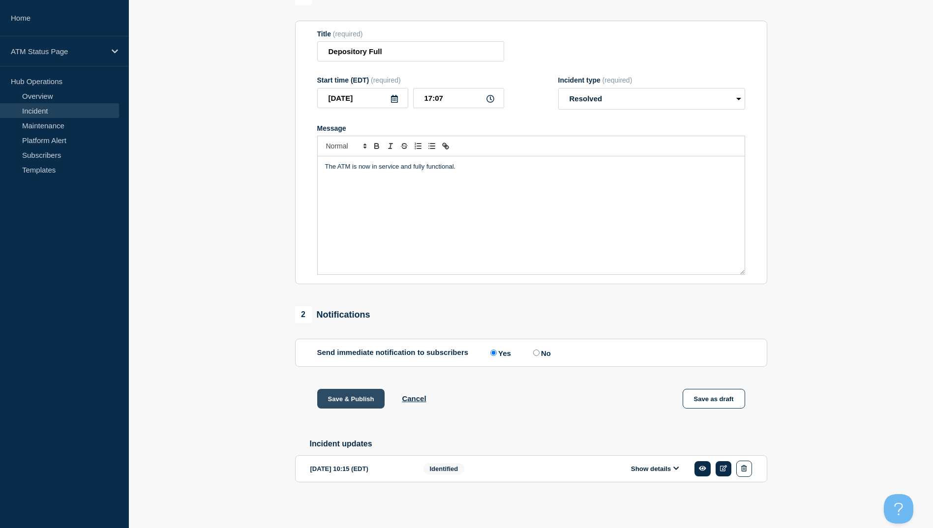
click at [353, 395] on button "Save & Publish" at bounding box center [351, 399] width 68 height 20
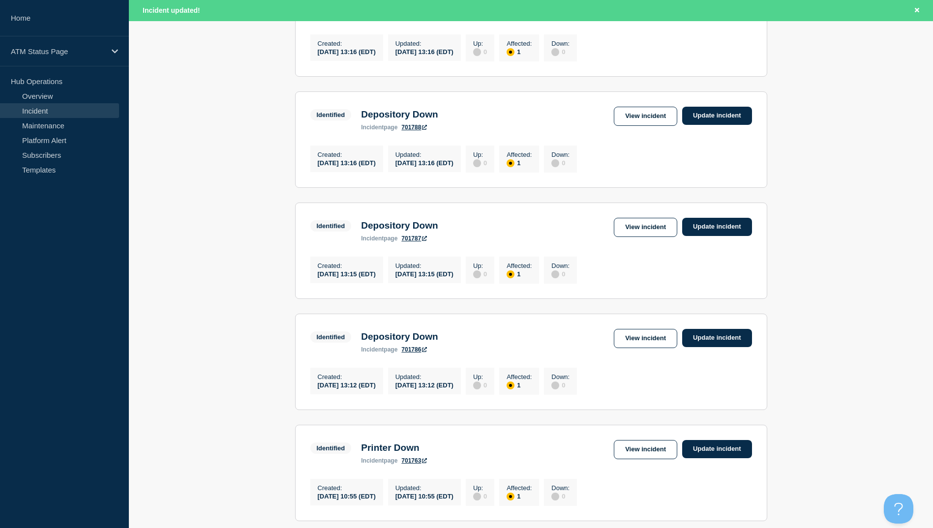
scroll to position [935, 0]
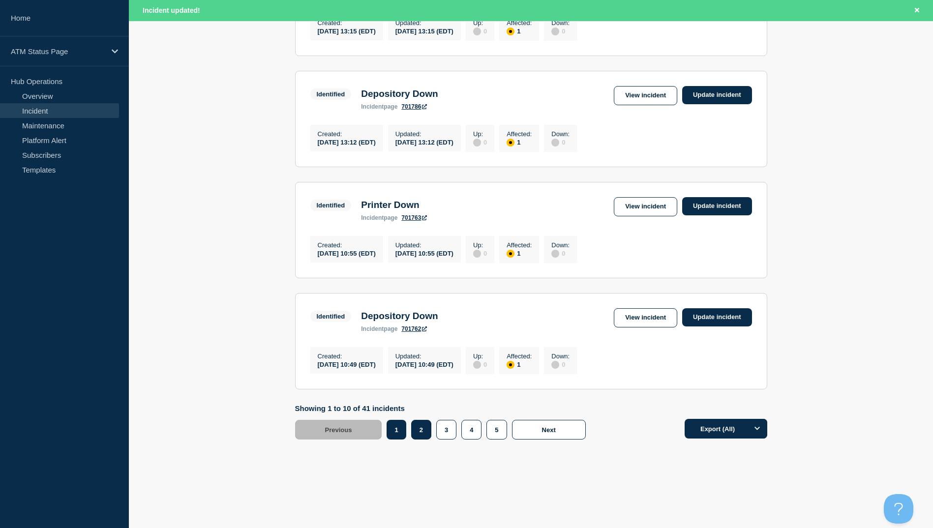
click at [421, 440] on button "2" at bounding box center [421, 430] width 20 height 20
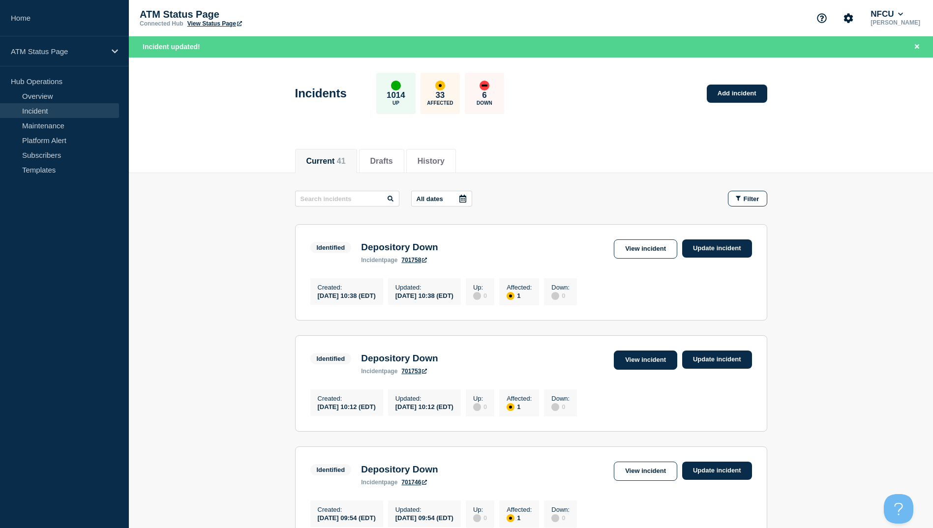
click at [634, 360] on link "View incident" at bounding box center [645, 360] width 63 height 19
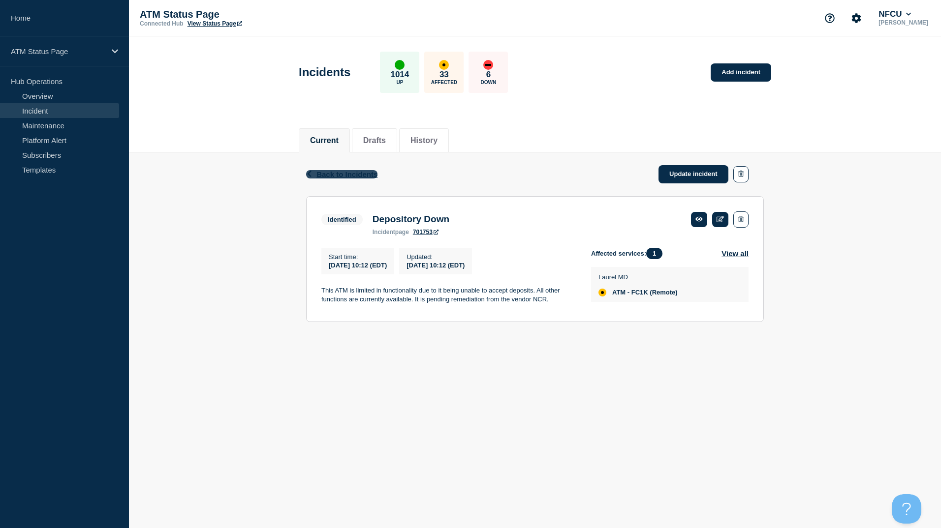
click at [355, 177] on span "Back to Incidents" at bounding box center [346, 174] width 61 height 8
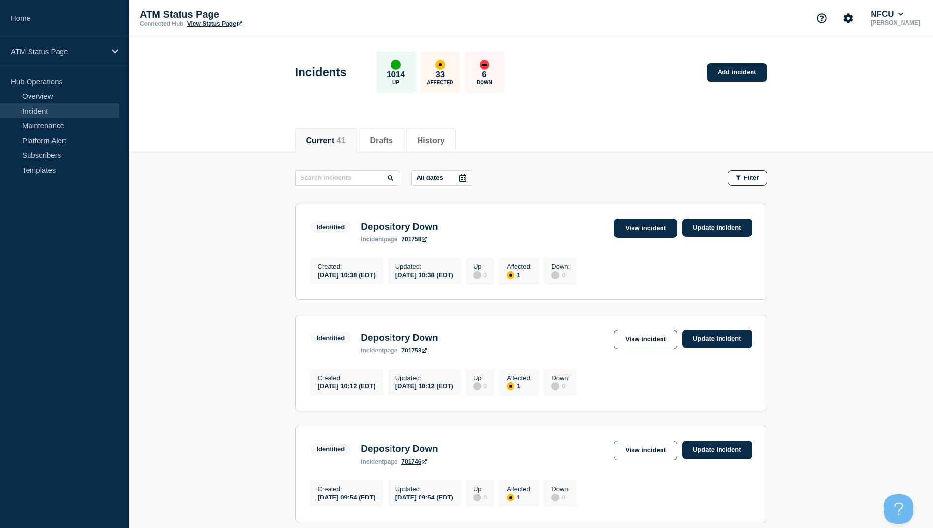
click at [630, 230] on link "View incident" at bounding box center [645, 228] width 63 height 19
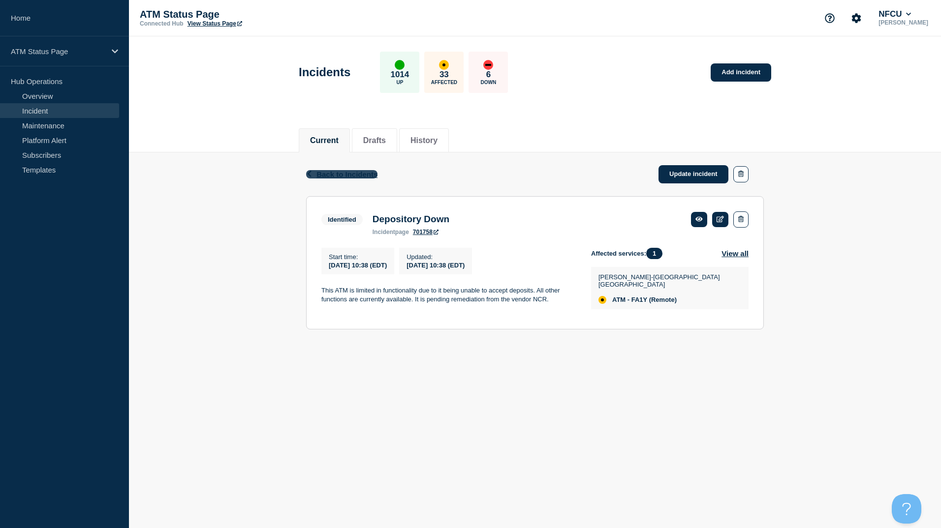
click at [361, 176] on span "Back to Incidents" at bounding box center [346, 174] width 61 height 8
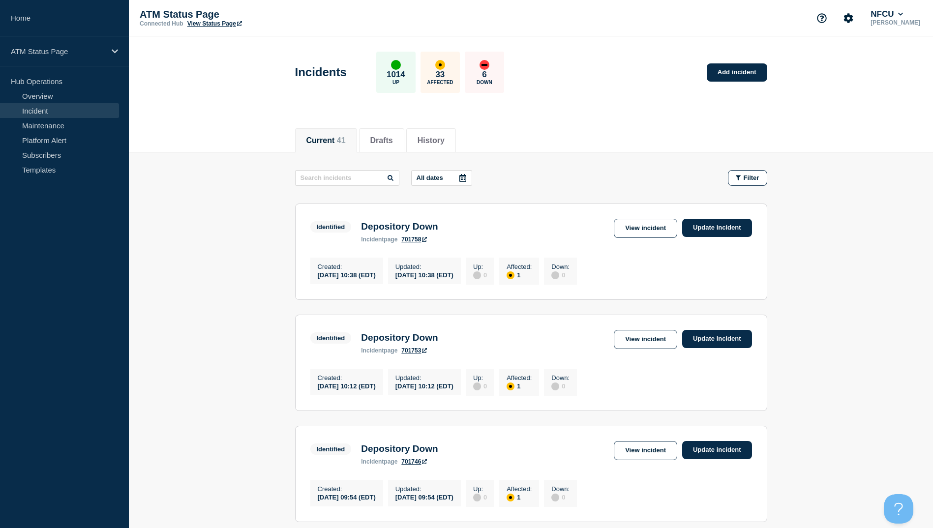
click at [630, 340] on link "View incident" at bounding box center [645, 339] width 63 height 19
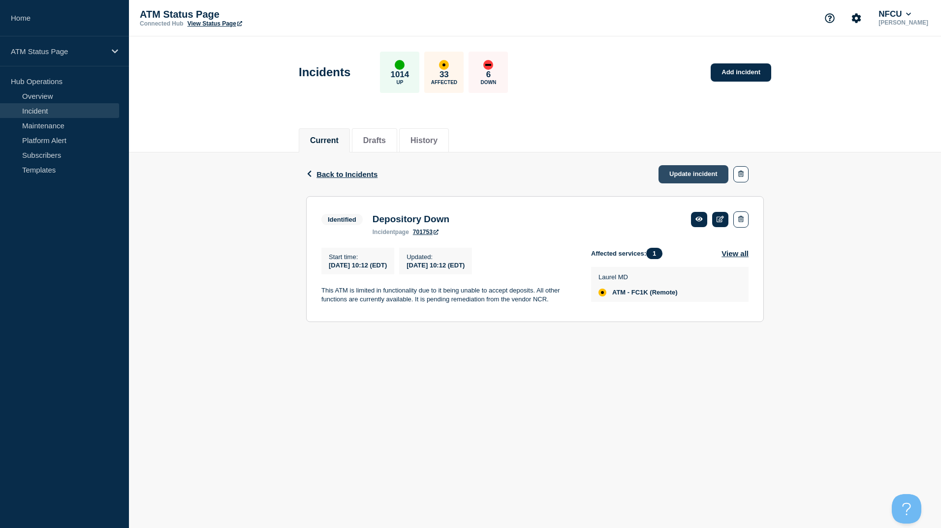
click at [688, 178] on link "Update incident" at bounding box center [693, 174] width 70 height 18
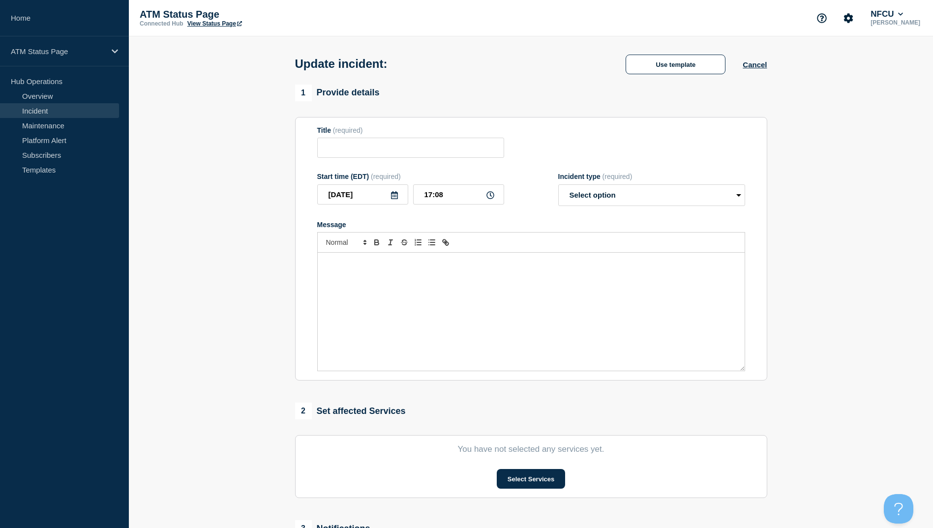
type input "Depository Down"
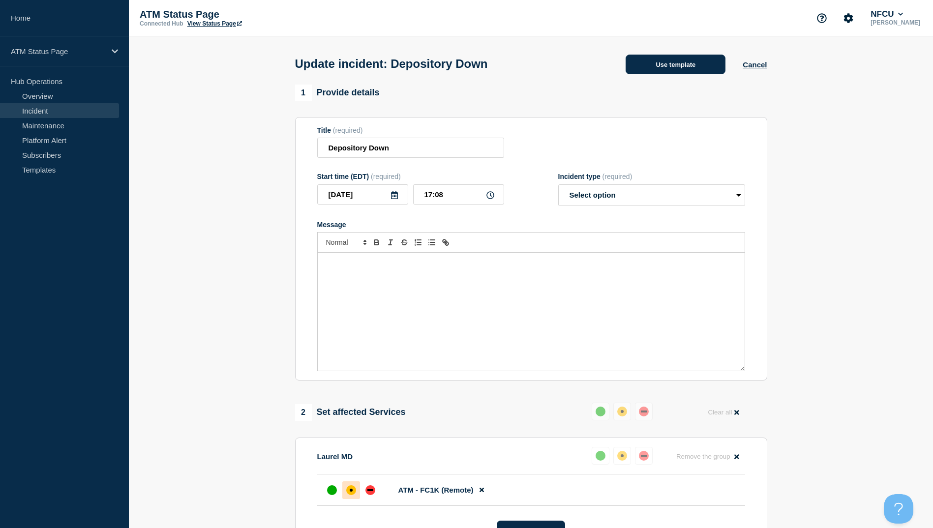
click at [695, 71] on button "Use template" at bounding box center [676, 65] width 100 height 20
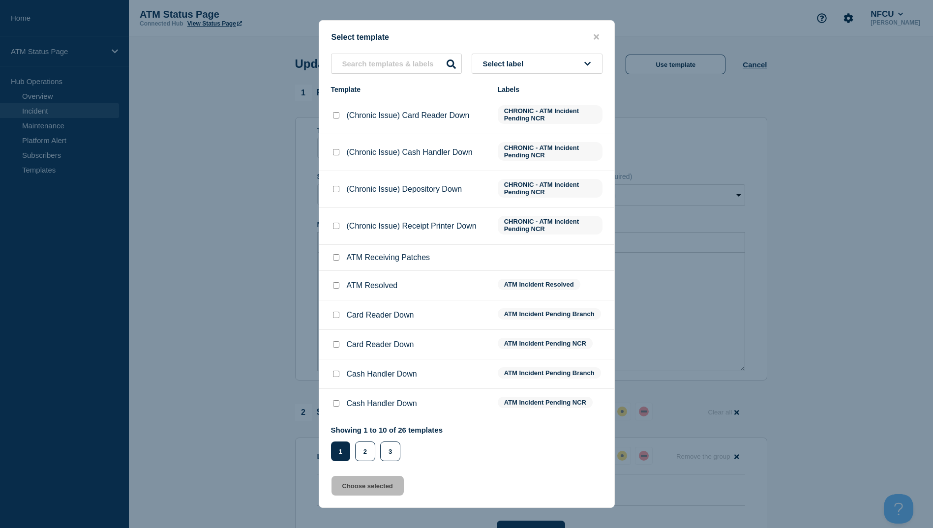
click at [337, 287] on input "ATM Resolved checkbox" at bounding box center [336, 285] width 6 height 6
checkbox input "true"
click at [370, 488] on button "Choose selected" at bounding box center [368, 486] width 72 height 20
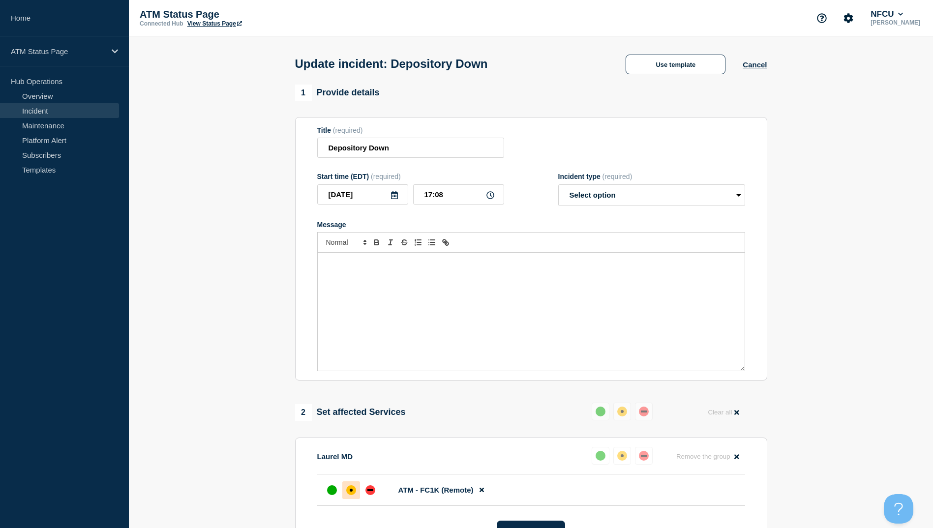
select select "resolved"
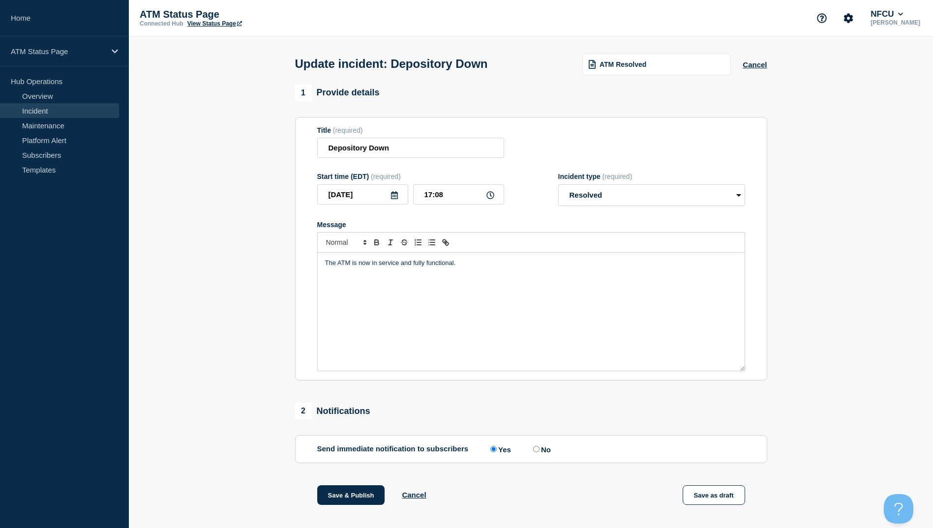
scroll to position [101, 0]
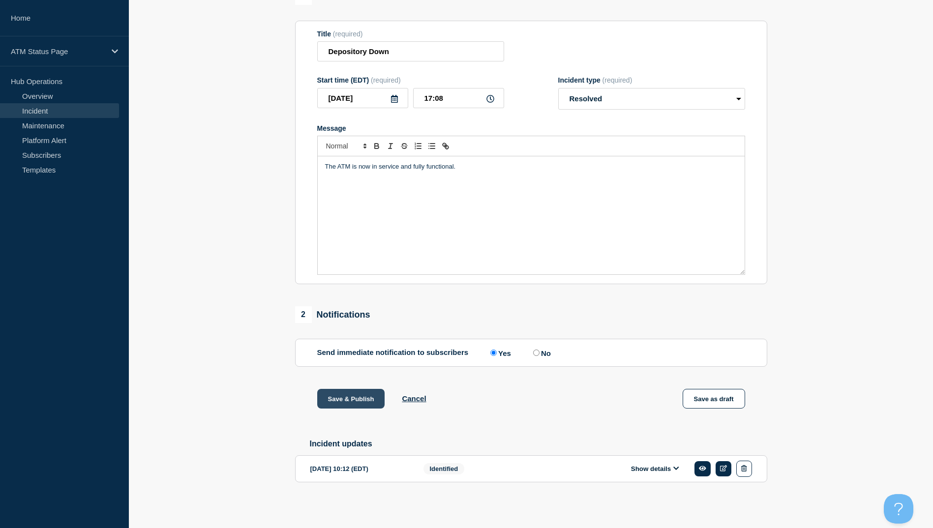
click at [359, 397] on button "Save & Publish" at bounding box center [351, 399] width 68 height 20
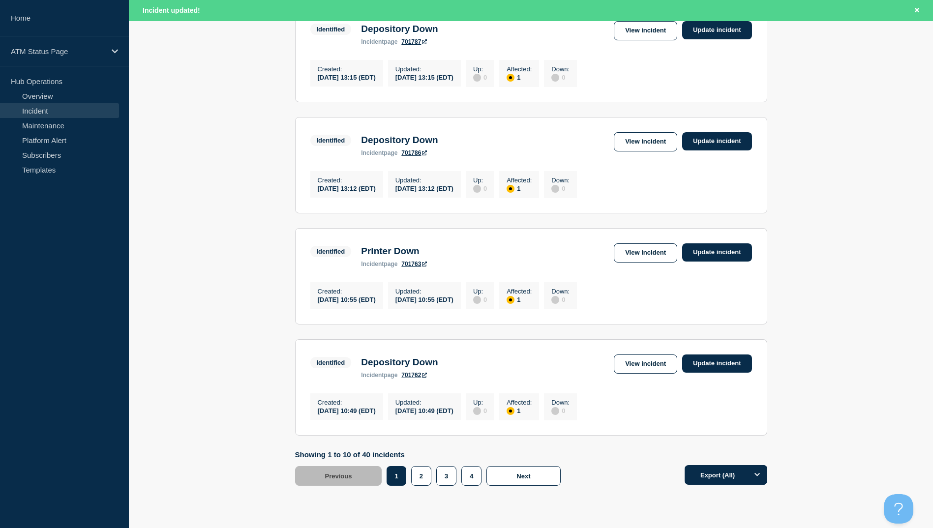
scroll to position [966, 0]
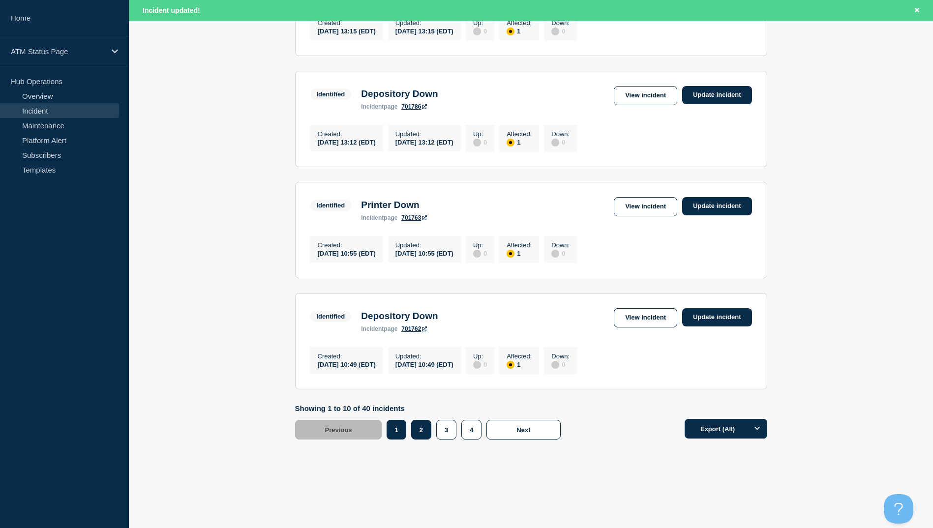
click at [422, 427] on button "2" at bounding box center [421, 430] width 20 height 20
click at [655, 86] on link "View incident" at bounding box center [645, 95] width 63 height 19
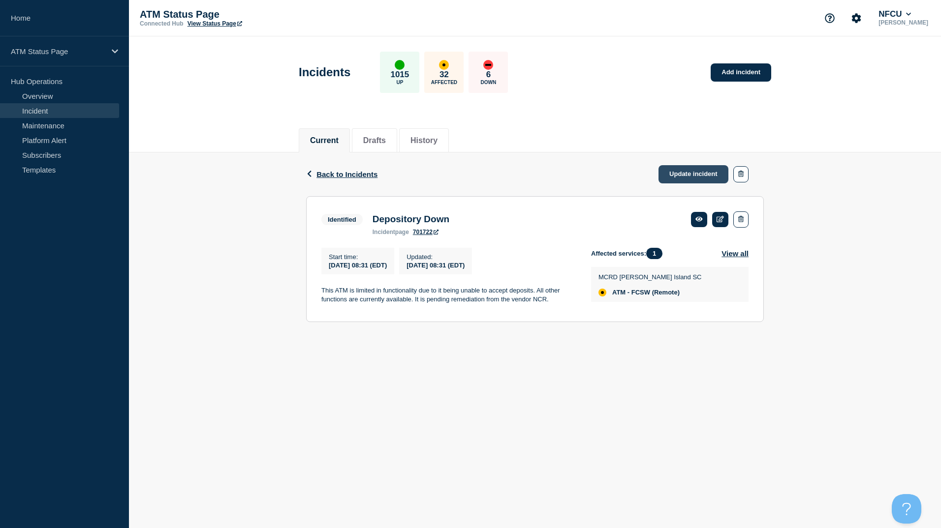
click at [699, 174] on link "Update incident" at bounding box center [693, 174] width 70 height 18
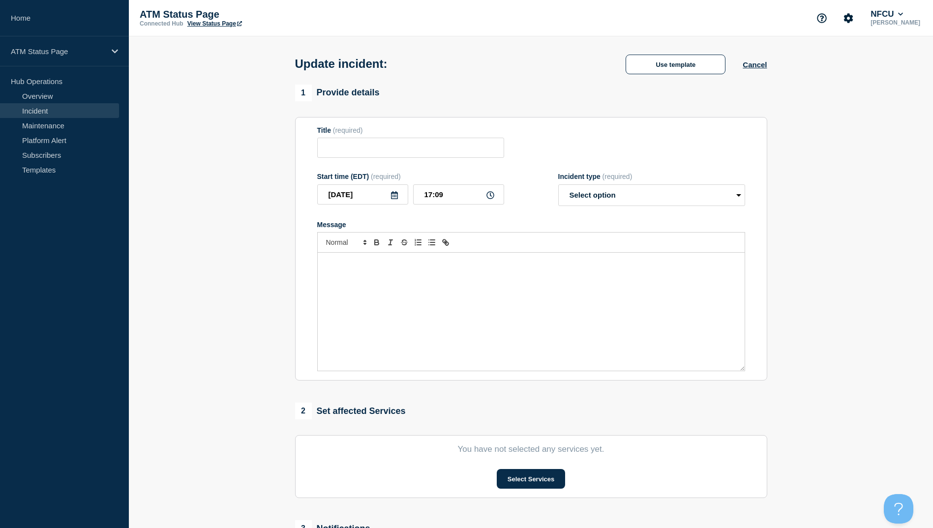
type input "Depository Down"
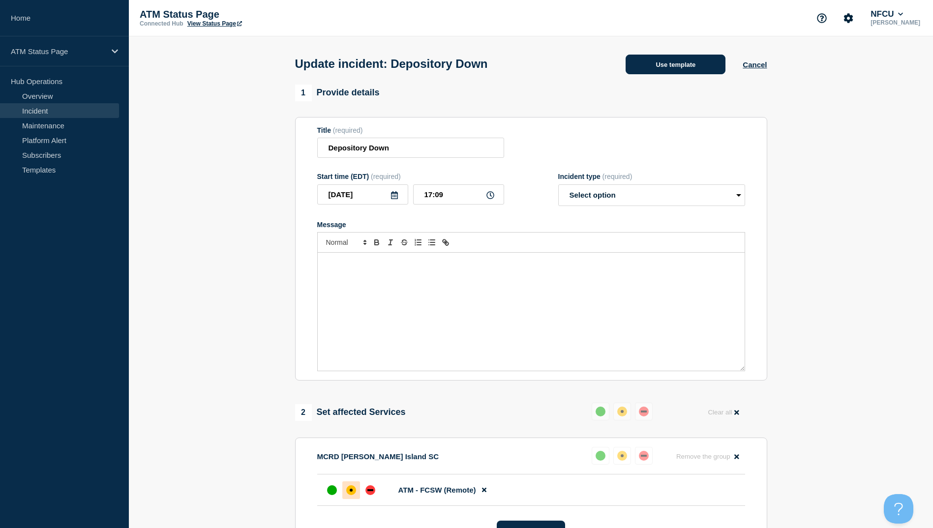
click at [664, 63] on button "Use template" at bounding box center [676, 65] width 100 height 20
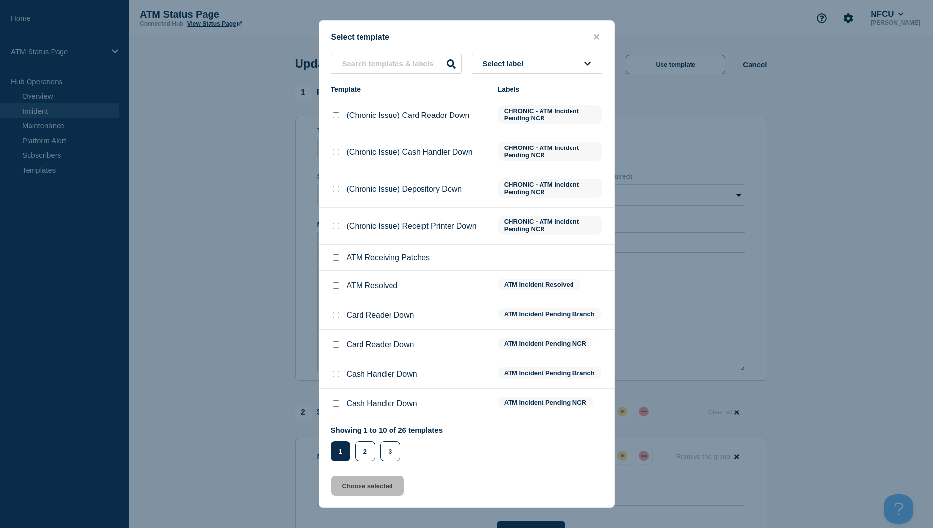
click at [334, 287] on input "ATM Resolved checkbox" at bounding box center [336, 285] width 6 height 6
checkbox input "true"
click at [373, 487] on button "Choose selected" at bounding box center [368, 486] width 72 height 20
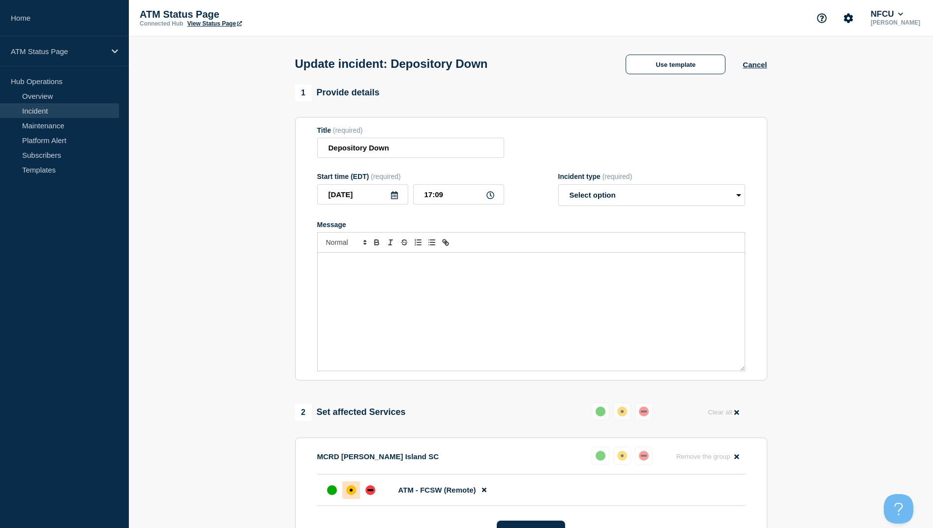
select select "resolved"
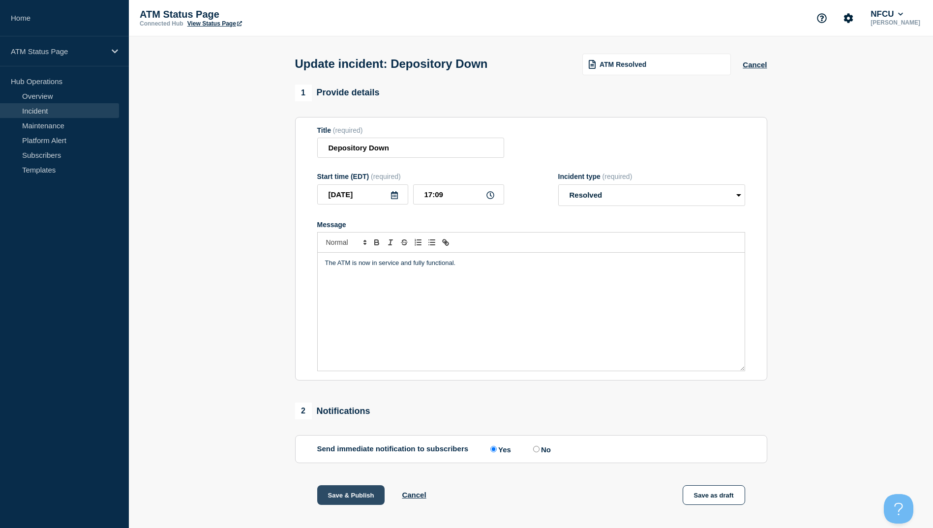
click at [353, 501] on button "Save & Publish" at bounding box center [351, 496] width 68 height 20
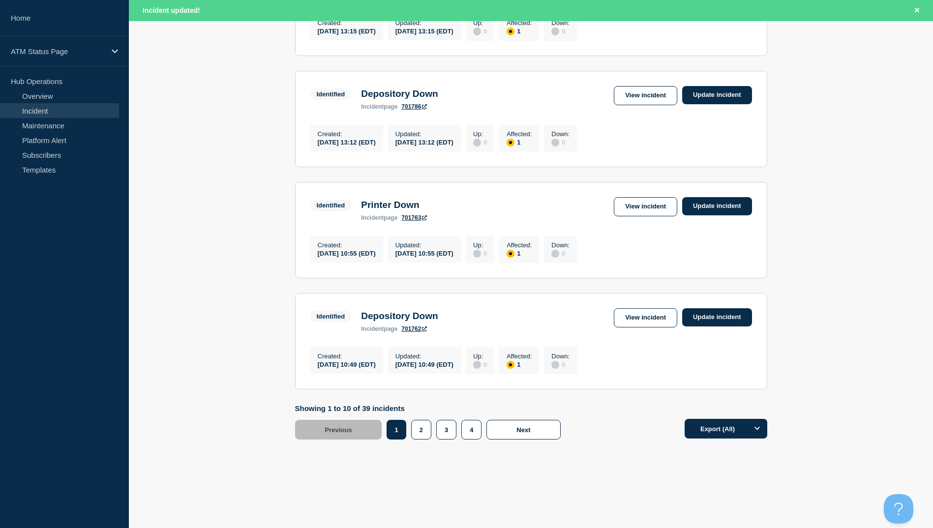
scroll to position [966, 0]
click at [642, 320] on link "View incident" at bounding box center [645, 317] width 63 height 19
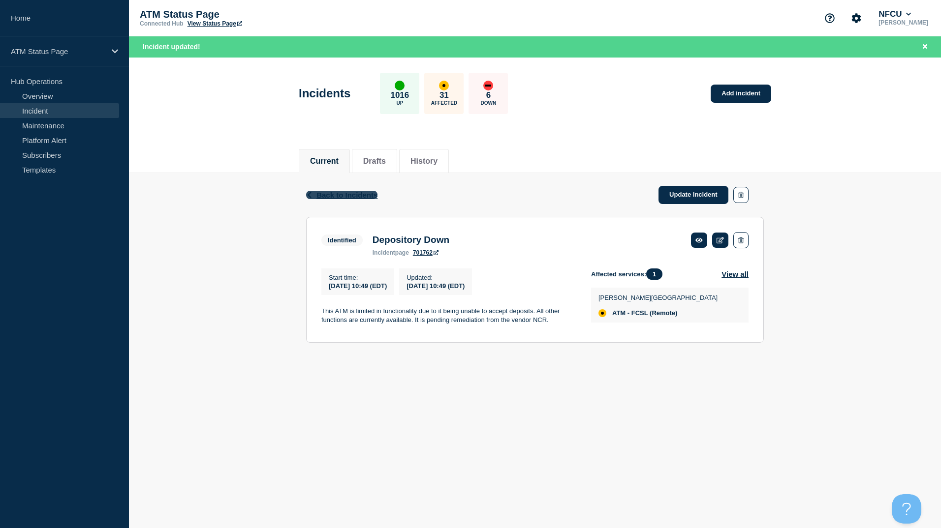
click at [365, 196] on span "Back to Incidents" at bounding box center [346, 195] width 61 height 8
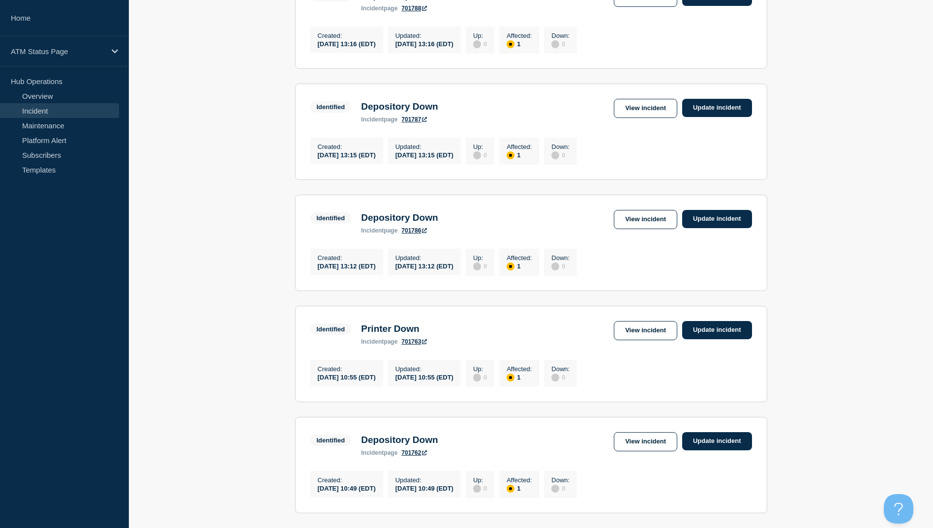
scroll to position [946, 0]
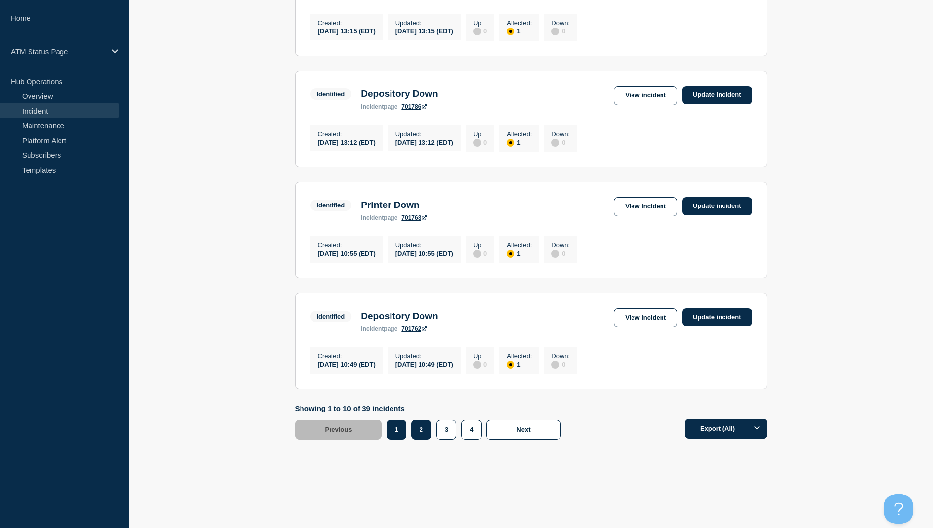
click at [422, 436] on button "2" at bounding box center [421, 430] width 20 height 20
click at [629, 310] on link "View incident" at bounding box center [645, 317] width 63 height 19
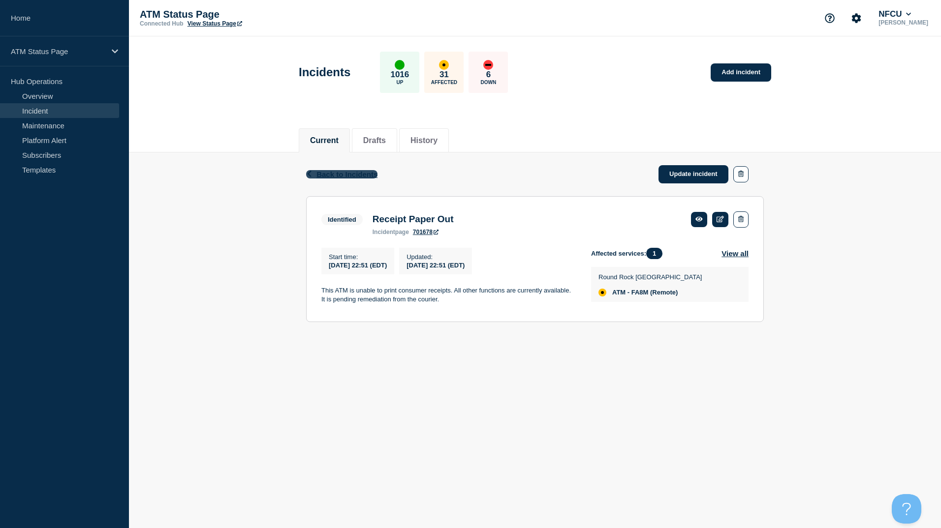
click at [354, 172] on span "Back to Incidents" at bounding box center [346, 174] width 61 height 8
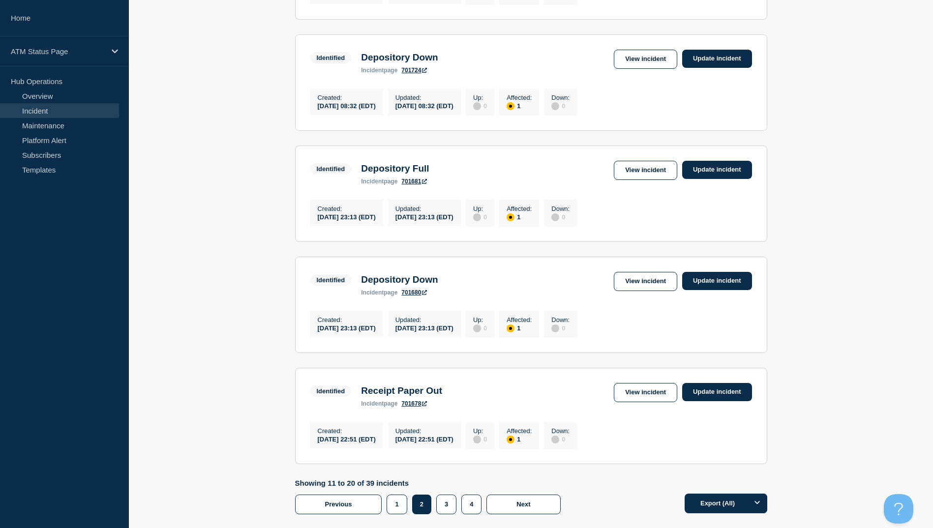
scroll to position [946, 0]
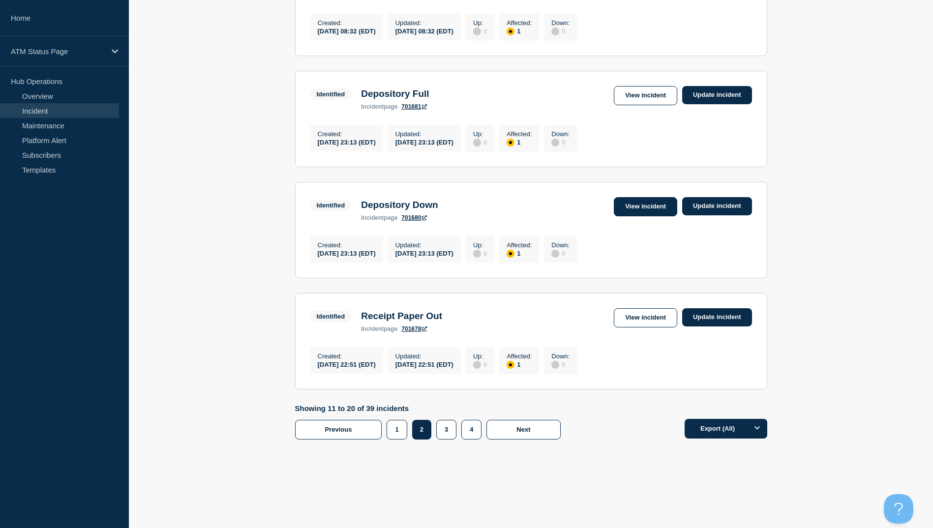
click at [636, 200] on link "View incident" at bounding box center [645, 206] width 63 height 19
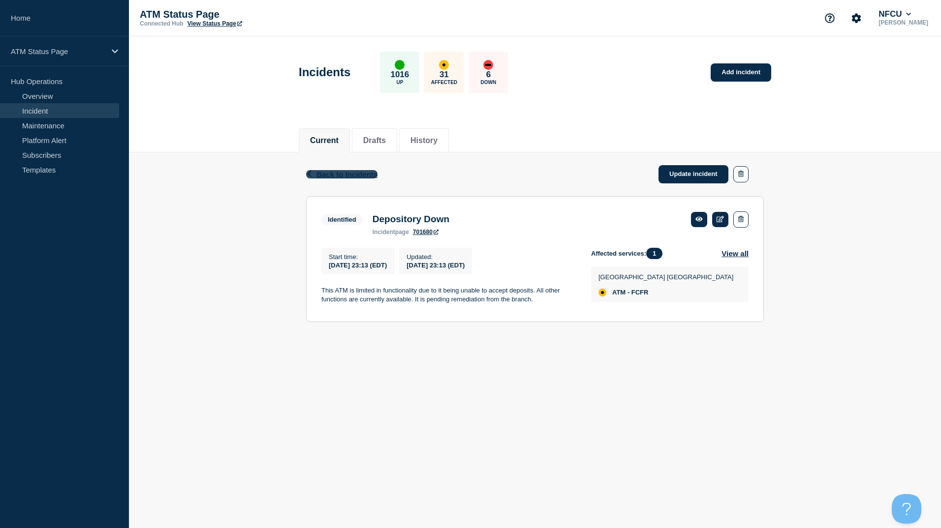
click at [326, 171] on span "Back to Incidents" at bounding box center [346, 174] width 61 height 8
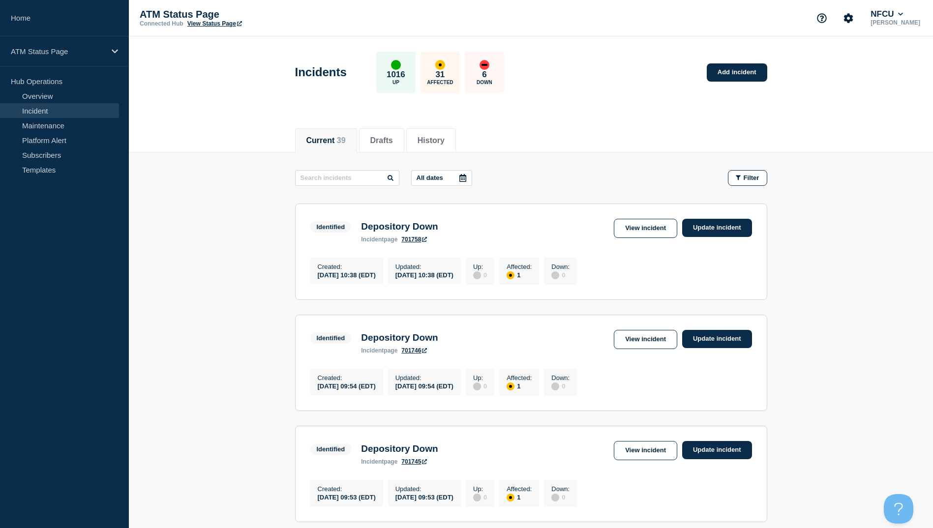
scroll to position [246, 0]
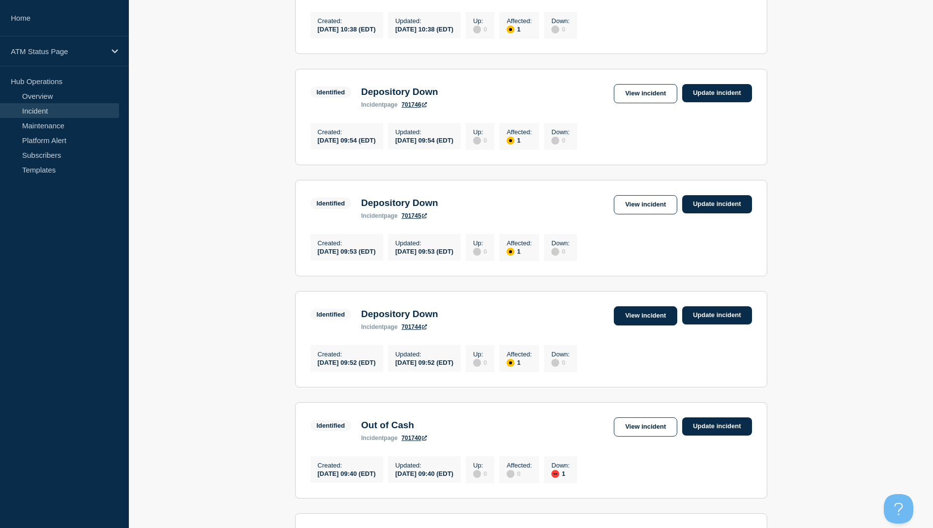
click at [665, 326] on link "View incident" at bounding box center [645, 316] width 63 height 19
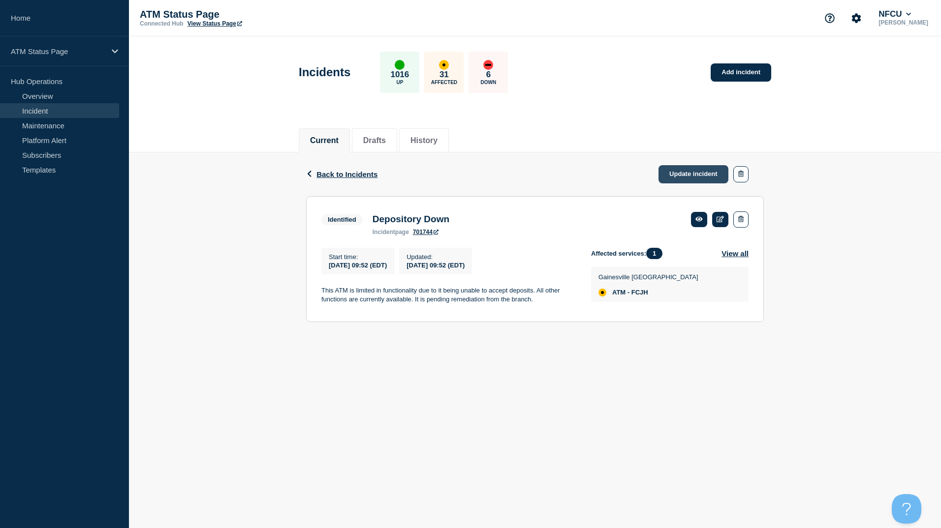
click at [698, 178] on link "Update incident" at bounding box center [693, 174] width 70 height 18
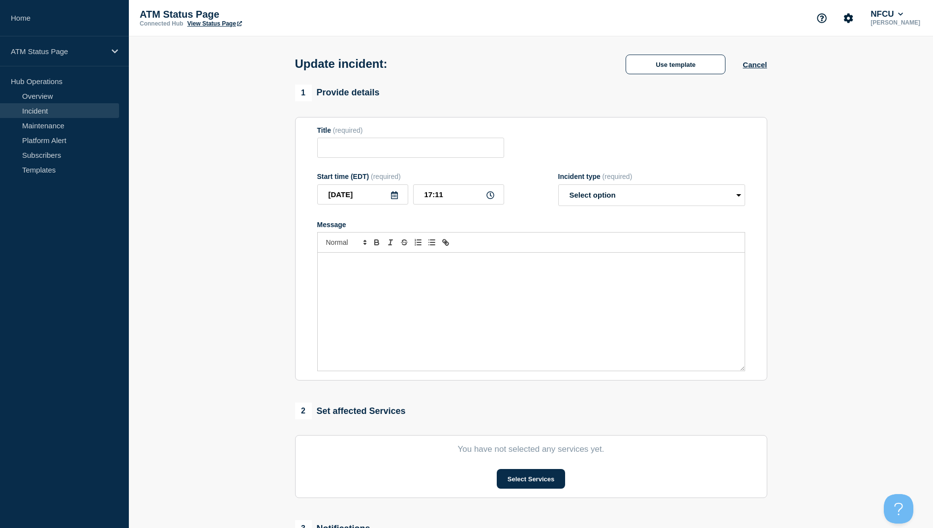
type input "Depository Down"
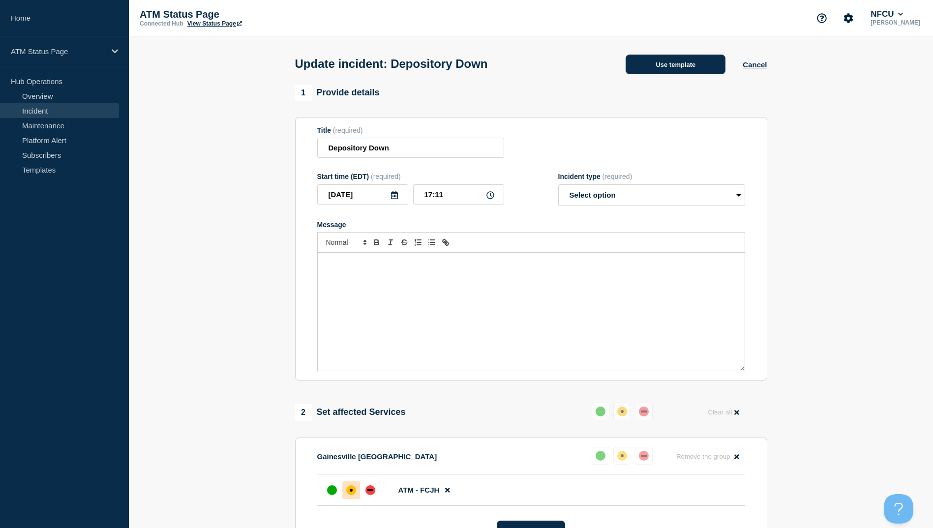
click at [690, 72] on button "Use template" at bounding box center [676, 65] width 100 height 20
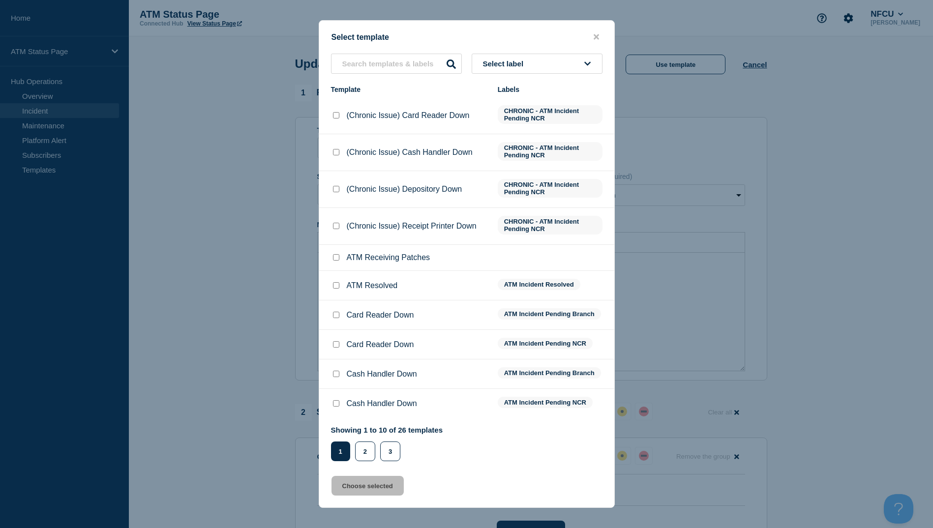
click at [339, 288] on input "ATM Resolved checkbox" at bounding box center [336, 285] width 6 height 6
checkbox input "true"
click at [376, 489] on button "Choose selected" at bounding box center [368, 486] width 72 height 20
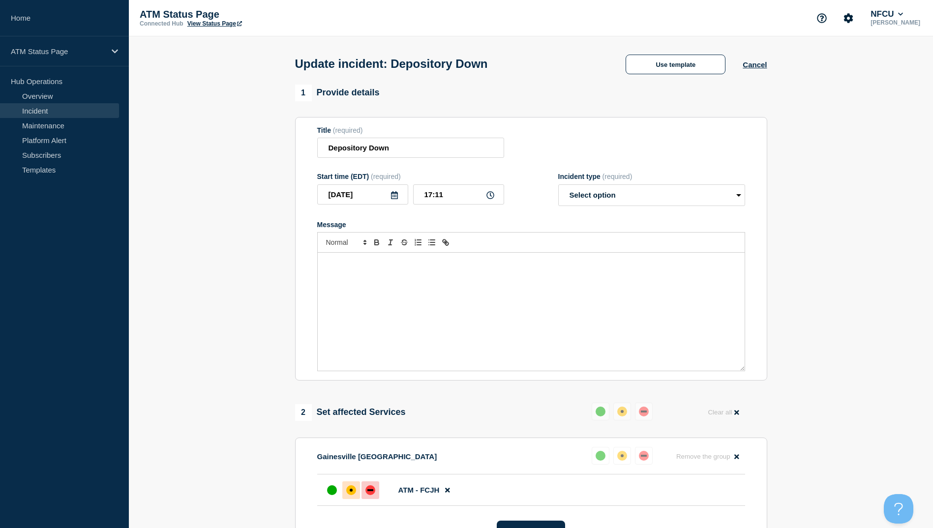
select select "resolved"
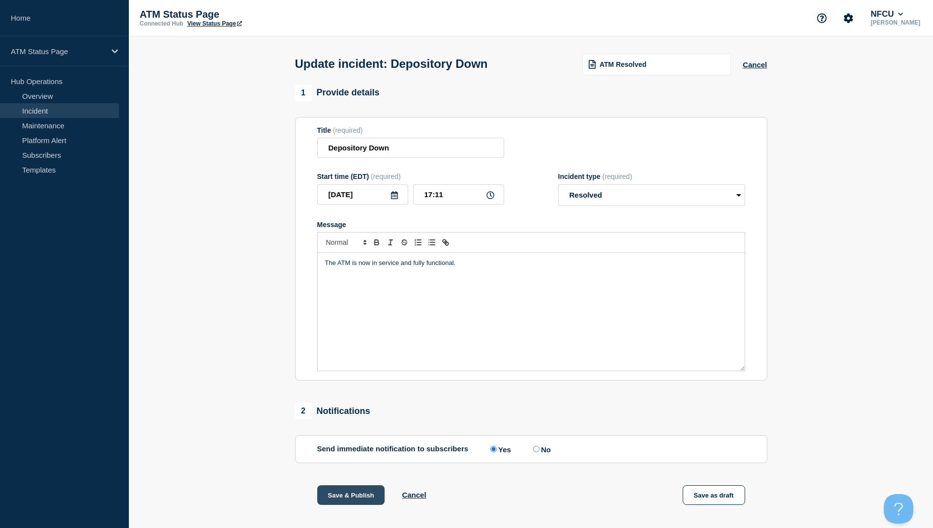
click at [348, 493] on button "Save & Publish" at bounding box center [351, 496] width 68 height 20
